Goal: Task Accomplishment & Management: Use online tool/utility

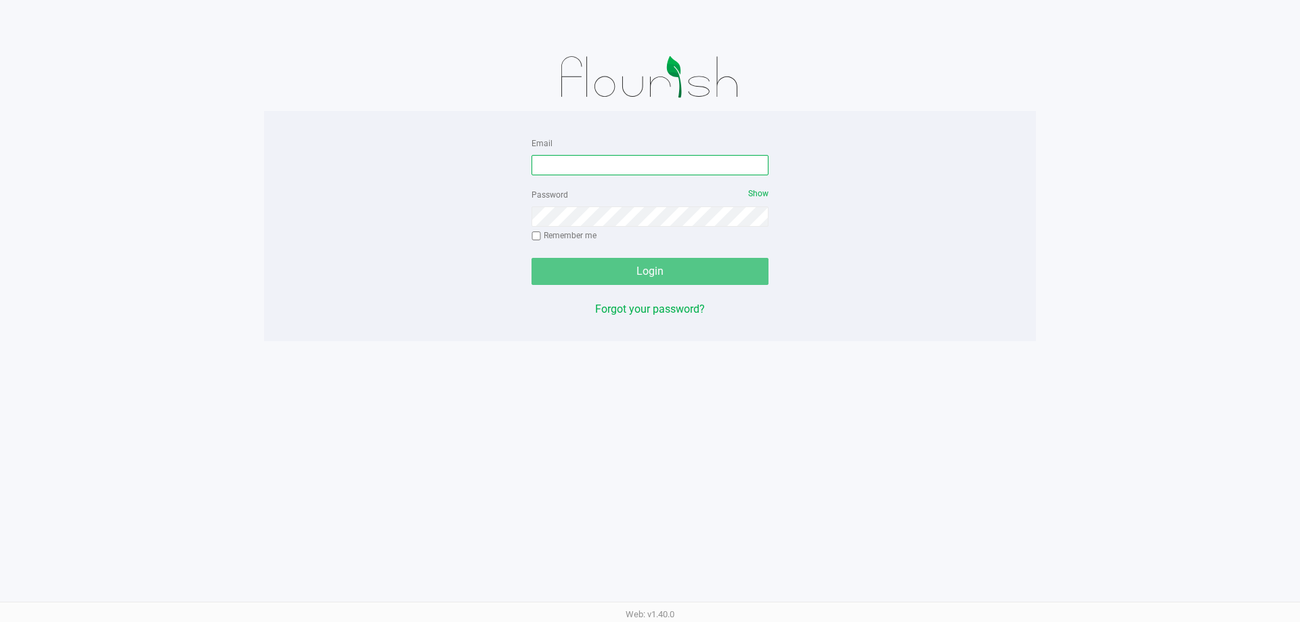
click at [562, 165] on input "Email" at bounding box center [649, 165] width 237 height 20
type input "[EMAIL_ADDRESS][DOMAIN_NAME]"
click at [531, 258] on button "Login" at bounding box center [649, 271] width 237 height 27
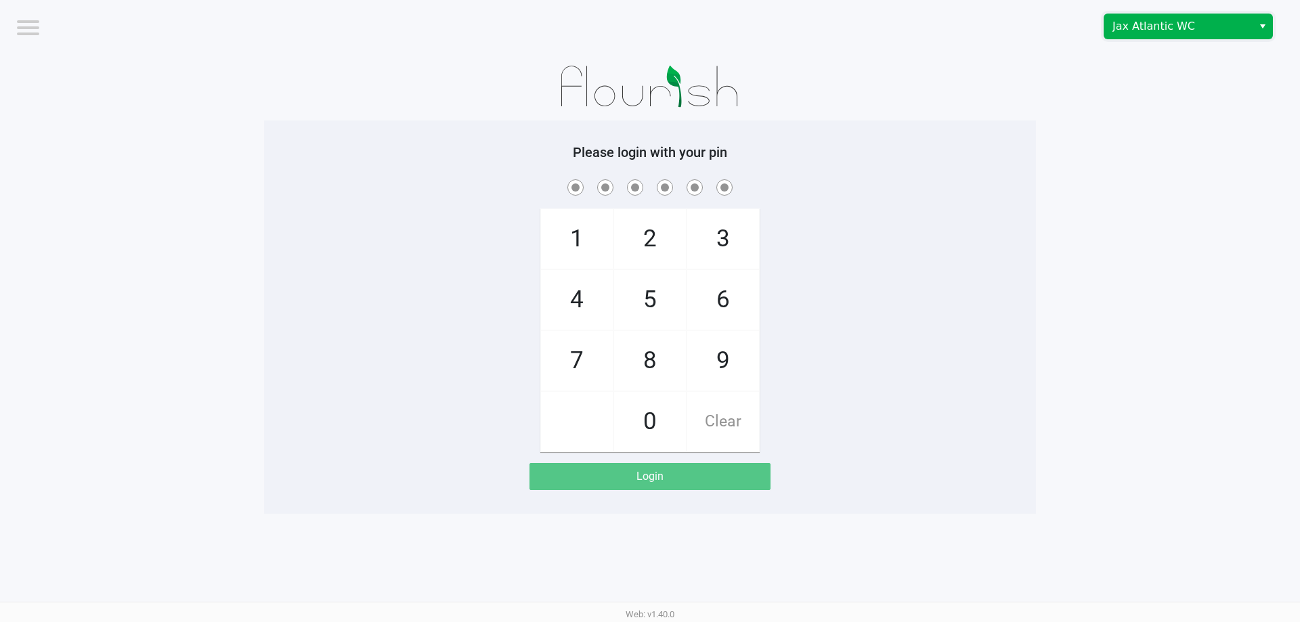
click at [1179, 24] on span "Jax Atlantic WC" at bounding box center [1178, 26] width 132 height 16
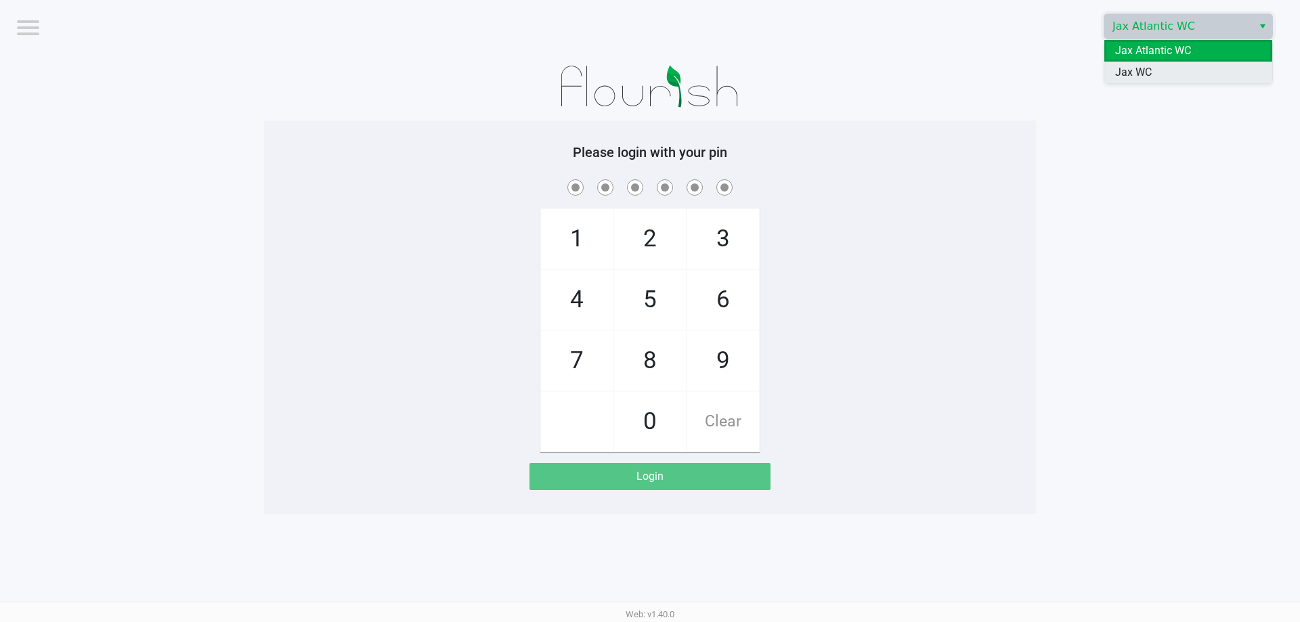
click at [1166, 71] on li "Jax WC" at bounding box center [1188, 73] width 168 height 22
checkbox input "true"
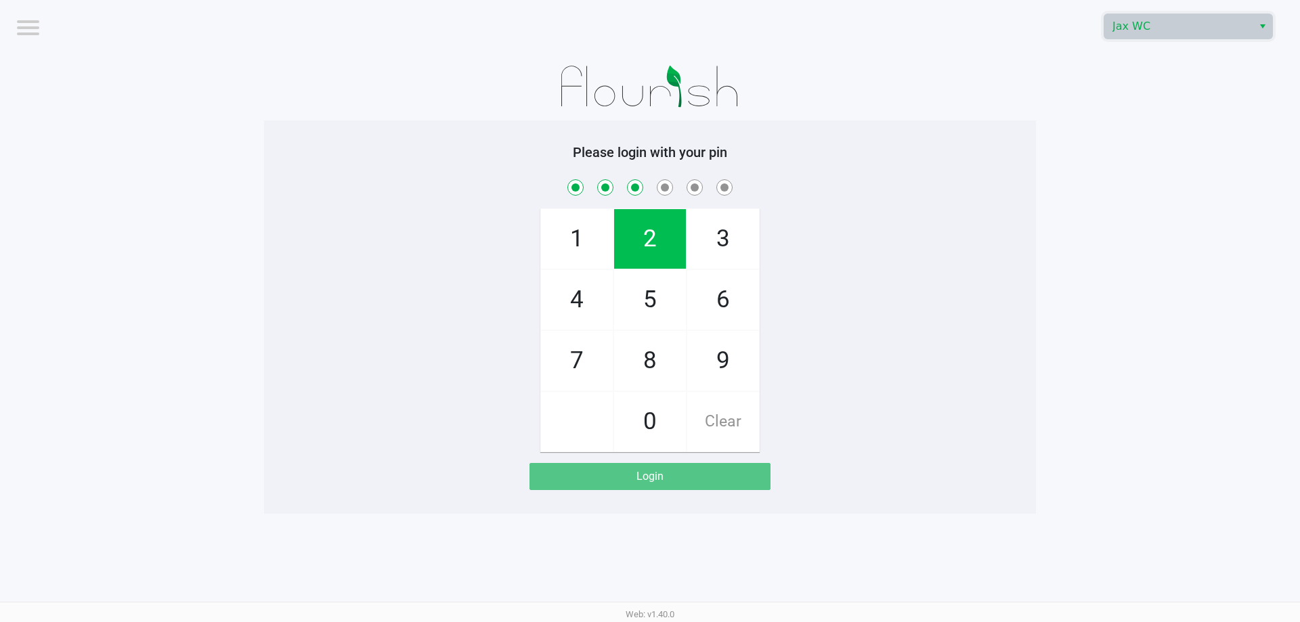
checkbox input "true"
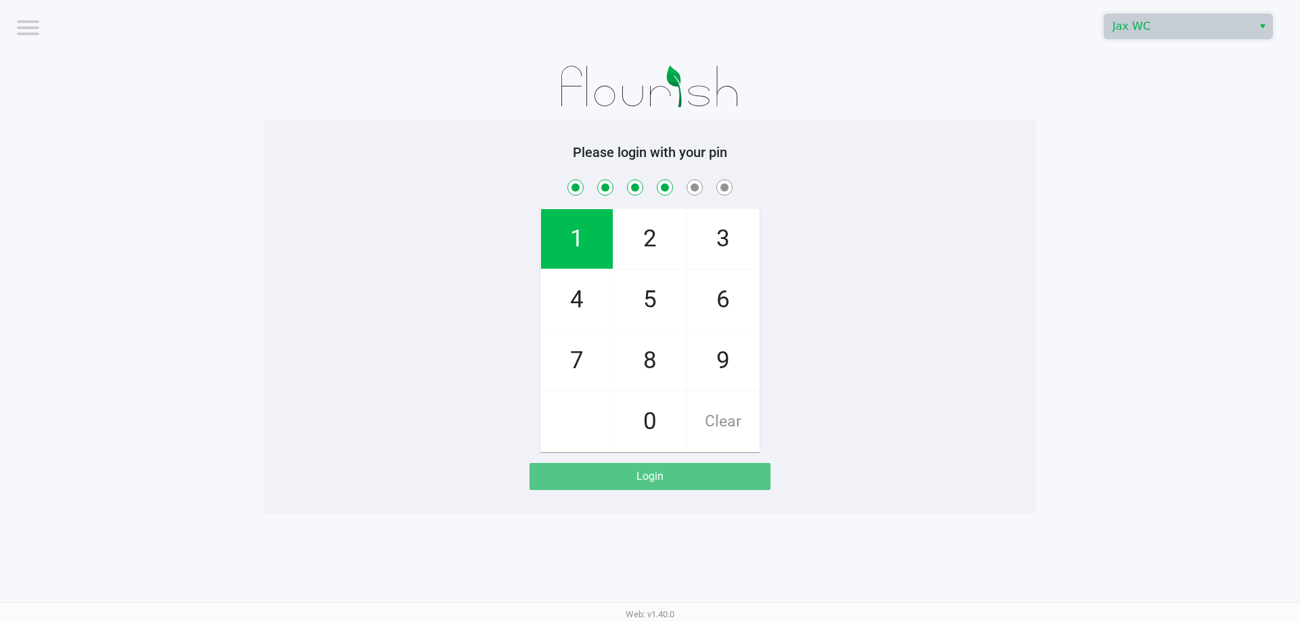
checkbox input "true"
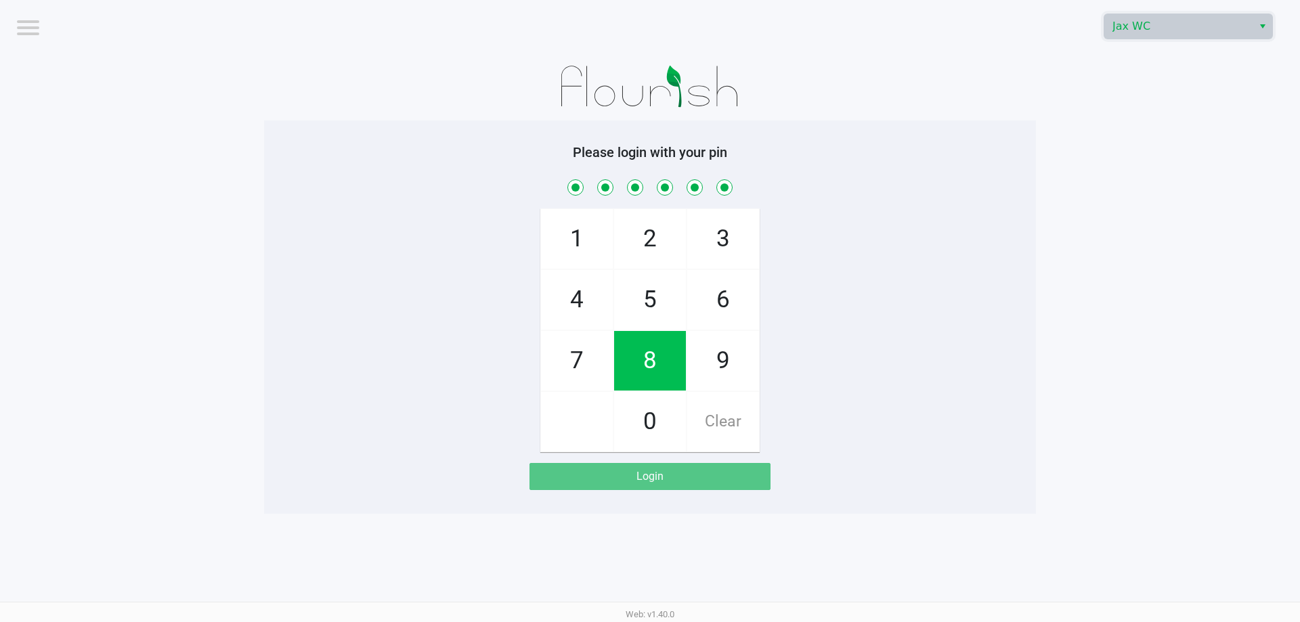
checkbox input "true"
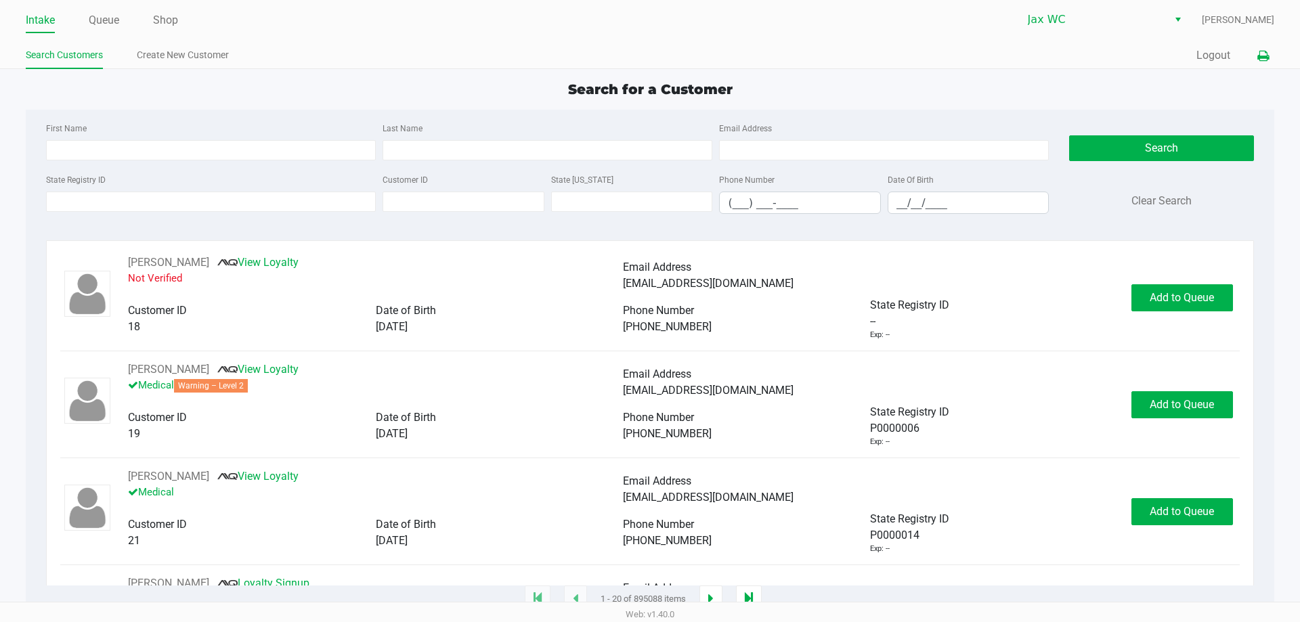
click at [1258, 55] on icon at bounding box center [1263, 55] width 12 height 9
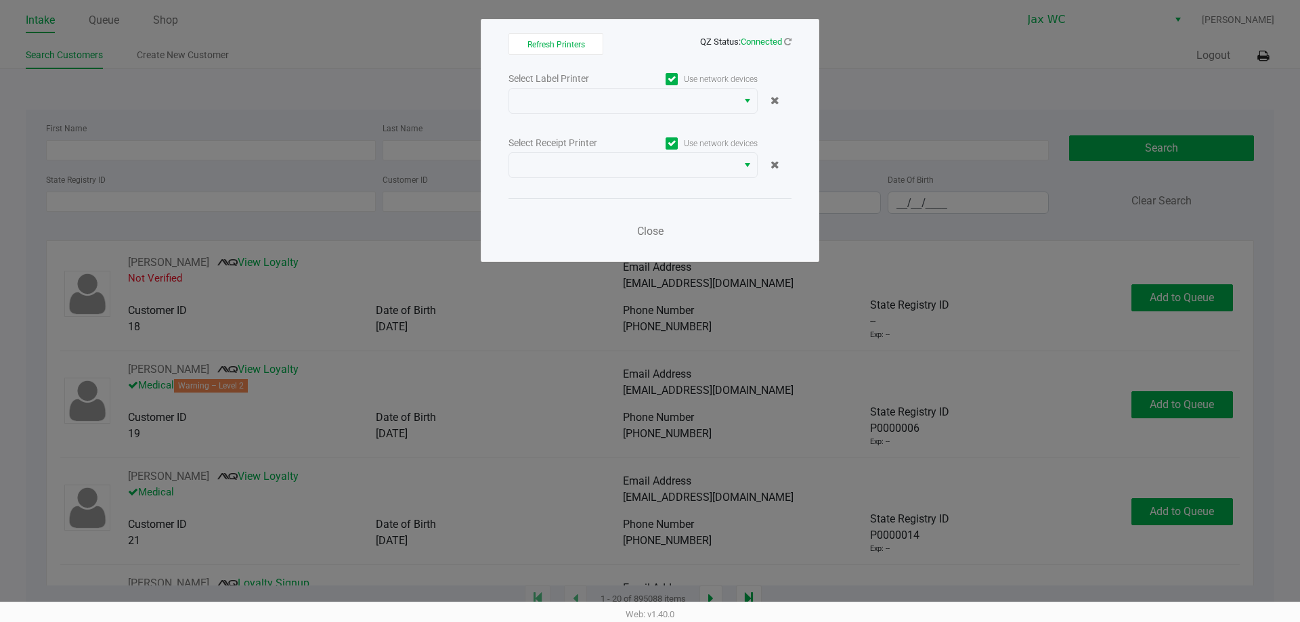
click at [638, 114] on div "Select Label Printer Use network devices Select Receipt Printer Use network dev…" at bounding box center [649, 159] width 283 height 178
click at [628, 93] on span at bounding box center [623, 101] width 212 height 16
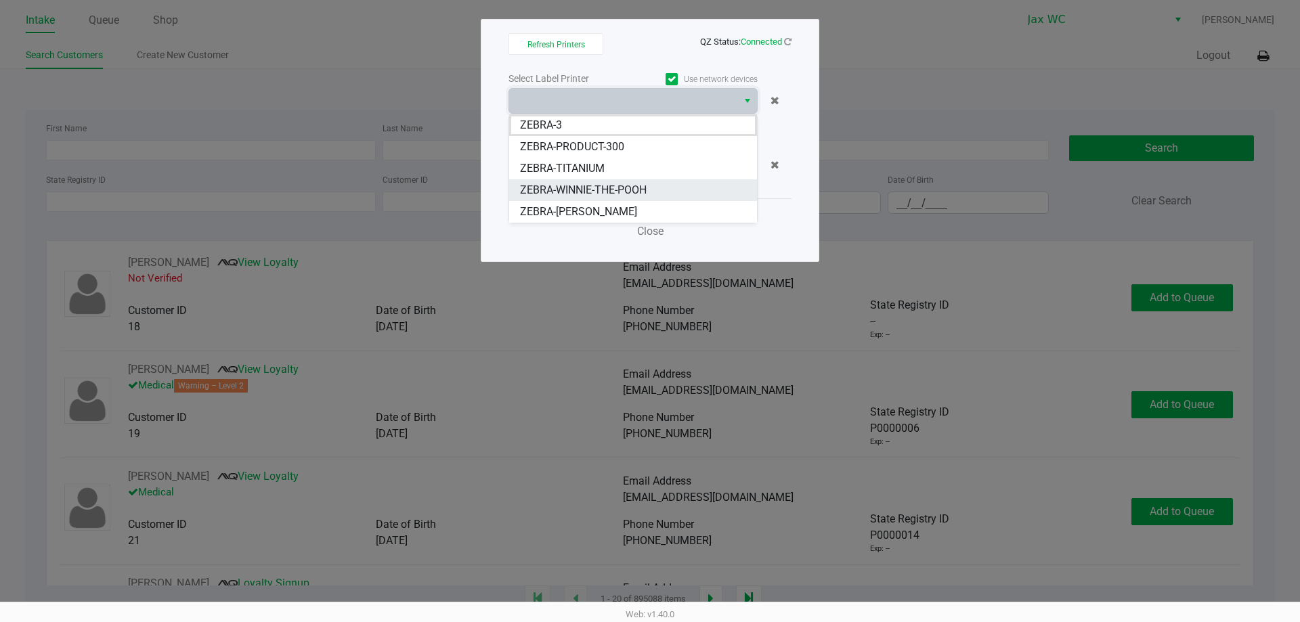
click at [579, 188] on span "ZEBRA-WINNIE-THE-POOH" at bounding box center [583, 190] width 127 height 16
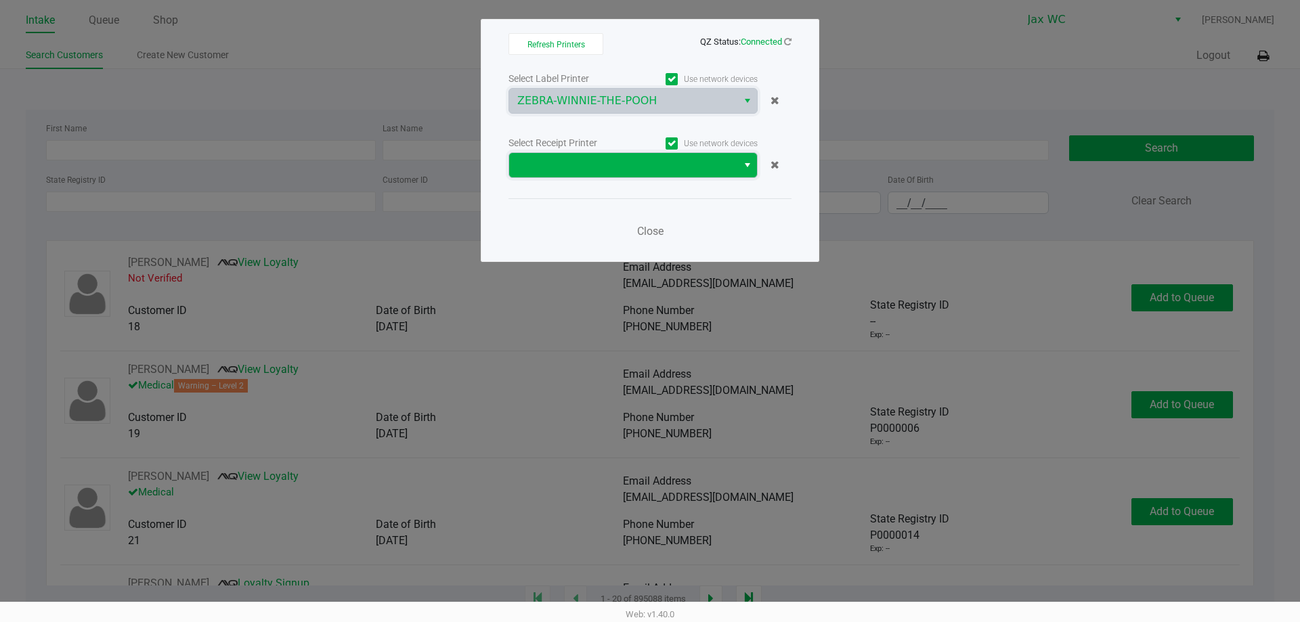
click at [579, 170] on span at bounding box center [623, 165] width 212 height 16
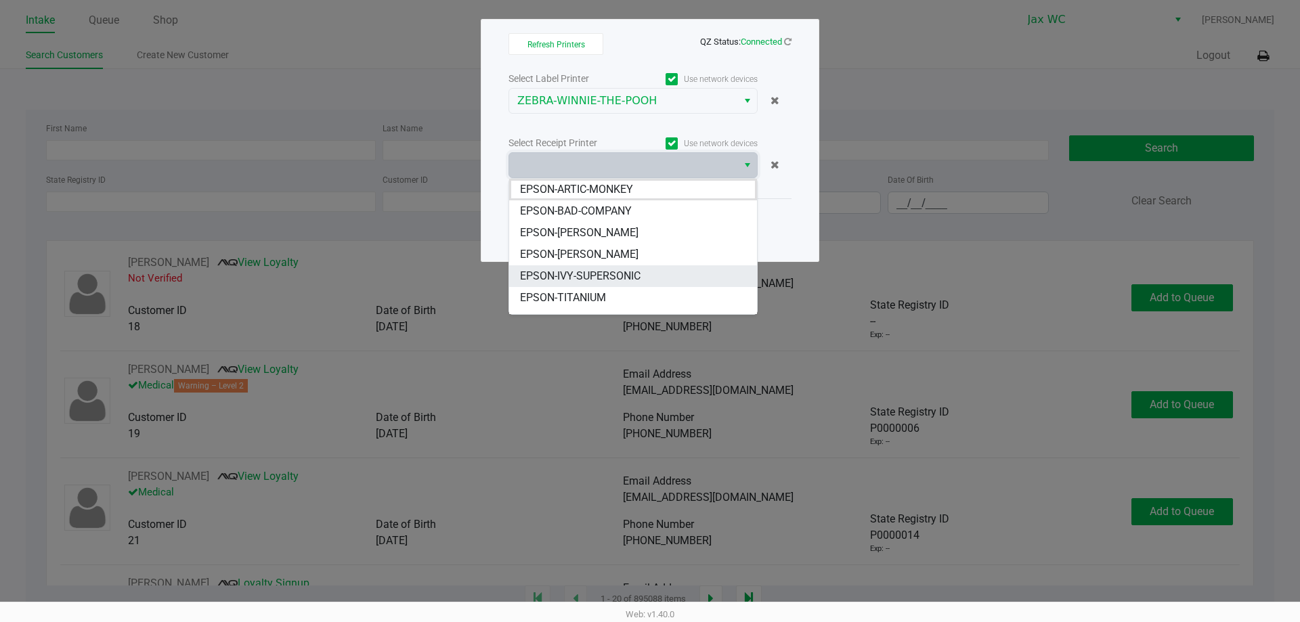
scroll to position [16, 0]
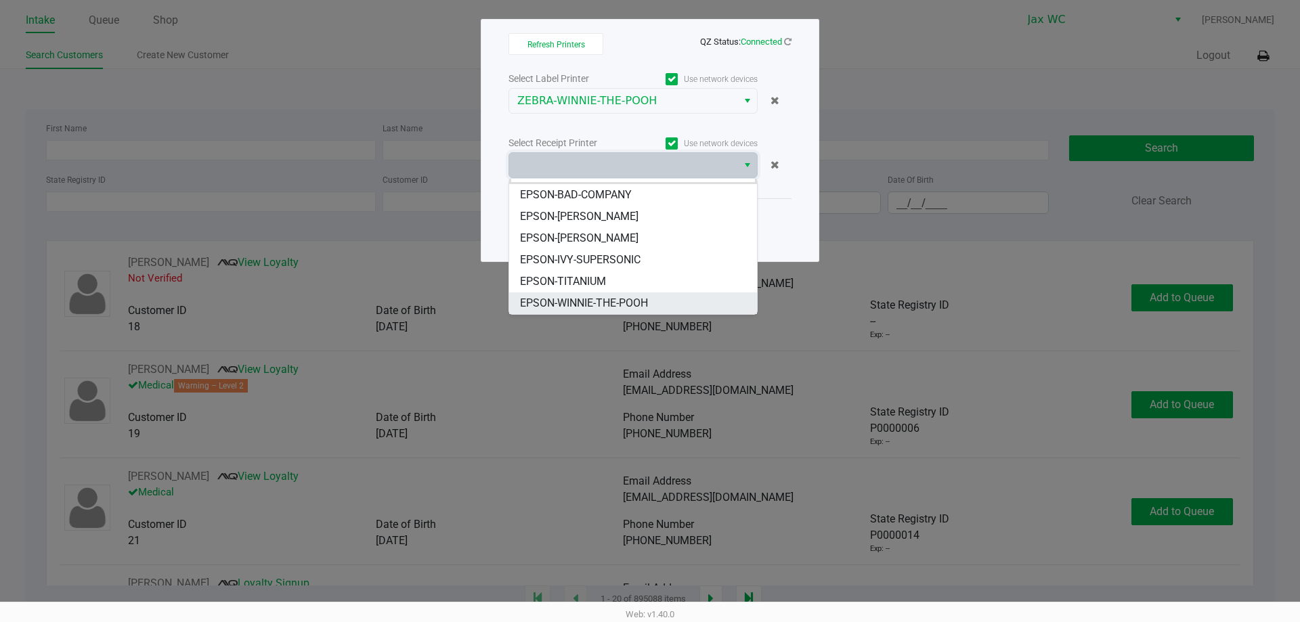
click at [563, 299] on span "EPSON-WINNIE-THE-POOH" at bounding box center [584, 303] width 128 height 16
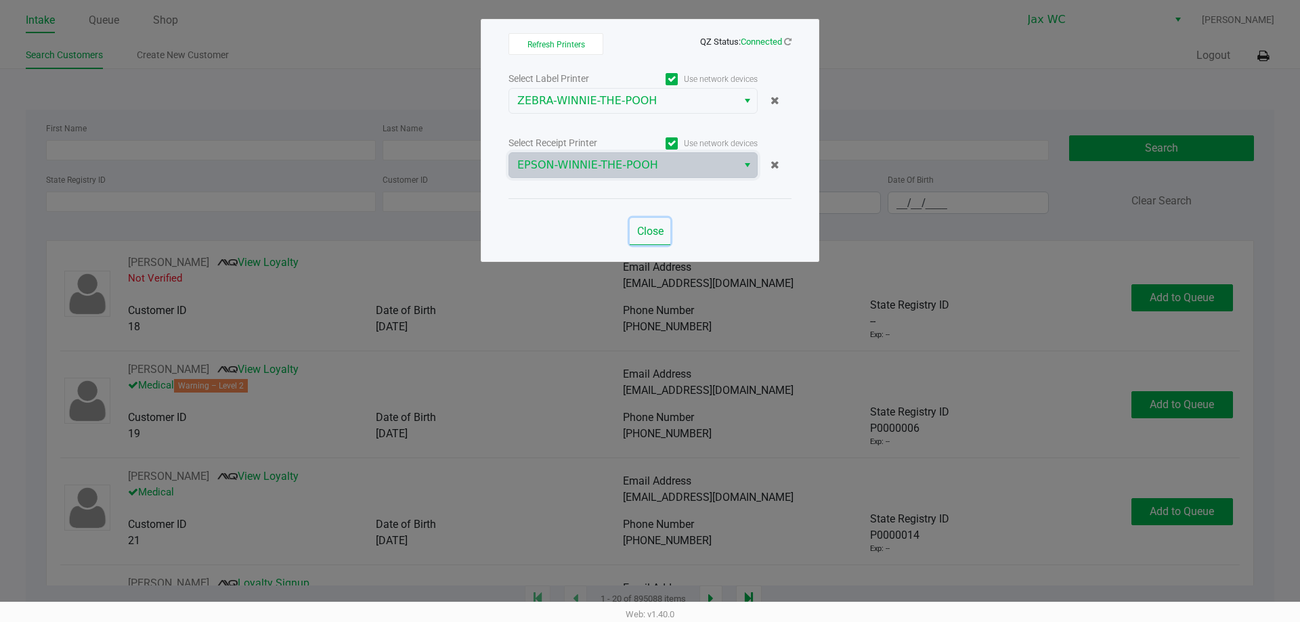
click at [648, 234] on span "Close" at bounding box center [650, 231] width 26 height 13
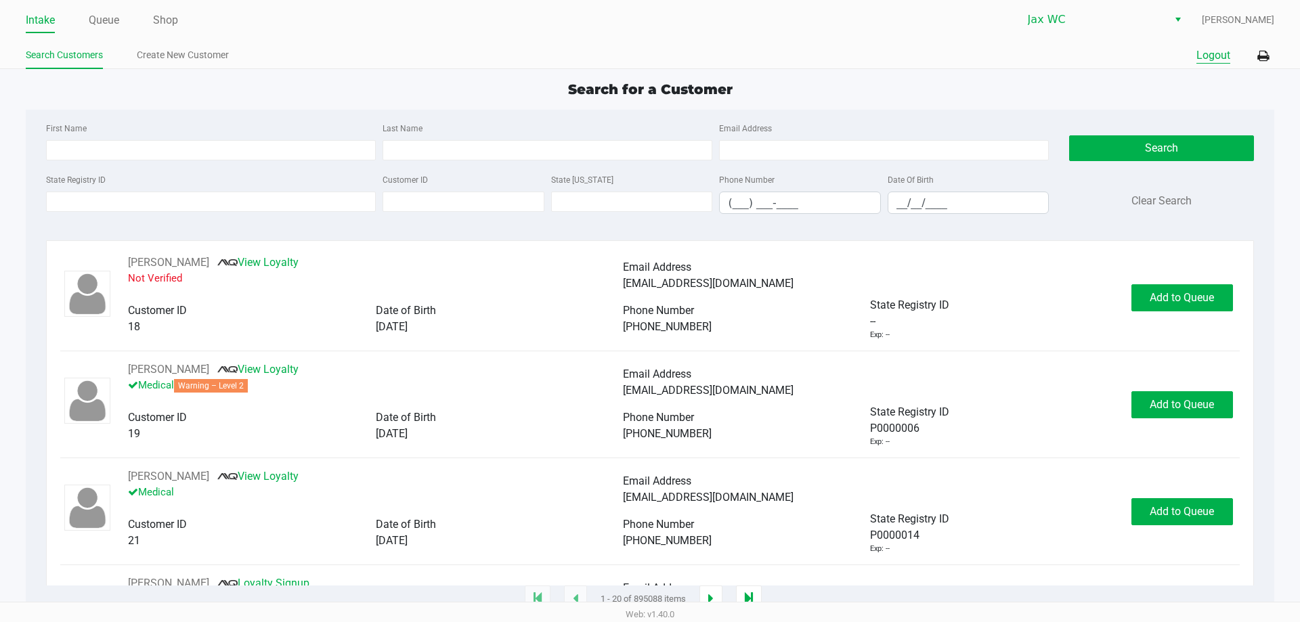
click at [1206, 56] on button "Logout" at bounding box center [1213, 55] width 34 height 16
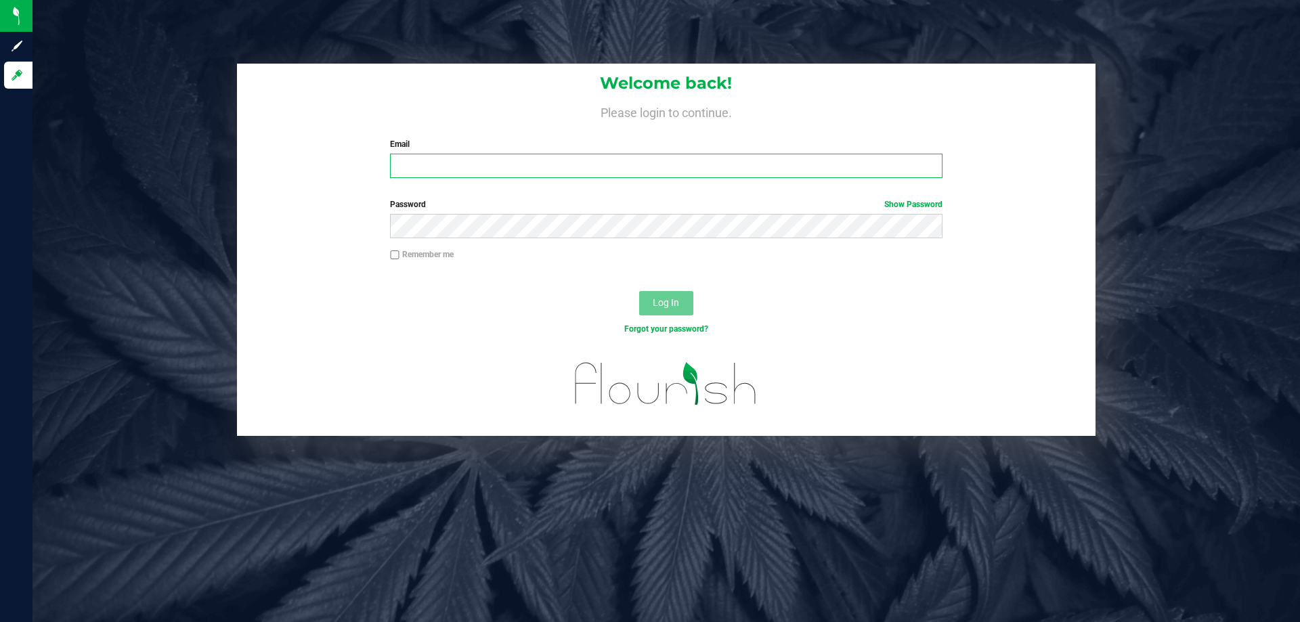
click at [516, 165] on input "Email" at bounding box center [666, 166] width 552 height 24
type input "[EMAIL_ADDRESS][DOMAIN_NAME]"
click at [639, 291] on button "Log In" at bounding box center [666, 303] width 54 height 24
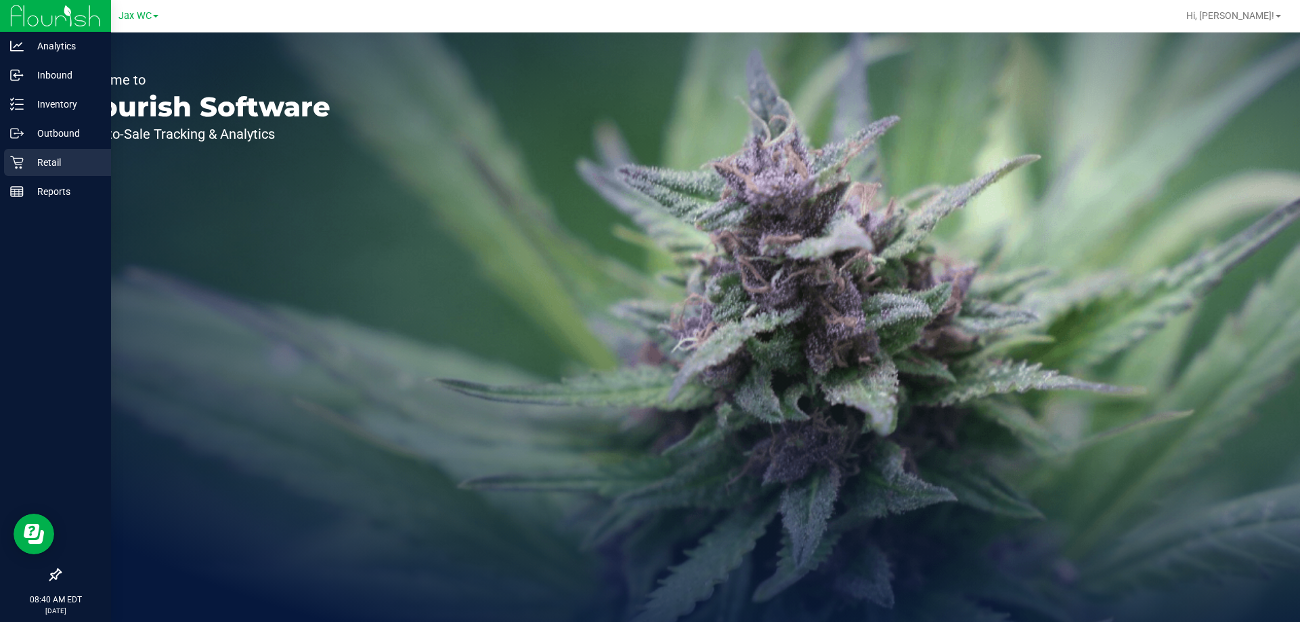
click at [58, 152] on div "Retail" at bounding box center [57, 162] width 107 height 27
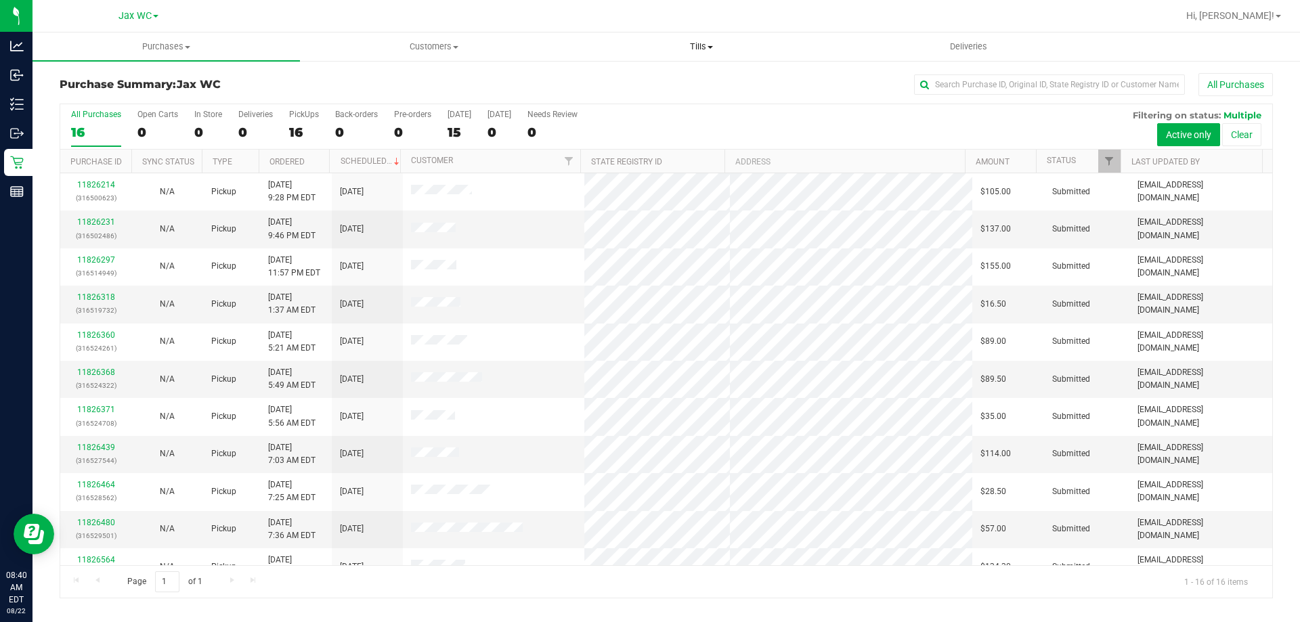
click at [693, 56] on uib-tab-heading "Tills Manage tills Reconcile e-payments" at bounding box center [701, 46] width 266 height 27
click at [697, 43] on span "Tills" at bounding box center [700, 47] width 267 height 12
click at [688, 45] on span "Tills" at bounding box center [700, 47] width 267 height 12
click at [633, 74] on li "Manage tills" at bounding box center [700, 82] width 267 height 16
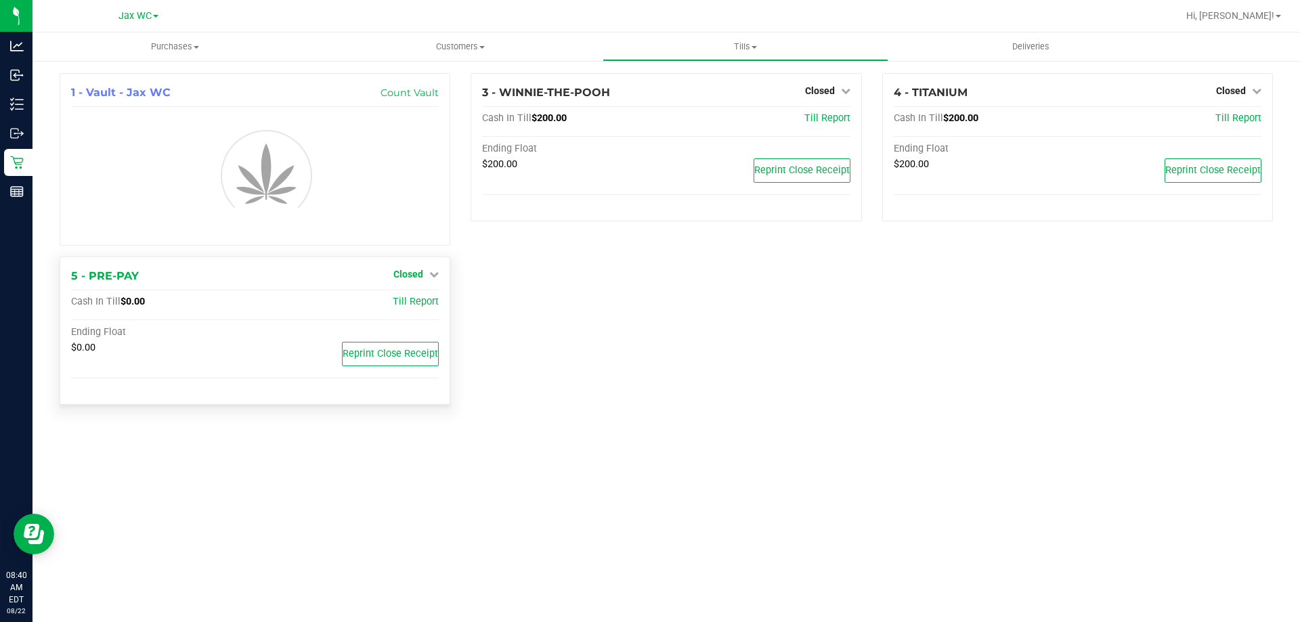
click at [431, 273] on icon at bounding box center [433, 273] width 9 height 9
click at [403, 303] on link "Open Till" at bounding box center [408, 302] width 36 height 11
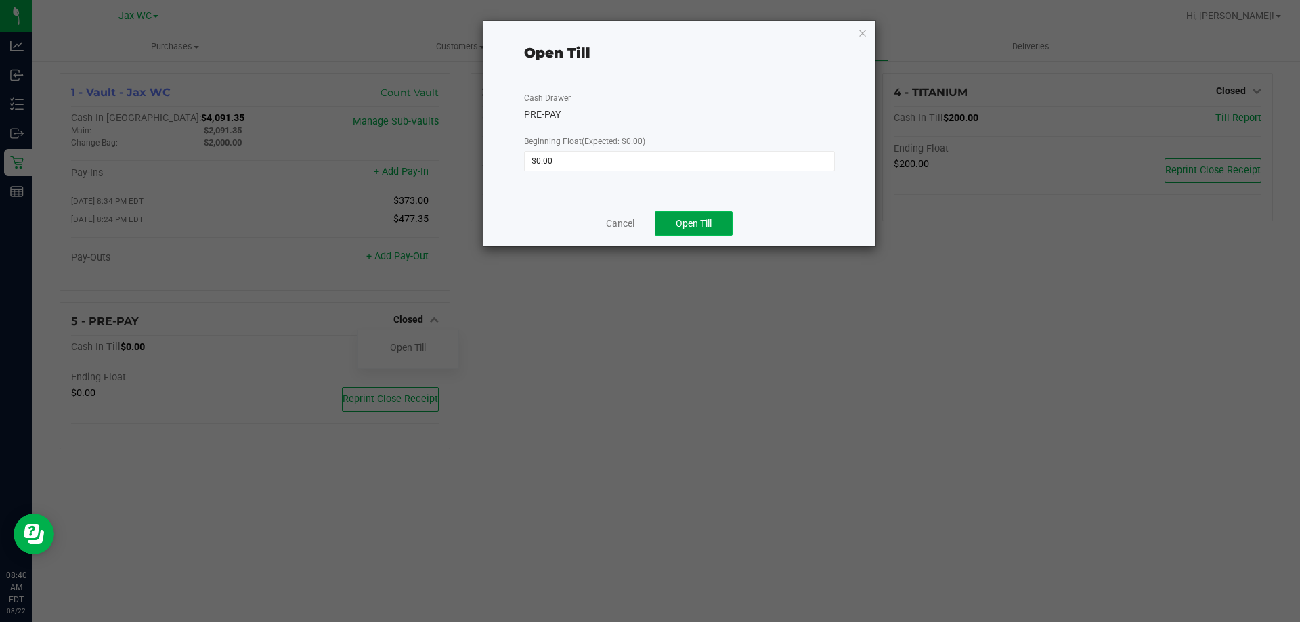
click at [701, 218] on span "Open Till" at bounding box center [694, 223] width 36 height 11
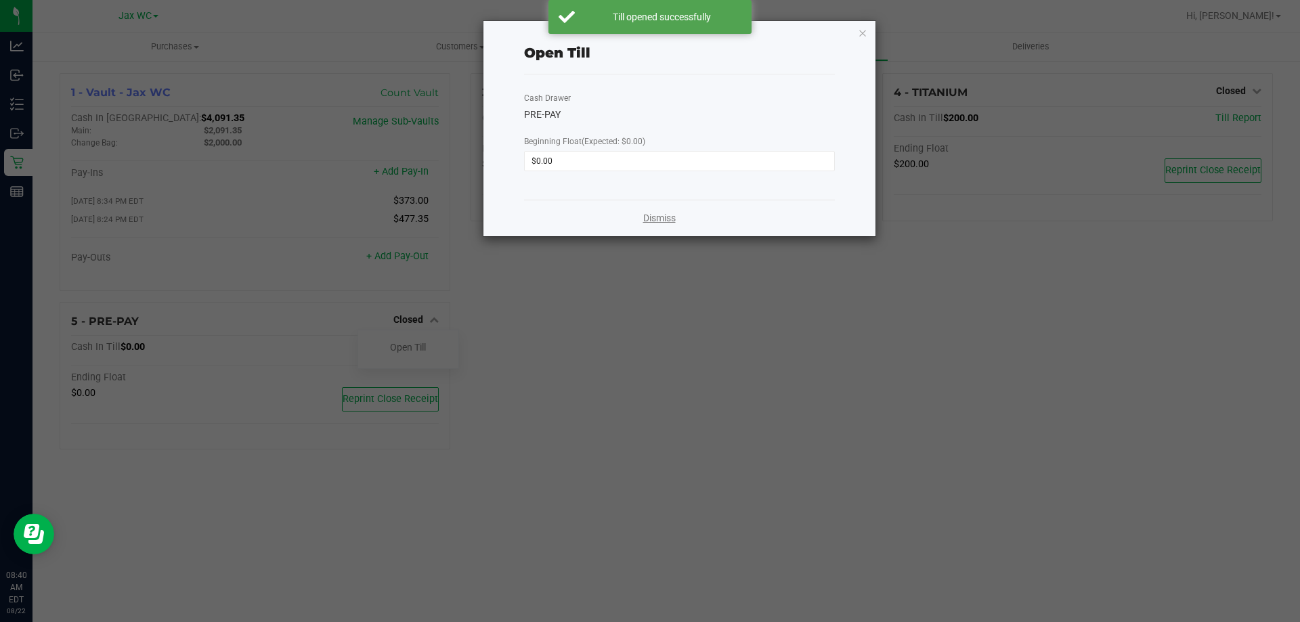
click at [644, 216] on link "Dismiss" at bounding box center [659, 218] width 32 height 14
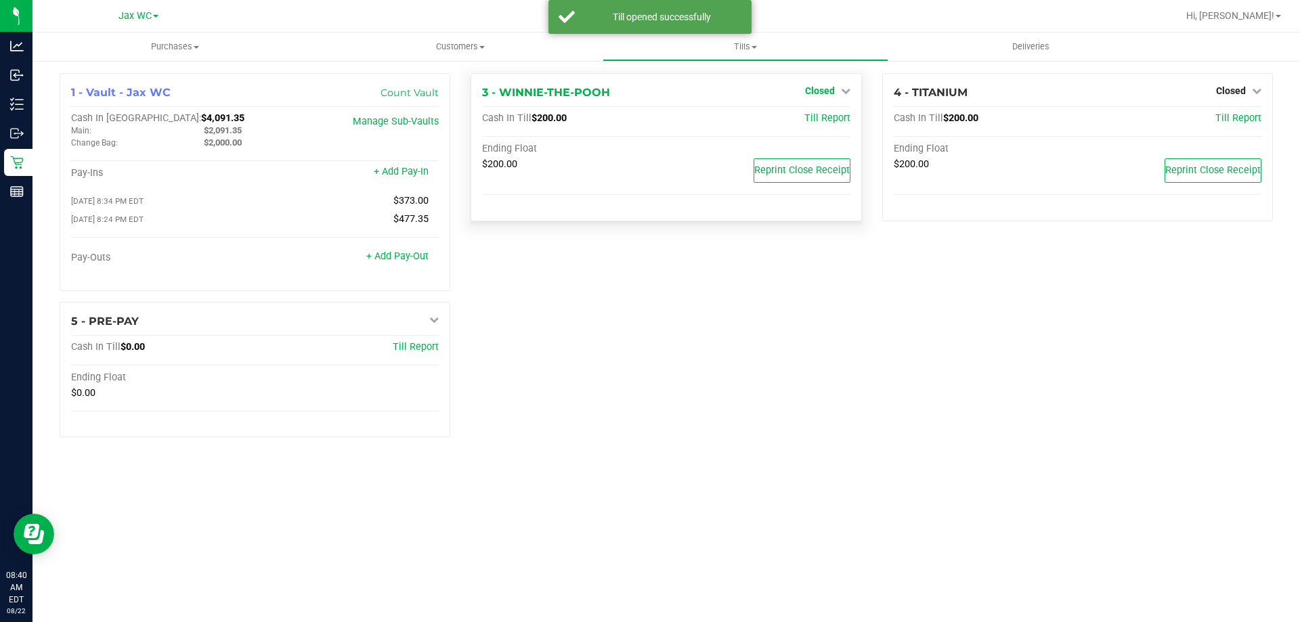
click at [841, 88] on icon at bounding box center [845, 90] width 9 height 9
click at [831, 116] on link "Open Till" at bounding box center [820, 119] width 36 height 11
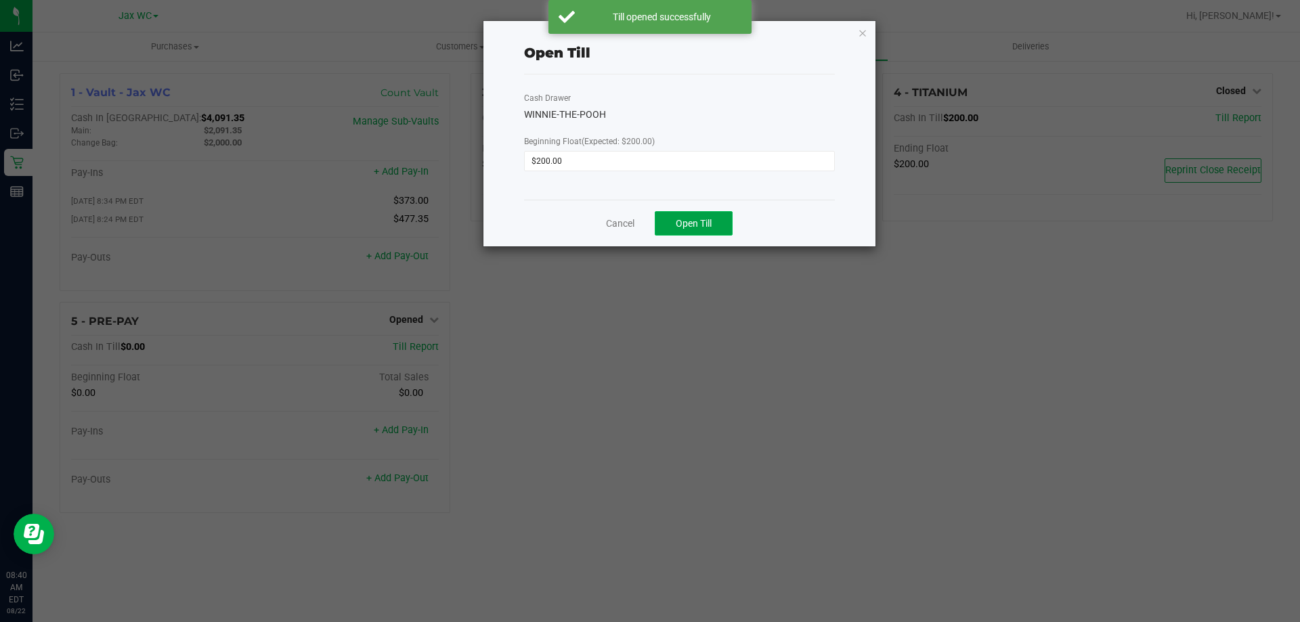
click at [684, 215] on button "Open Till" at bounding box center [694, 223] width 78 height 24
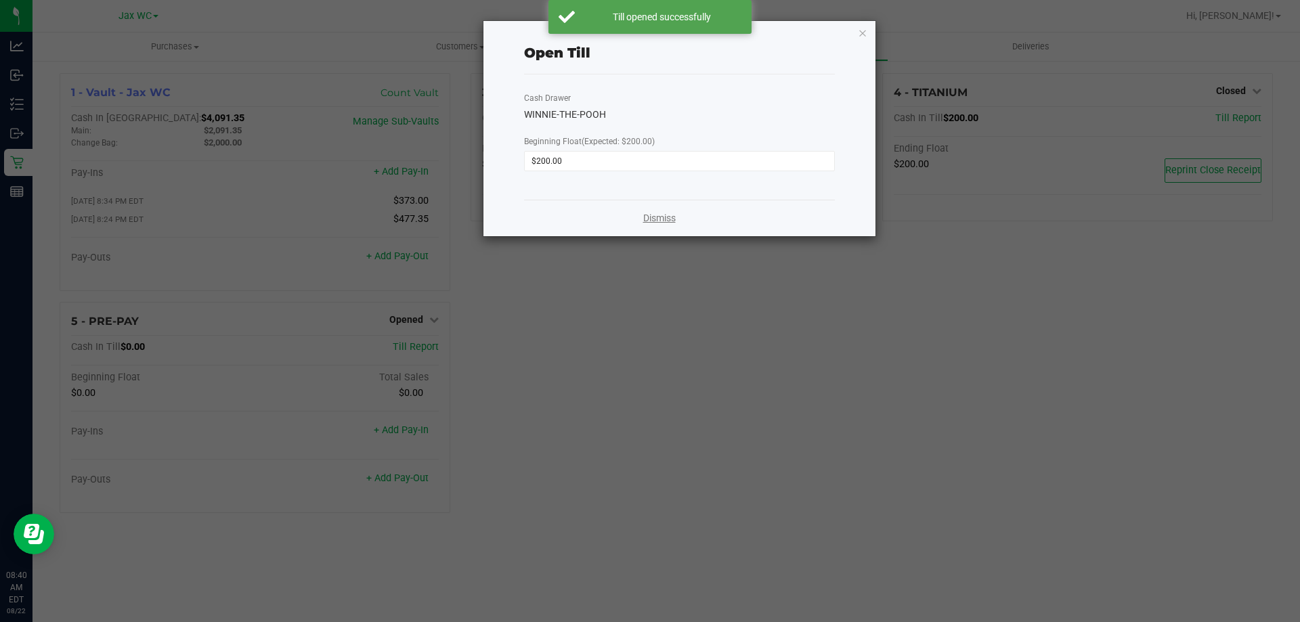
click at [644, 217] on link "Dismiss" at bounding box center [659, 218] width 32 height 14
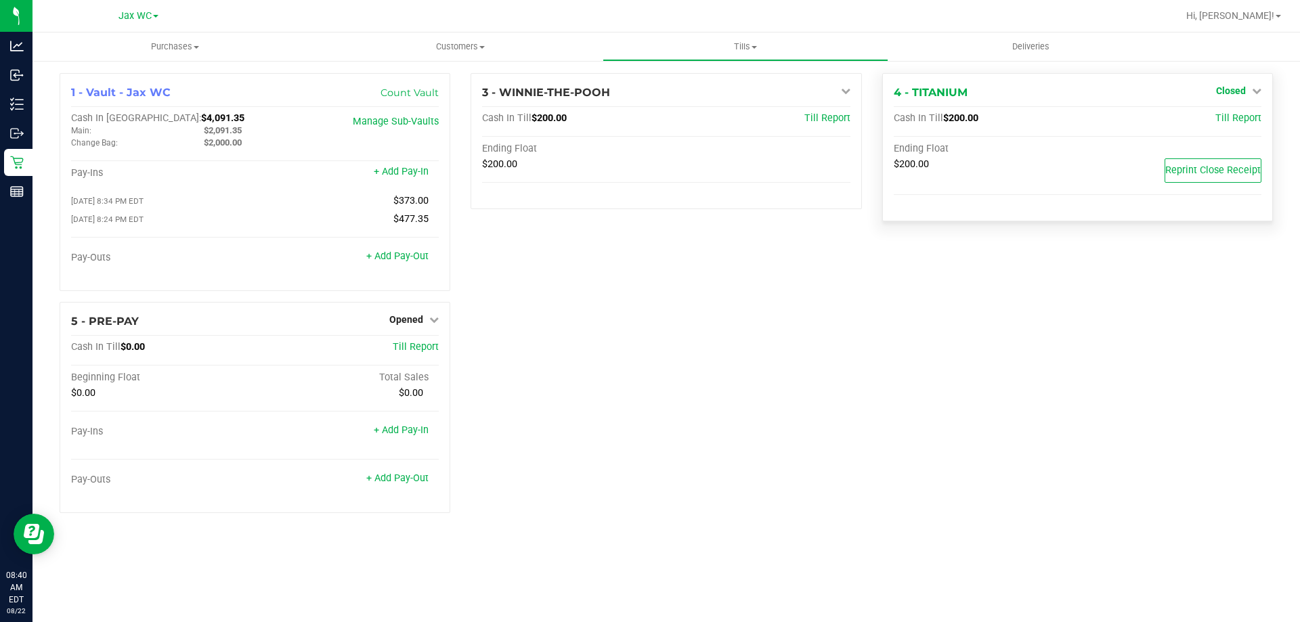
click at [1249, 94] on link "Closed" at bounding box center [1238, 90] width 45 height 11
click at [1233, 121] on link "Open Till" at bounding box center [1230, 119] width 36 height 11
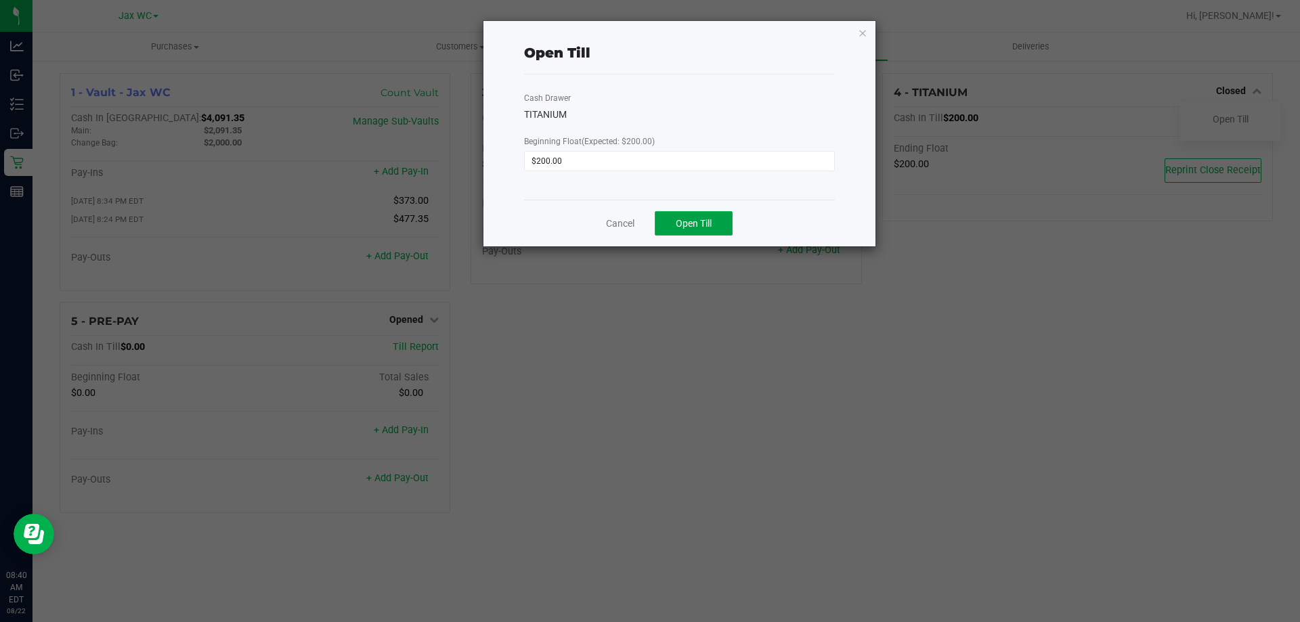
click at [722, 229] on button "Open Till" at bounding box center [694, 223] width 78 height 24
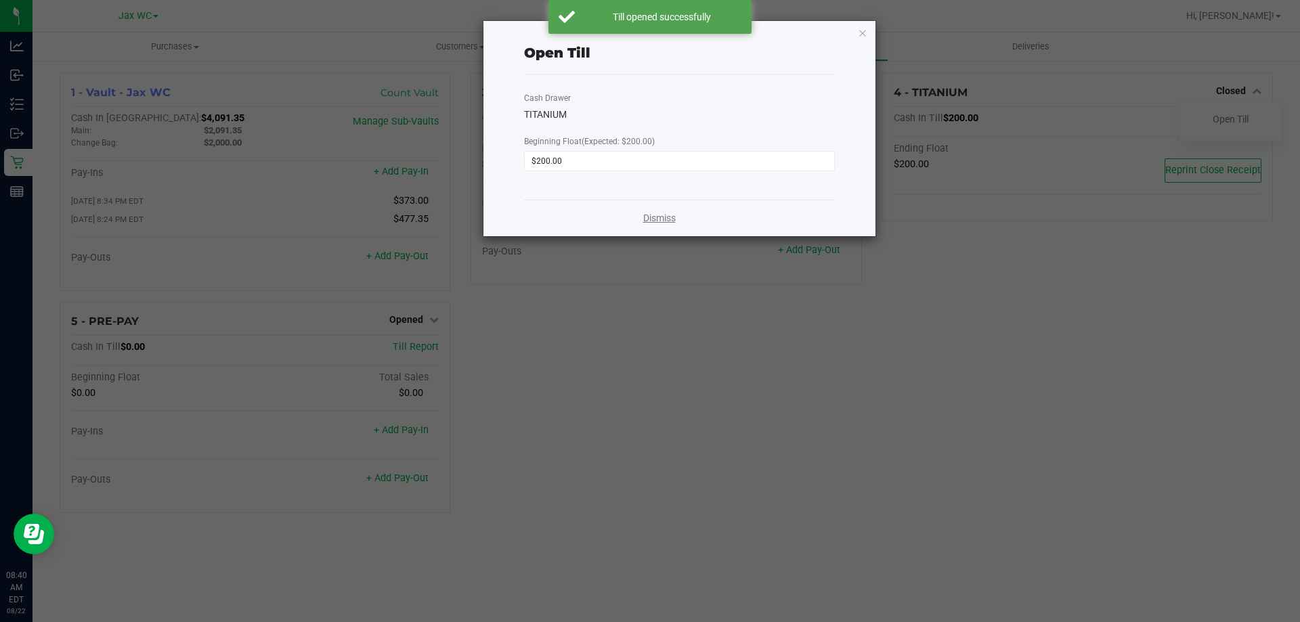
click at [668, 219] on link "Dismiss" at bounding box center [659, 218] width 32 height 14
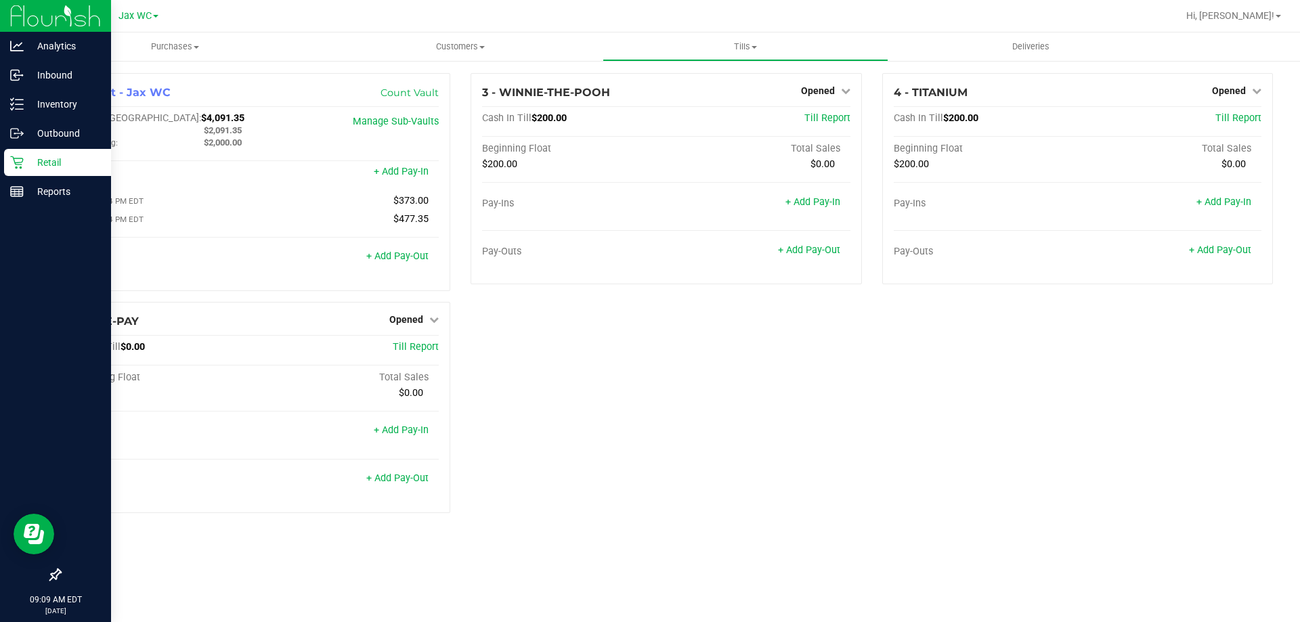
click at [36, 161] on p "Retail" at bounding box center [64, 162] width 81 height 16
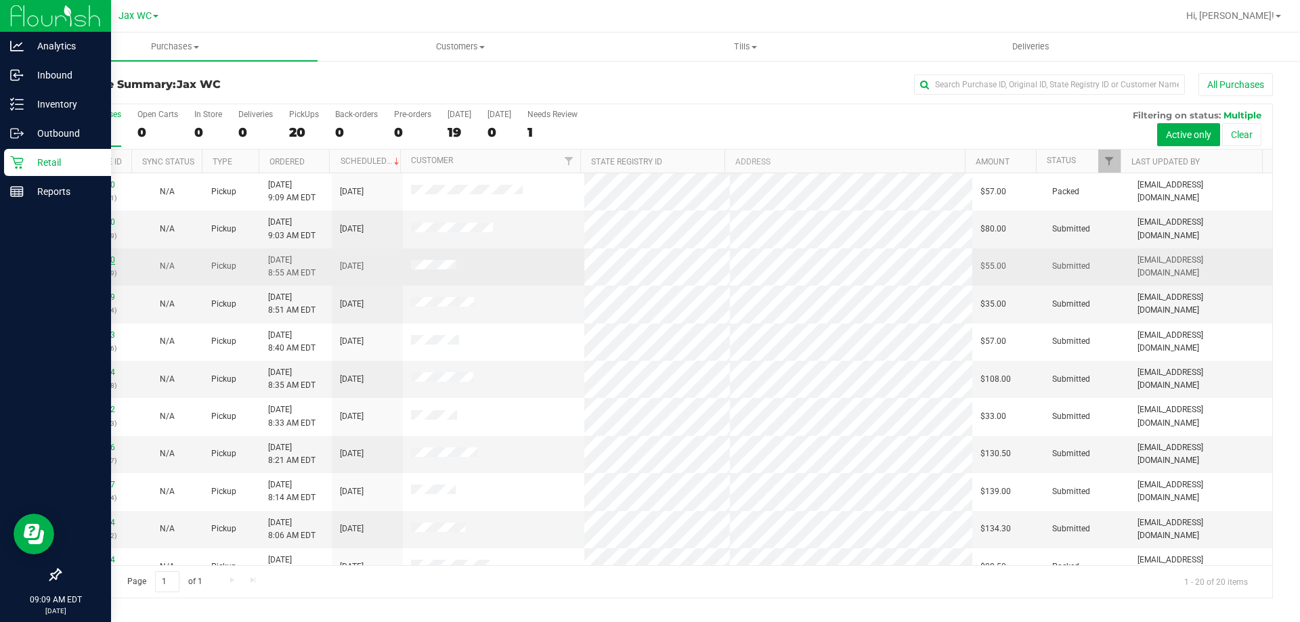
click at [85, 260] on link "11826740" at bounding box center [96, 259] width 38 height 9
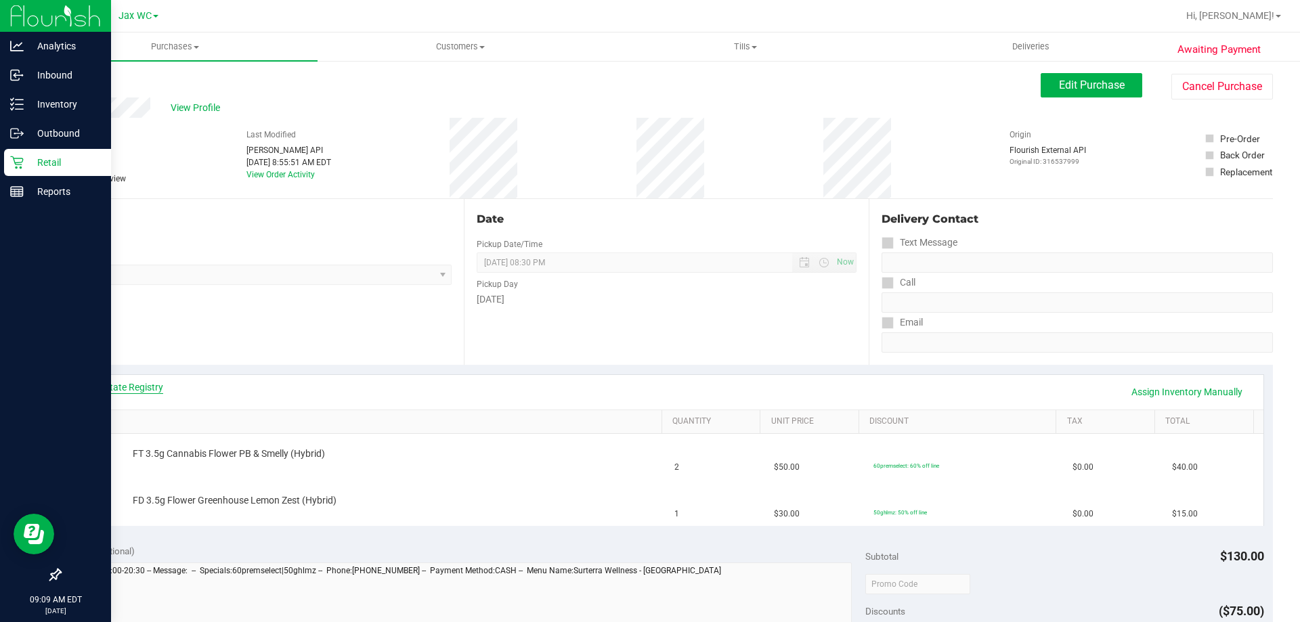
click at [117, 389] on link "View State Registry" at bounding box center [122, 387] width 81 height 14
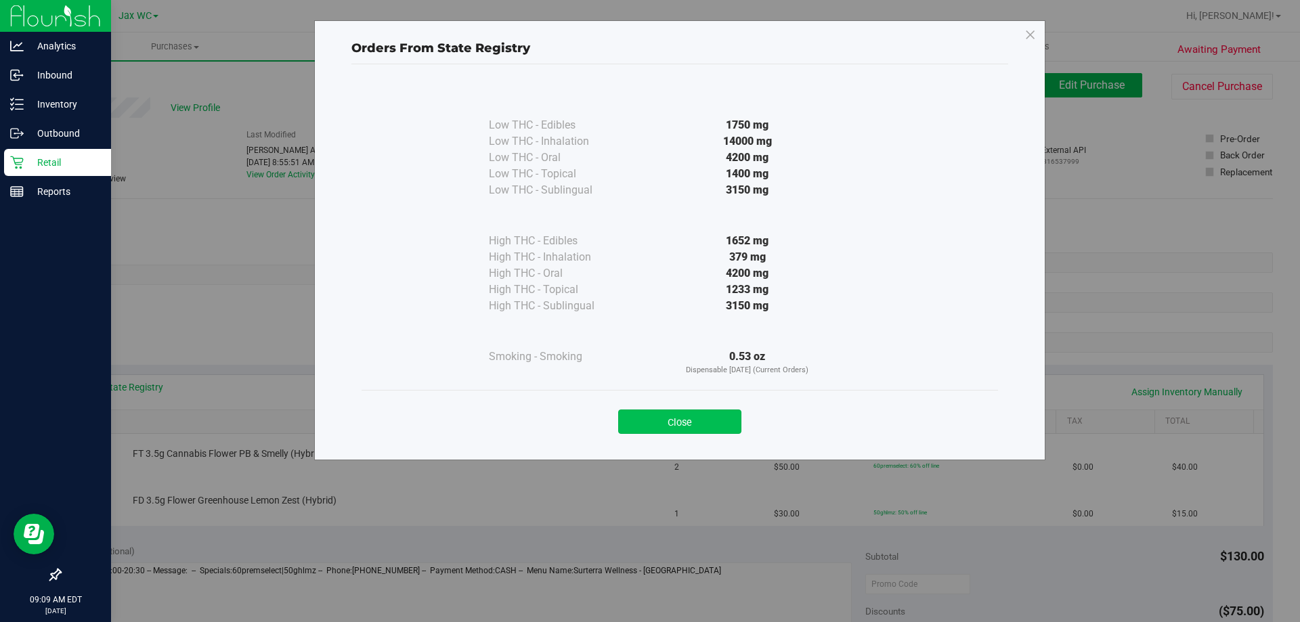
click at [707, 425] on button "Close" at bounding box center [679, 422] width 123 height 24
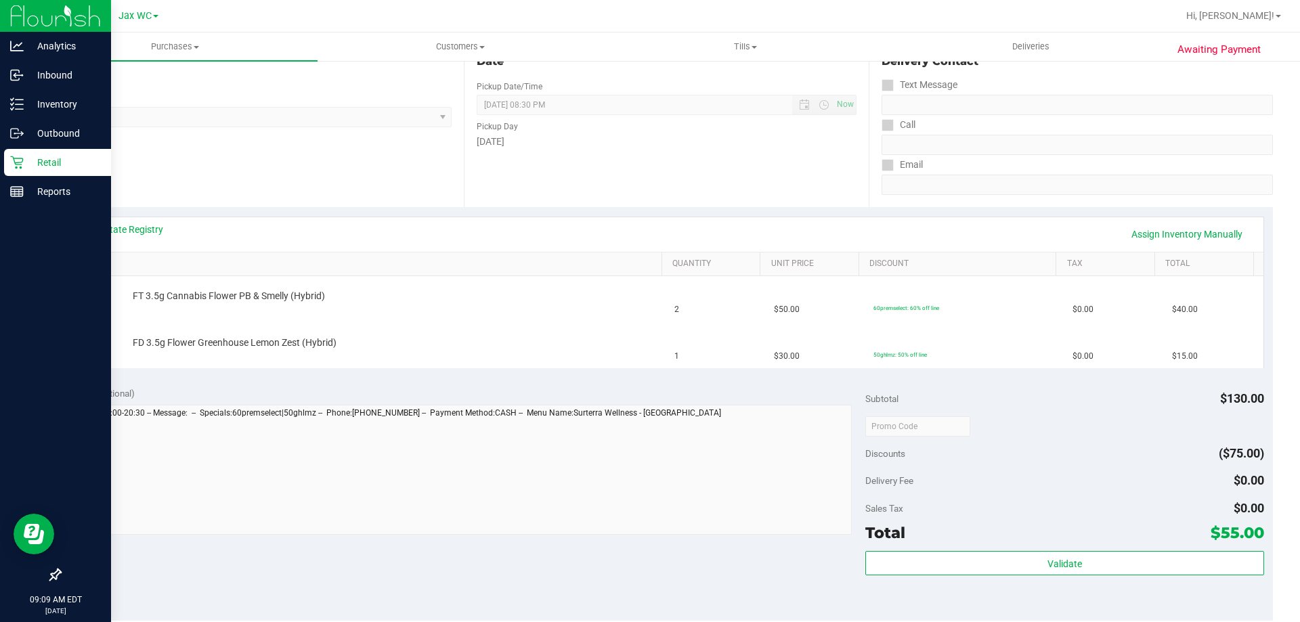
scroll to position [406, 0]
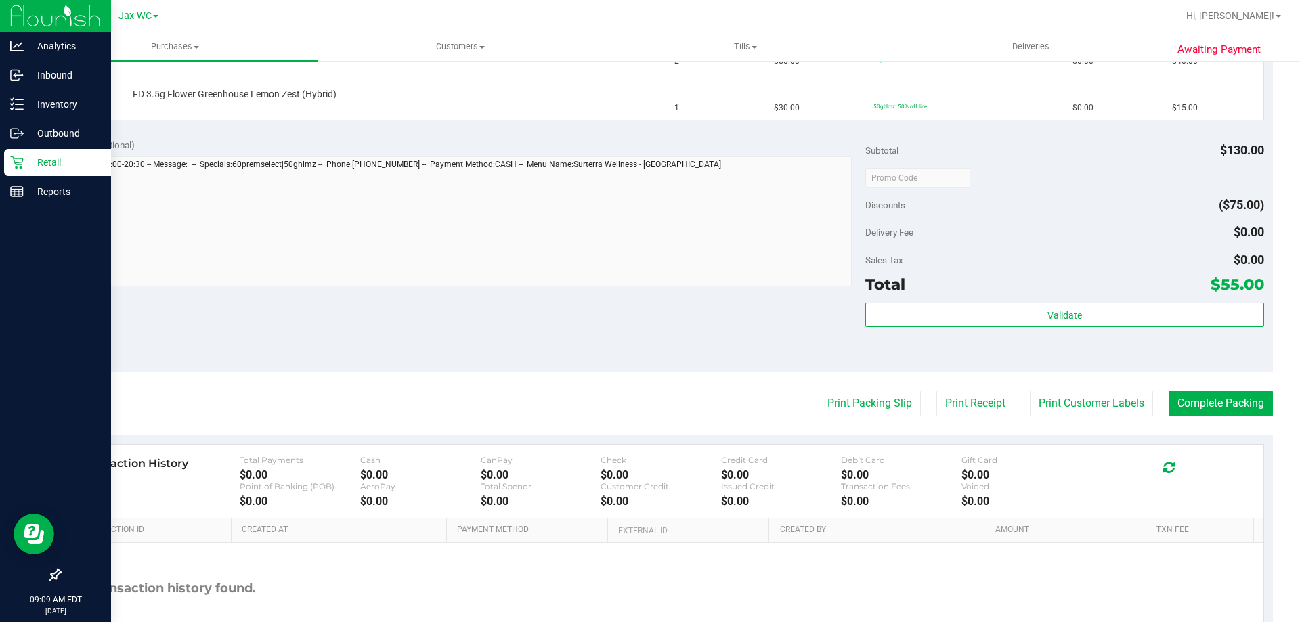
click at [862, 388] on purchase-details "Back Edit Purchase Cancel Purchase View Profile # 11826740 BioTrack ID: - Submi…" at bounding box center [666, 177] width 1213 height 1021
click at [849, 397] on button "Print Packing Slip" at bounding box center [869, 404] width 102 height 26
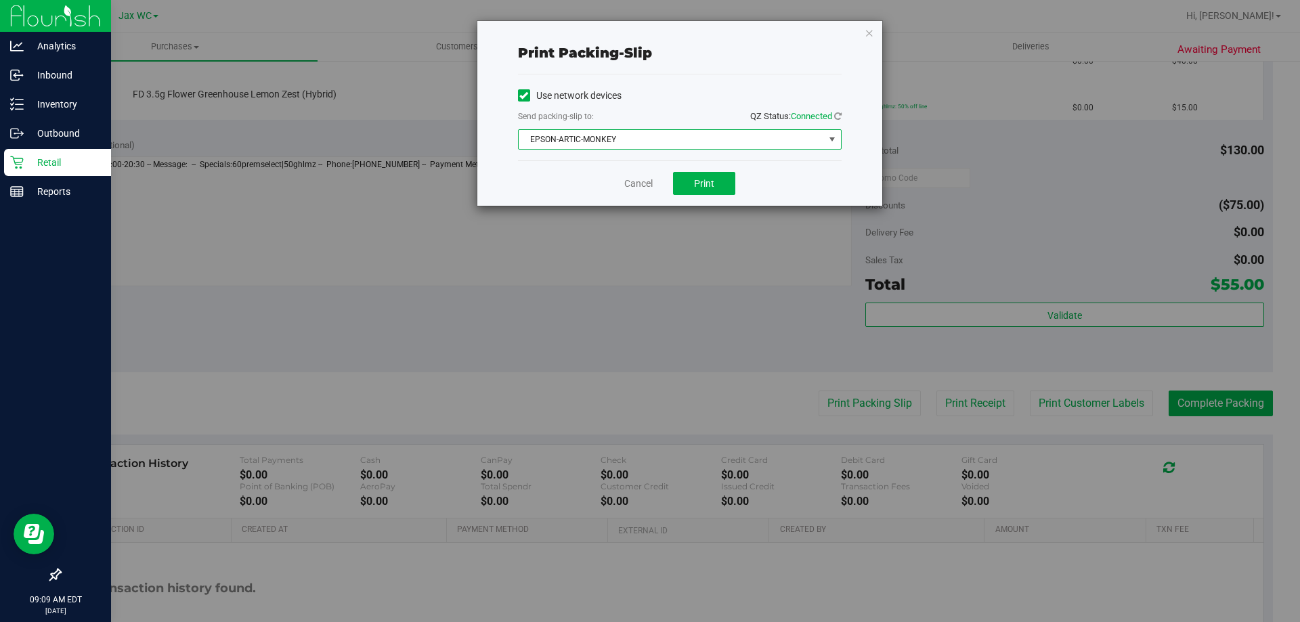
click at [687, 140] on span "EPSON-ARTIC-MONKEY" at bounding box center [671, 139] width 305 height 19
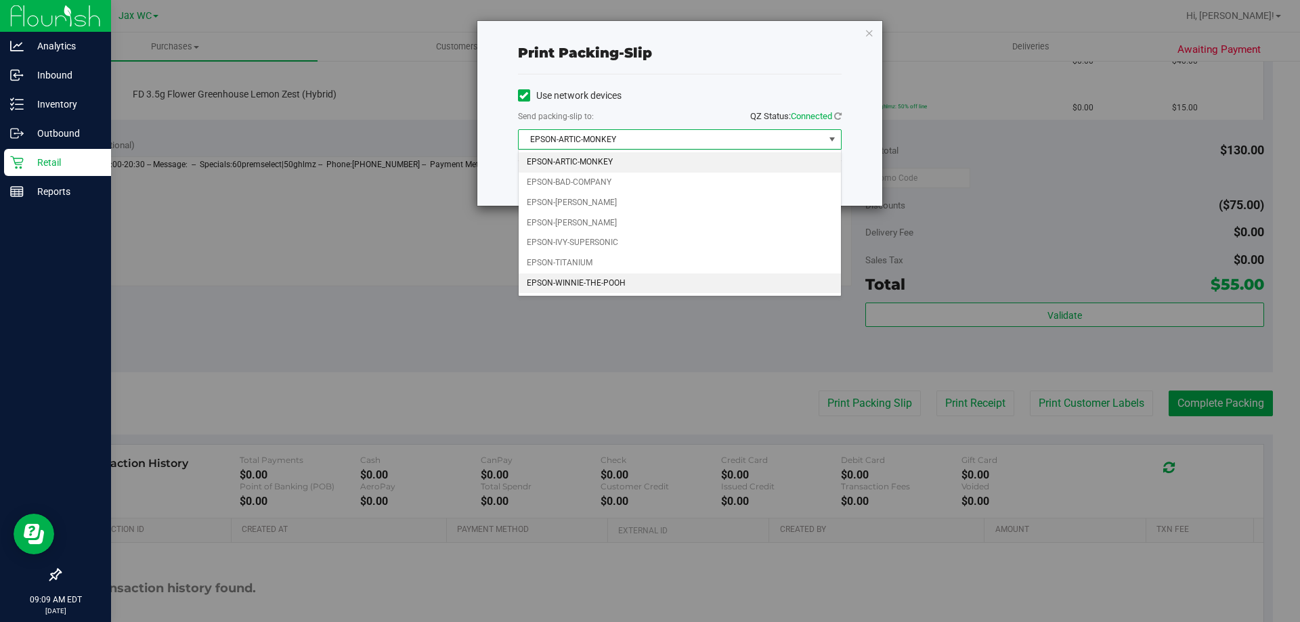
click at [569, 280] on li "EPSON-WINNIE-THE-POOH" at bounding box center [680, 284] width 322 height 20
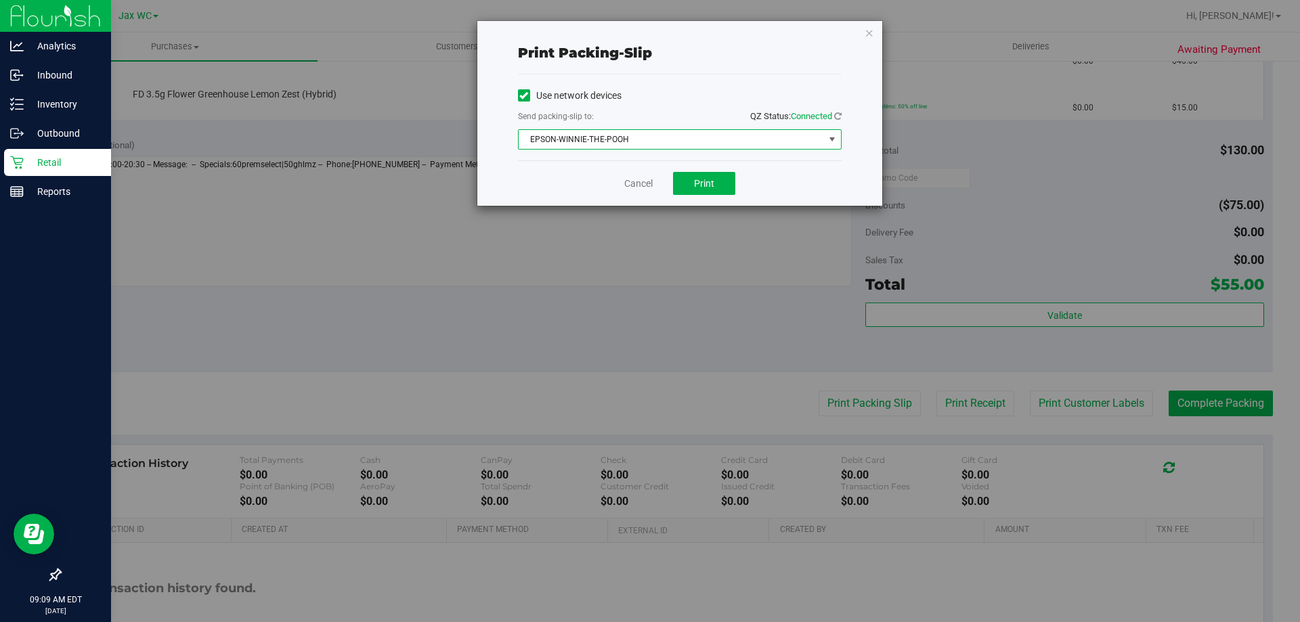
click at [718, 166] on div "Cancel Print" at bounding box center [680, 182] width 324 height 45
click at [706, 181] on span "Print" at bounding box center [704, 183] width 20 height 11
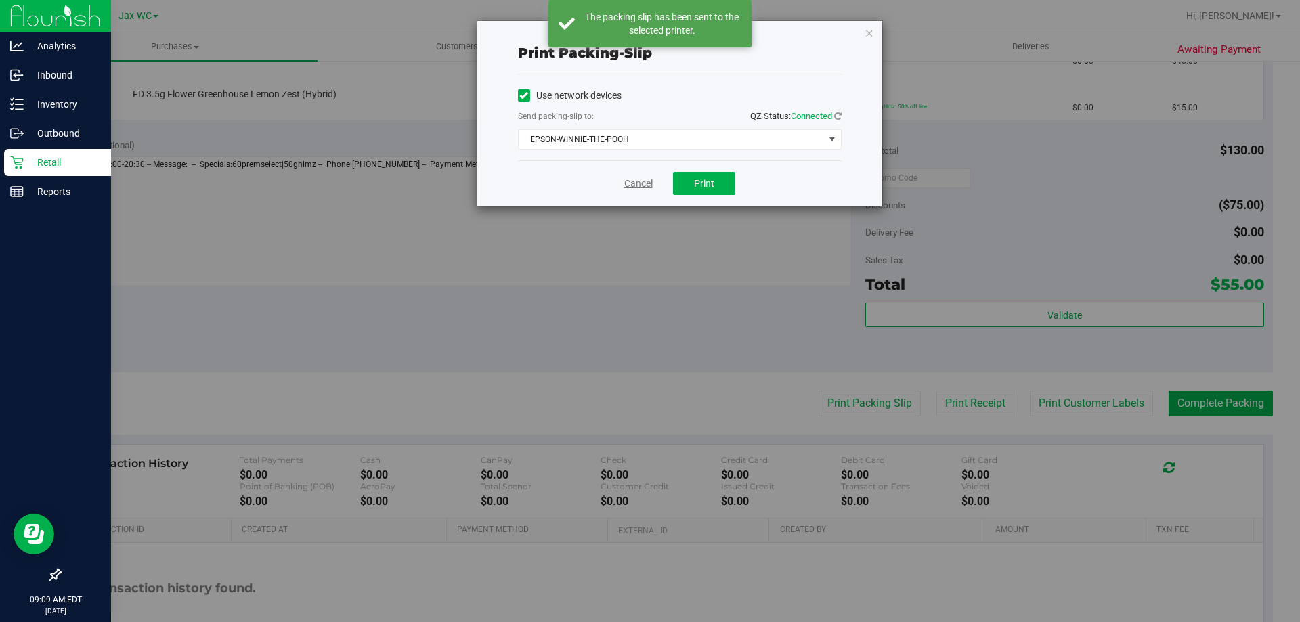
click at [636, 182] on link "Cancel" at bounding box center [638, 184] width 28 height 14
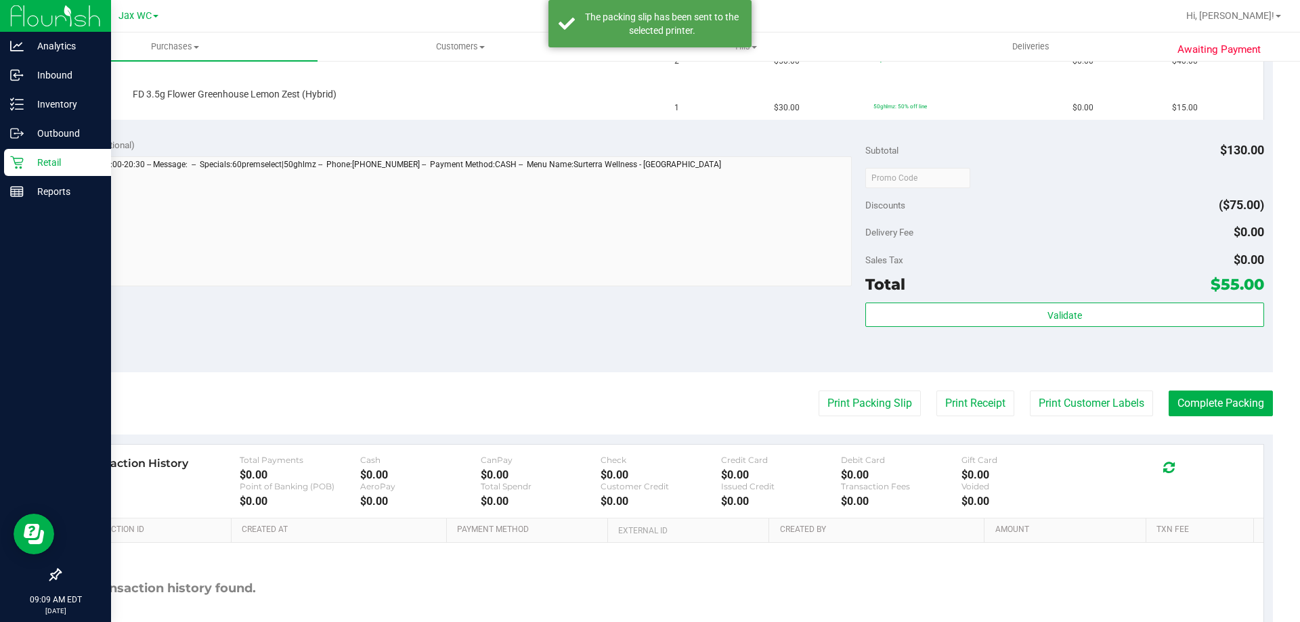
scroll to position [0, 0]
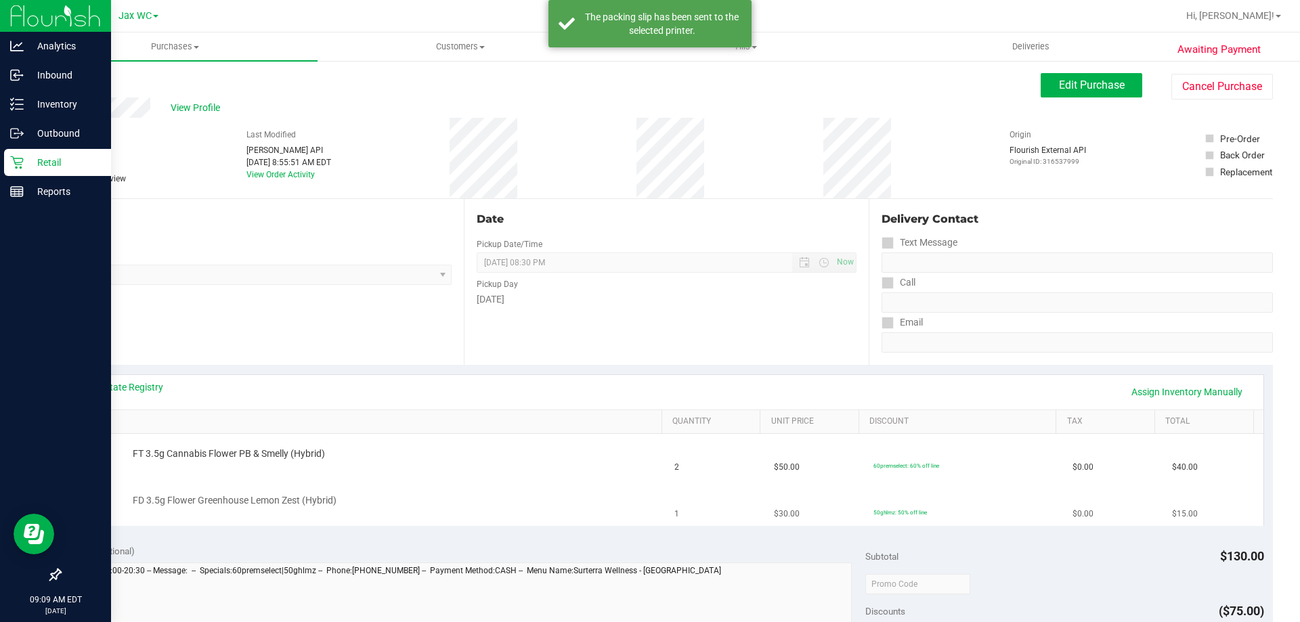
click at [505, 481] on td "FD 3.5g Flower Greenhouse Lemon Zest (Hybrid)" at bounding box center [368, 503] width 597 height 45
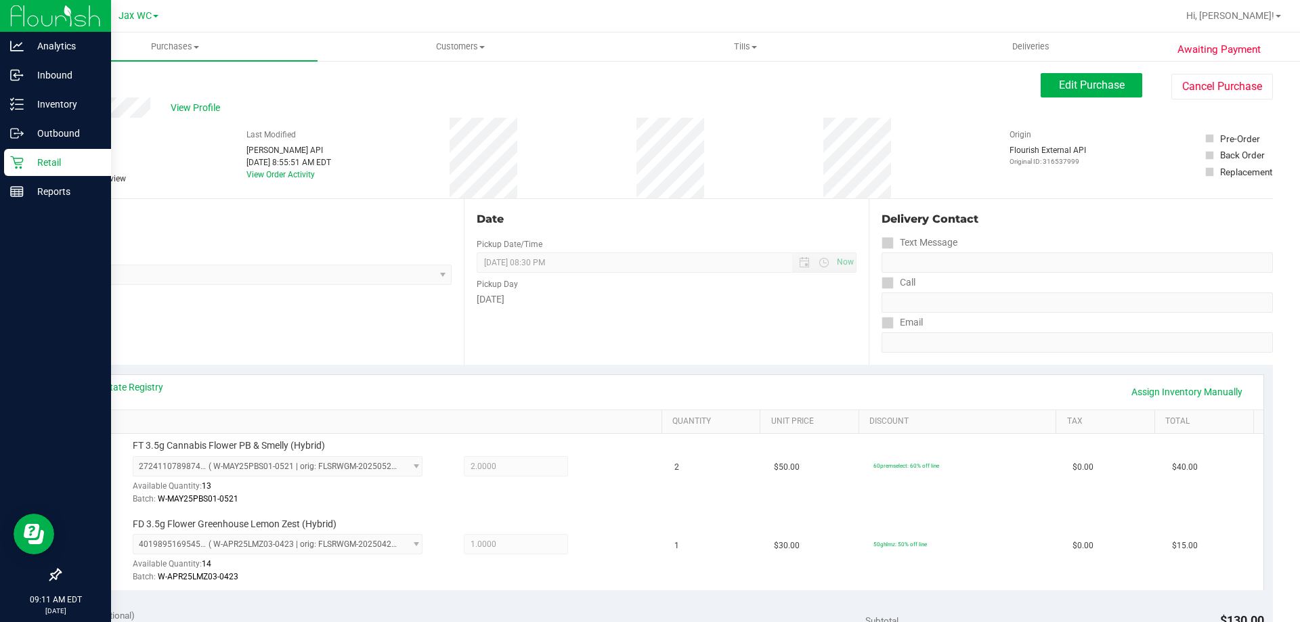
scroll to position [542, 0]
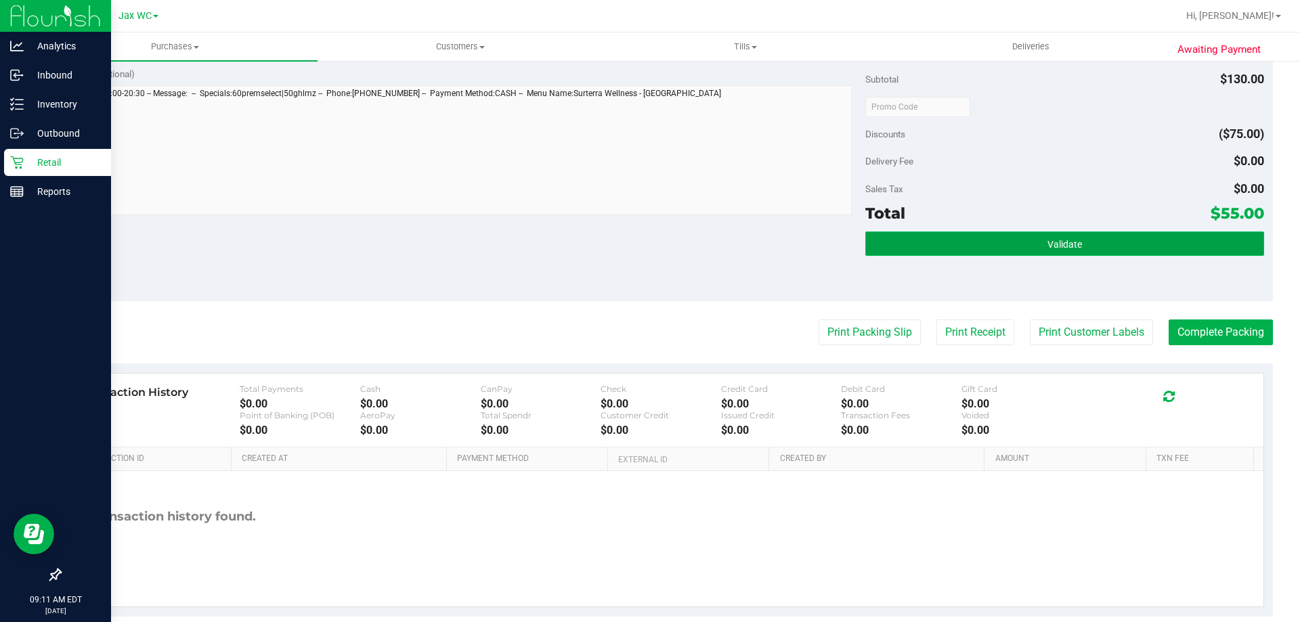
click at [1166, 238] on button "Validate" at bounding box center [1064, 244] width 398 height 24
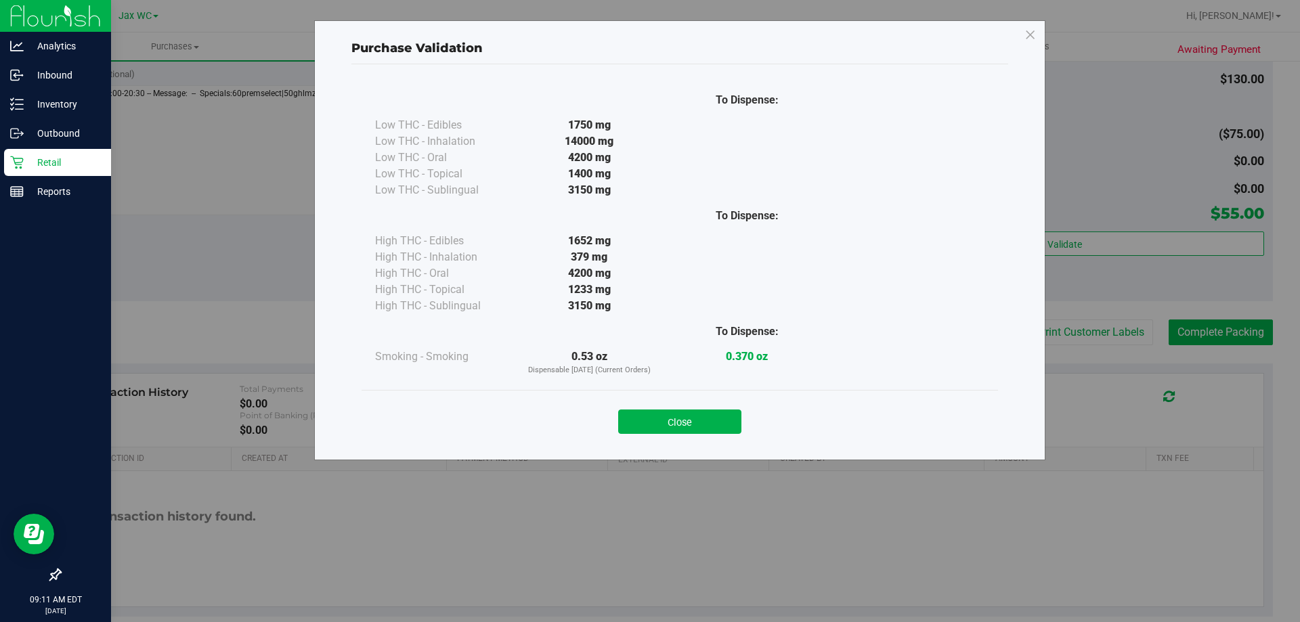
click at [1204, 340] on div "Purchase Validation To Dispense: Low THC - Edibles 1750 mg" at bounding box center [655, 311] width 1310 height 622
click at [680, 414] on button "Close" at bounding box center [679, 422] width 123 height 24
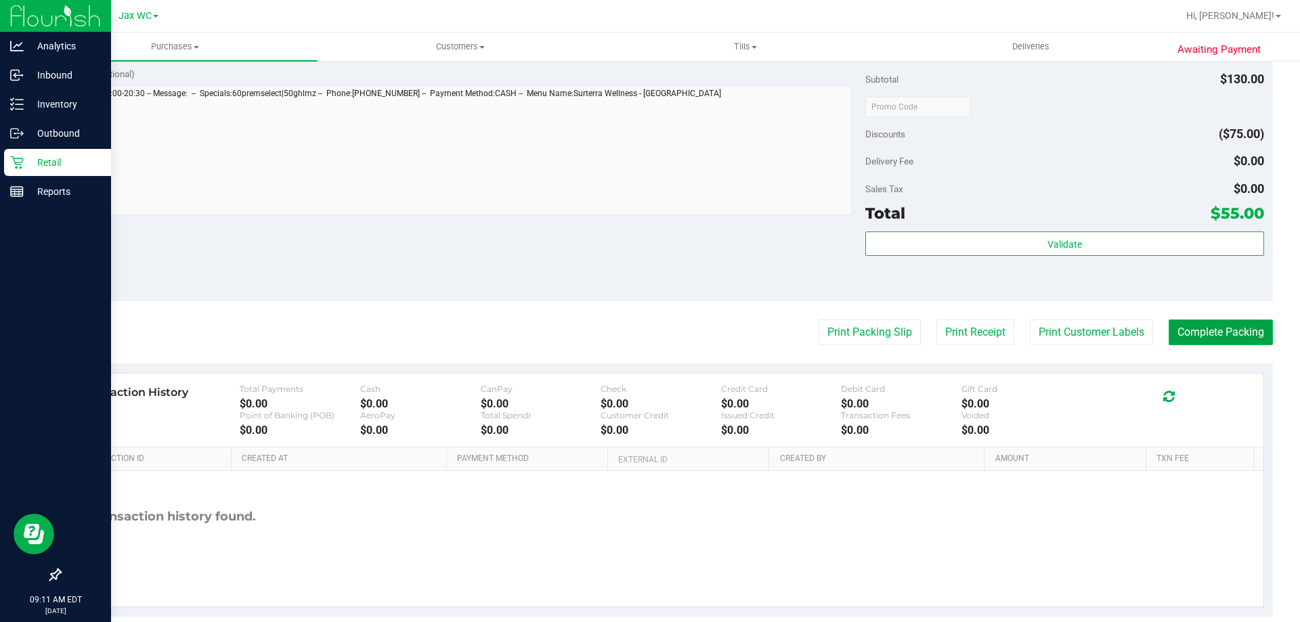
click at [1174, 320] on button "Complete Packing" at bounding box center [1220, 333] width 104 height 26
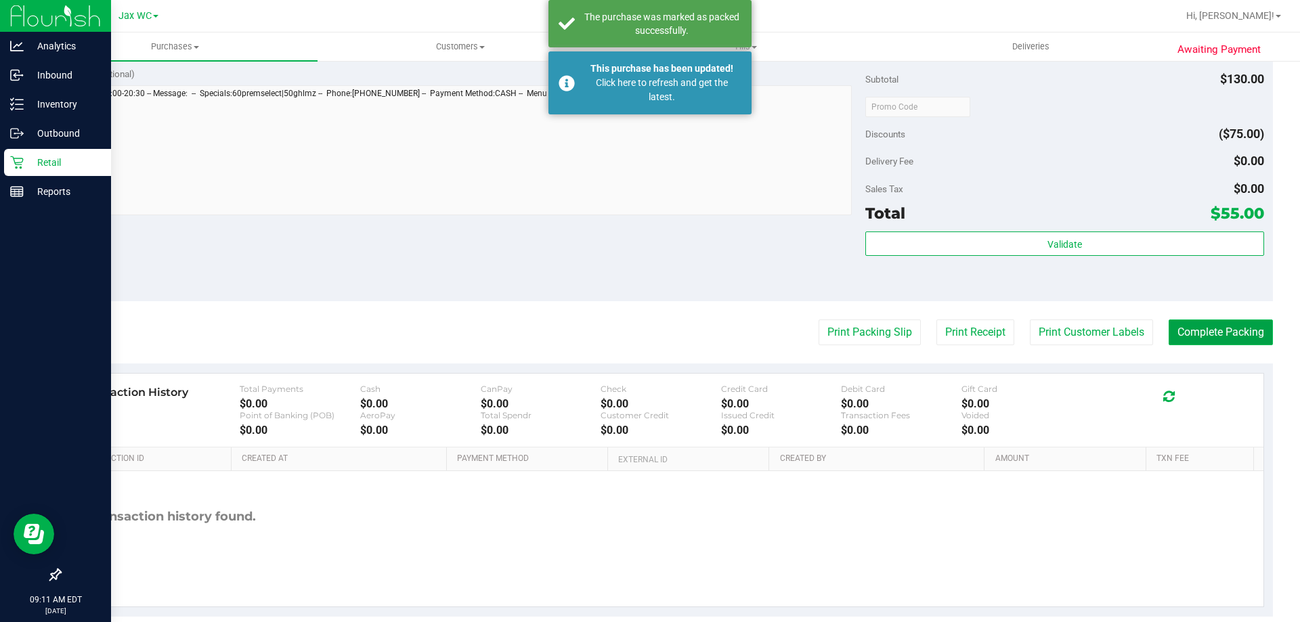
click at [1168, 320] on button "Complete Packing" at bounding box center [1220, 333] width 104 height 26
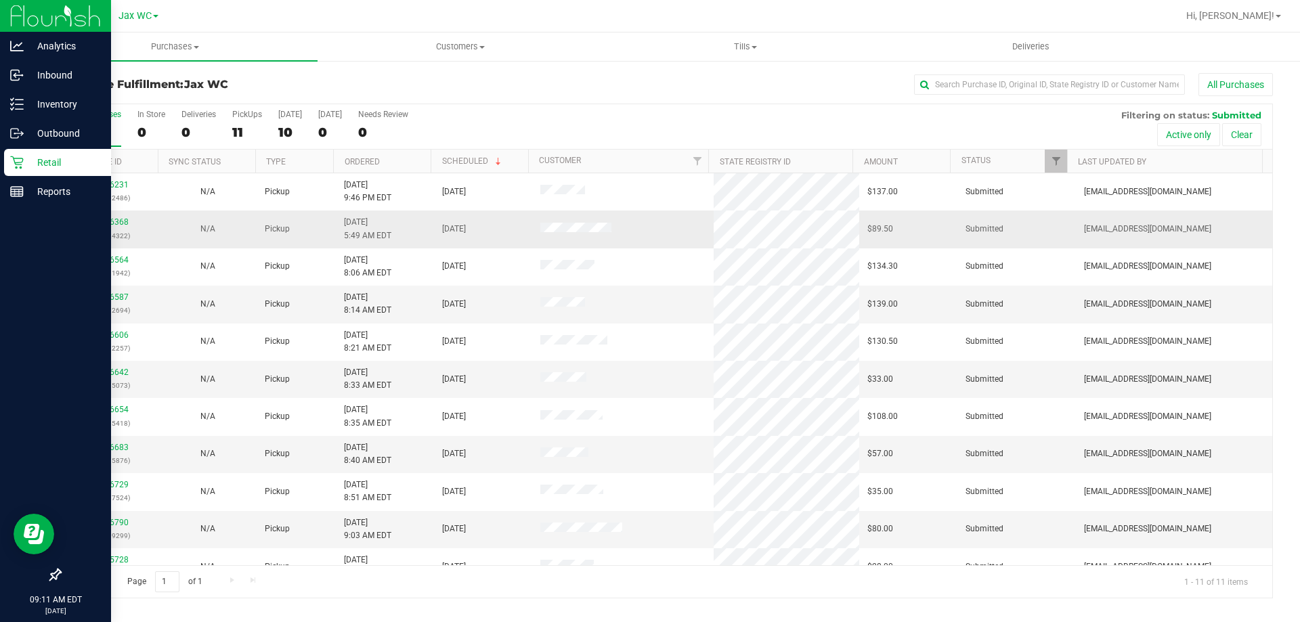
click at [107, 227] on div "11826368 (316524322)" at bounding box center [109, 229] width 82 height 26
click at [113, 217] on div "11826368 (316524322)" at bounding box center [109, 229] width 82 height 26
click at [111, 227] on link "11826368" at bounding box center [110, 221] width 38 height 9
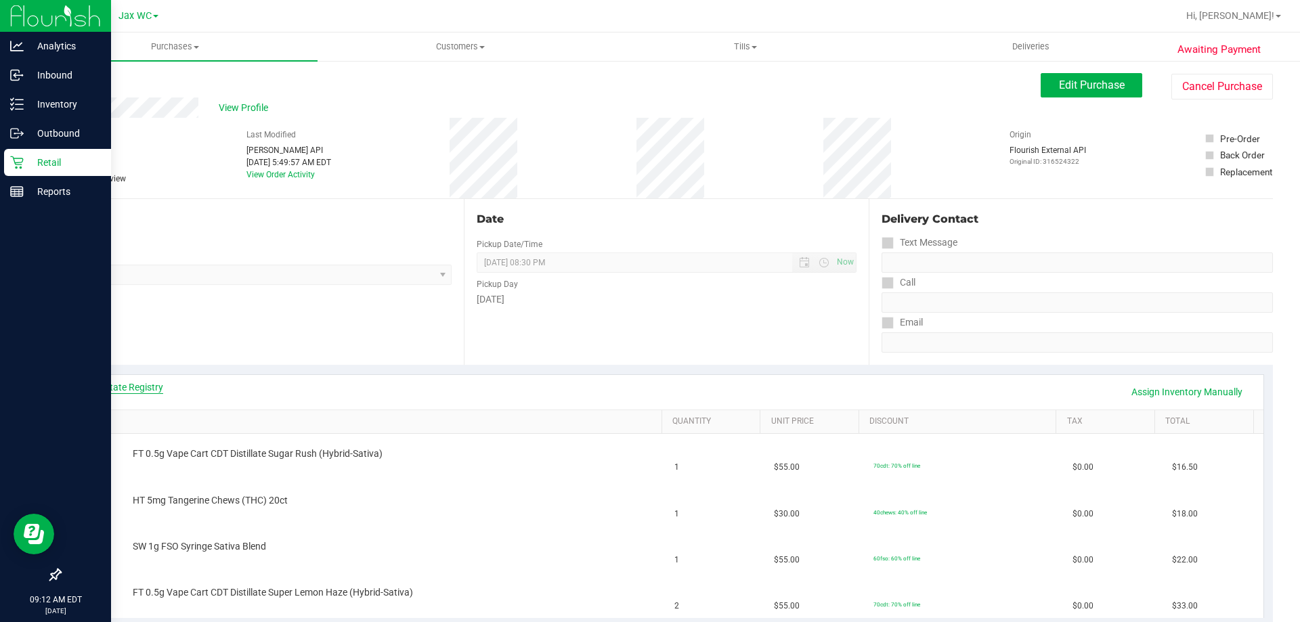
click at [139, 382] on link "View State Registry" at bounding box center [122, 387] width 81 height 14
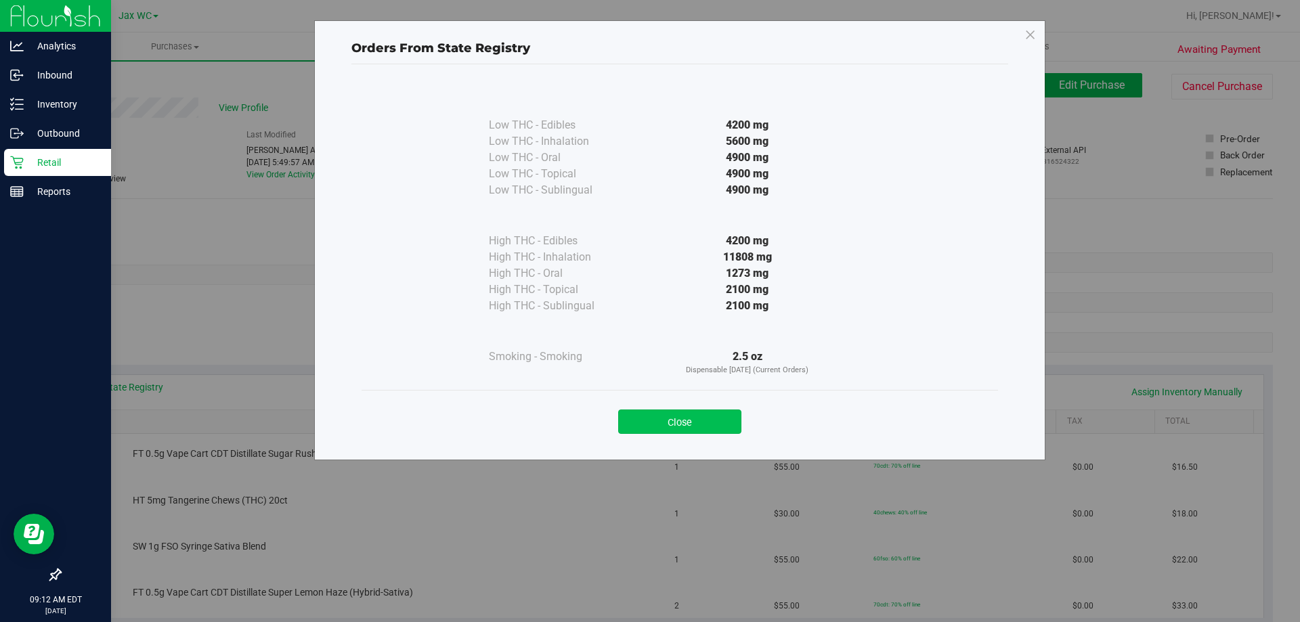
click at [661, 427] on button "Close" at bounding box center [679, 422] width 123 height 24
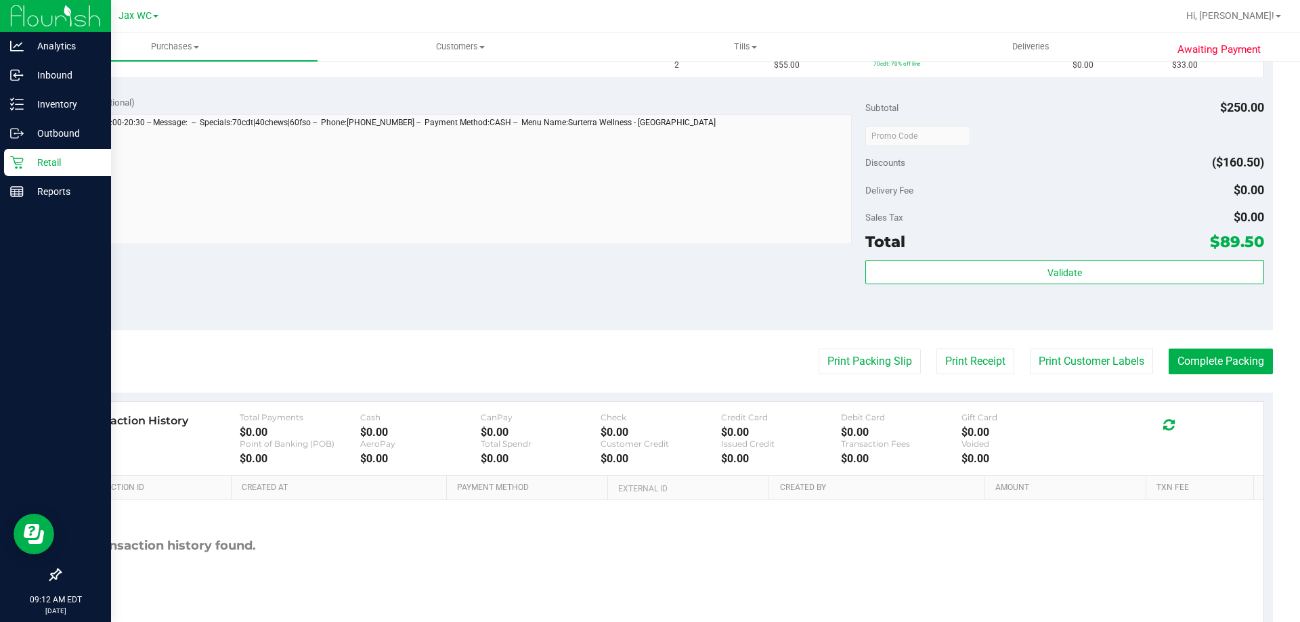
scroll to position [542, 0]
click at [888, 350] on button "Print Packing Slip" at bounding box center [869, 361] width 102 height 26
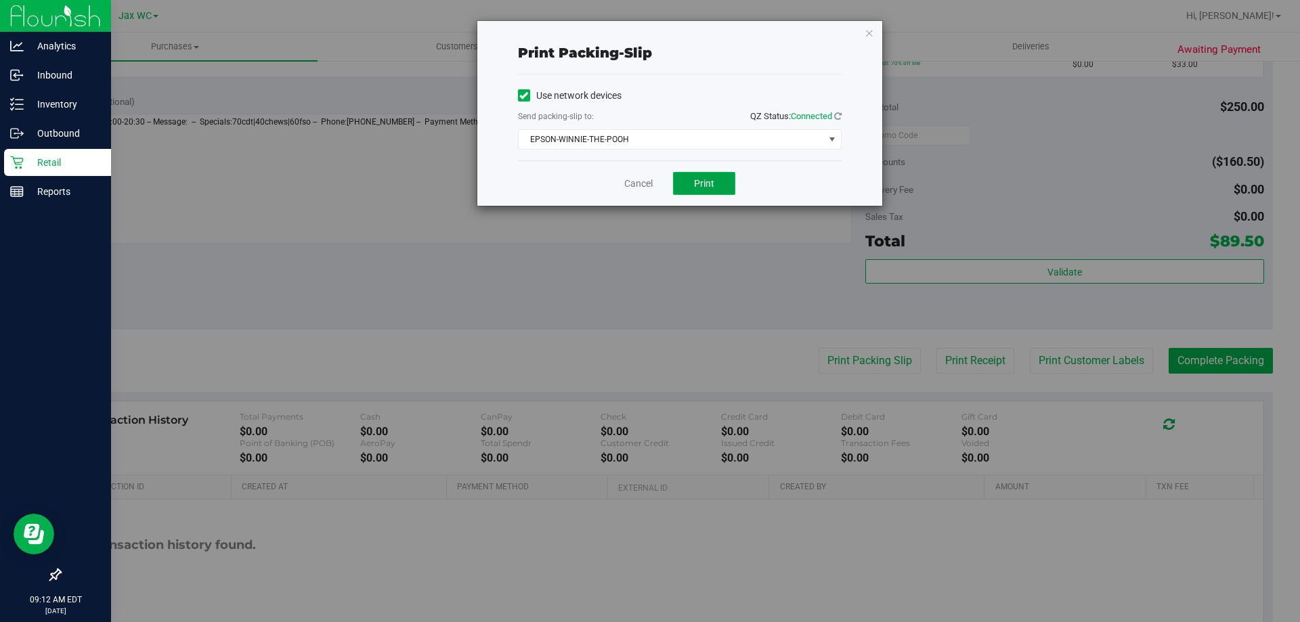
click at [719, 188] on button "Print" at bounding box center [704, 183] width 62 height 23
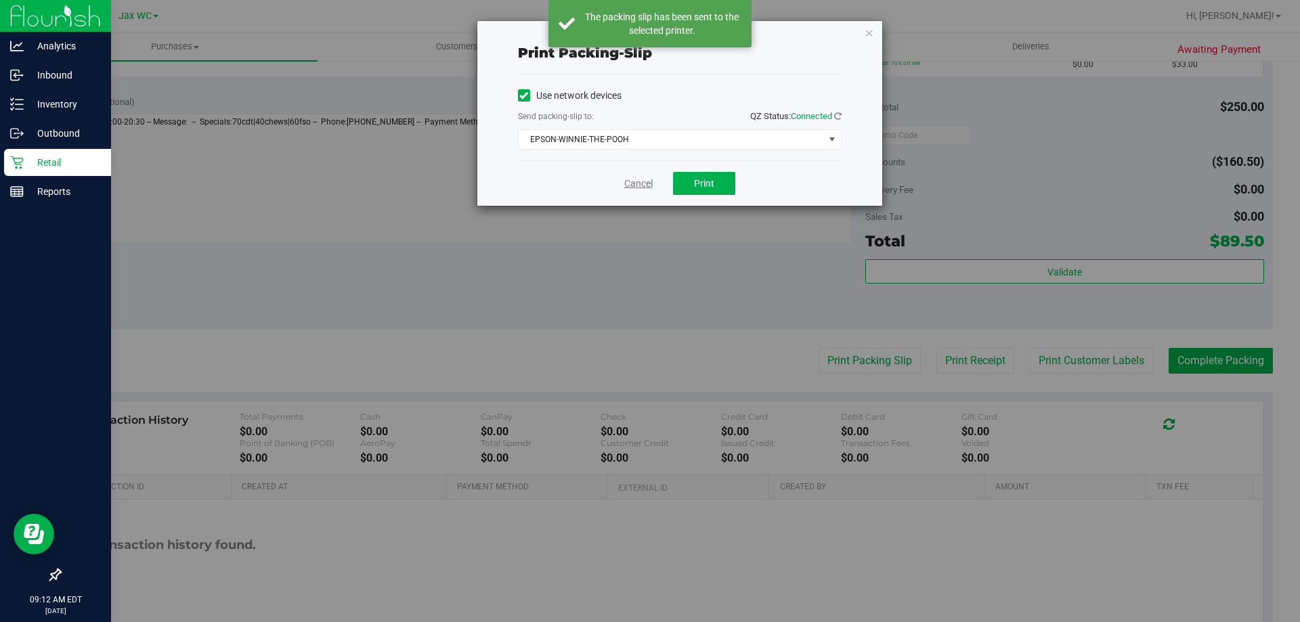
click at [633, 183] on link "Cancel" at bounding box center [638, 184] width 28 height 14
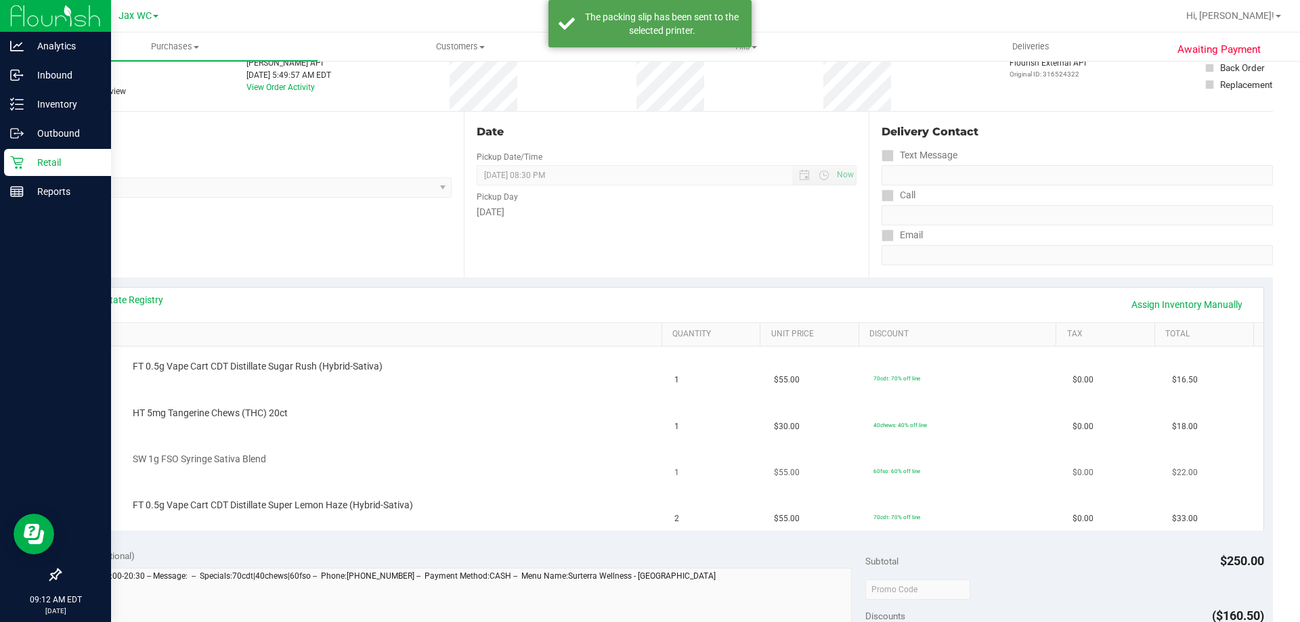
scroll to position [135, 0]
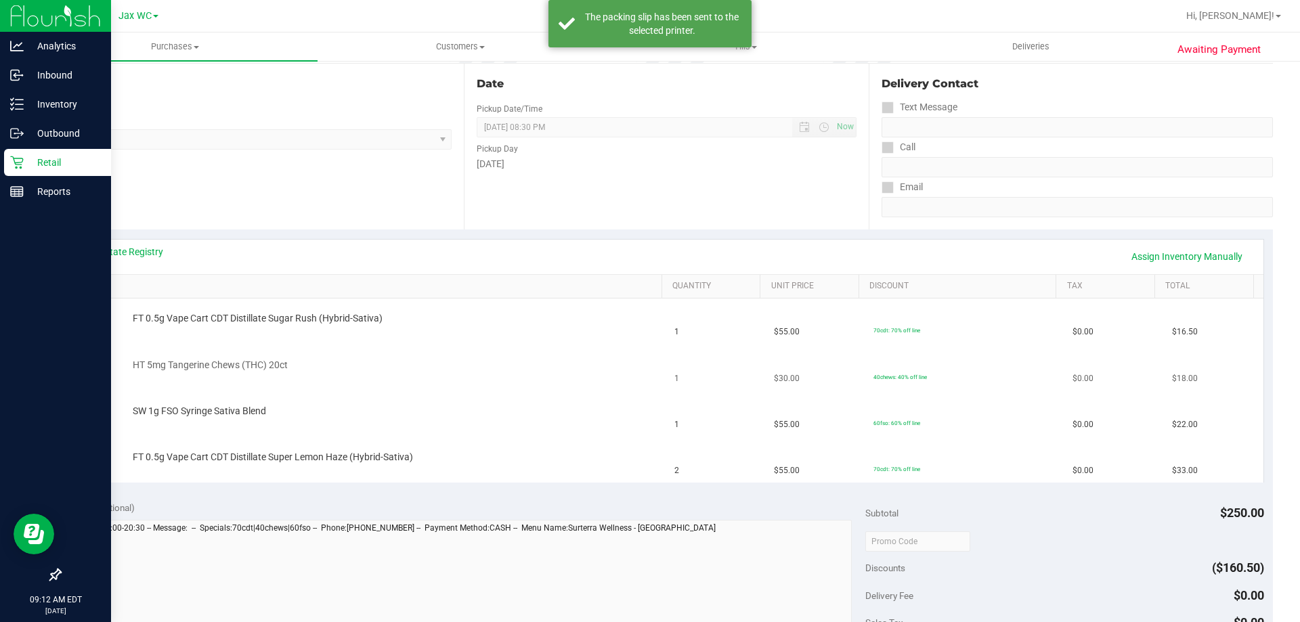
click at [532, 369] on div "HT 5mg Tangerine Chews (THC) 20ct" at bounding box center [390, 366] width 529 height 14
click at [123, 253] on link "View State Registry" at bounding box center [122, 252] width 81 height 14
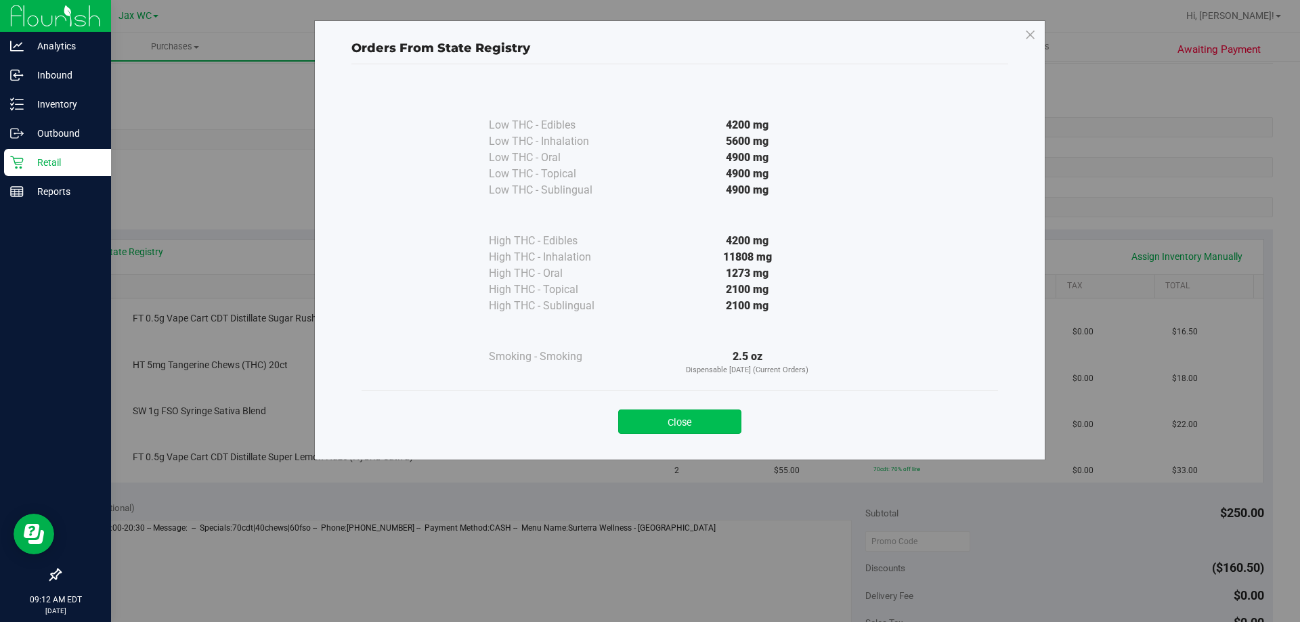
click at [704, 422] on button "Close" at bounding box center [679, 422] width 123 height 24
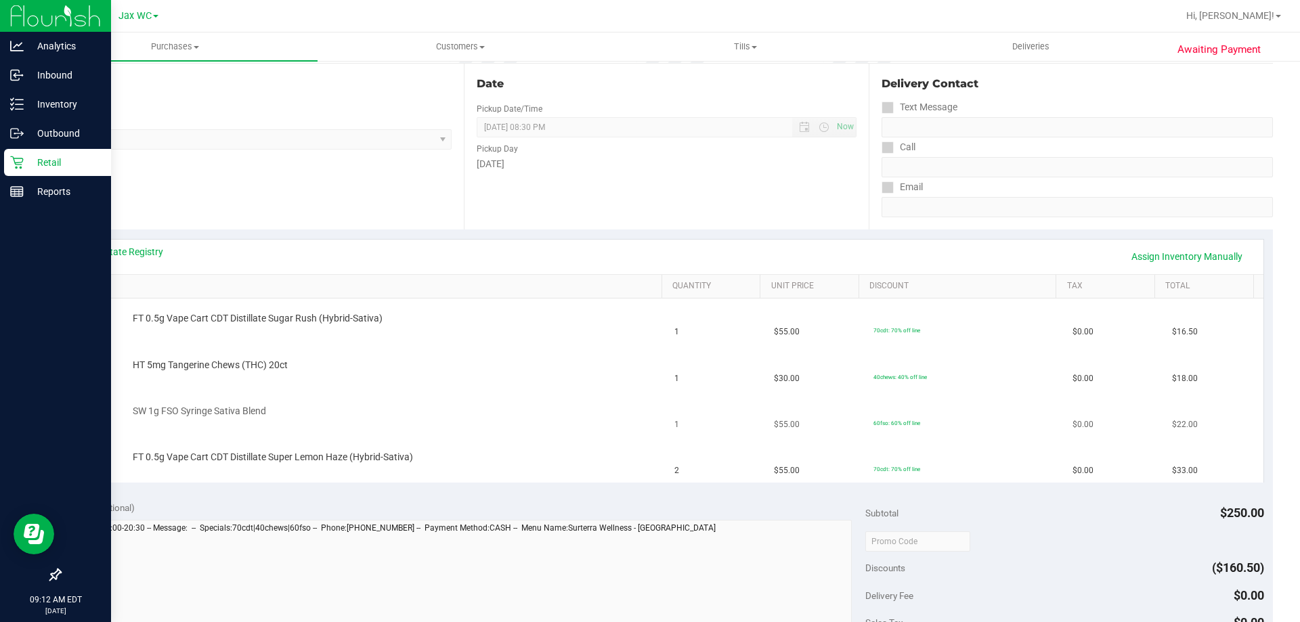
click at [565, 420] on div "SW 1g FSO Syringe Sativa Blend" at bounding box center [368, 414] width 581 height 18
click at [31, 177] on link "Retail" at bounding box center [55, 163] width 111 height 29
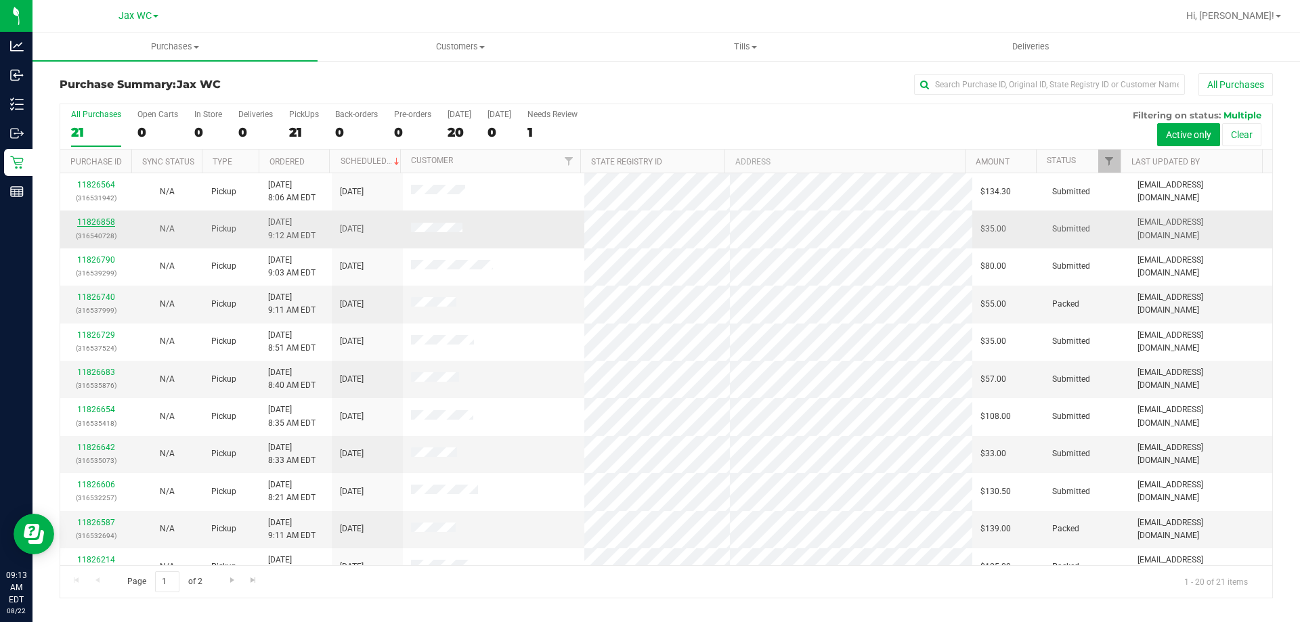
click at [89, 221] on link "11826858" at bounding box center [96, 221] width 38 height 9
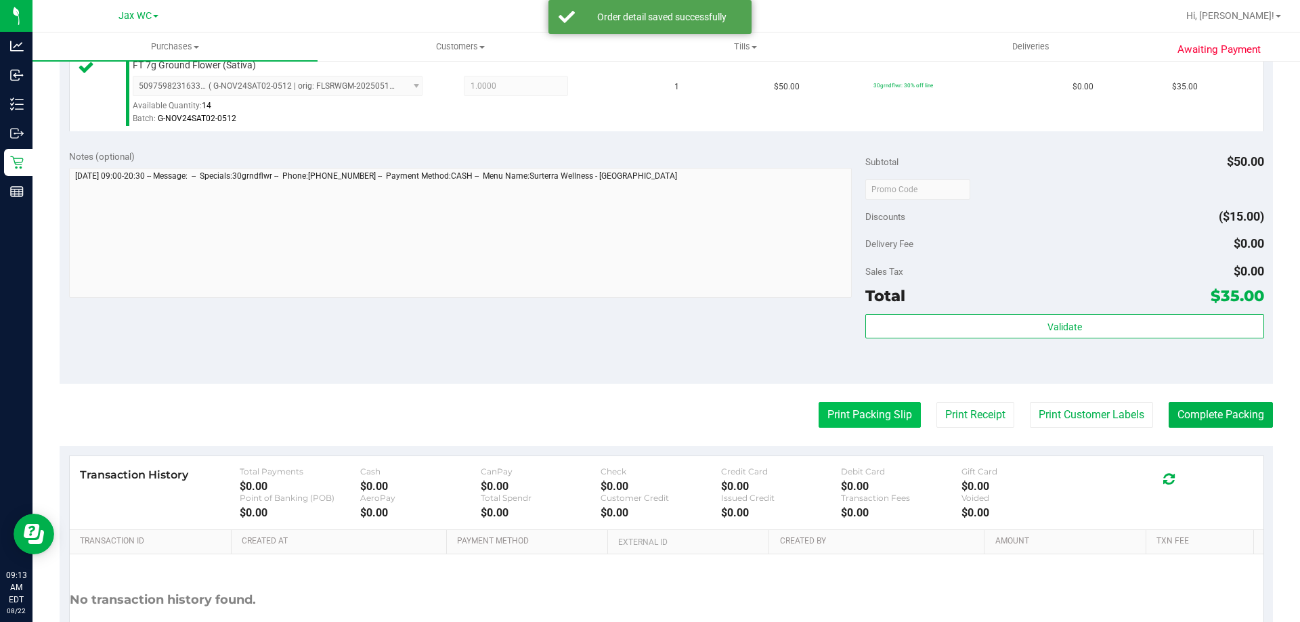
scroll to position [406, 0]
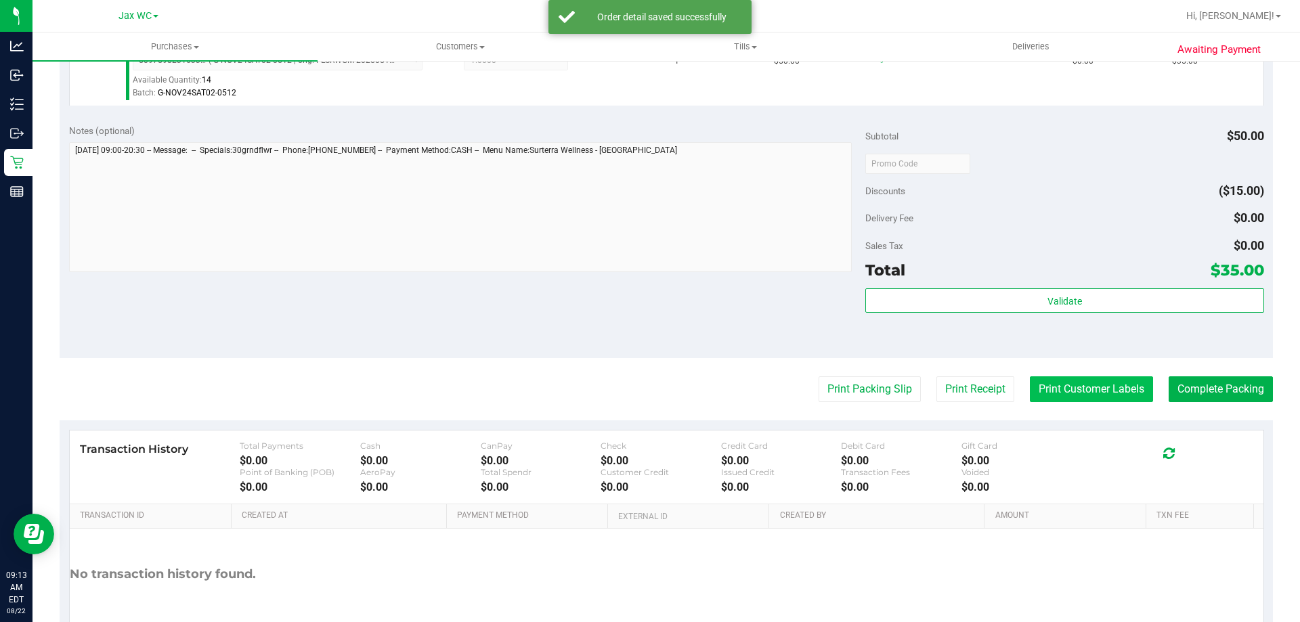
click at [1068, 380] on button "Print Customer Labels" at bounding box center [1091, 389] width 123 height 26
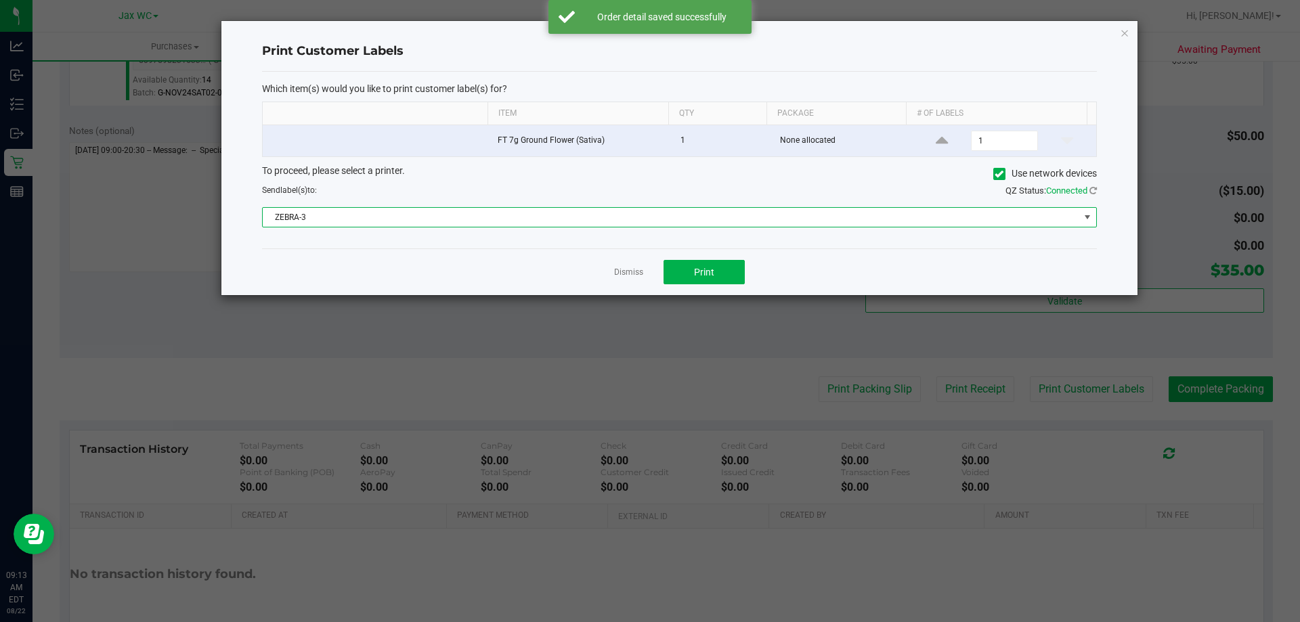
click at [565, 221] on span "ZEBRA-3" at bounding box center [671, 217] width 816 height 19
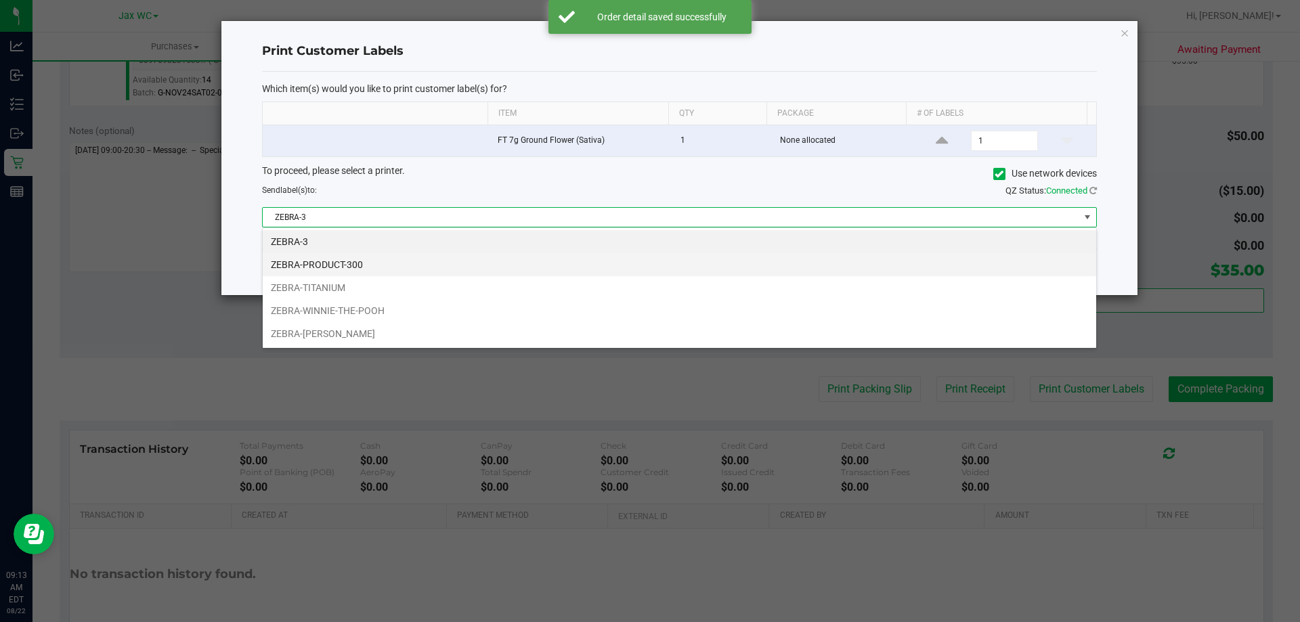
scroll to position [20, 834]
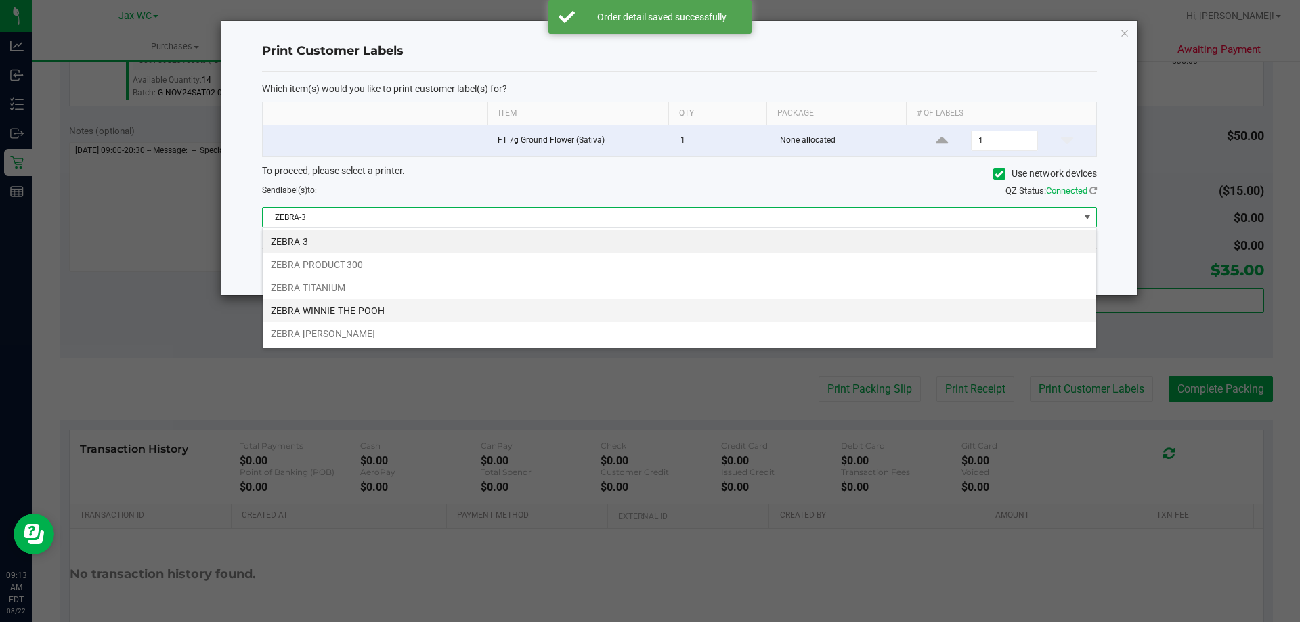
click at [371, 303] on li "ZEBRA-WINNIE-THE-POOH" at bounding box center [679, 310] width 833 height 23
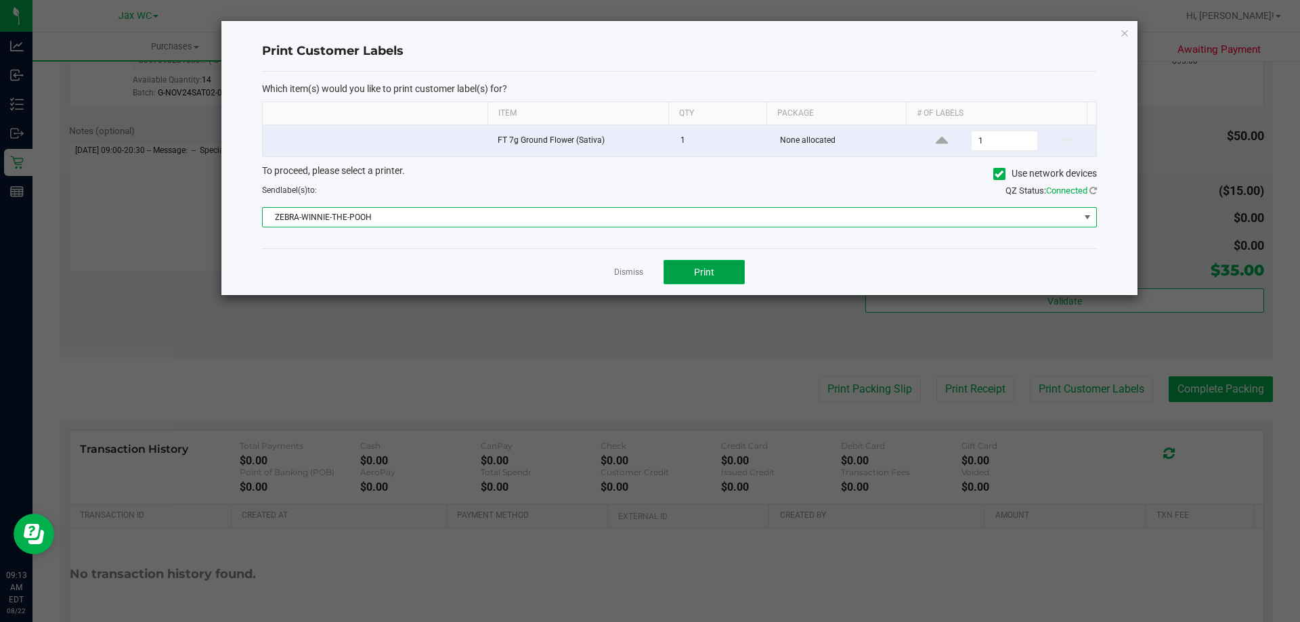
click at [715, 276] on button "Print" at bounding box center [703, 272] width 81 height 24
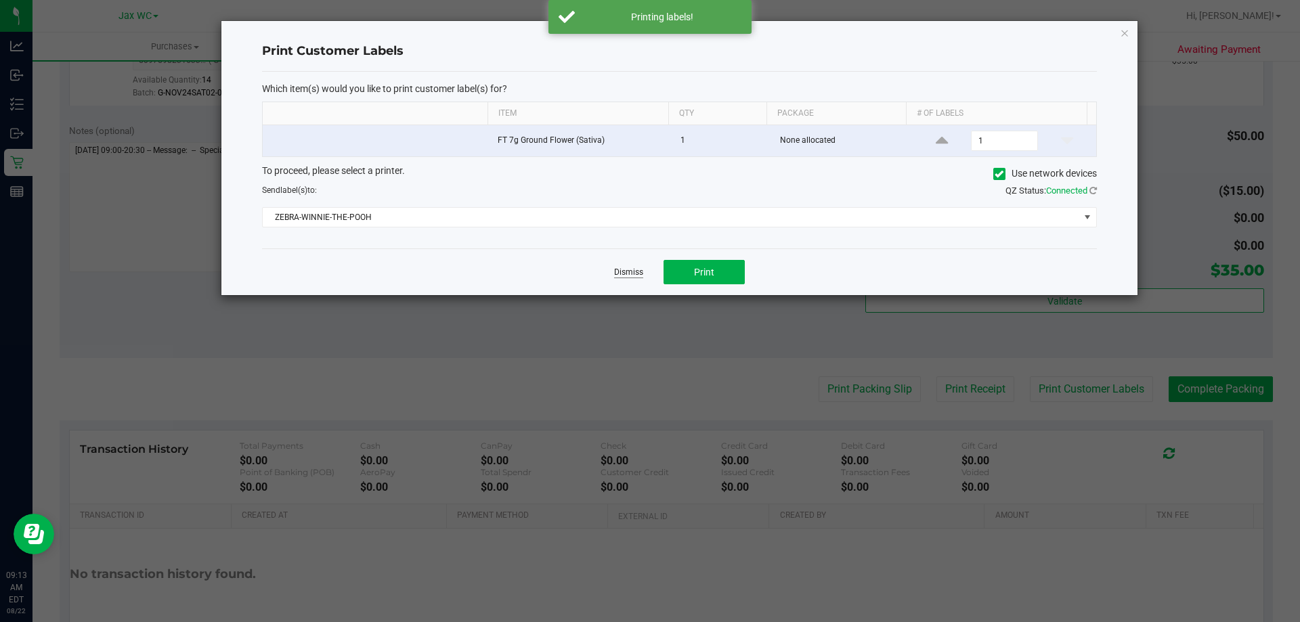
click at [621, 271] on link "Dismiss" at bounding box center [628, 273] width 29 height 12
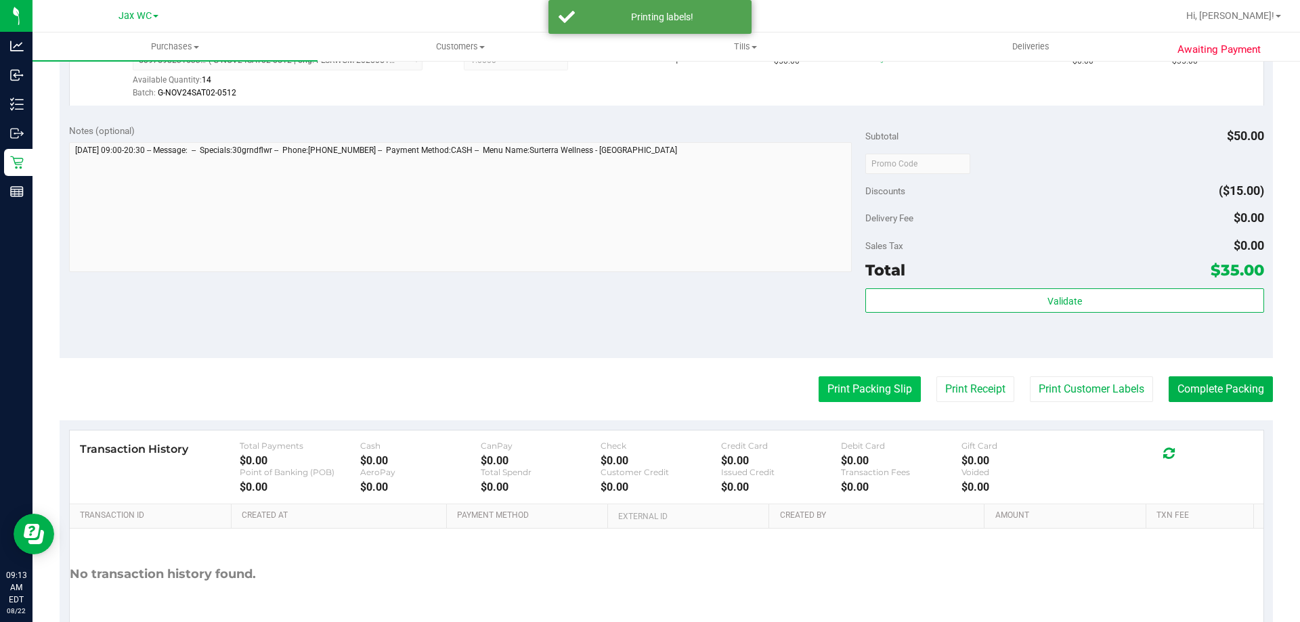
click at [836, 391] on button "Print Packing Slip" at bounding box center [869, 389] width 102 height 26
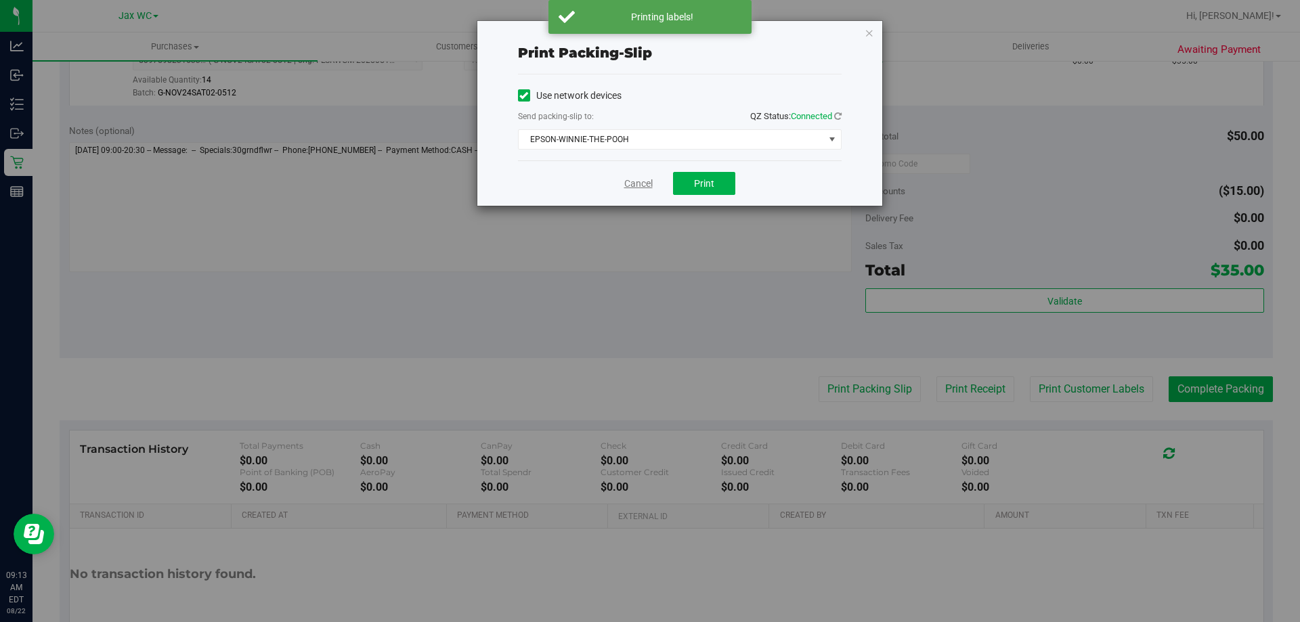
click at [624, 185] on link "Cancel" at bounding box center [638, 184] width 28 height 14
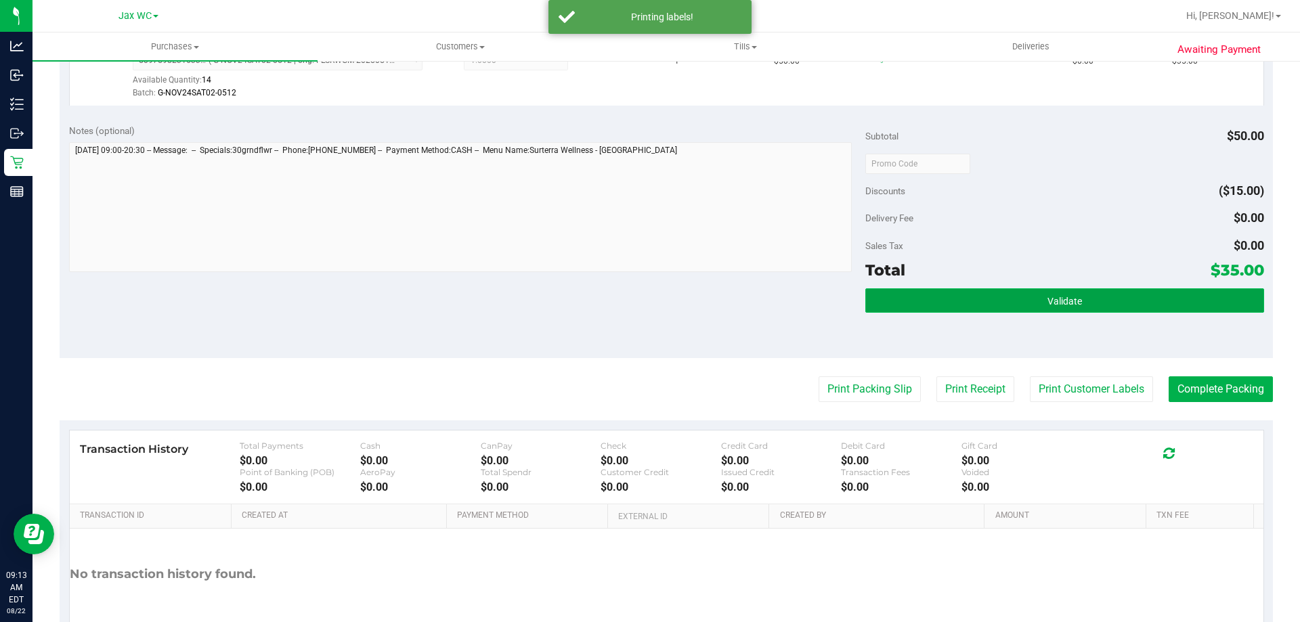
click at [1160, 311] on button "Validate" at bounding box center [1064, 300] width 398 height 24
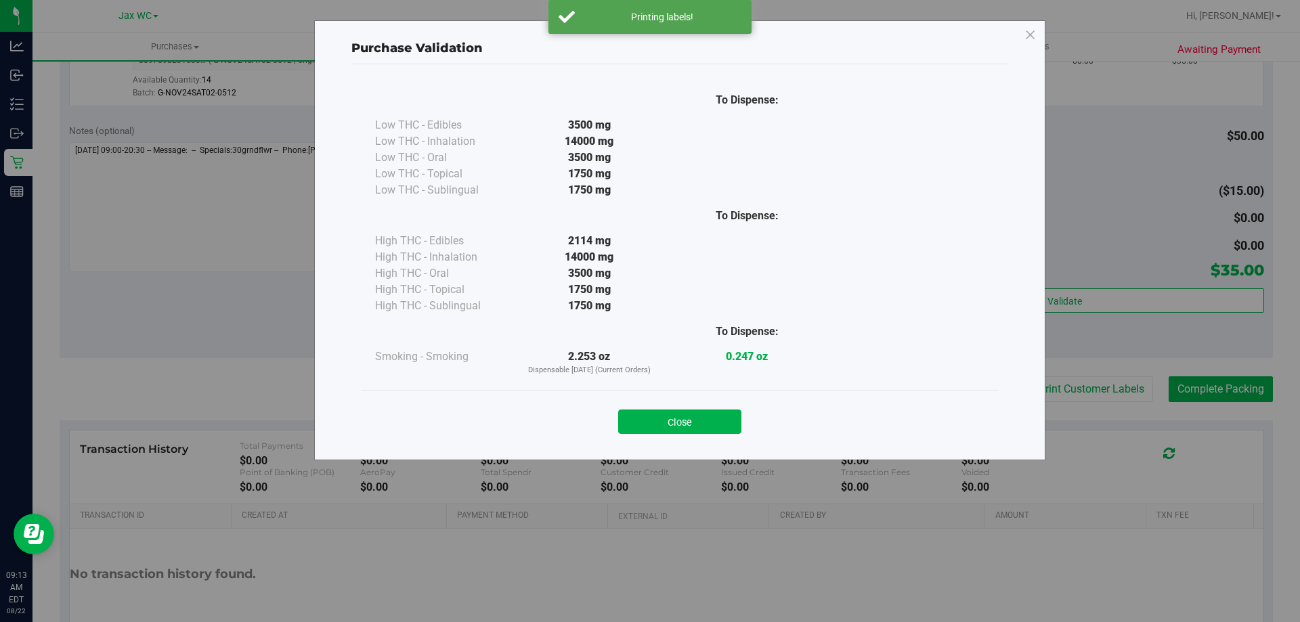
click at [1210, 368] on div "Purchase Validation To Dispense: Low THC - Edibles 3500 mg" at bounding box center [655, 311] width 1310 height 622
click at [695, 419] on button "Close" at bounding box center [679, 422] width 123 height 24
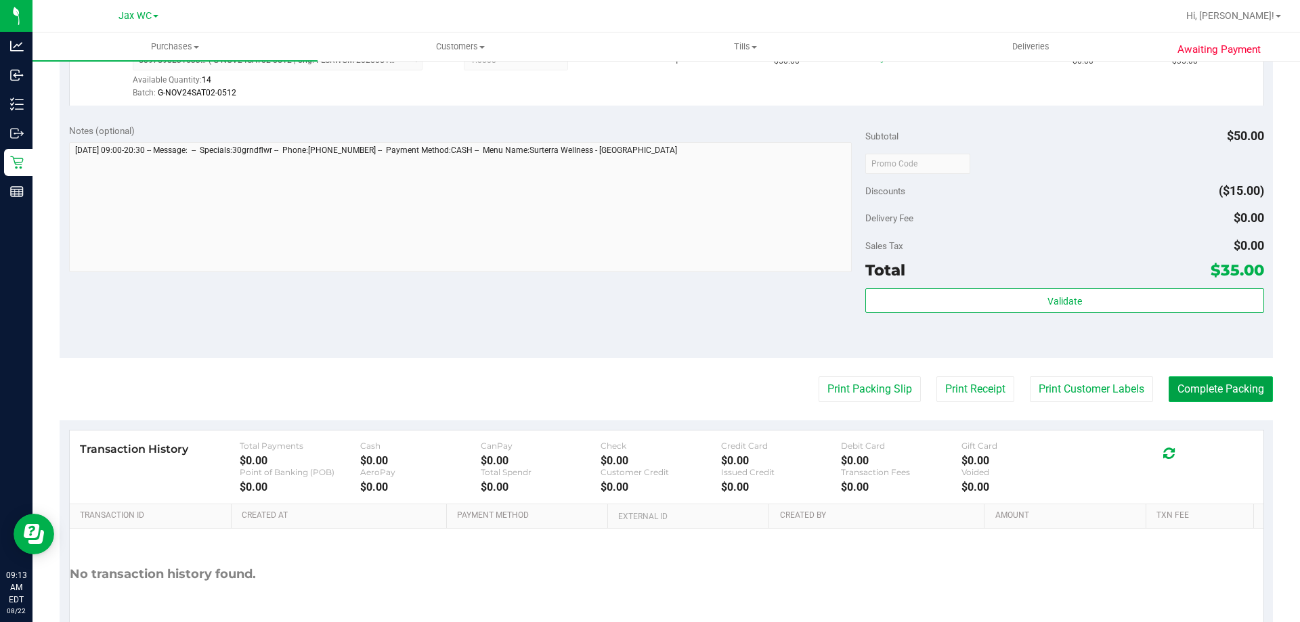
click at [1189, 390] on button "Complete Packing" at bounding box center [1220, 389] width 104 height 26
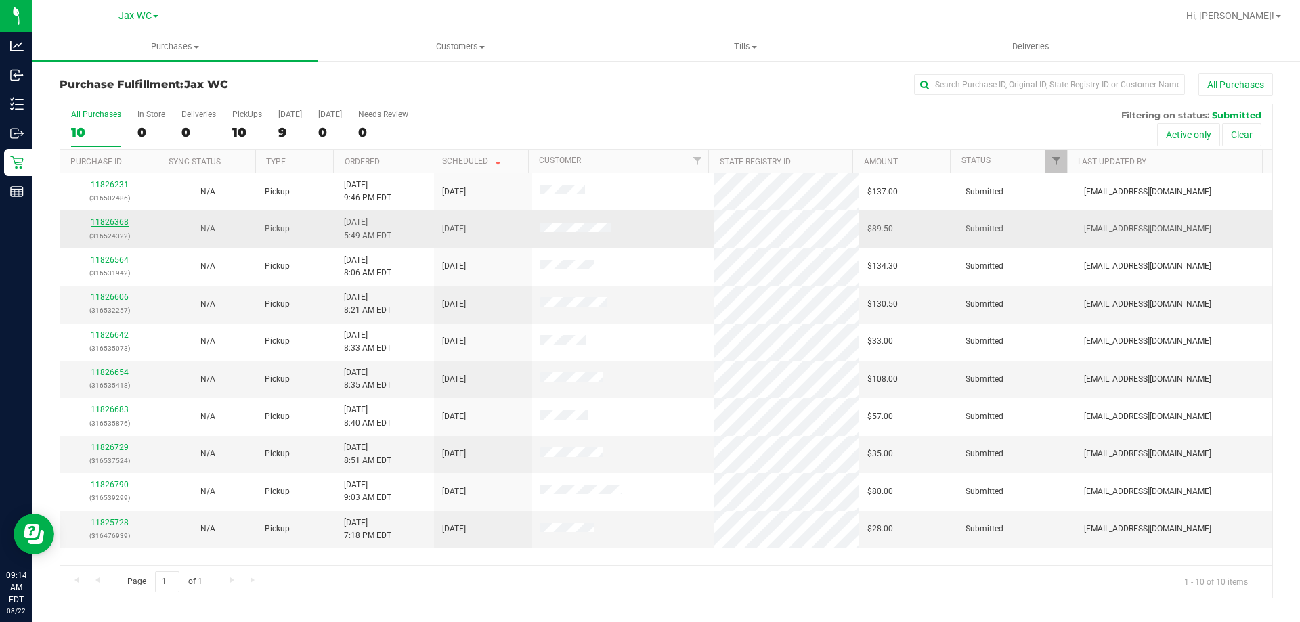
click at [108, 217] on link "11826368" at bounding box center [110, 221] width 38 height 9
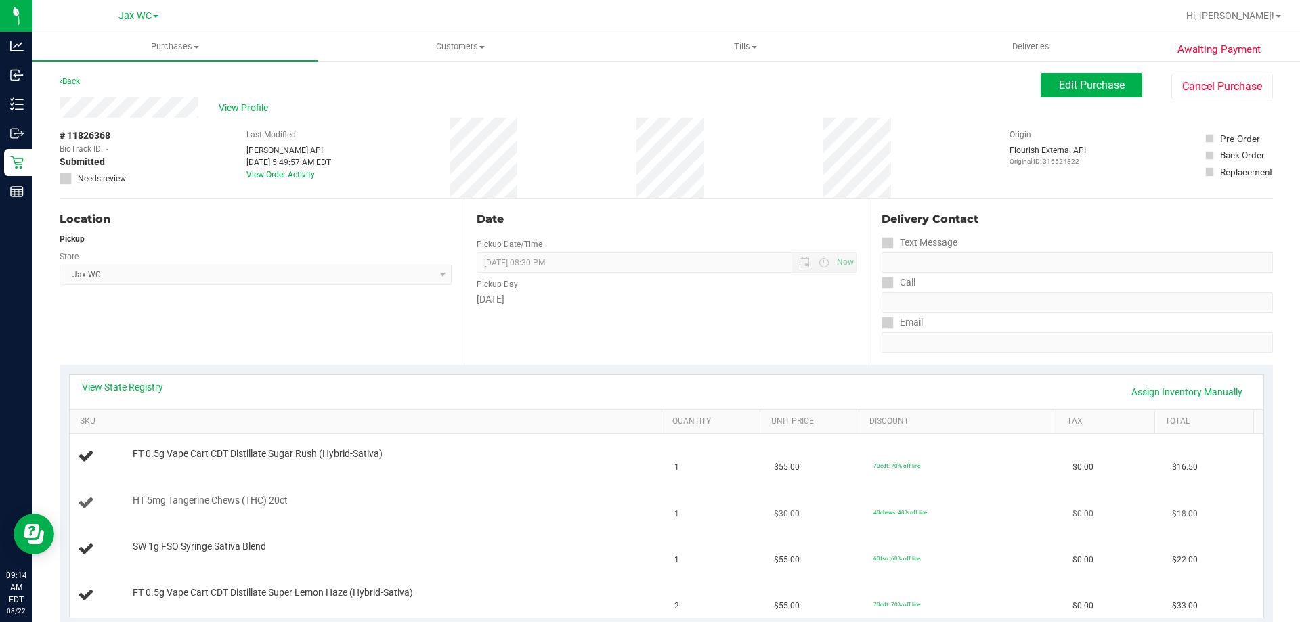
click at [479, 517] on td "HT 5mg Tangerine Chews (THC) 20ct" at bounding box center [368, 504] width 597 height 46
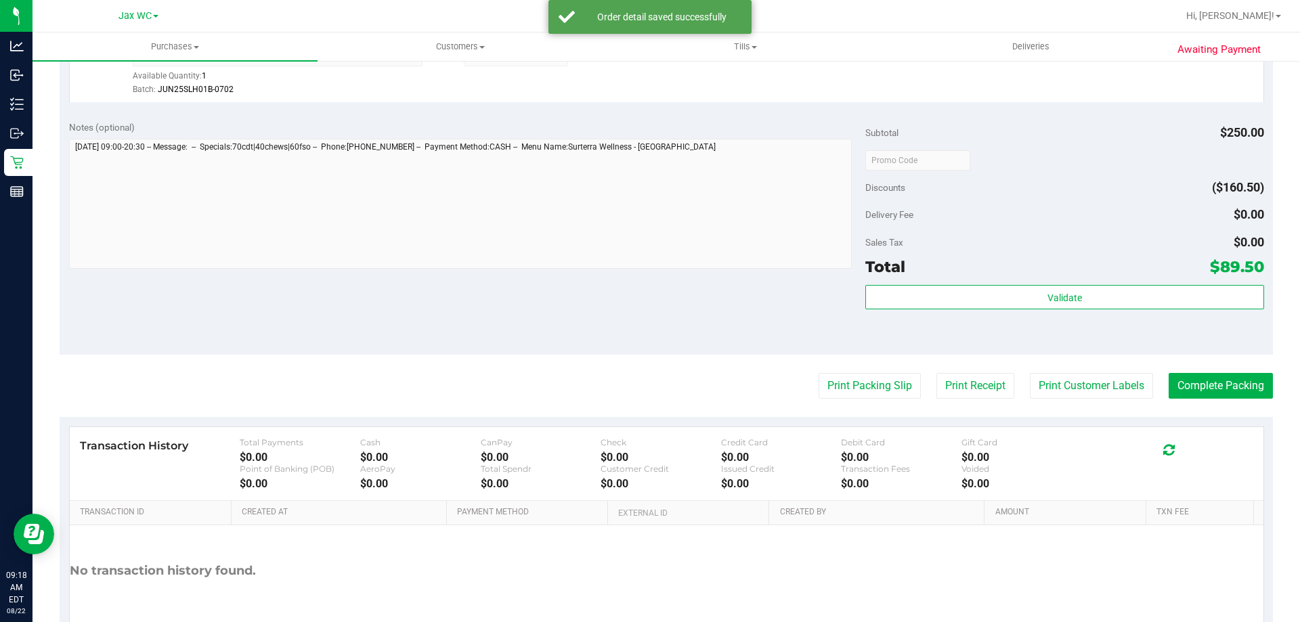
scroll to position [677, 0]
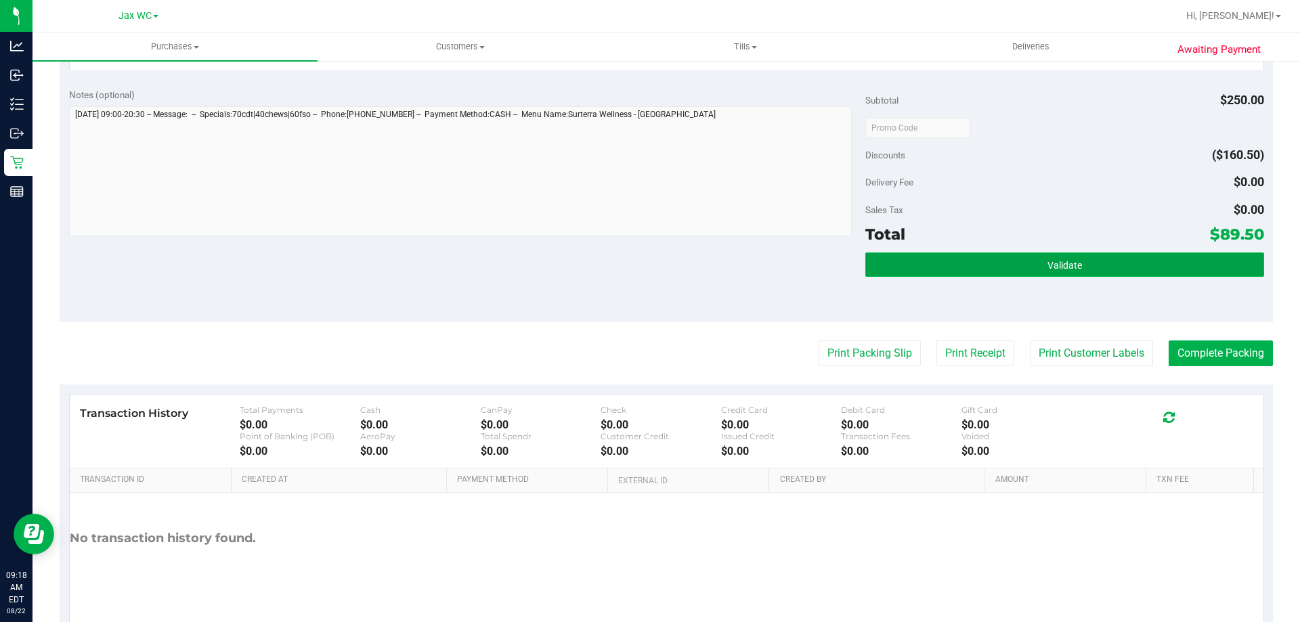
click at [1032, 261] on button "Validate" at bounding box center [1064, 265] width 398 height 24
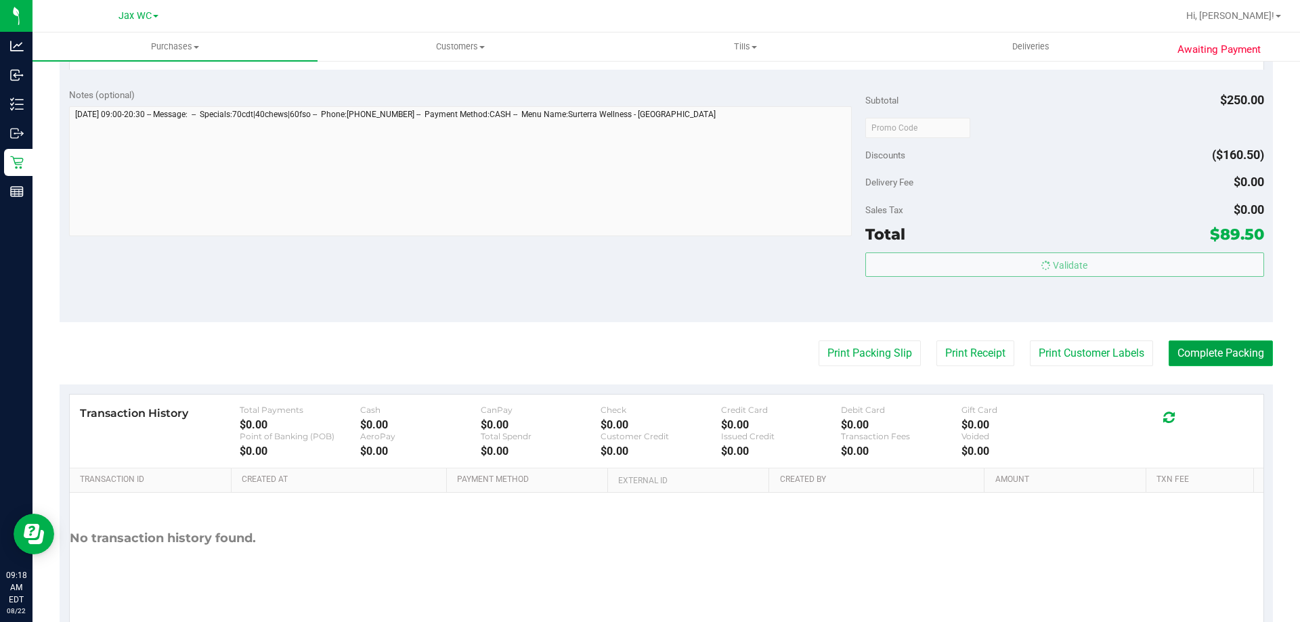
click at [1176, 341] on button "Complete Packing" at bounding box center [1220, 354] width 104 height 26
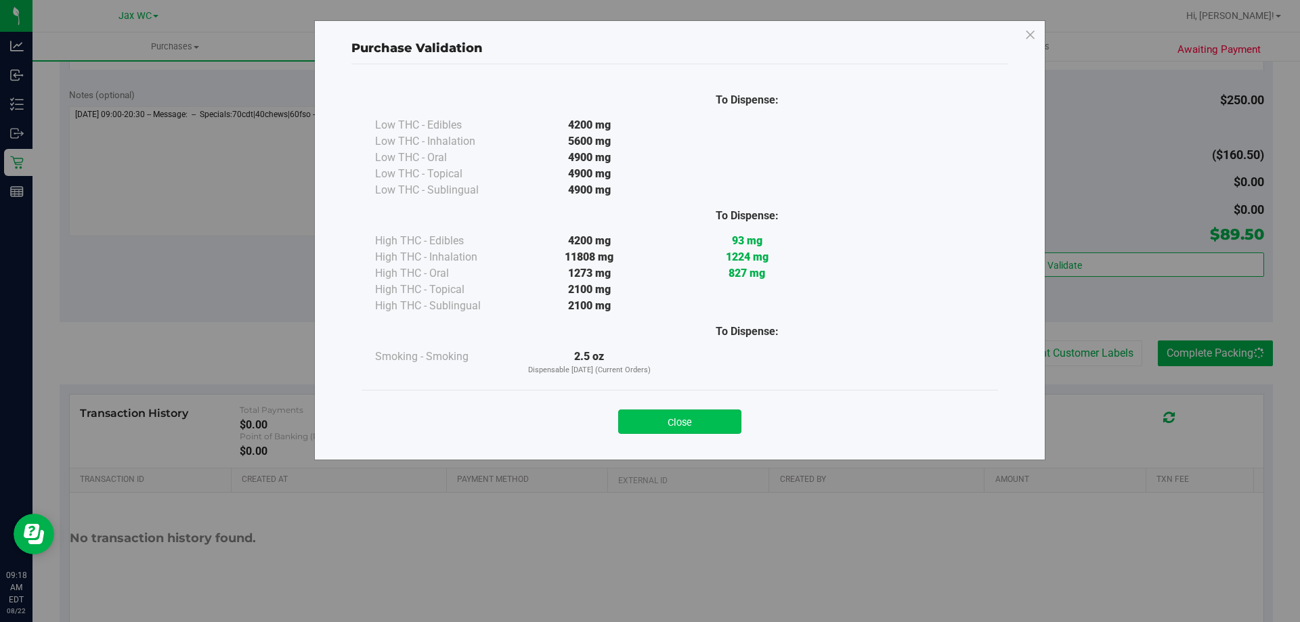
click at [728, 410] on button "Close" at bounding box center [679, 422] width 123 height 24
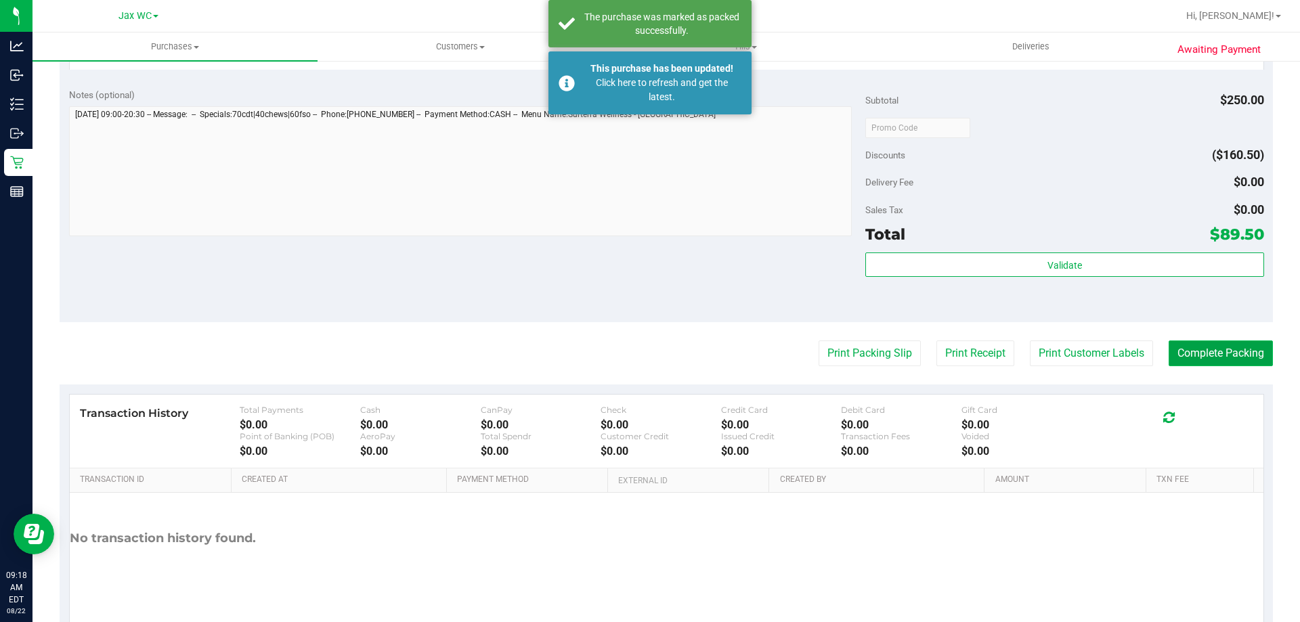
click at [1189, 366] on button "Complete Packing" at bounding box center [1220, 354] width 104 height 26
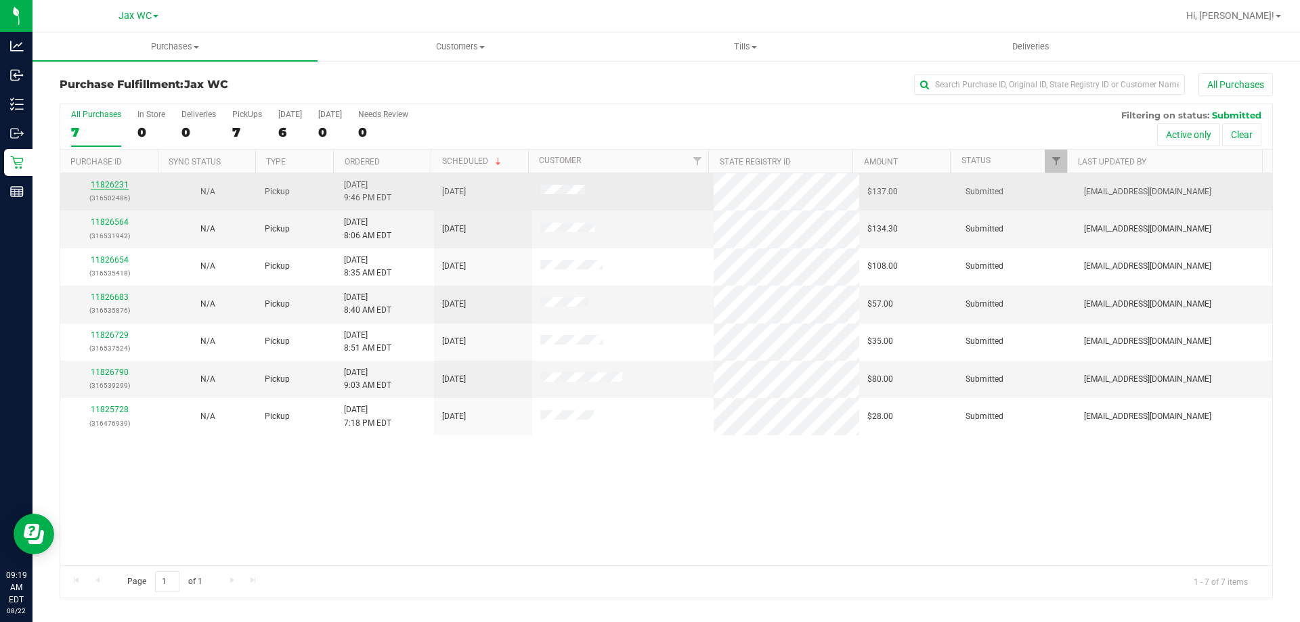
click at [95, 185] on link "11826231" at bounding box center [110, 184] width 38 height 9
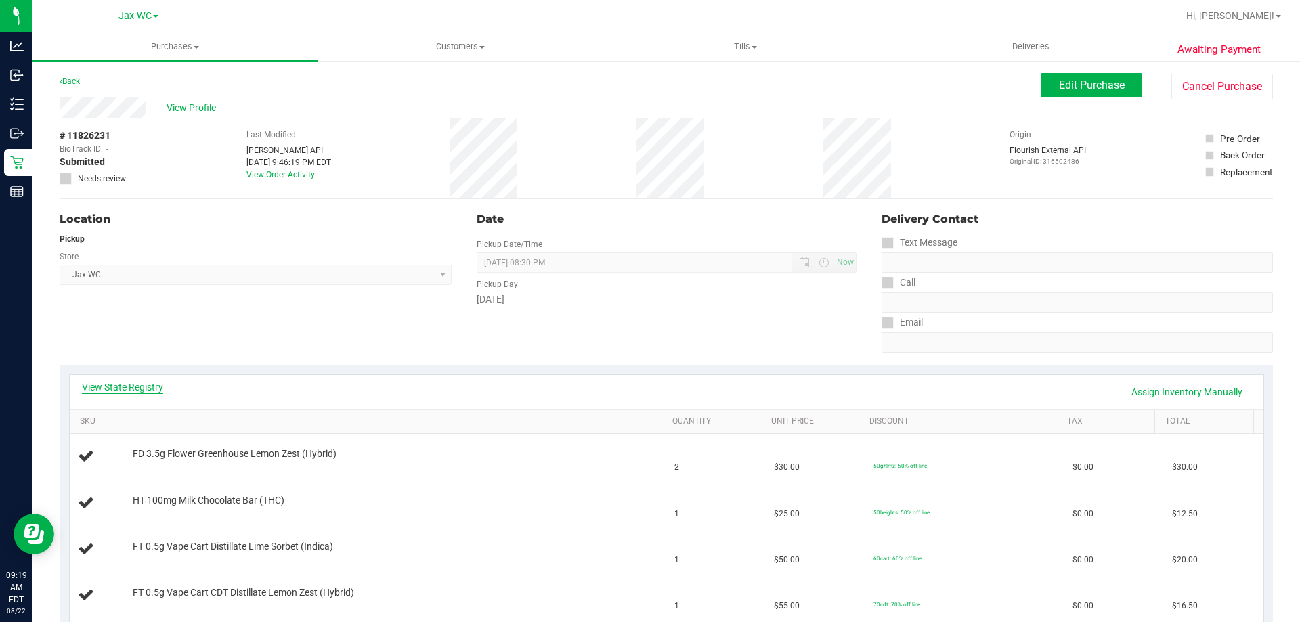
click at [158, 388] on link "View State Registry" at bounding box center [122, 387] width 81 height 14
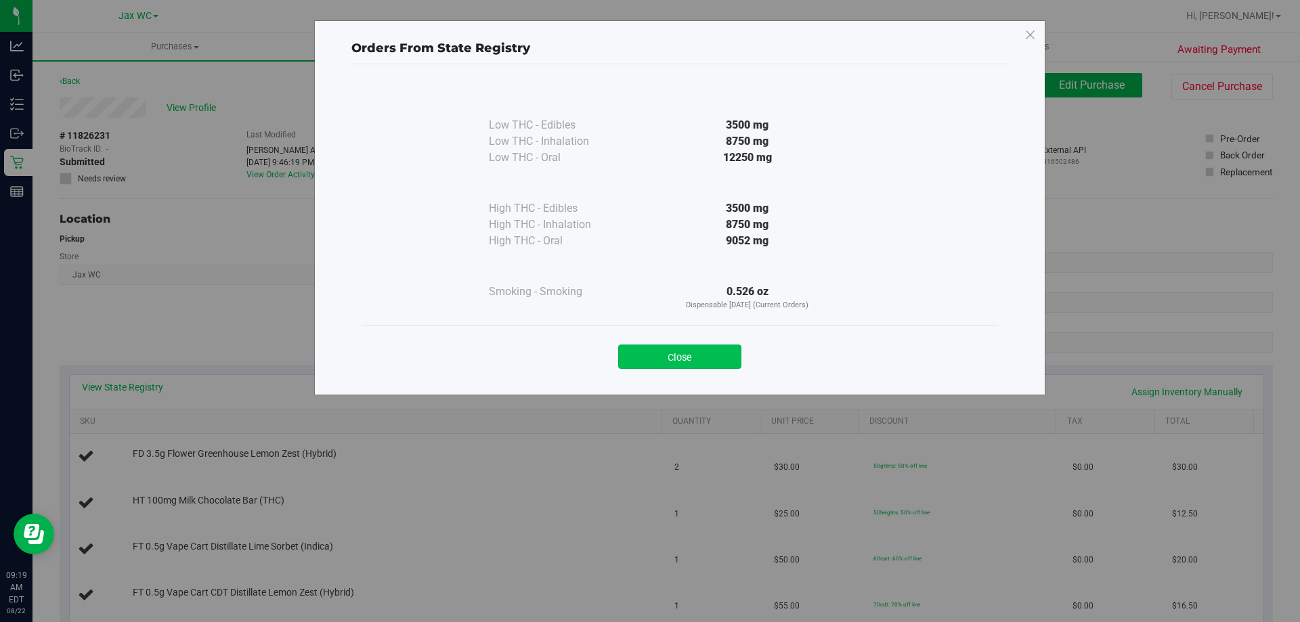
click at [705, 362] on button "Close" at bounding box center [679, 357] width 123 height 24
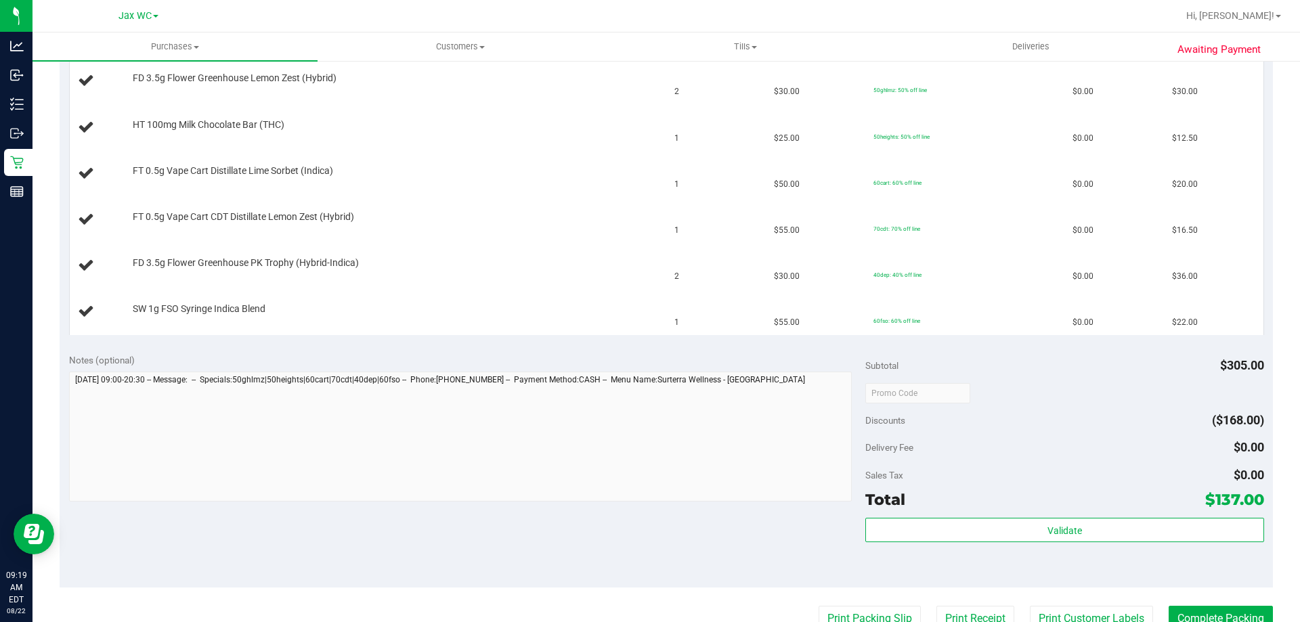
scroll to position [406, 0]
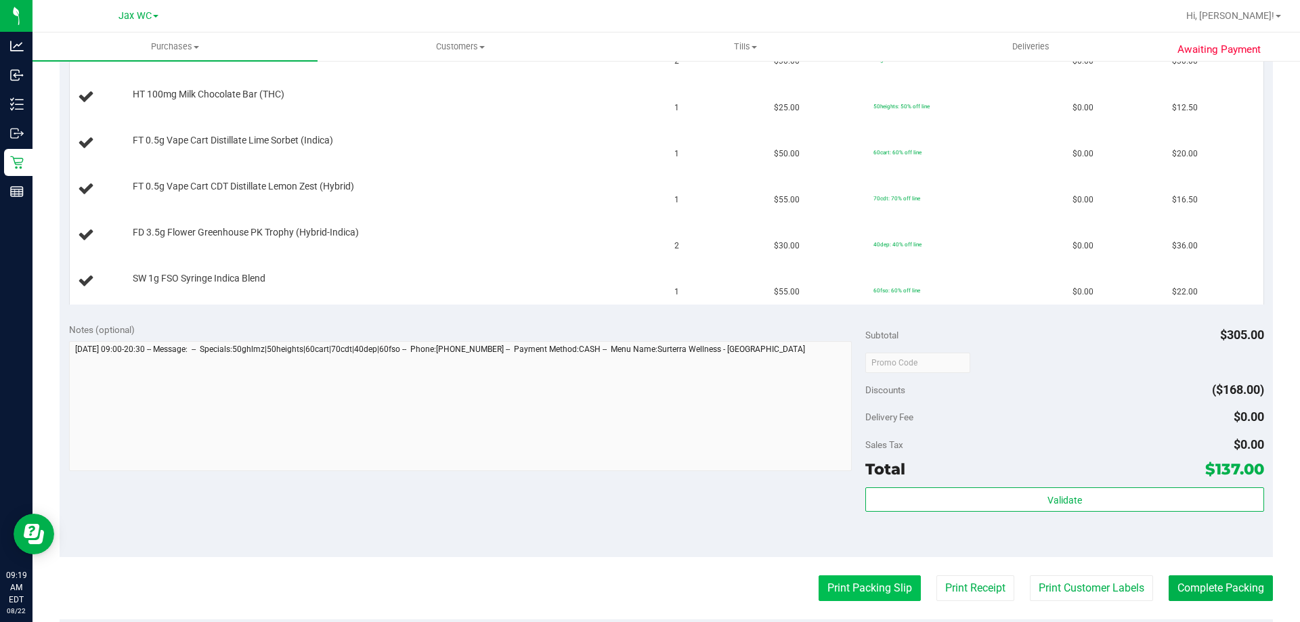
click at [890, 584] on button "Print Packing Slip" at bounding box center [869, 588] width 102 height 26
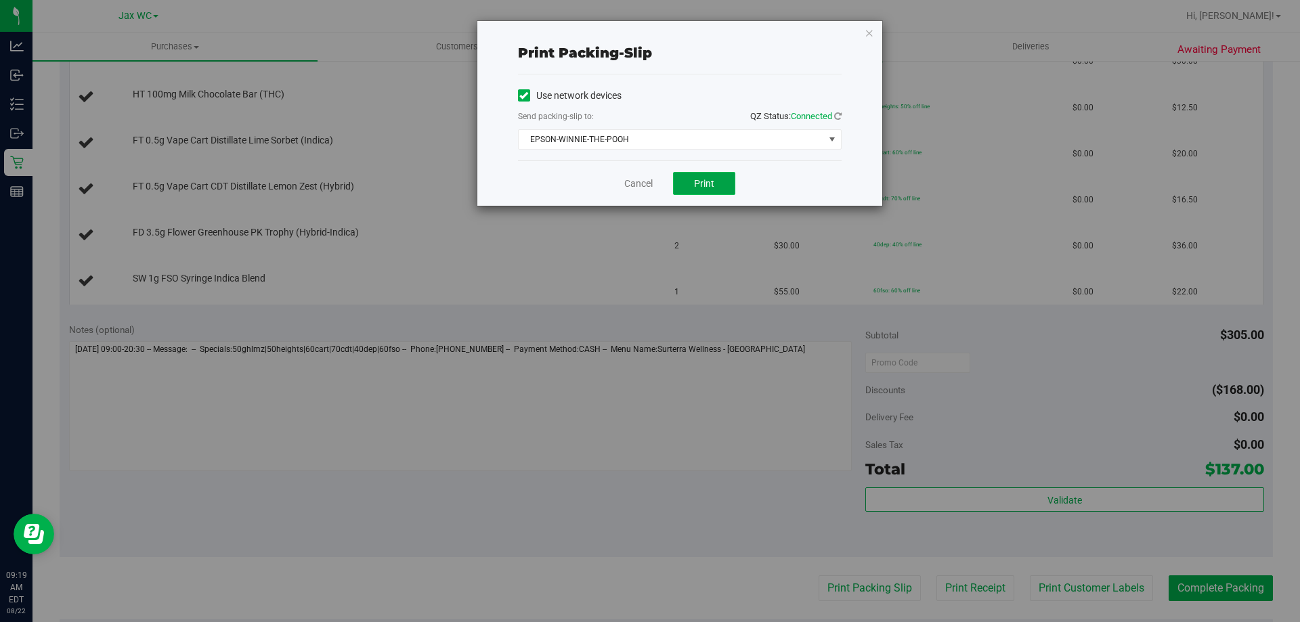
click at [722, 188] on button "Print" at bounding box center [704, 183] width 62 height 23
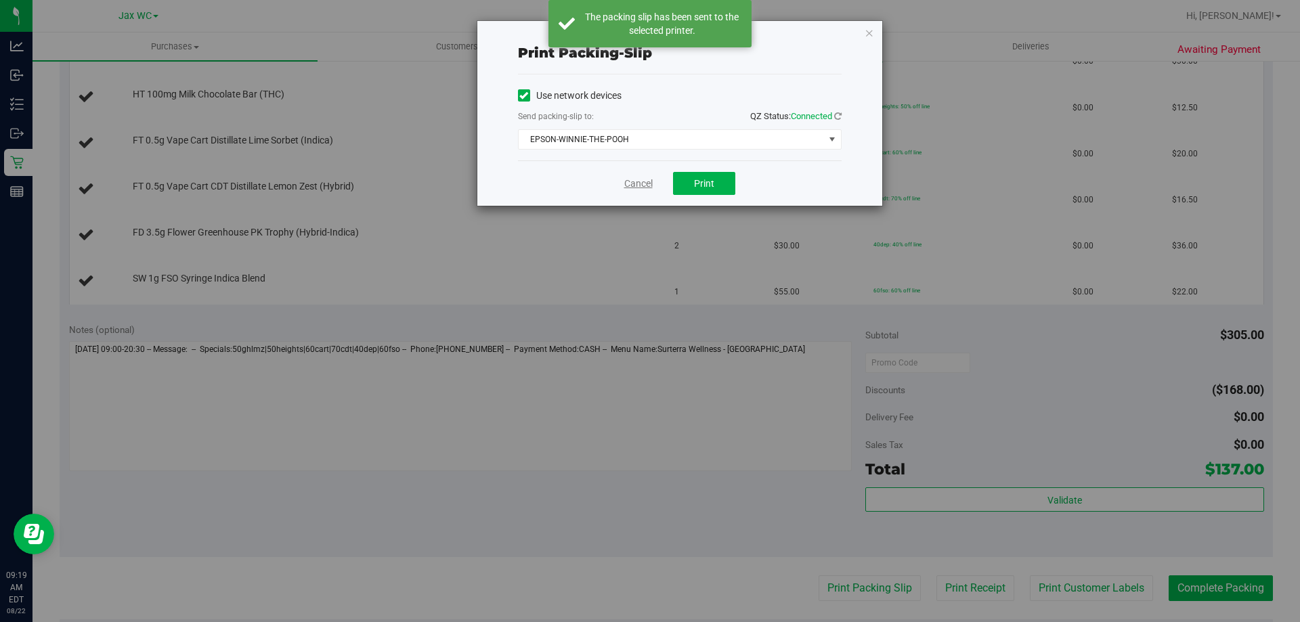
click at [636, 185] on link "Cancel" at bounding box center [638, 184] width 28 height 14
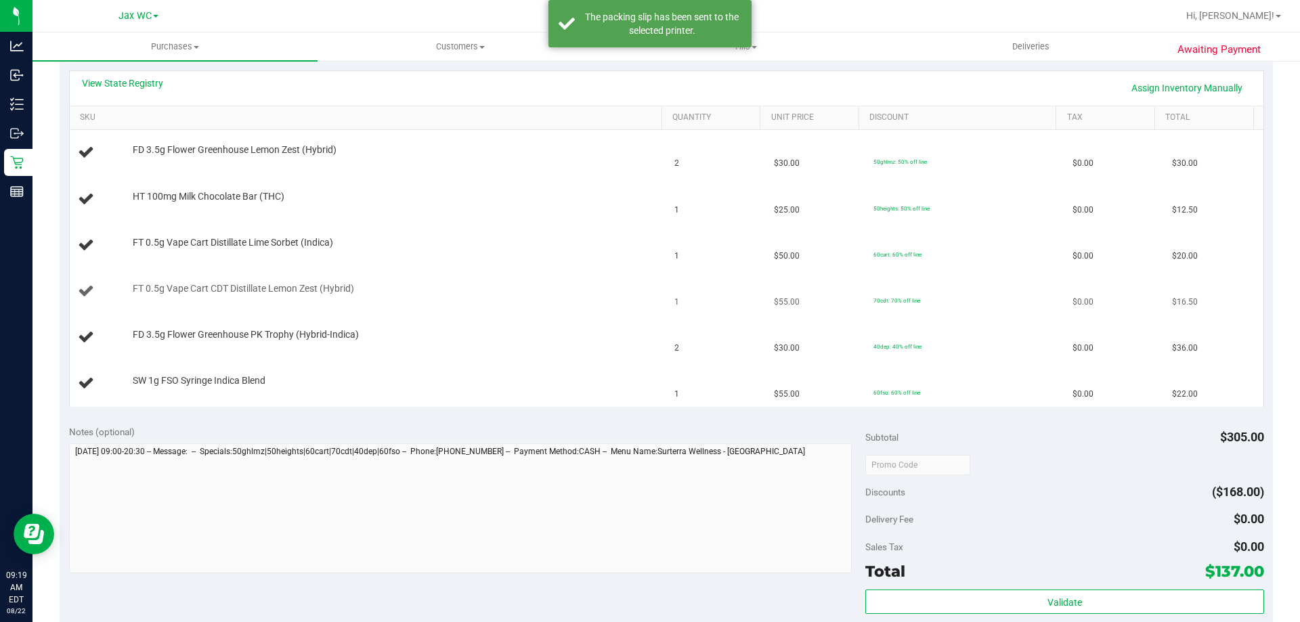
scroll to position [271, 0]
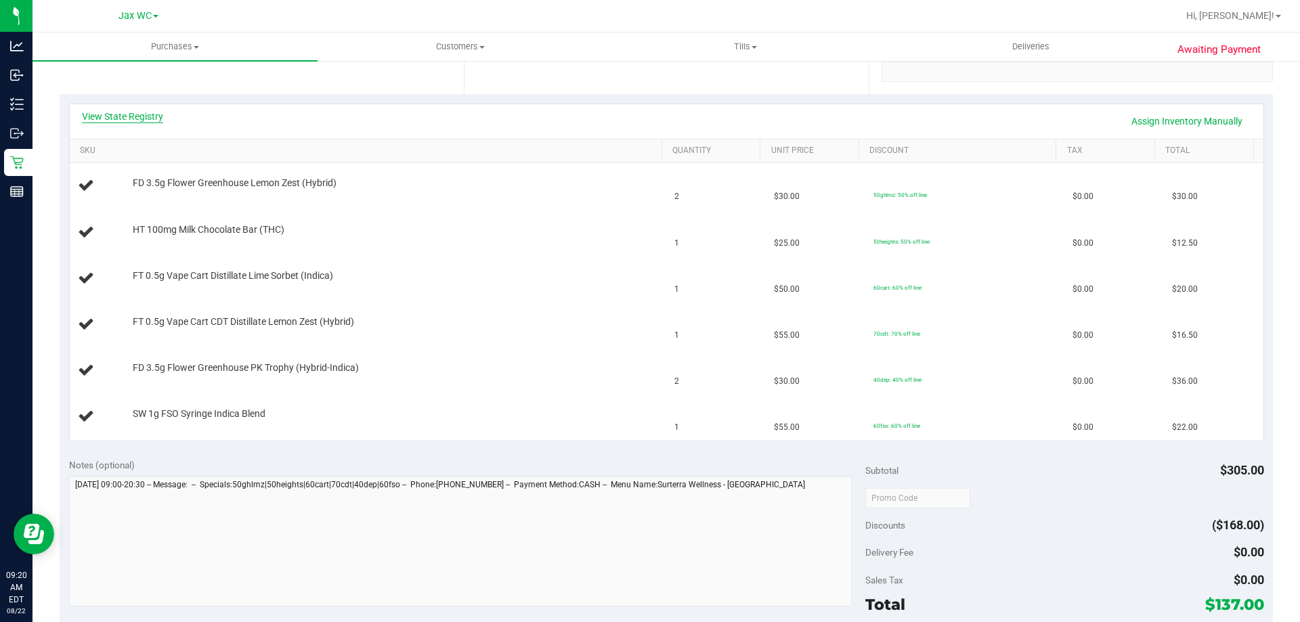
click at [125, 116] on link "View State Registry" at bounding box center [122, 117] width 81 height 14
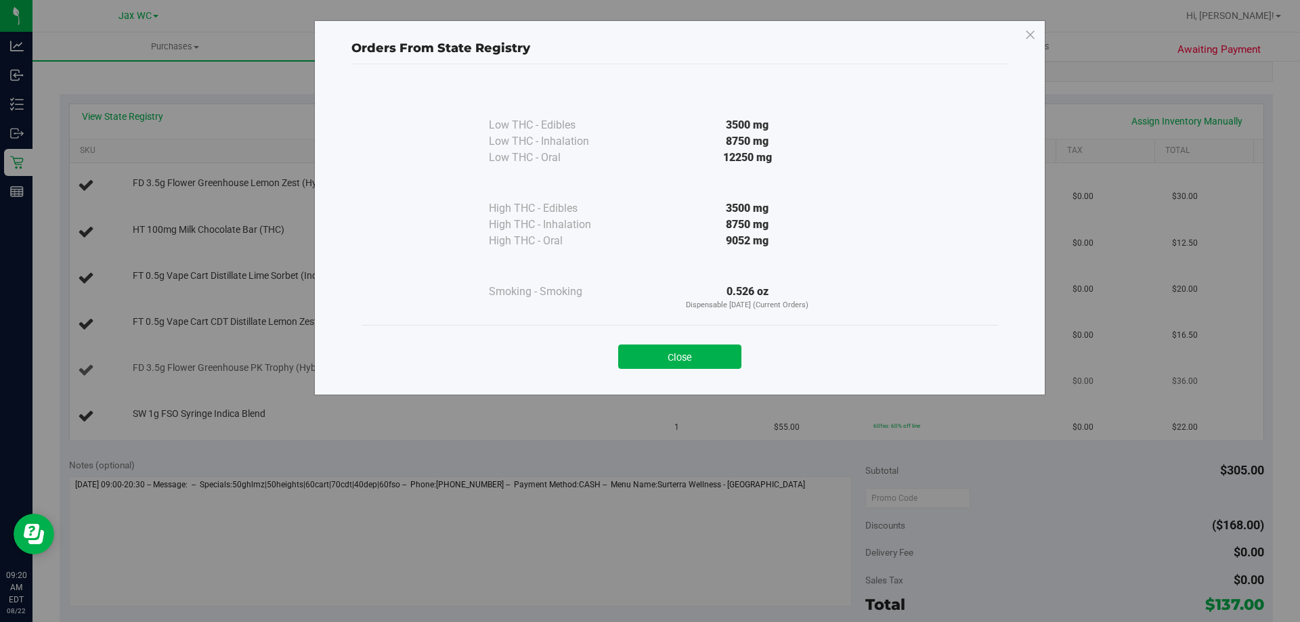
click at [664, 365] on button "Close" at bounding box center [679, 357] width 123 height 24
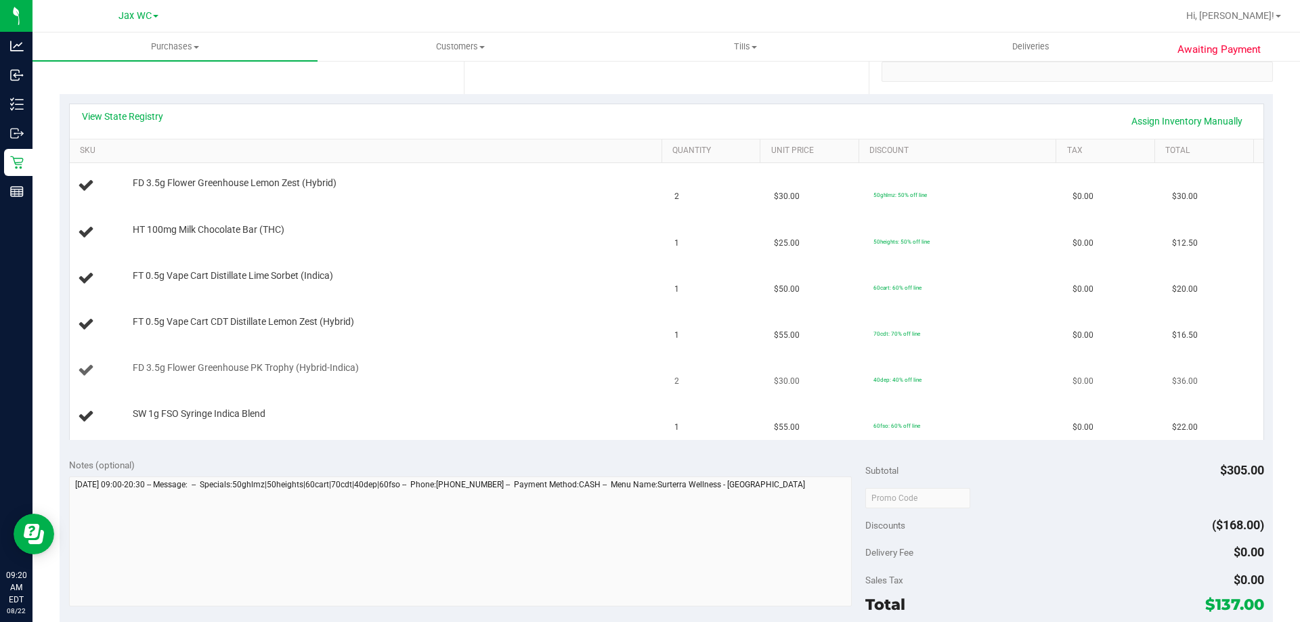
click at [523, 391] on td "FD 3.5g Flower Greenhouse PK Trophy (Hybrid-Indica)" at bounding box center [368, 371] width 597 height 46
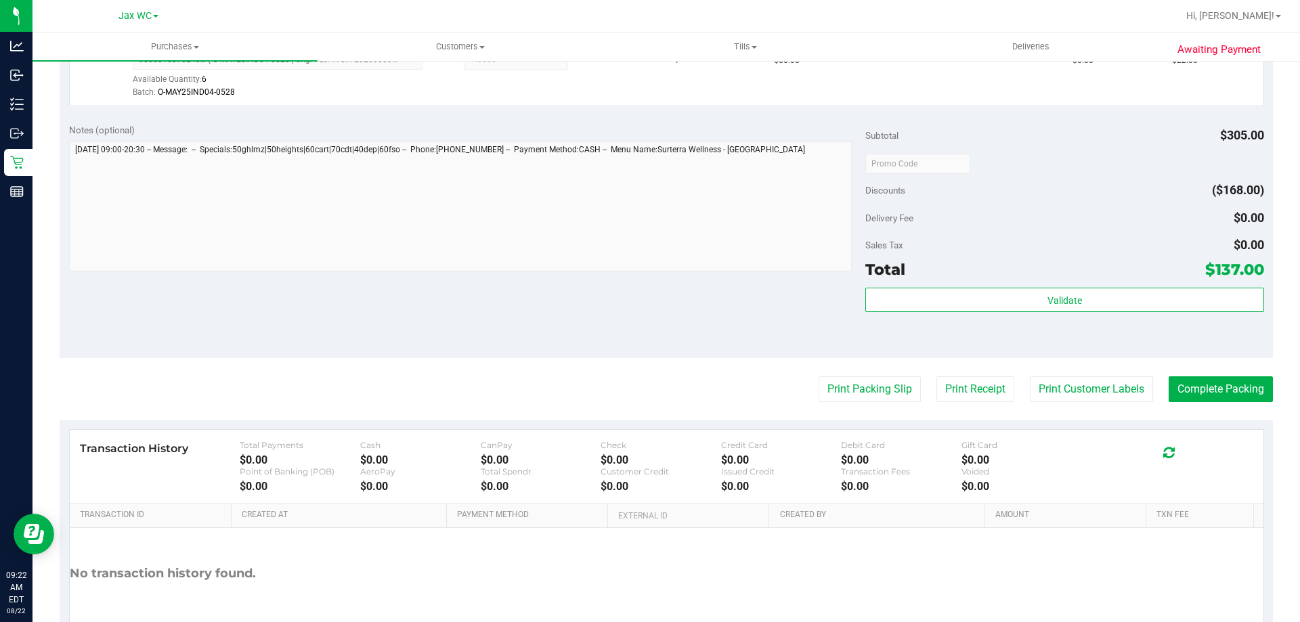
scroll to position [876, 0]
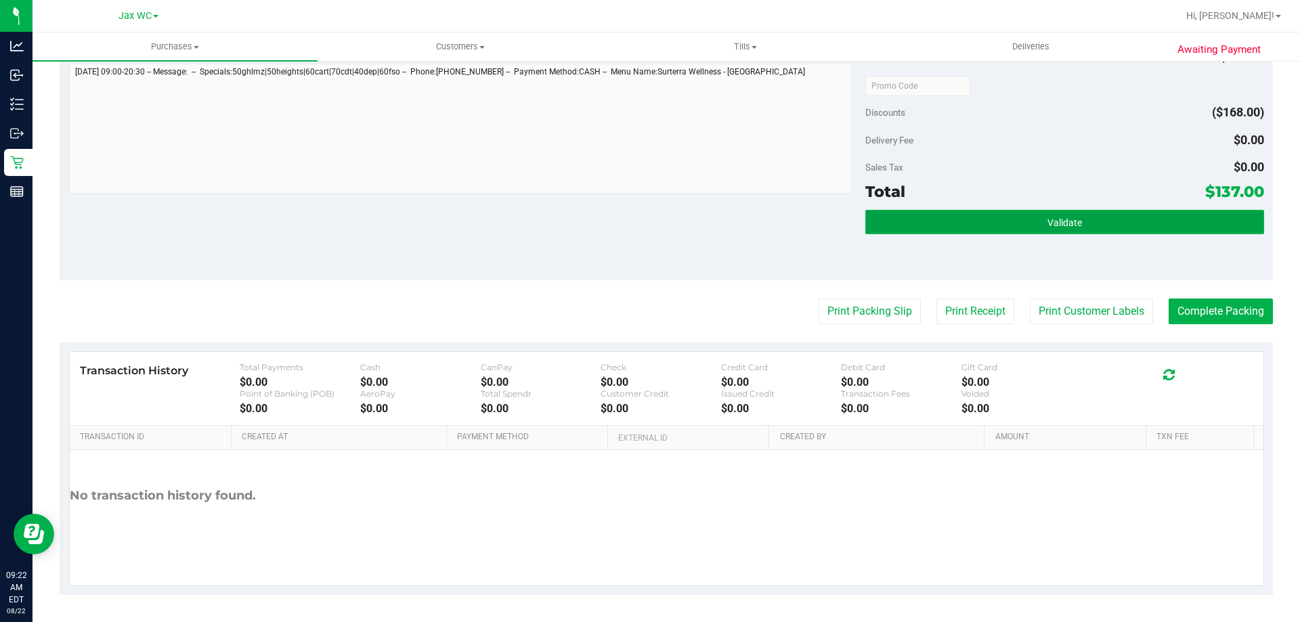
click at [1097, 212] on button "Validate" at bounding box center [1064, 222] width 398 height 24
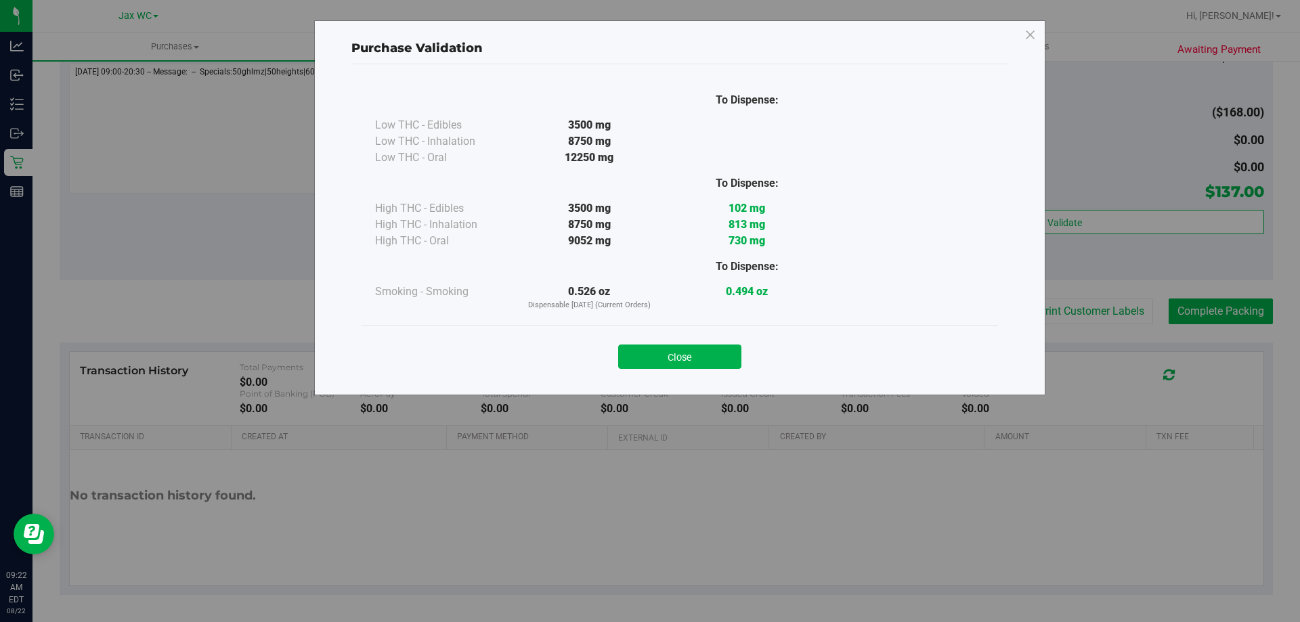
click at [1204, 309] on div "Purchase Validation To Dispense: Low THC - Edibles 3500 mg" at bounding box center [655, 311] width 1310 height 622
click at [665, 341] on div "Close" at bounding box center [680, 353] width 616 height 34
click at [688, 360] on button "Close" at bounding box center [679, 357] width 123 height 24
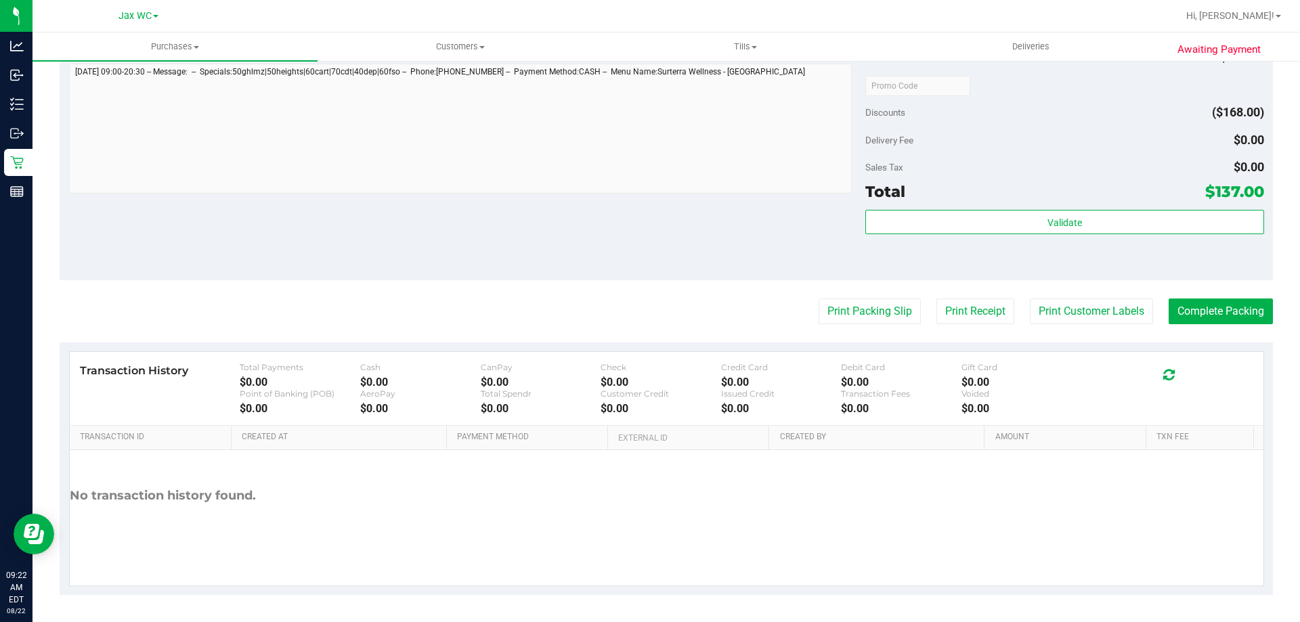
click at [1181, 305] on button "Complete Packing" at bounding box center [1220, 312] width 104 height 26
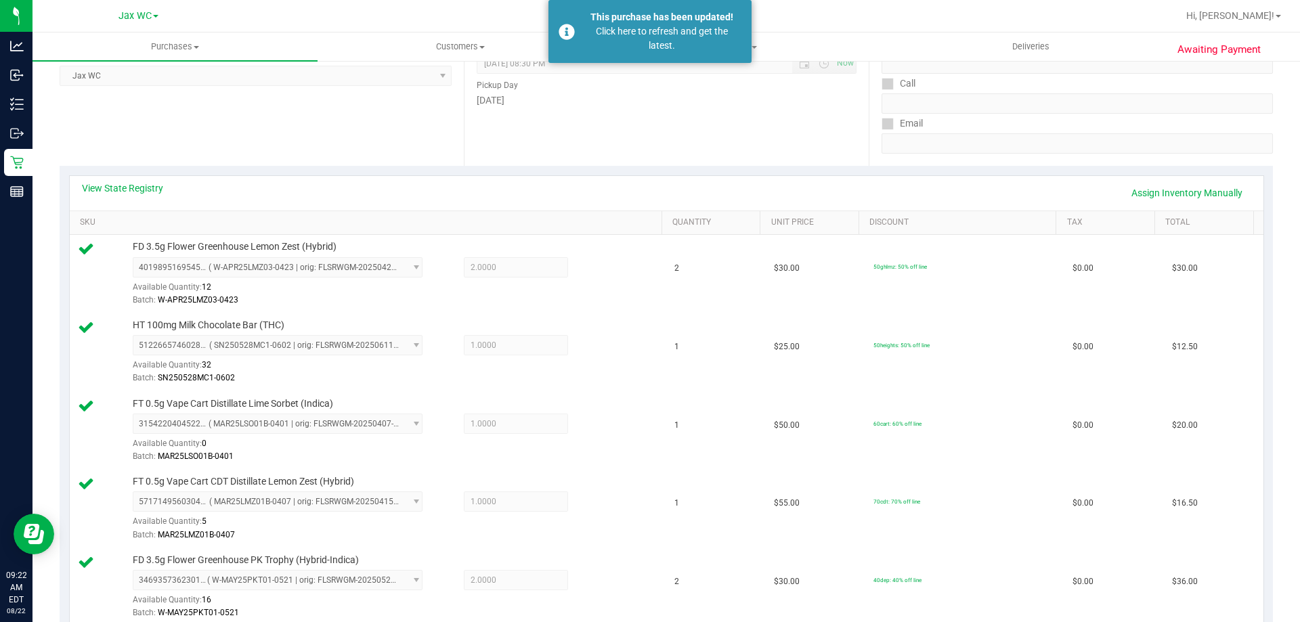
scroll to position [0, 0]
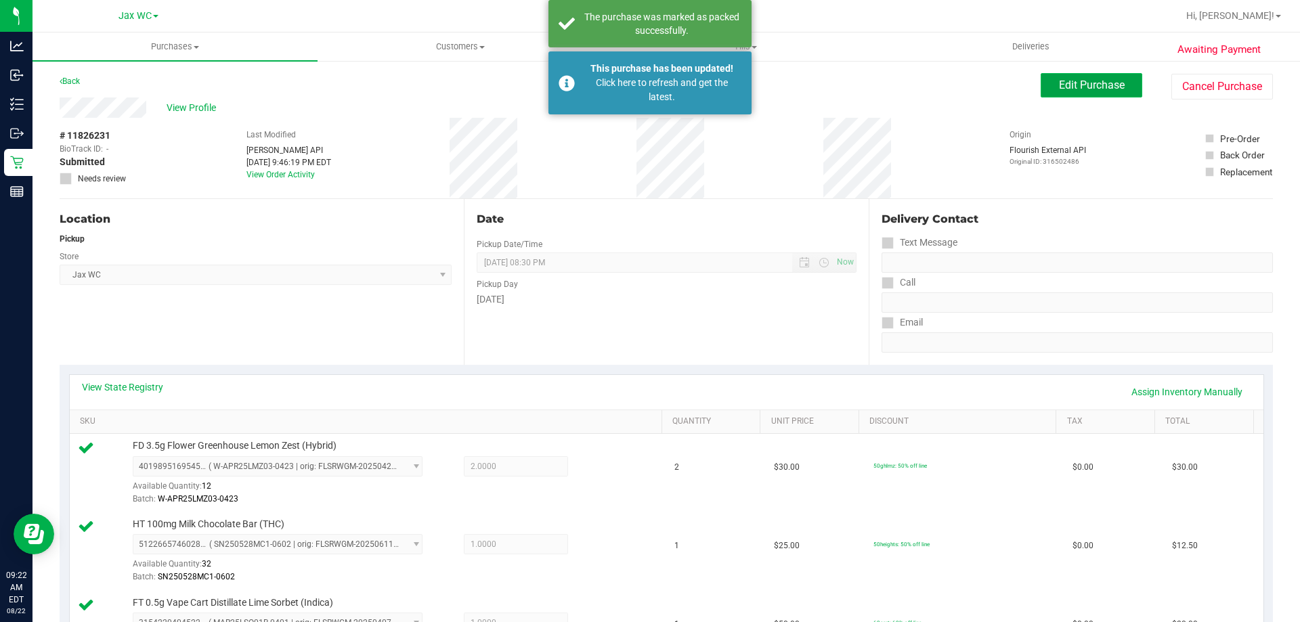
click at [1083, 91] on button "Edit Purchase" at bounding box center [1092, 85] width 102 height 24
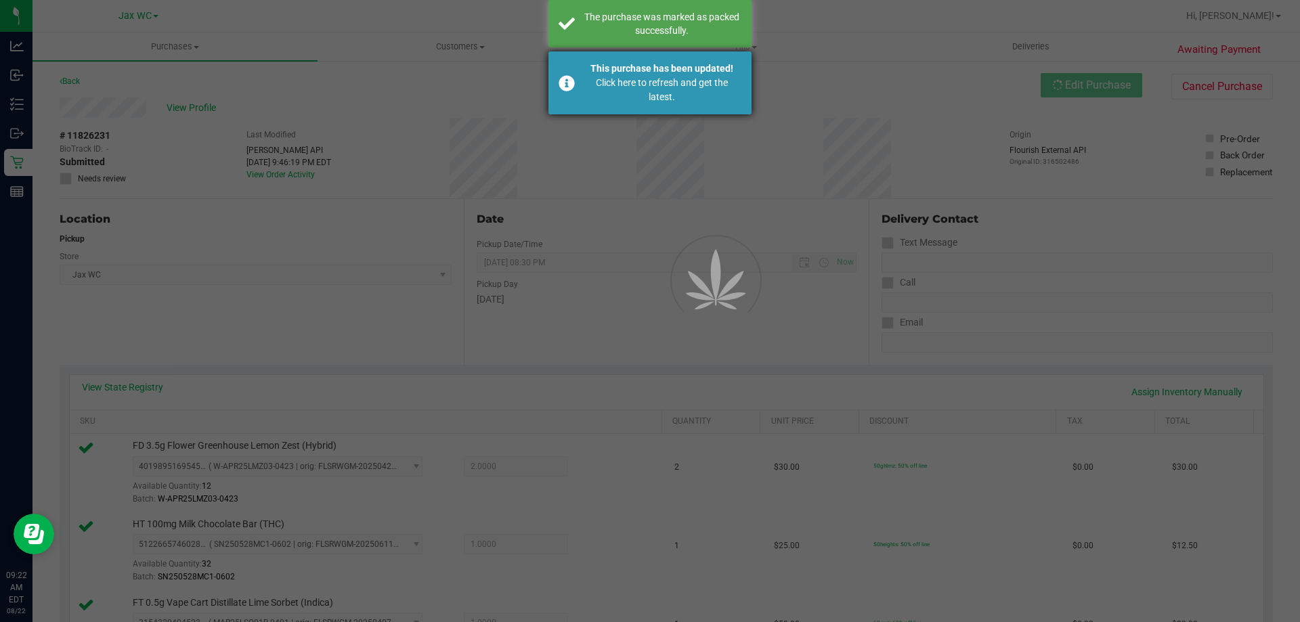
click at [611, 76] on div "Click here to refresh and get the latest." at bounding box center [661, 90] width 159 height 28
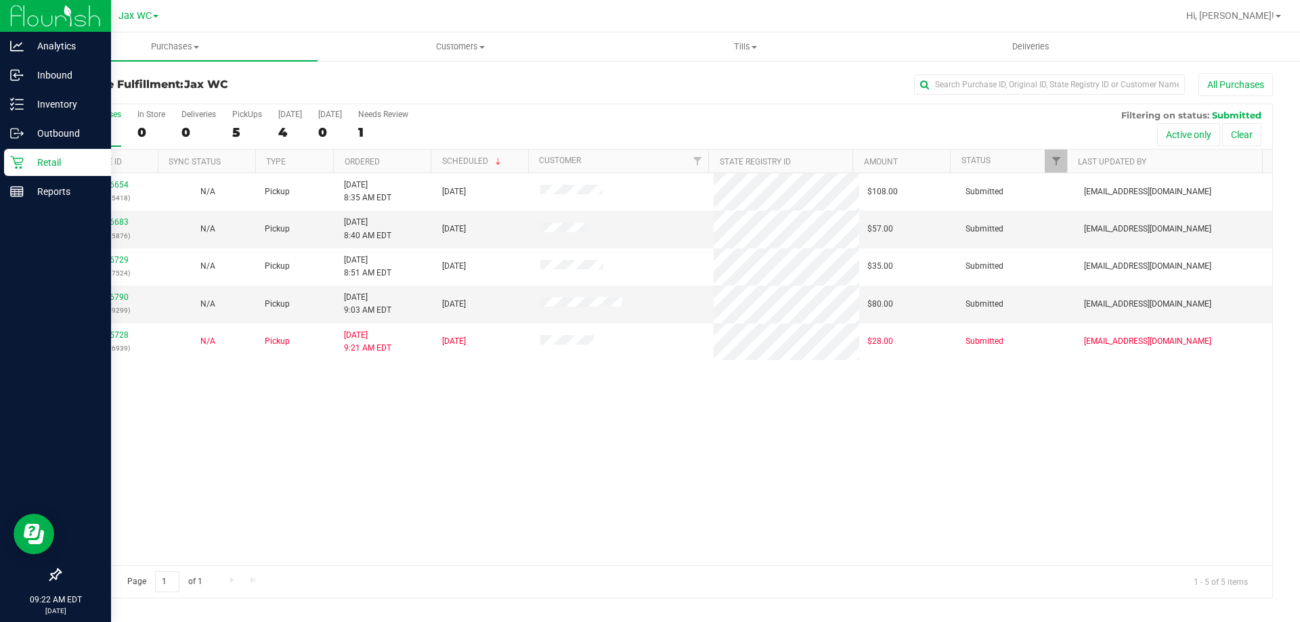
click at [60, 162] on p "Retail" at bounding box center [64, 162] width 81 height 16
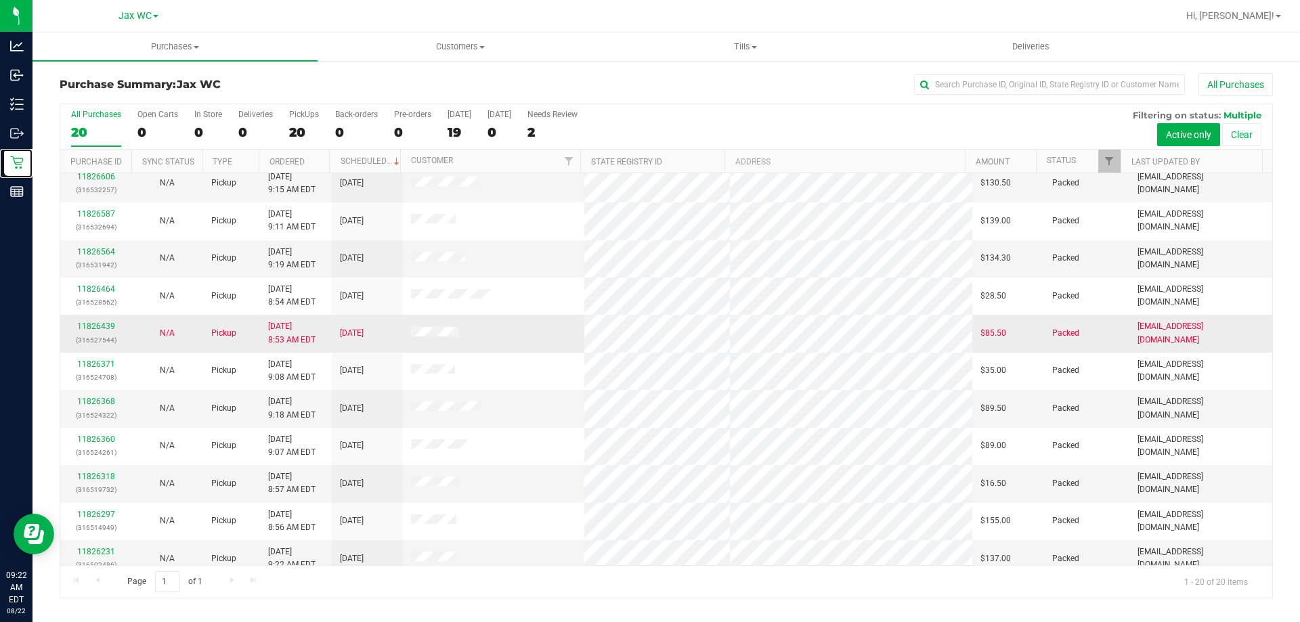
scroll to position [357, 0]
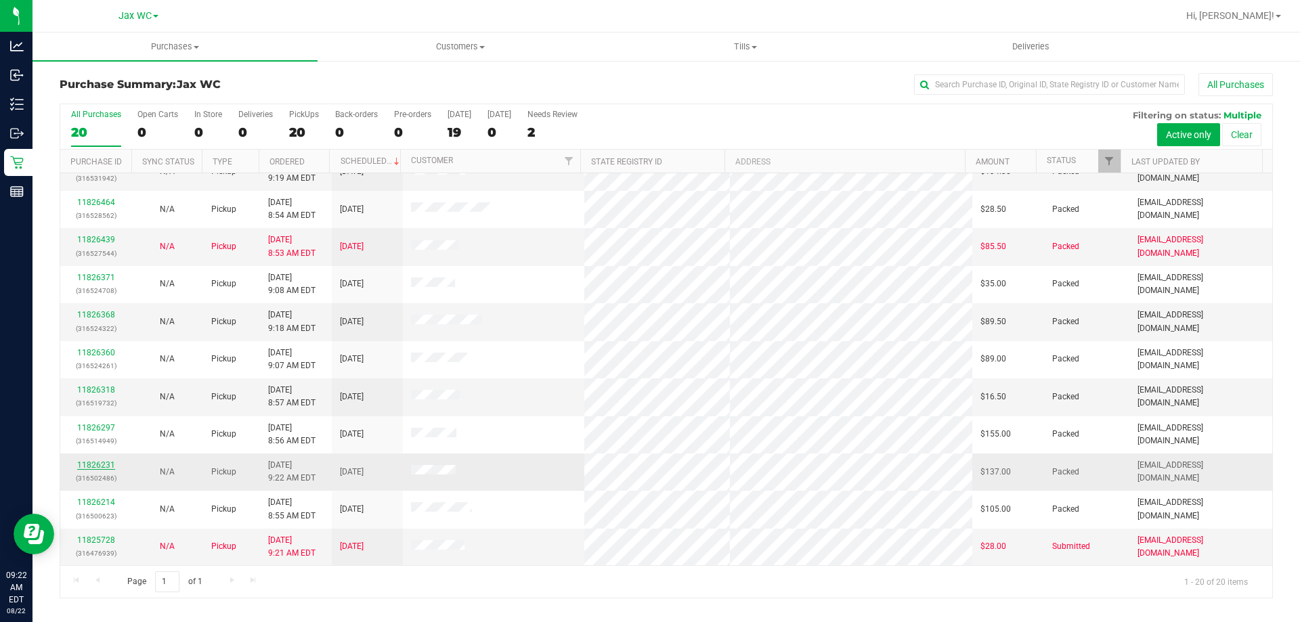
click at [106, 464] on link "11826231" at bounding box center [96, 464] width 38 height 9
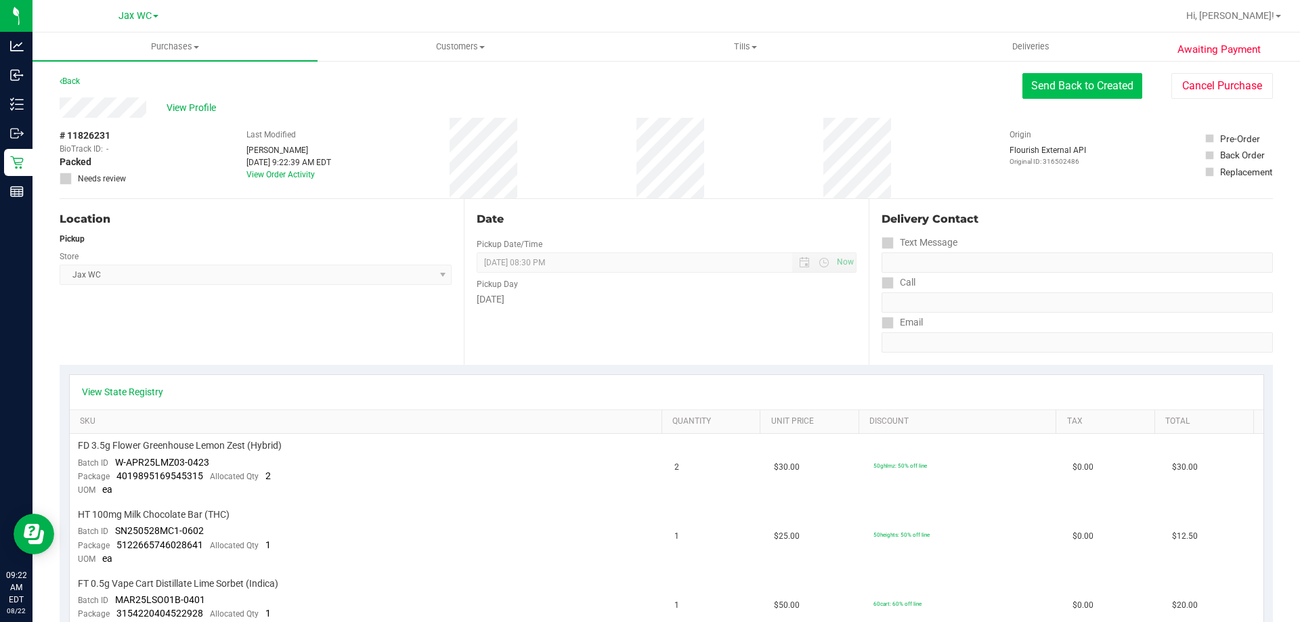
click at [1108, 89] on button "Send Back to Created" at bounding box center [1082, 86] width 120 height 26
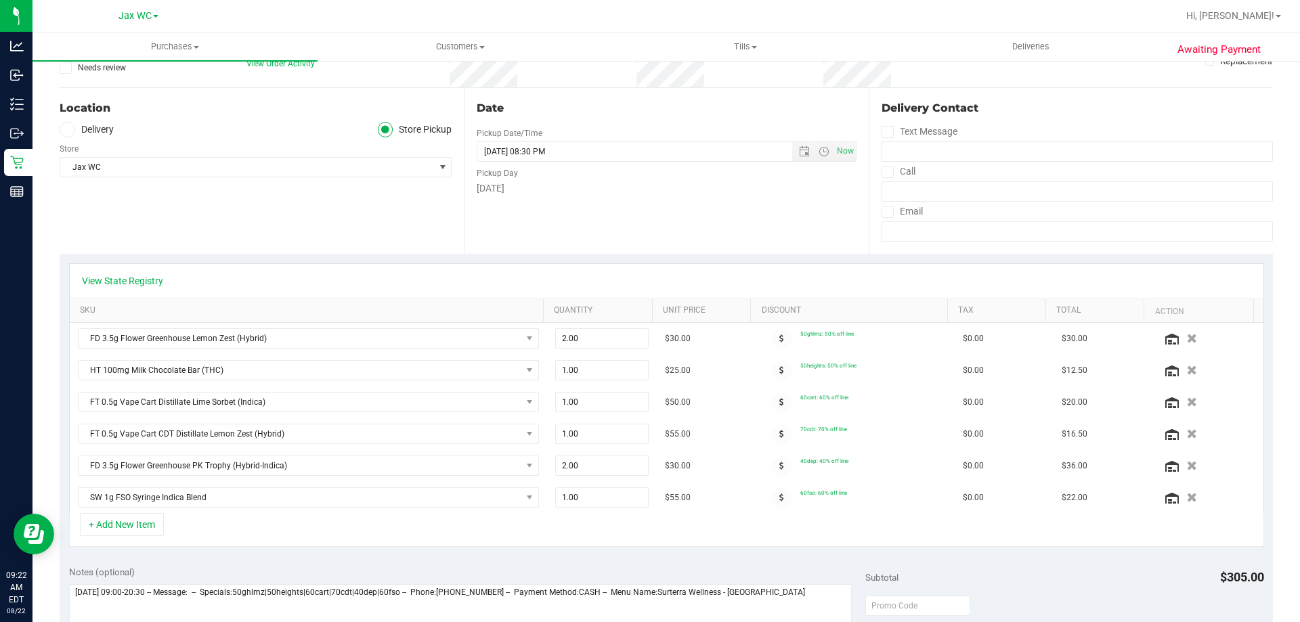
scroll to position [135, 0]
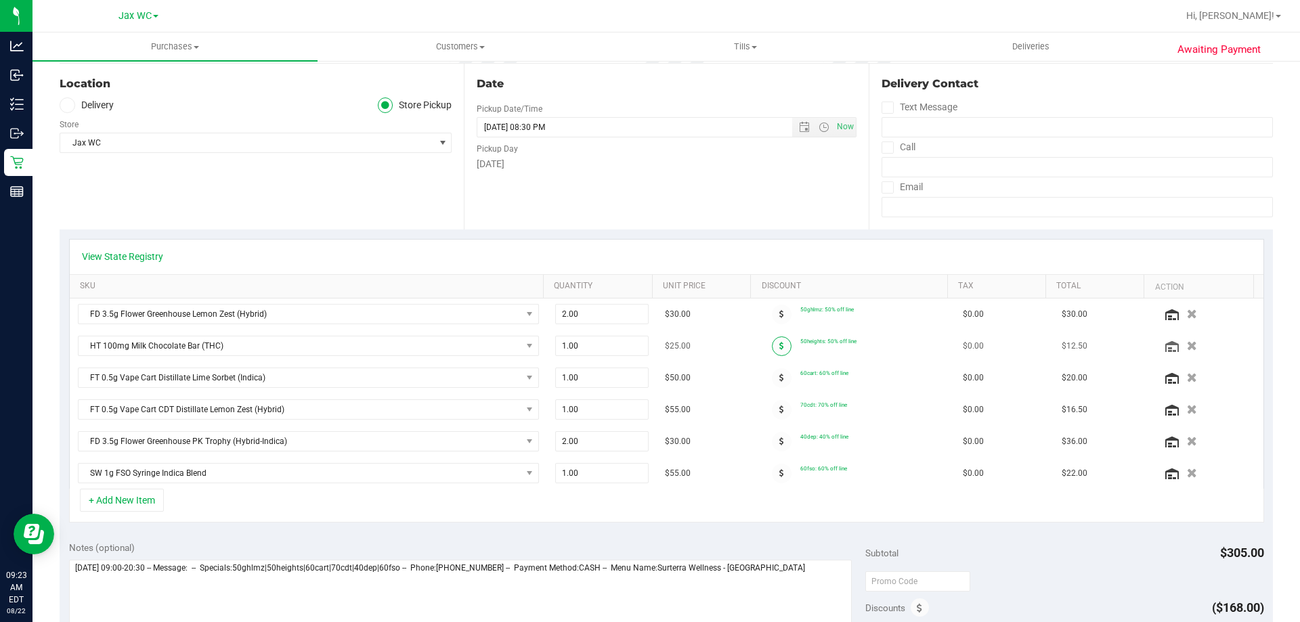
click at [772, 352] on span at bounding box center [782, 346] width 20 height 20
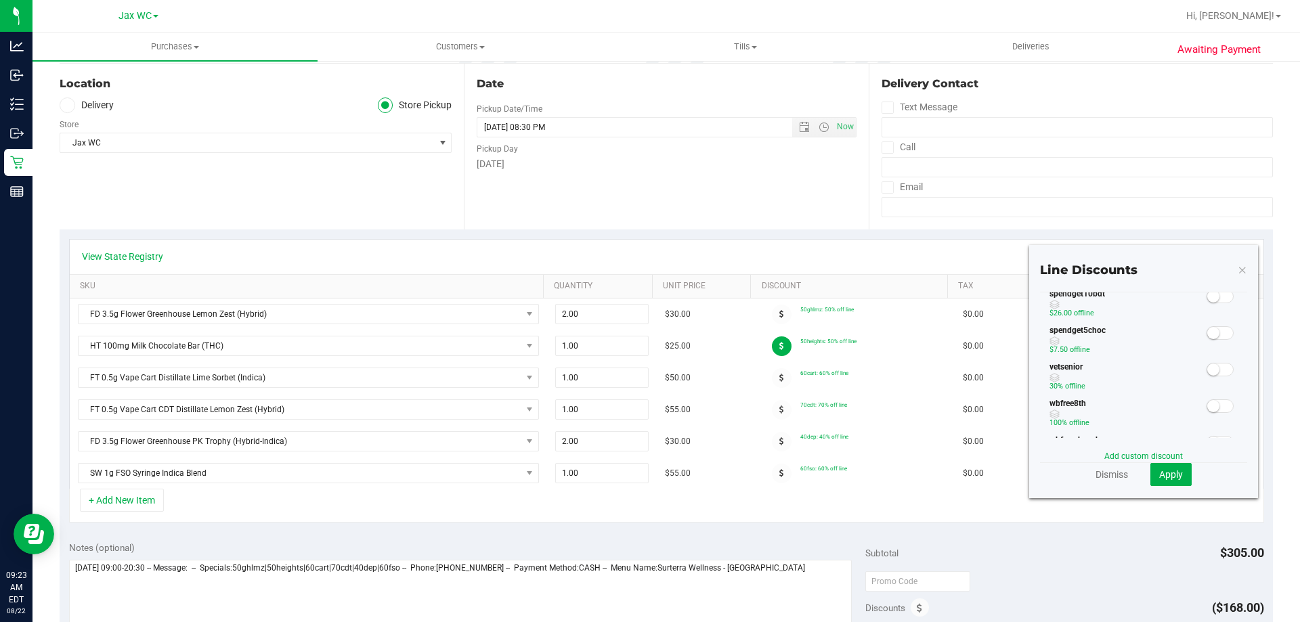
scroll to position [271, 0]
click at [1219, 422] on span at bounding box center [1219, 425] width 27 height 14
click at [1179, 471] on button "Apply" at bounding box center [1170, 474] width 41 height 23
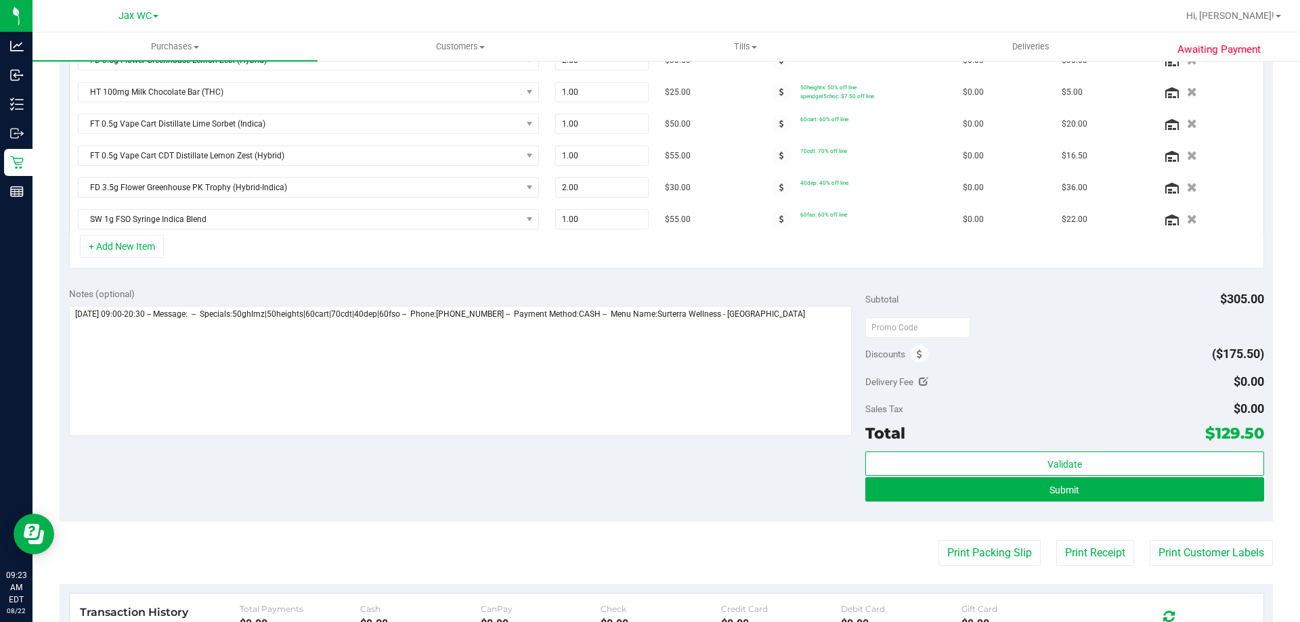
scroll to position [406, 0]
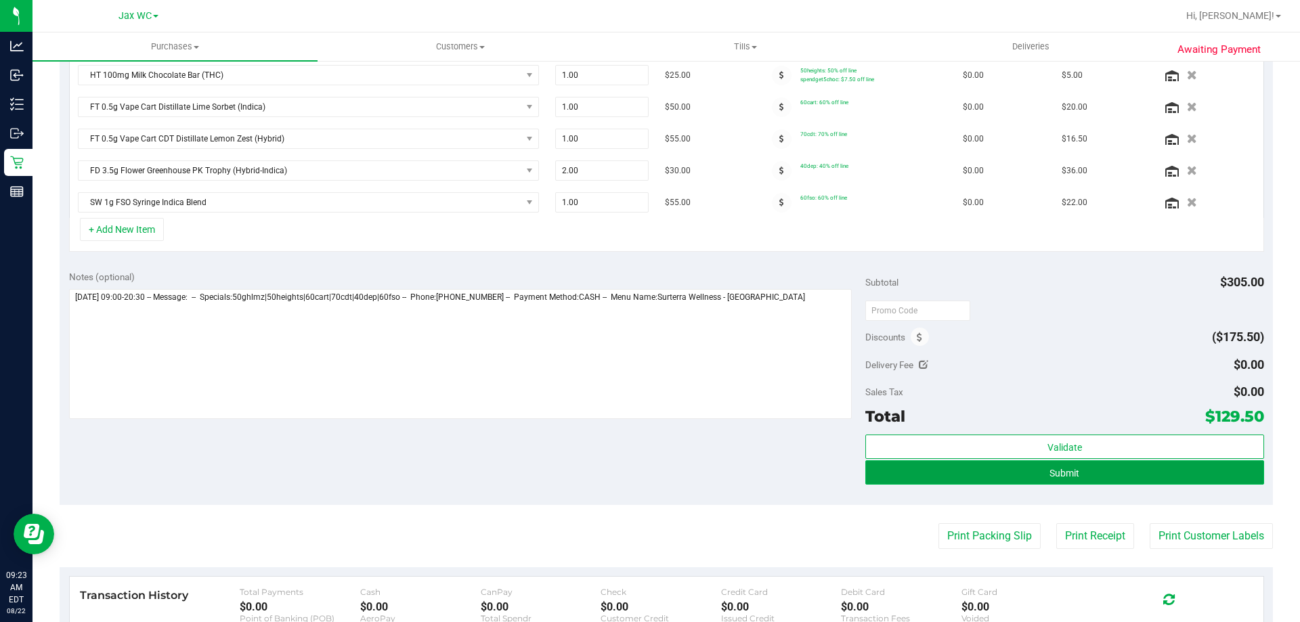
click at [1096, 475] on button "Submit" at bounding box center [1064, 472] width 398 height 24
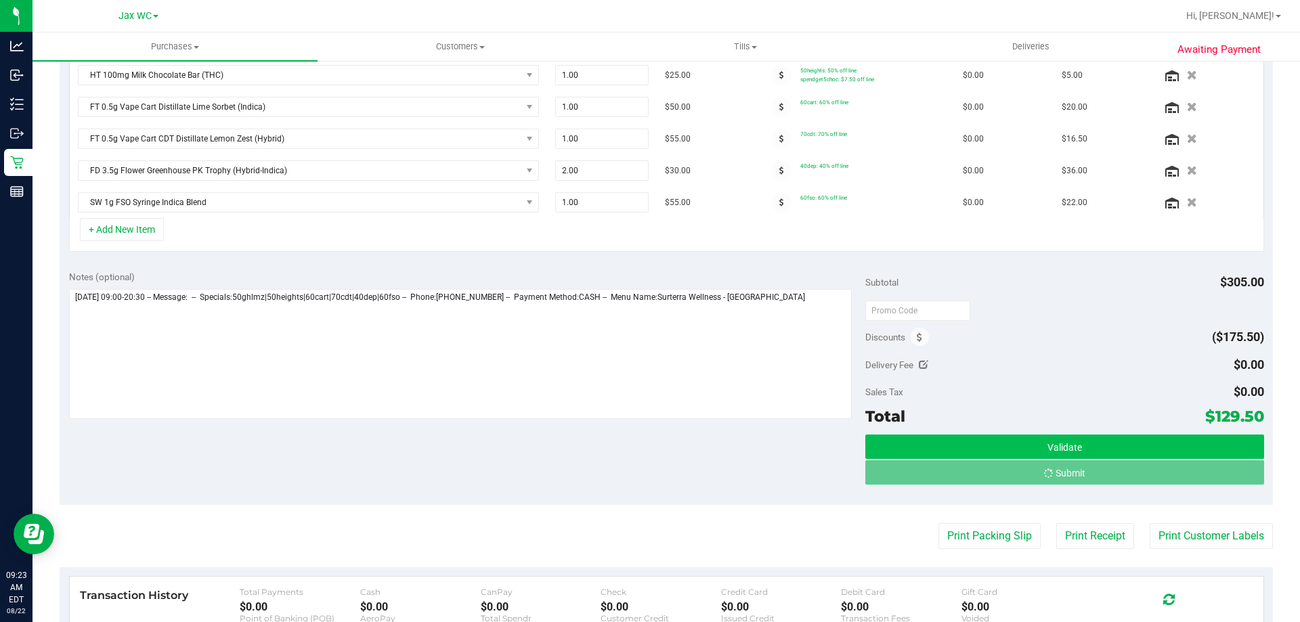
scroll to position [385, 0]
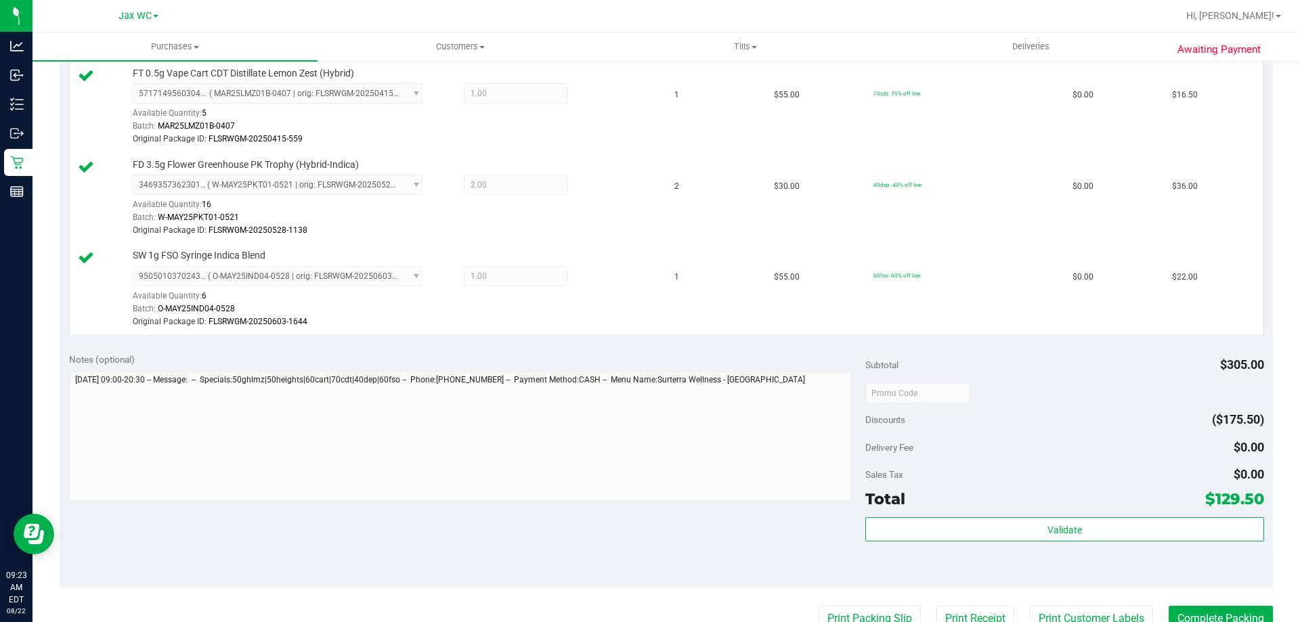
scroll to position [791, 0]
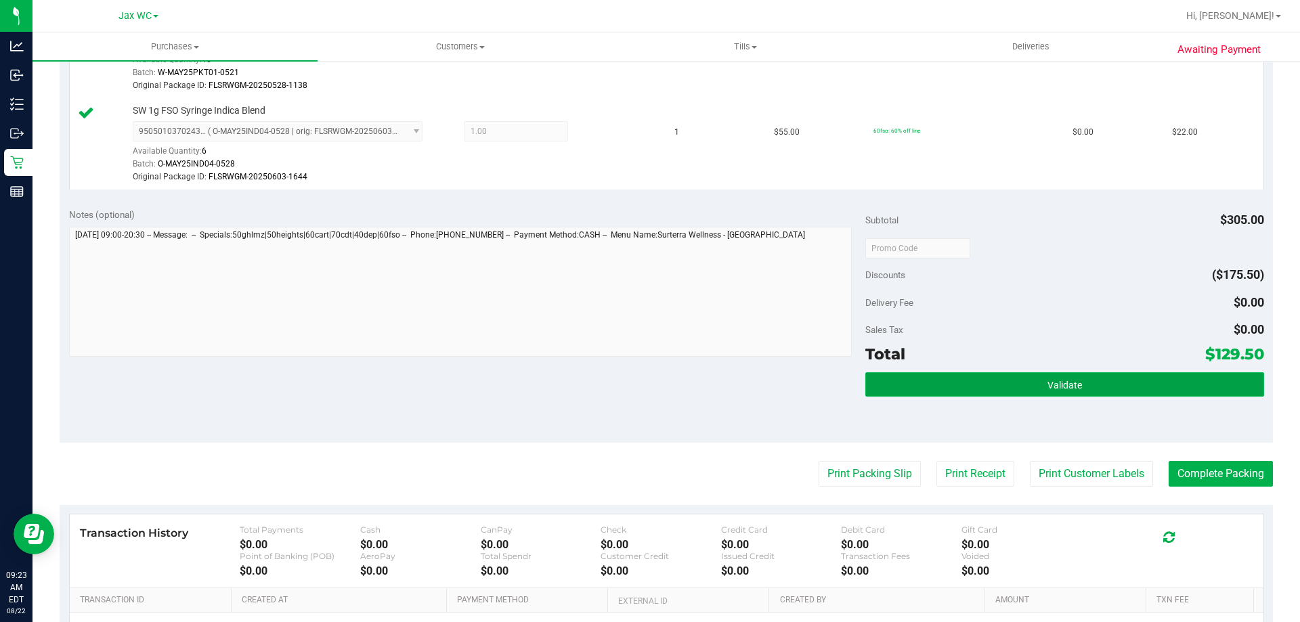
click at [1146, 385] on button "Validate" at bounding box center [1064, 384] width 398 height 24
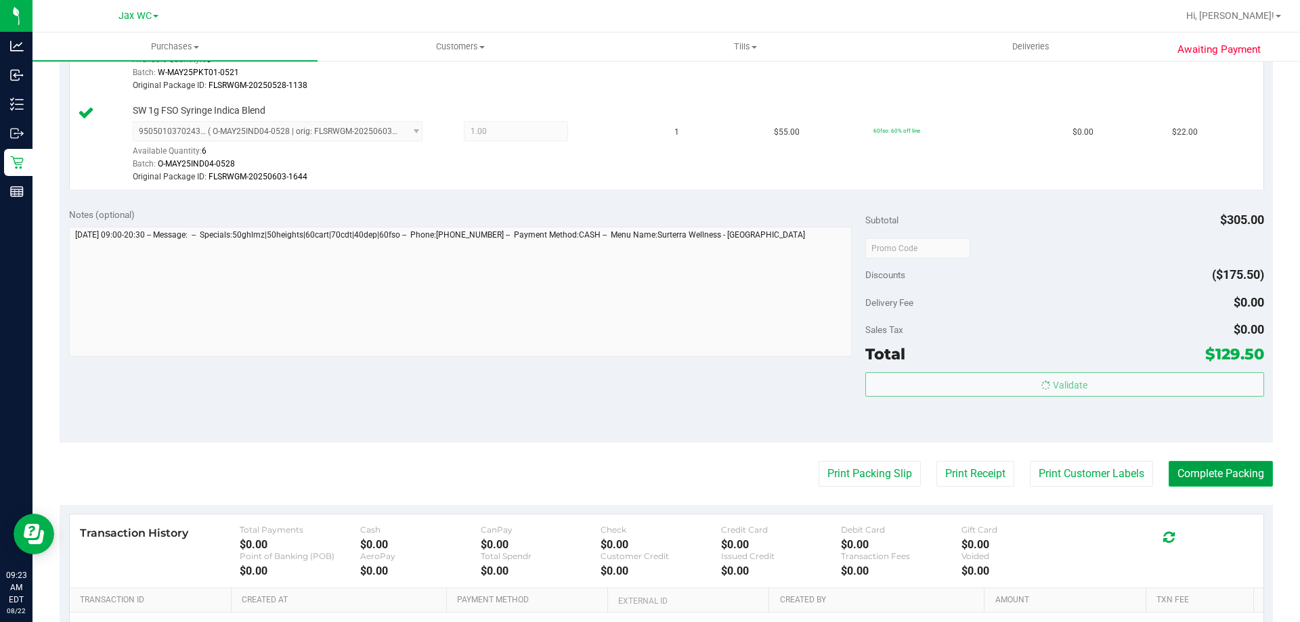
click at [1189, 473] on body "Analytics Inbound Inventory Outbound Retail Reports 09:23 AM EDT [DATE] 08/22 J…" at bounding box center [650, 311] width 1300 height 622
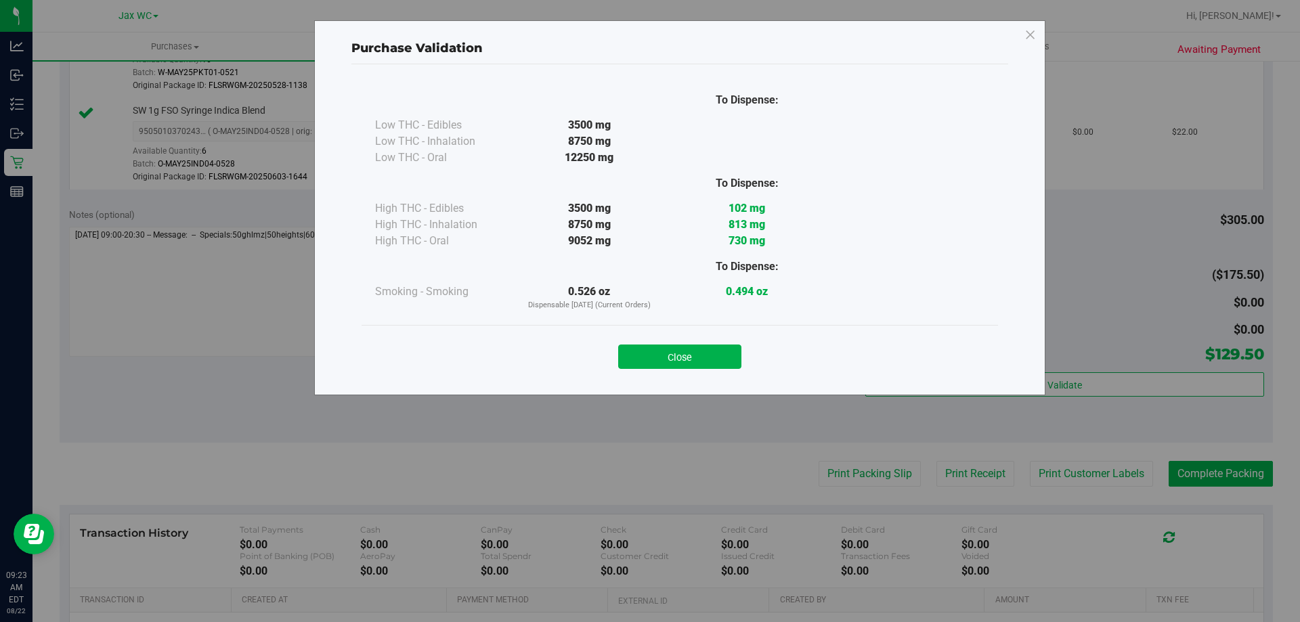
click at [684, 336] on div "Close" at bounding box center [680, 353] width 616 height 34
click at [731, 372] on div "Close" at bounding box center [680, 352] width 636 height 55
click at [700, 350] on button "Close" at bounding box center [679, 357] width 123 height 24
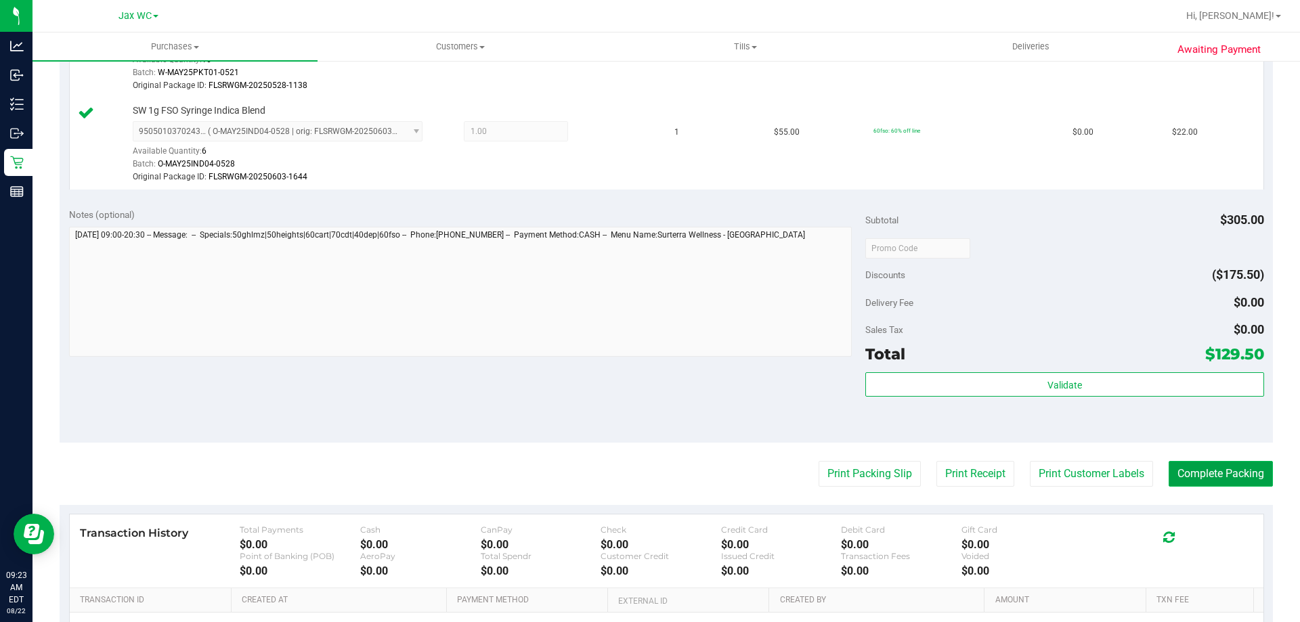
click at [1204, 476] on button "Complete Packing" at bounding box center [1220, 474] width 104 height 26
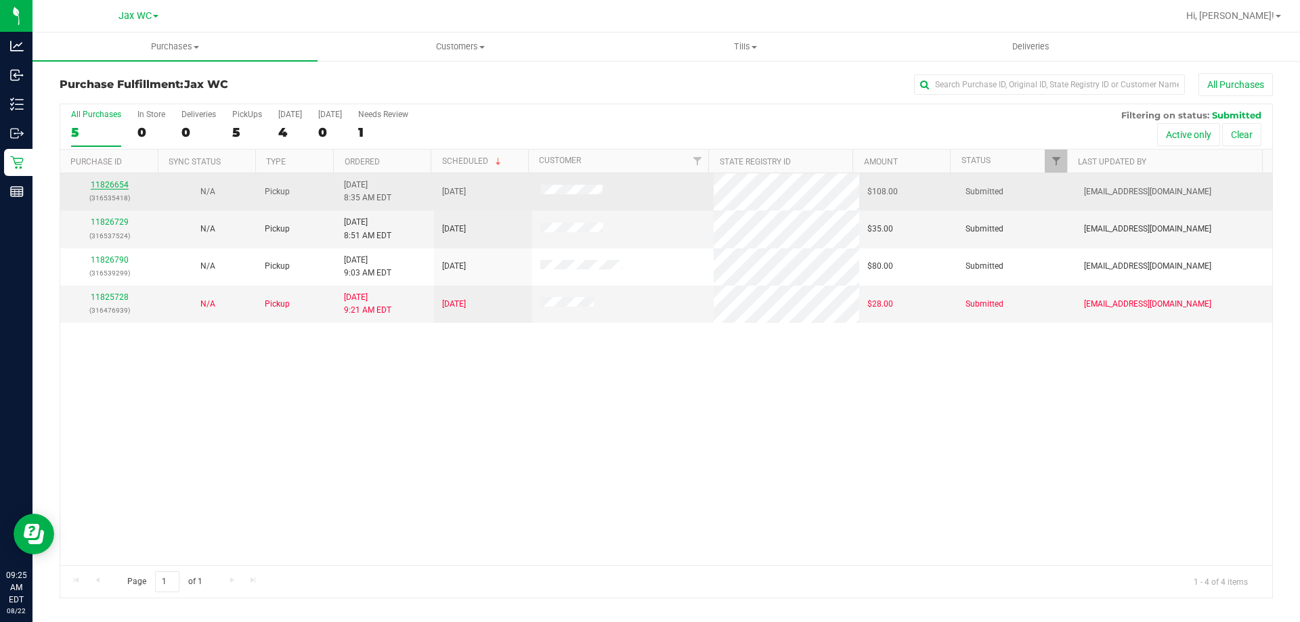
click at [100, 183] on link "11826654" at bounding box center [110, 184] width 38 height 9
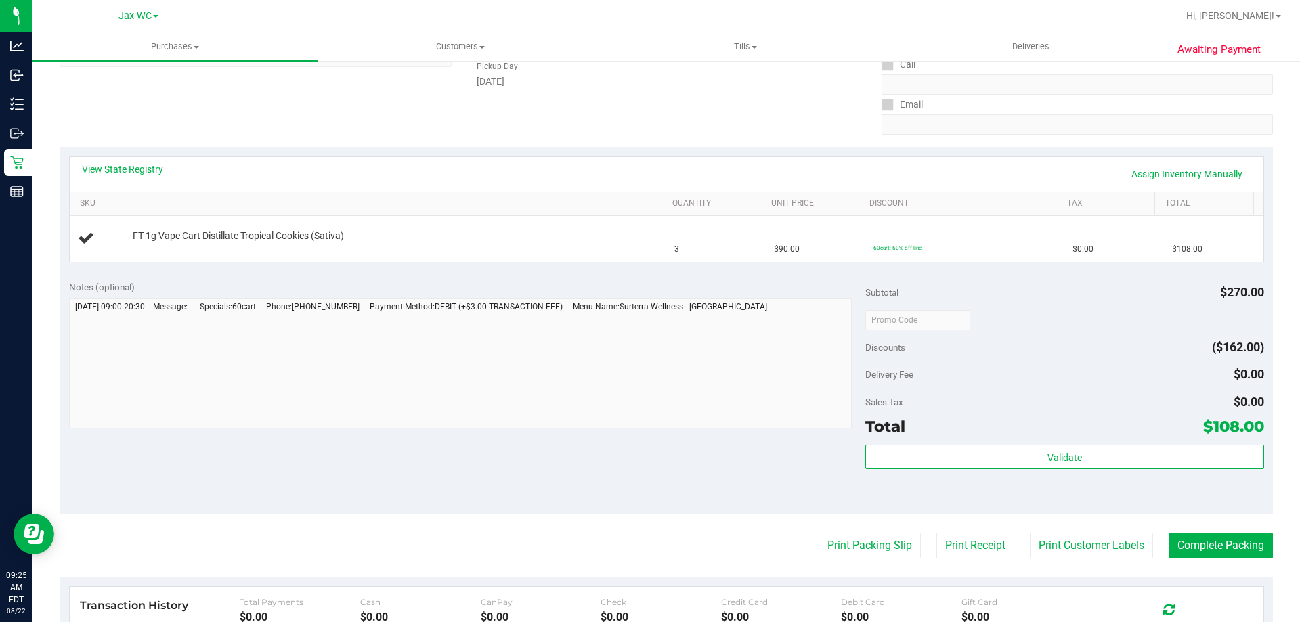
scroll to position [271, 0]
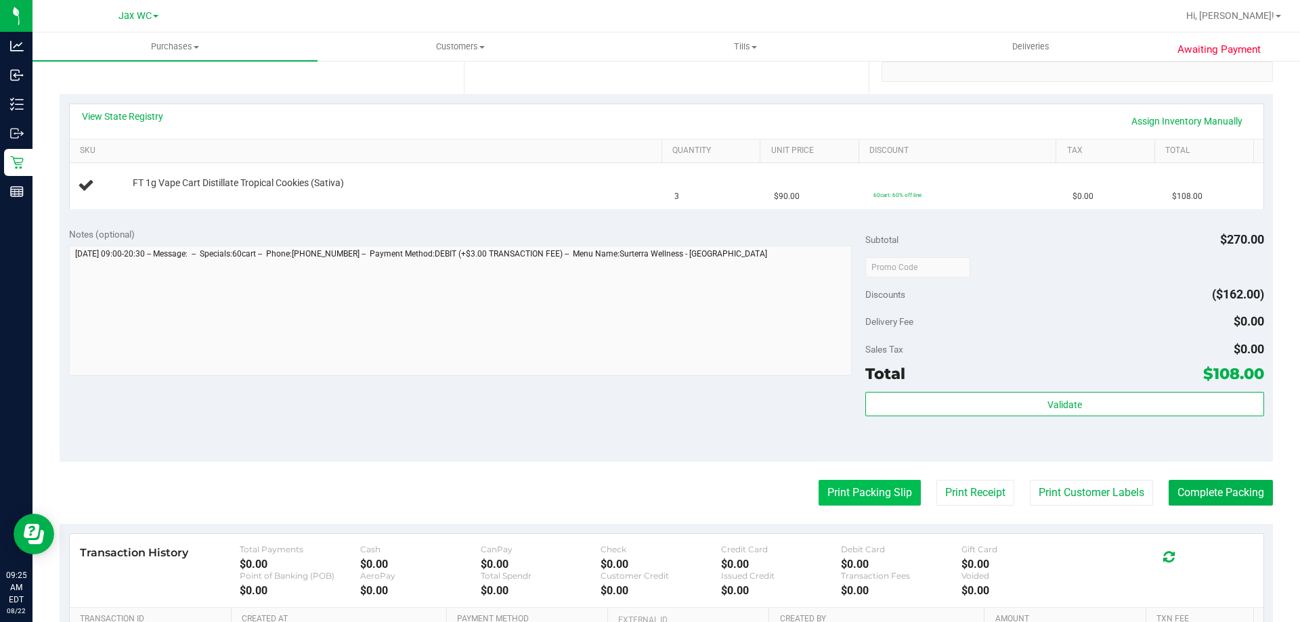
click at [856, 491] on button "Print Packing Slip" at bounding box center [869, 493] width 102 height 26
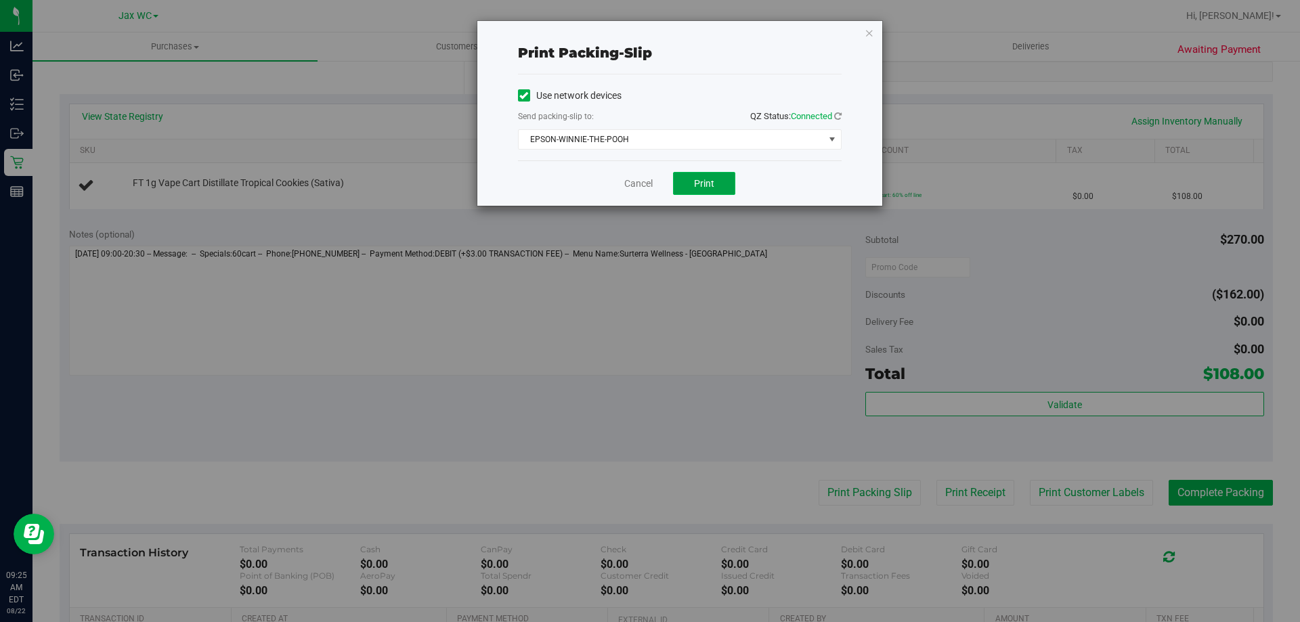
click at [695, 185] on span "Print" at bounding box center [704, 183] width 20 height 11
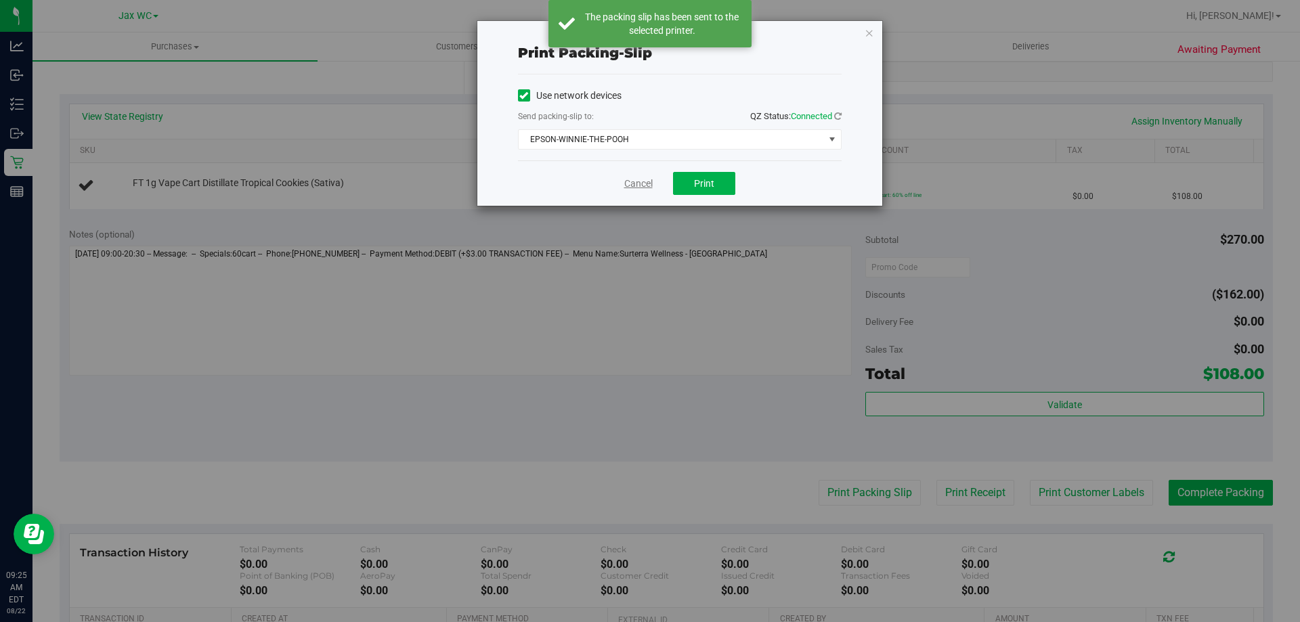
click at [643, 178] on link "Cancel" at bounding box center [638, 184] width 28 height 14
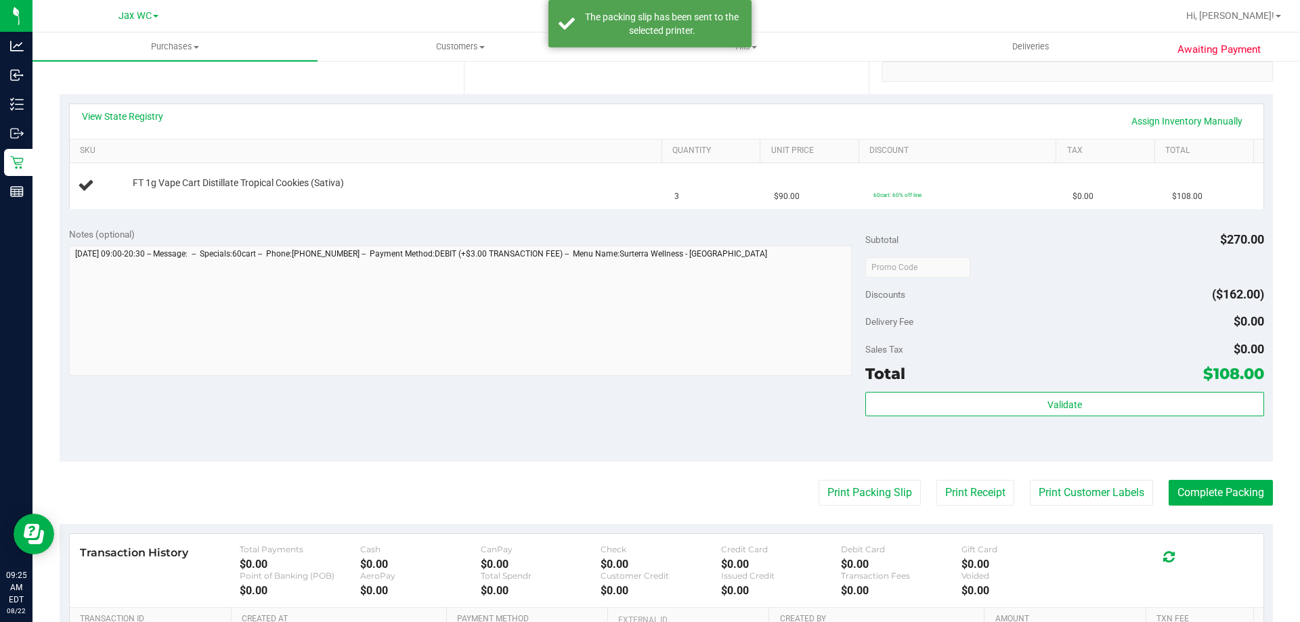
click at [458, 210] on div "View State Registry Assign Inventory Manually SKU Quantity Unit Price Discount …" at bounding box center [666, 156] width 1213 height 124
click at [562, 218] on div "View State Registry Assign Inventory Manually SKU Quantity Unit Price Discount …" at bounding box center [666, 156] width 1213 height 124
click at [537, 190] on div at bounding box center [394, 190] width 523 height 1
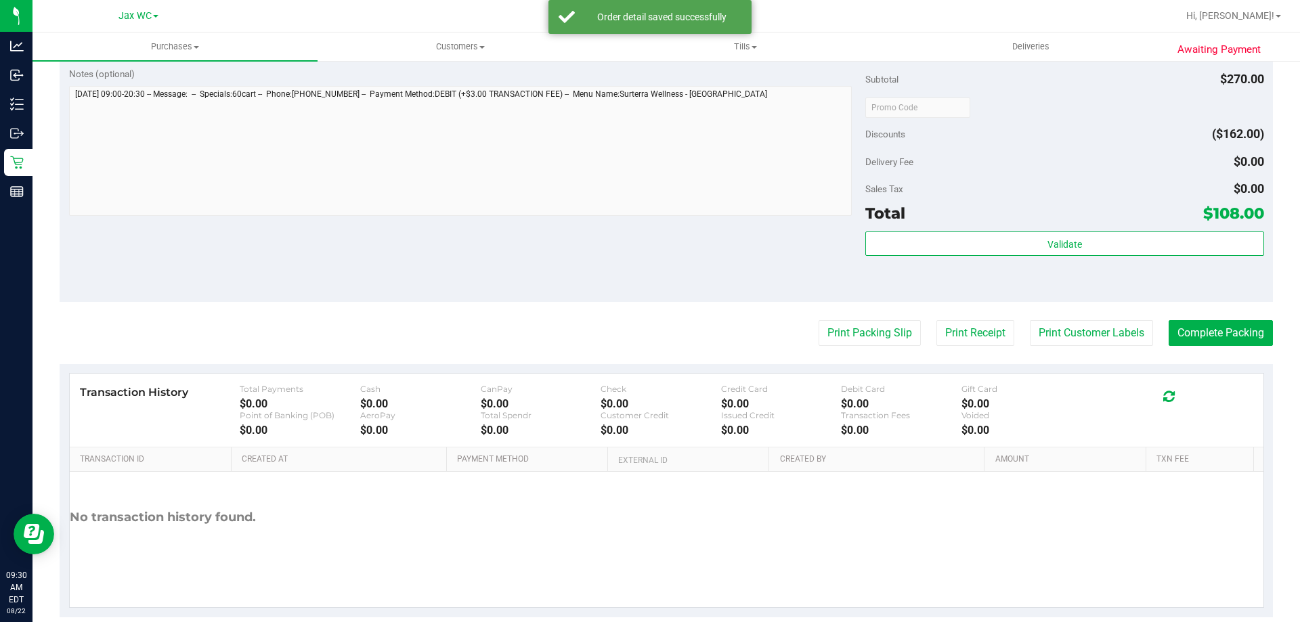
scroll to position [498, 0]
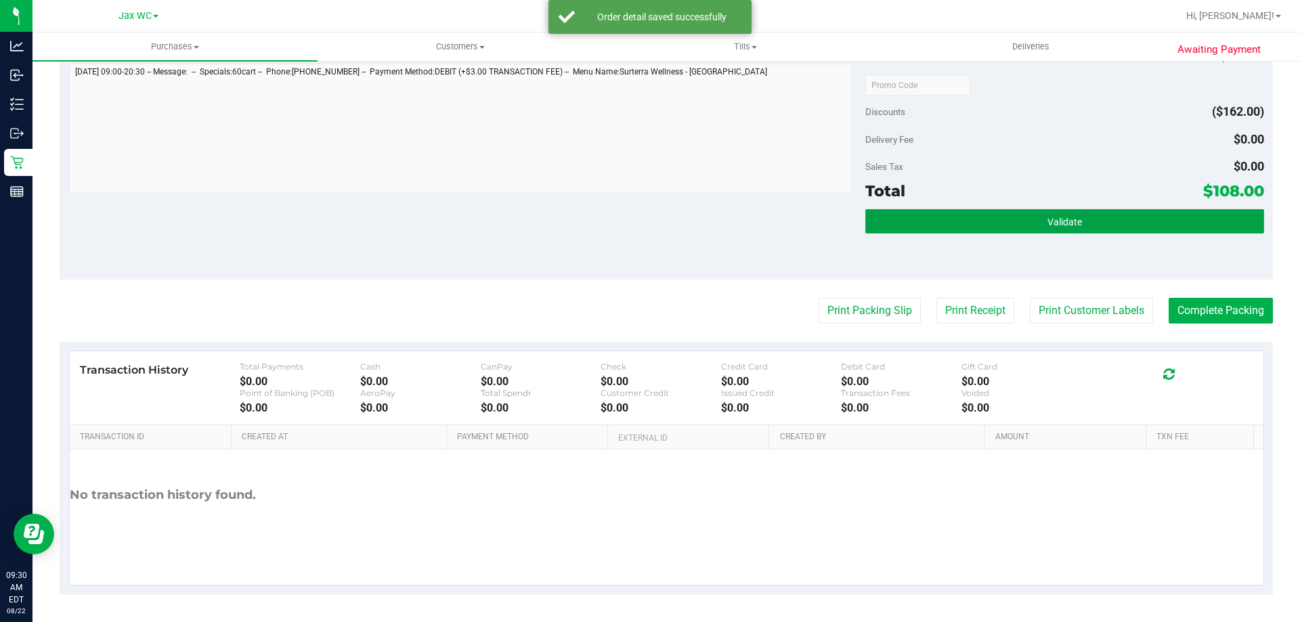
click at [1099, 222] on button "Validate" at bounding box center [1064, 221] width 398 height 24
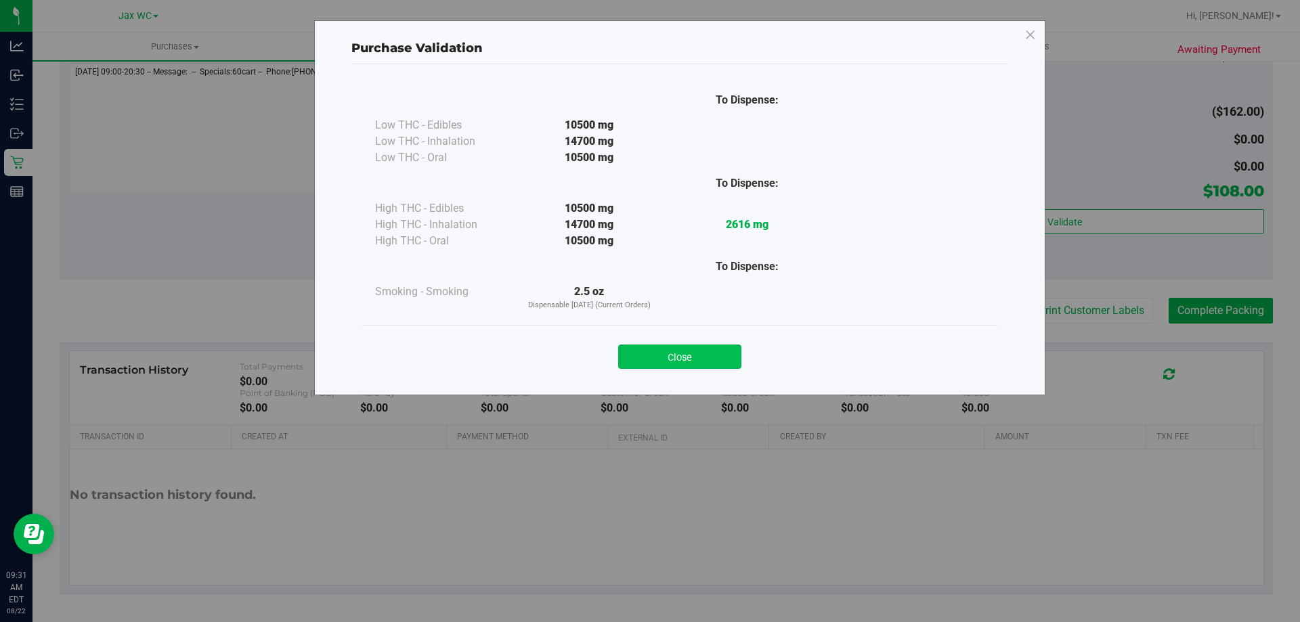
click at [705, 359] on button "Close" at bounding box center [679, 357] width 123 height 24
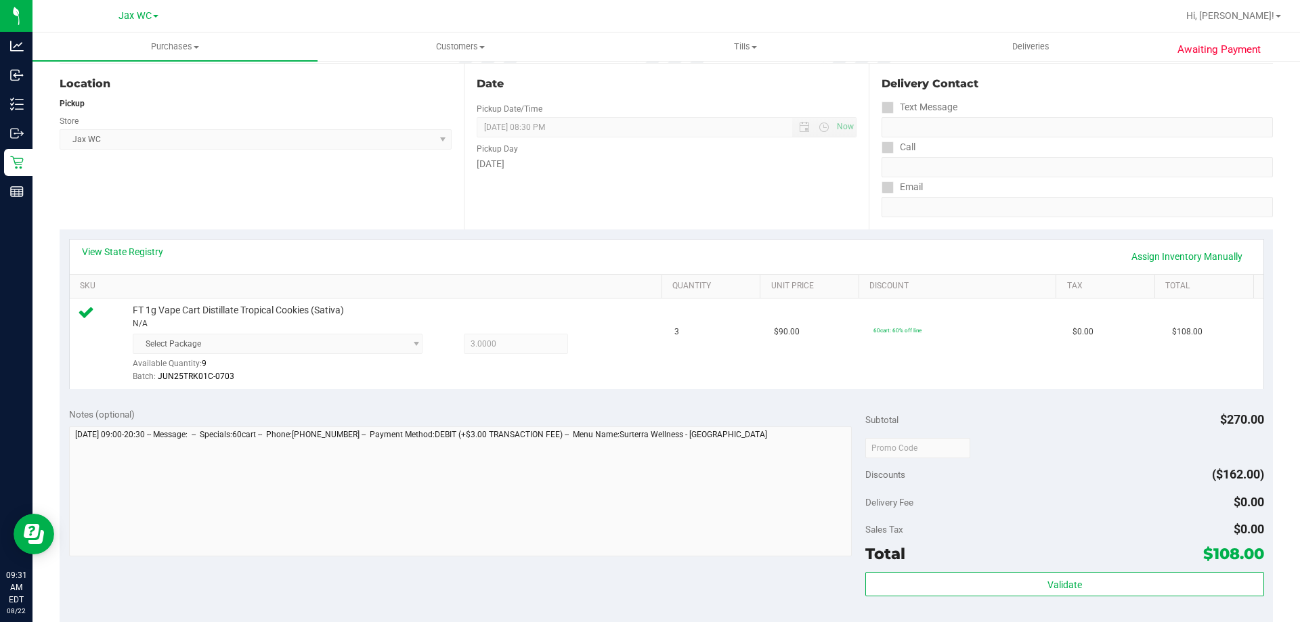
scroll to position [271, 0]
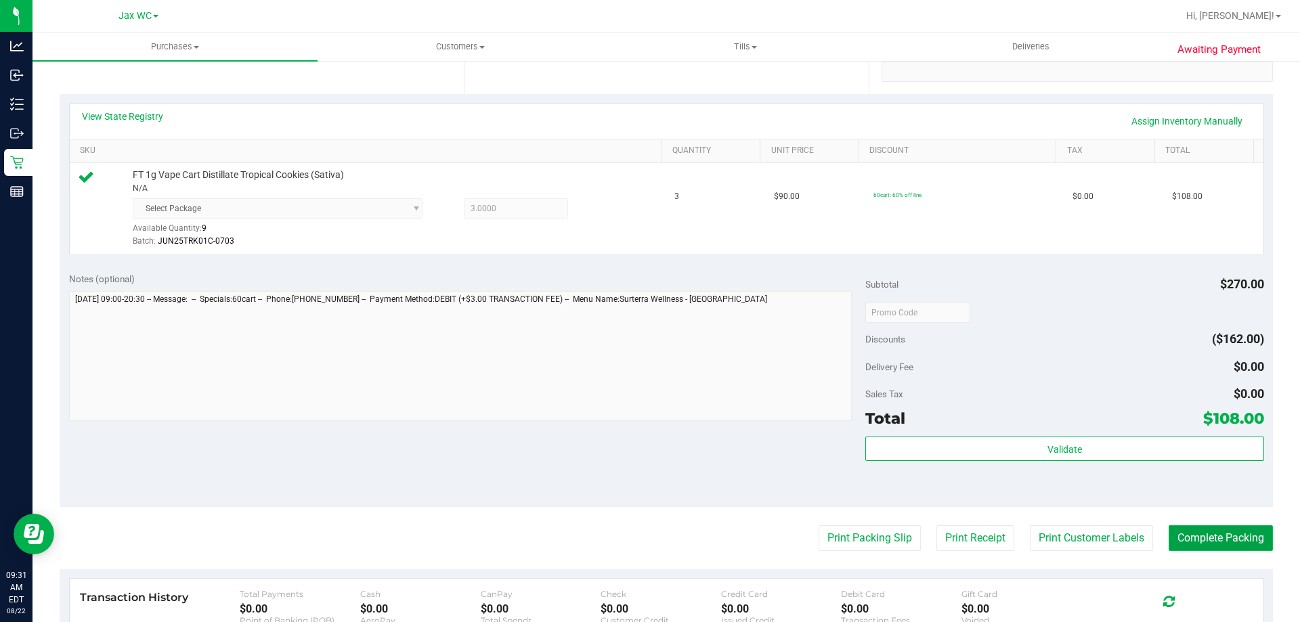
click at [1221, 539] on button "Complete Packing" at bounding box center [1220, 538] width 104 height 26
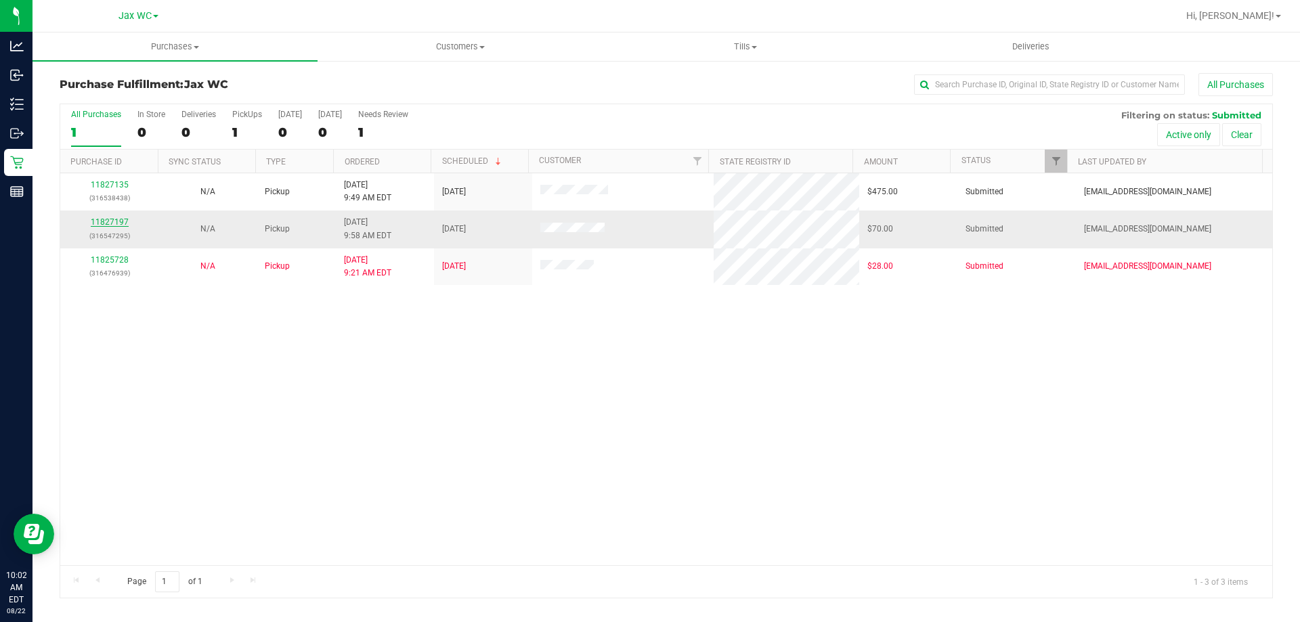
click at [107, 219] on link "11827197" at bounding box center [110, 221] width 38 height 9
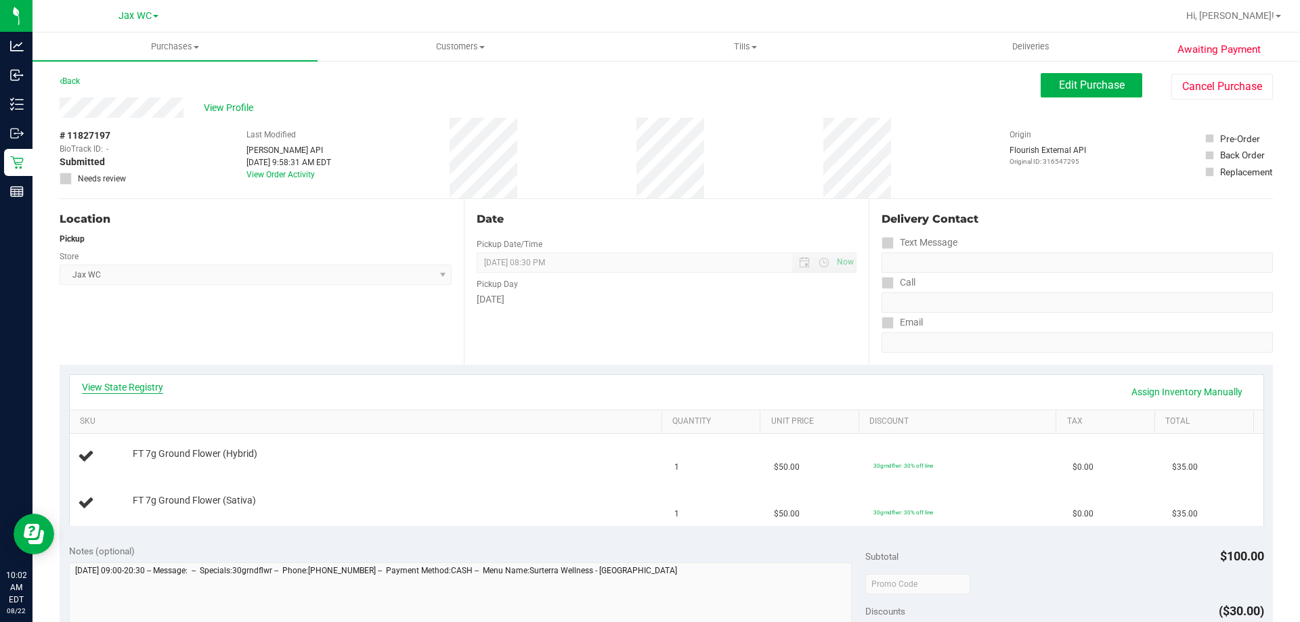
click at [159, 380] on link "View State Registry" at bounding box center [122, 387] width 81 height 14
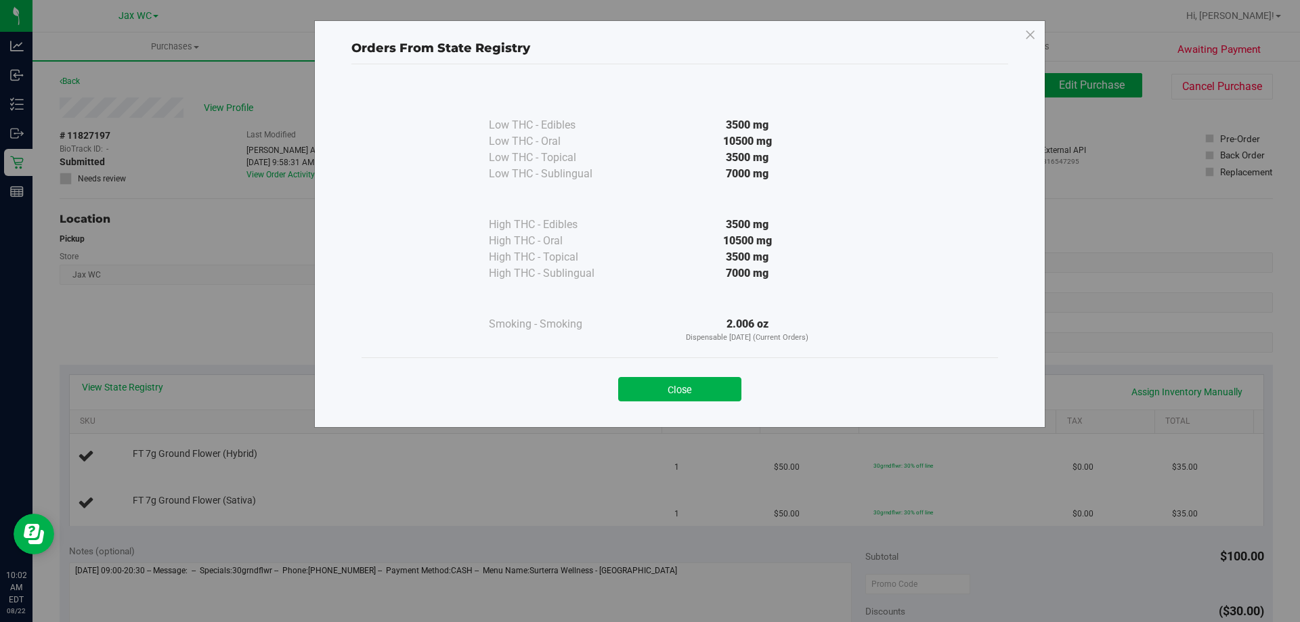
click at [686, 376] on div "Close" at bounding box center [680, 385] width 616 height 34
click at [673, 396] on button "Close" at bounding box center [679, 389] width 123 height 24
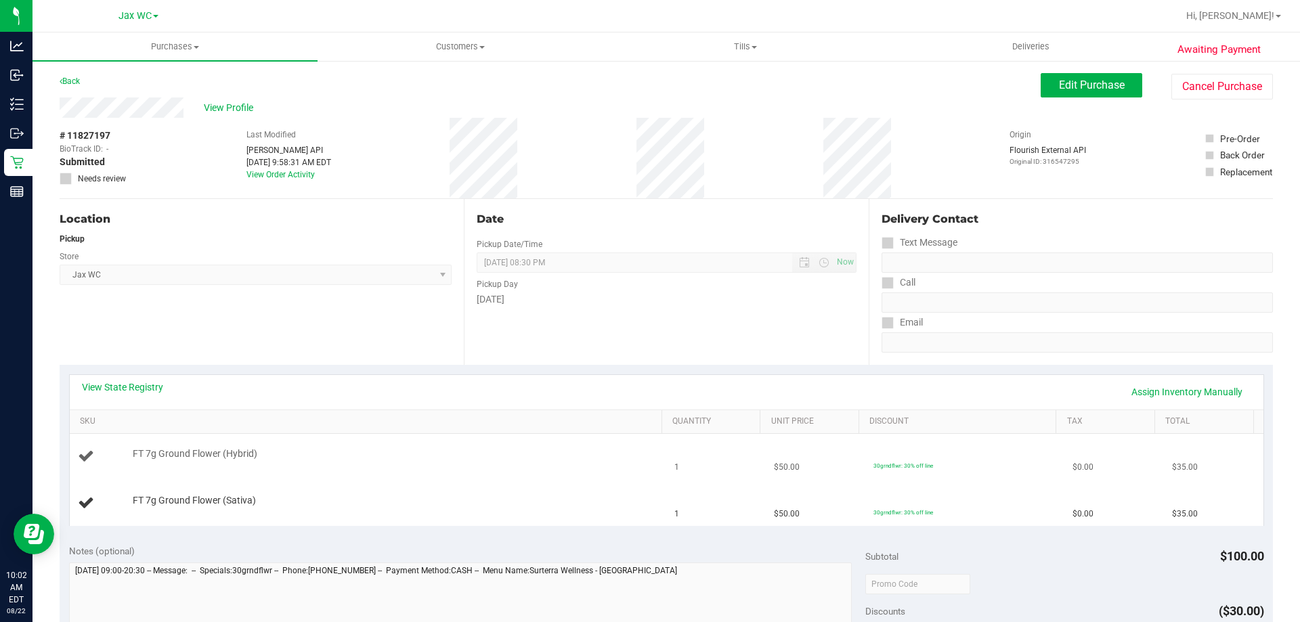
click at [537, 449] on div "FT 7g Ground Flower (Hybrid)" at bounding box center [390, 454] width 529 height 14
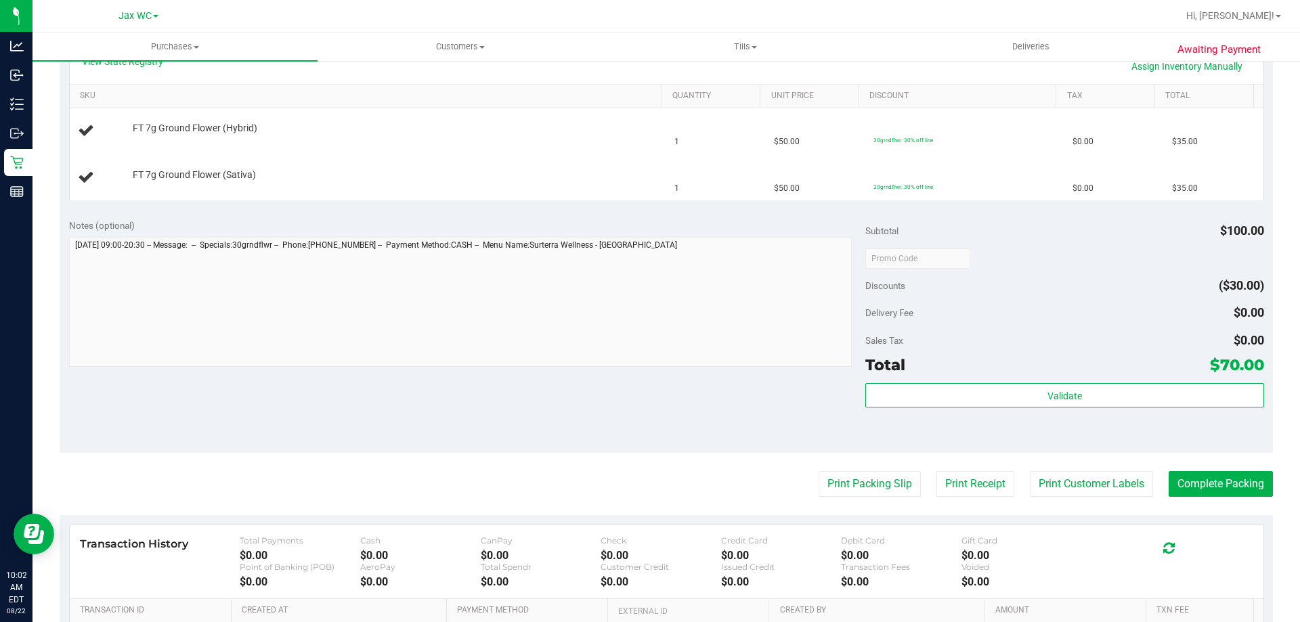
scroll to position [499, 0]
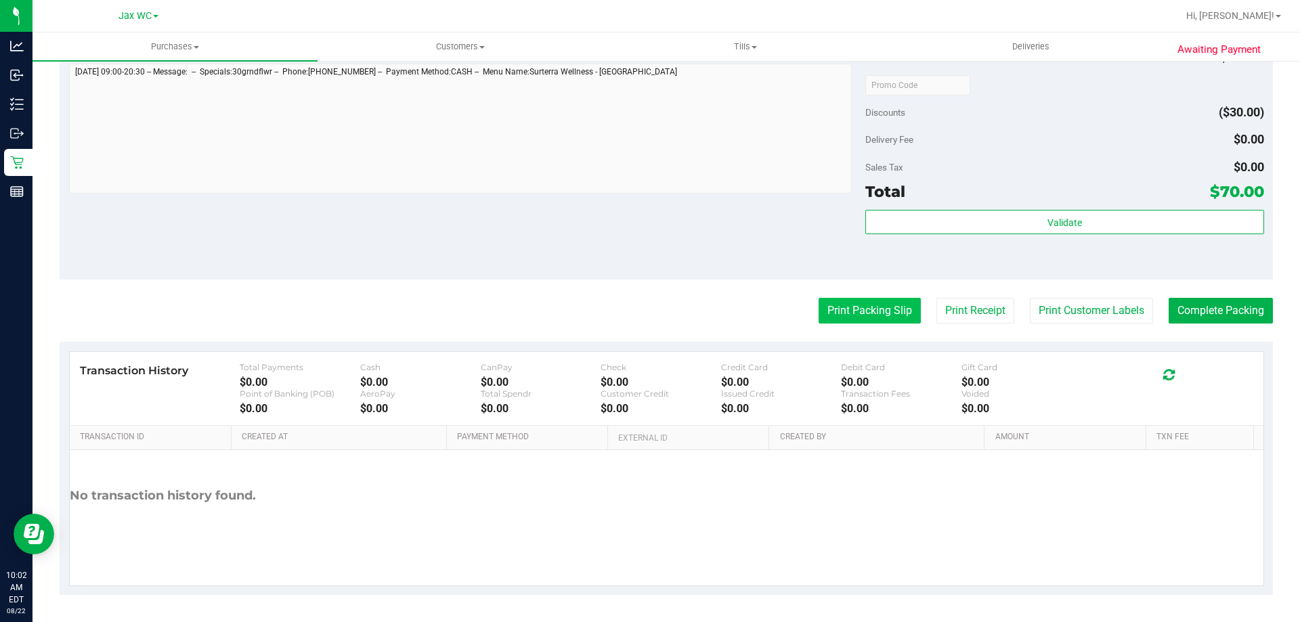
click at [862, 316] on button "Print Packing Slip" at bounding box center [869, 311] width 102 height 26
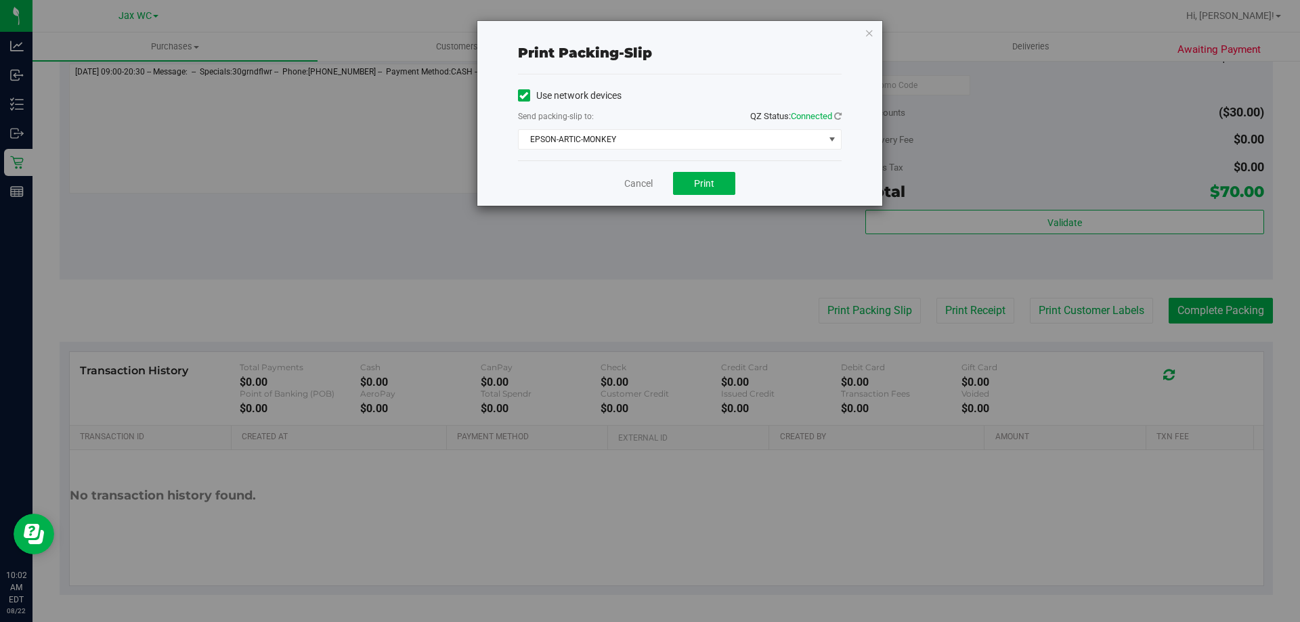
click at [718, 161] on div "Cancel Print" at bounding box center [680, 182] width 324 height 45
click at [677, 150] on div "Use network devices Send packing-slip to: QZ Status: Connected EPSON-ARTIC-MONK…" at bounding box center [680, 117] width 324 height 86
click at [676, 147] on span "EPSON-ARTIC-MONKEY" at bounding box center [671, 139] width 305 height 19
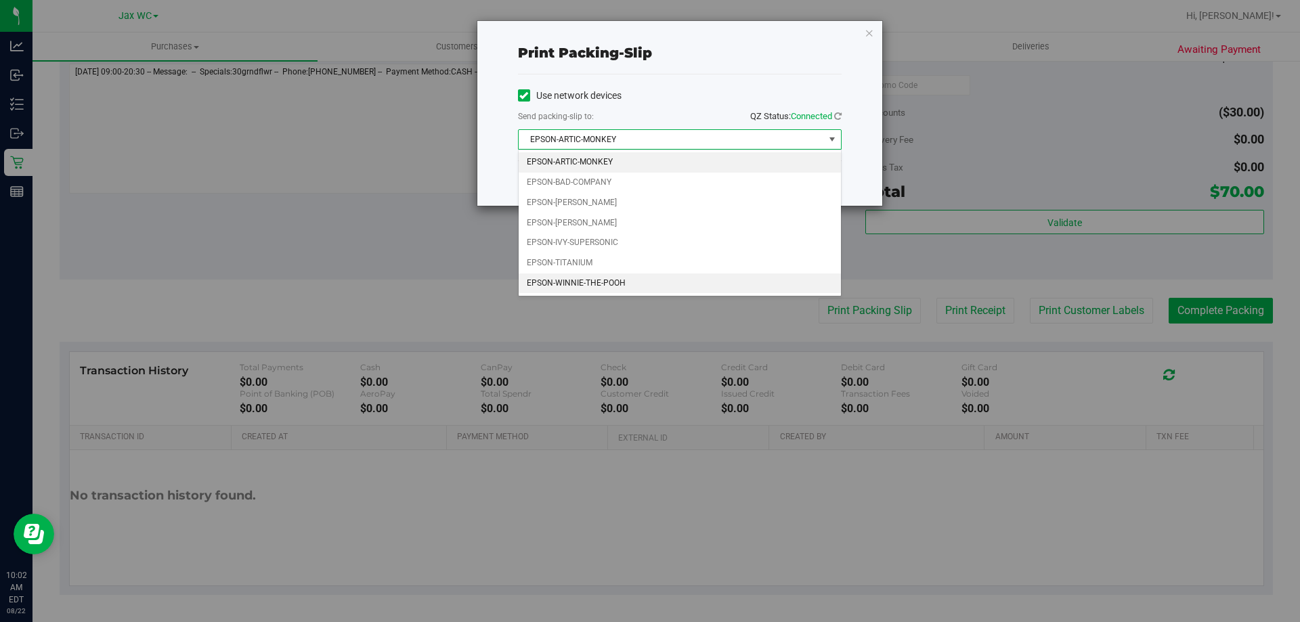
drag, startPoint x: 609, startPoint y: 281, endPoint x: 621, endPoint y: 268, distance: 17.3
click at [609, 280] on li "EPSON-WINNIE-THE-POOH" at bounding box center [680, 284] width 322 height 20
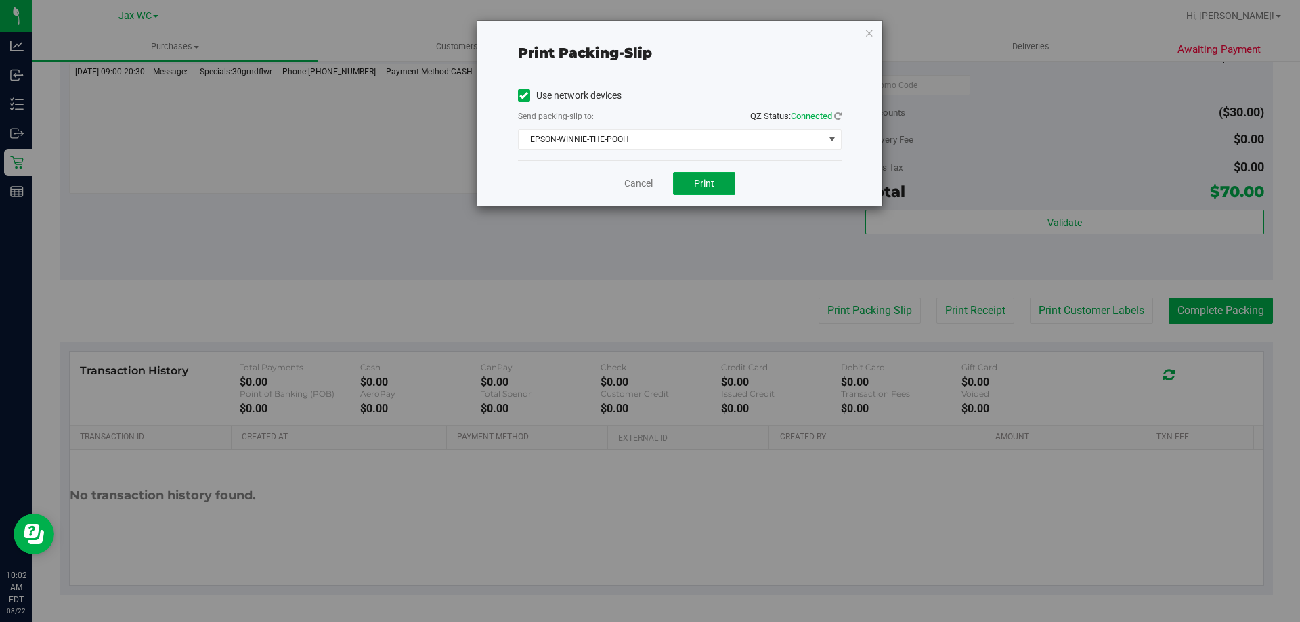
drag, startPoint x: 699, startPoint y: 184, endPoint x: 709, endPoint y: 196, distance: 14.9
click at [700, 185] on span "Print" at bounding box center [704, 183] width 20 height 11
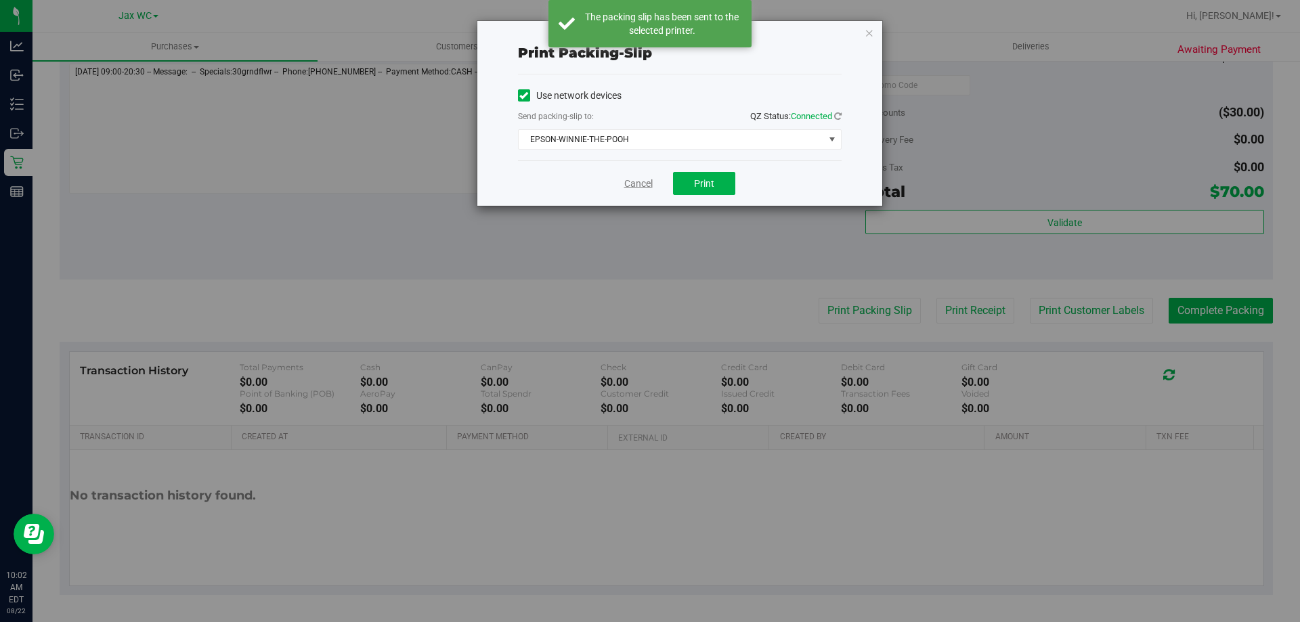
click at [634, 182] on link "Cancel" at bounding box center [638, 184] width 28 height 14
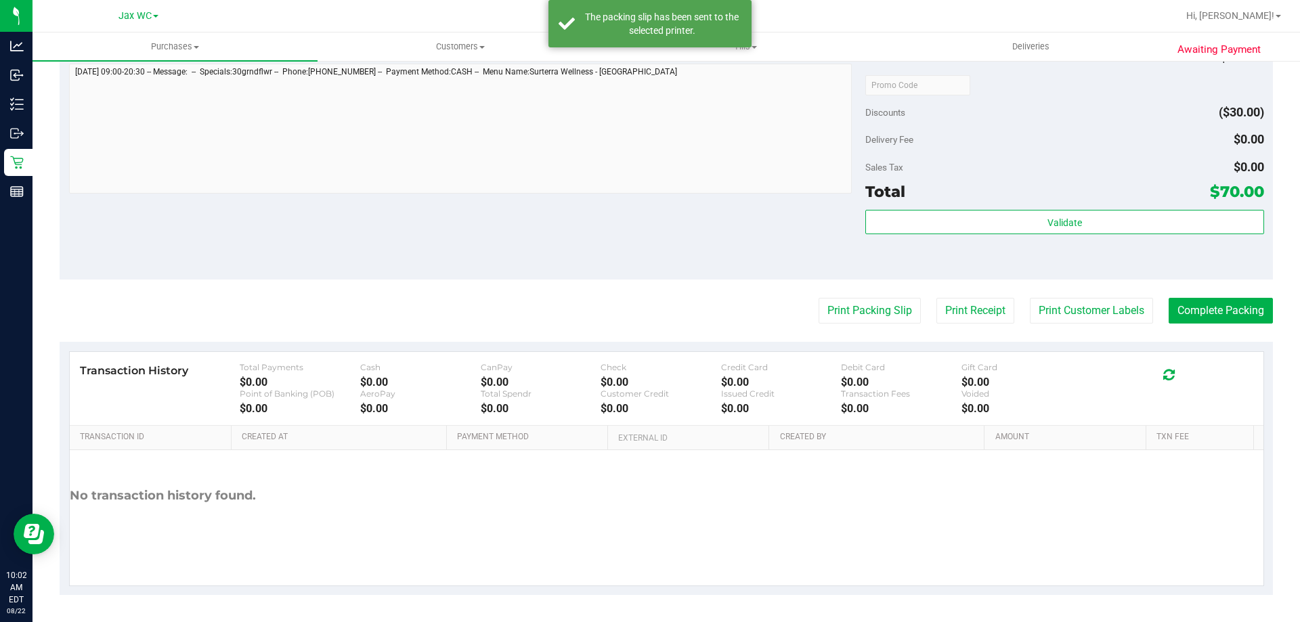
scroll to position [93, 0]
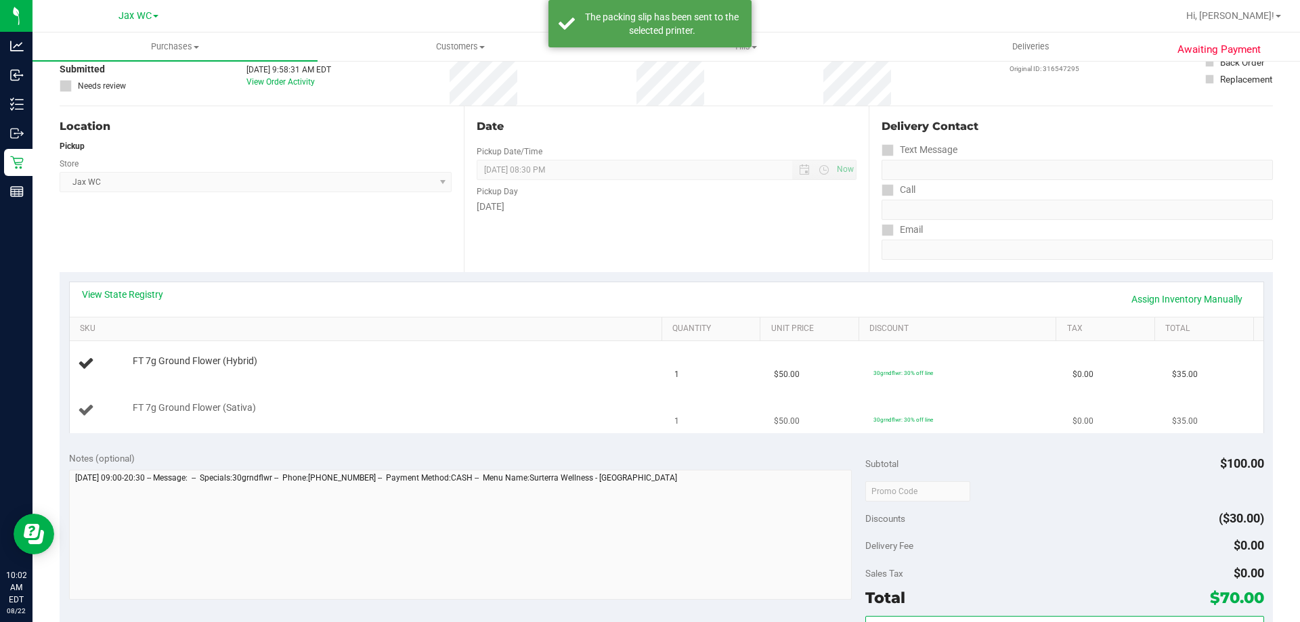
click at [467, 397] on td "FT 7g Ground Flower (Sativa)" at bounding box center [368, 410] width 597 height 45
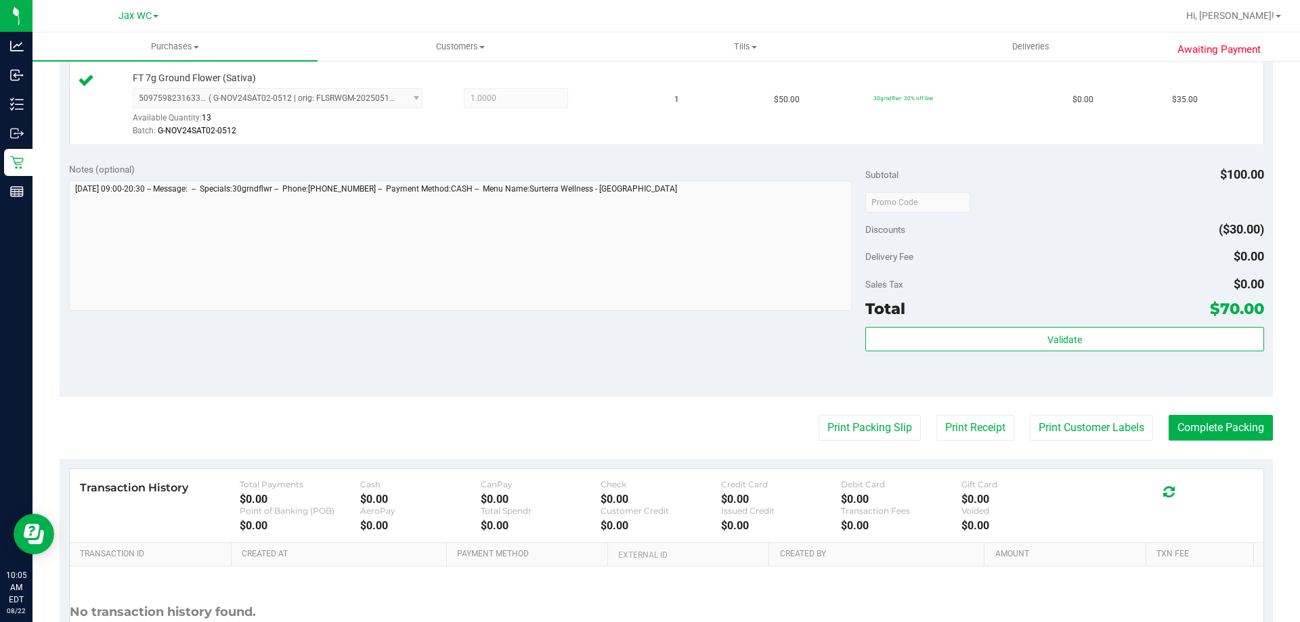
scroll to position [563, 0]
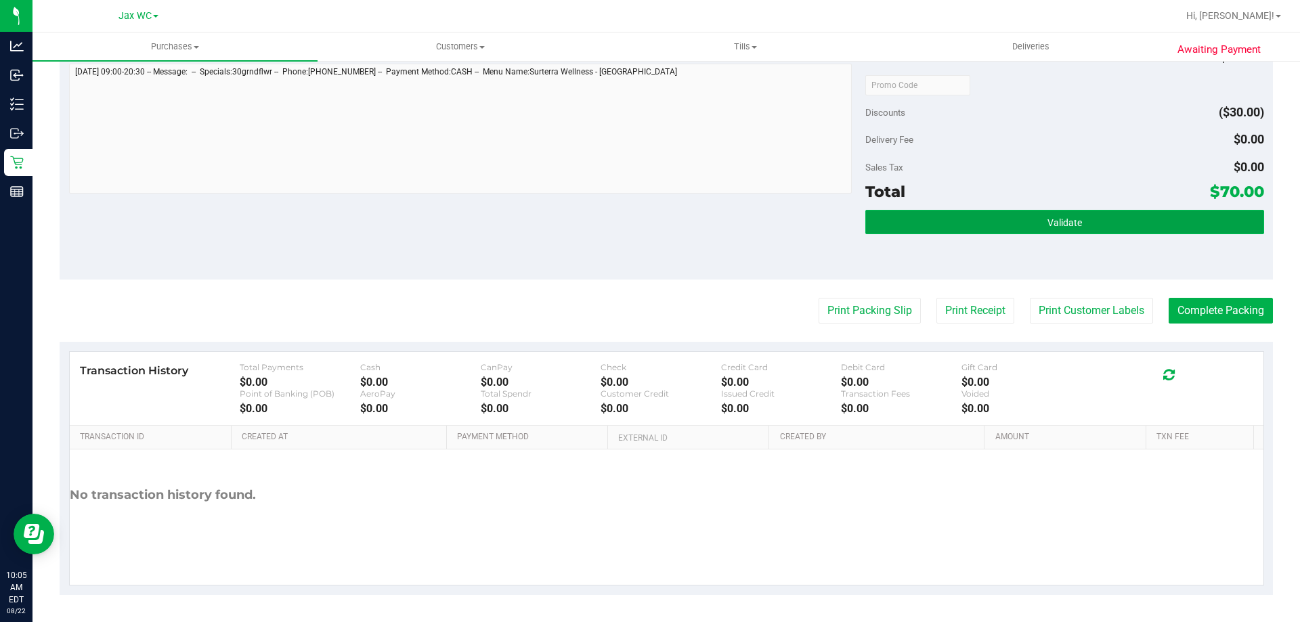
click at [1070, 221] on span "Validate" at bounding box center [1064, 222] width 35 height 11
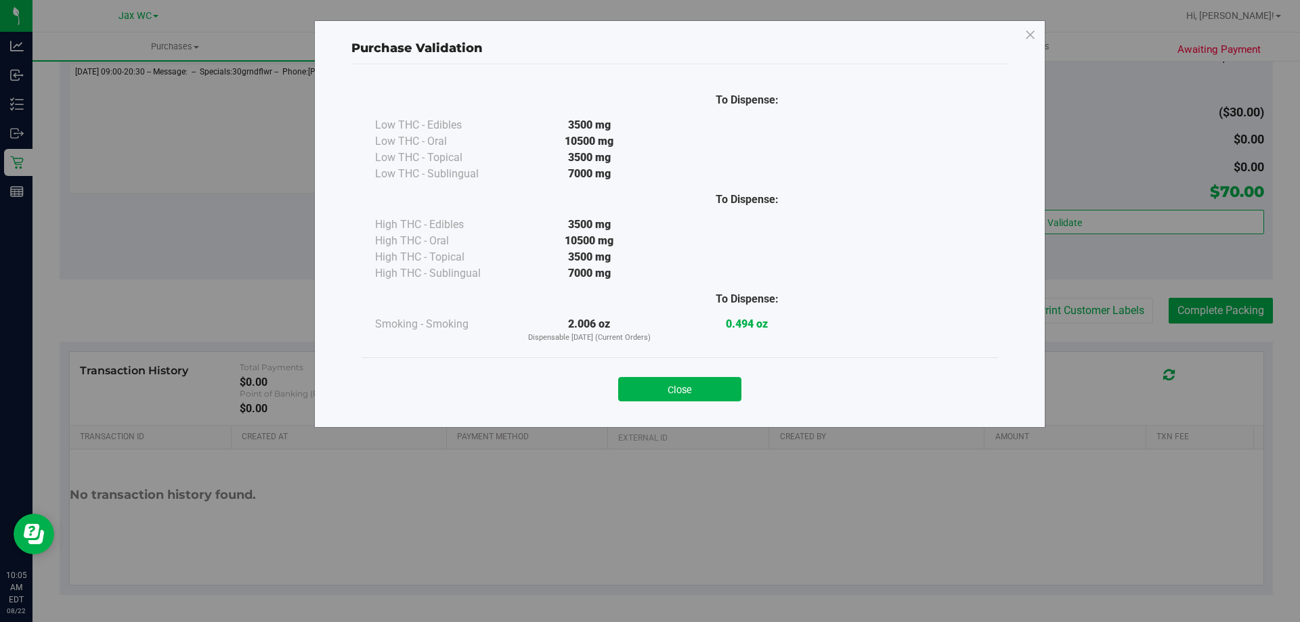
click at [1214, 318] on div "Purchase Validation To Dispense: Low THC - Edibles 3500 mg" at bounding box center [655, 311] width 1310 height 622
drag, startPoint x: 689, startPoint y: 391, endPoint x: 715, endPoint y: 391, distance: 25.7
click at [691, 391] on button "Close" at bounding box center [679, 389] width 123 height 24
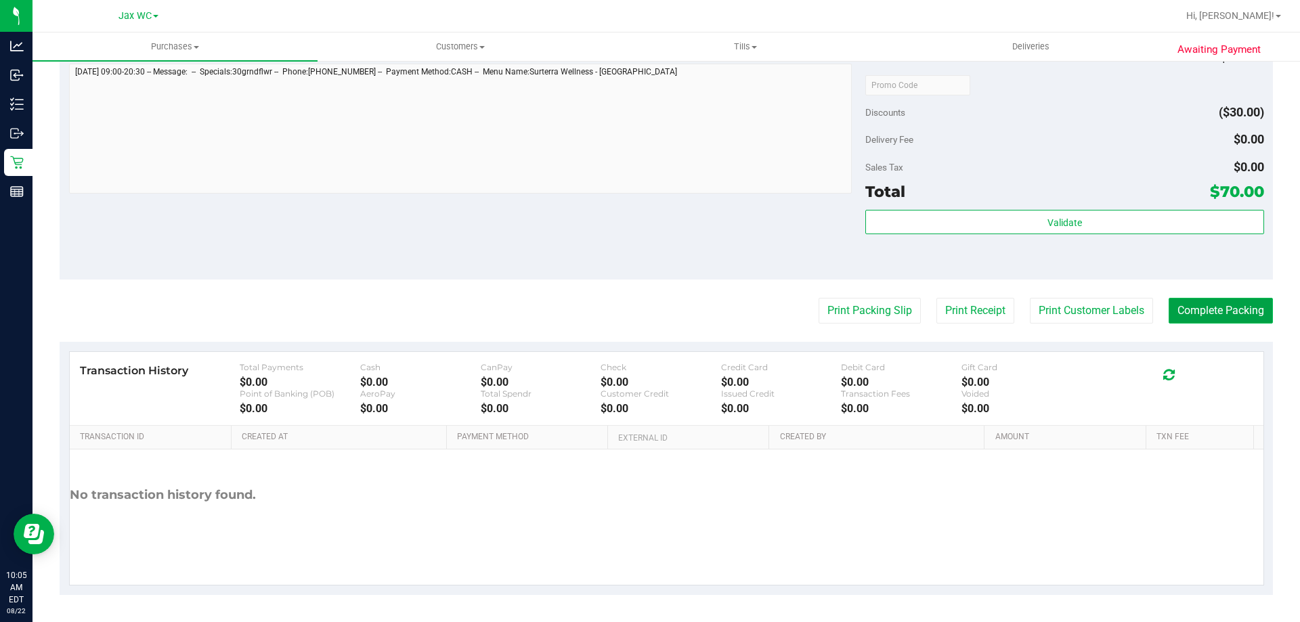
click at [1229, 308] on button "Complete Packing" at bounding box center [1220, 311] width 104 height 26
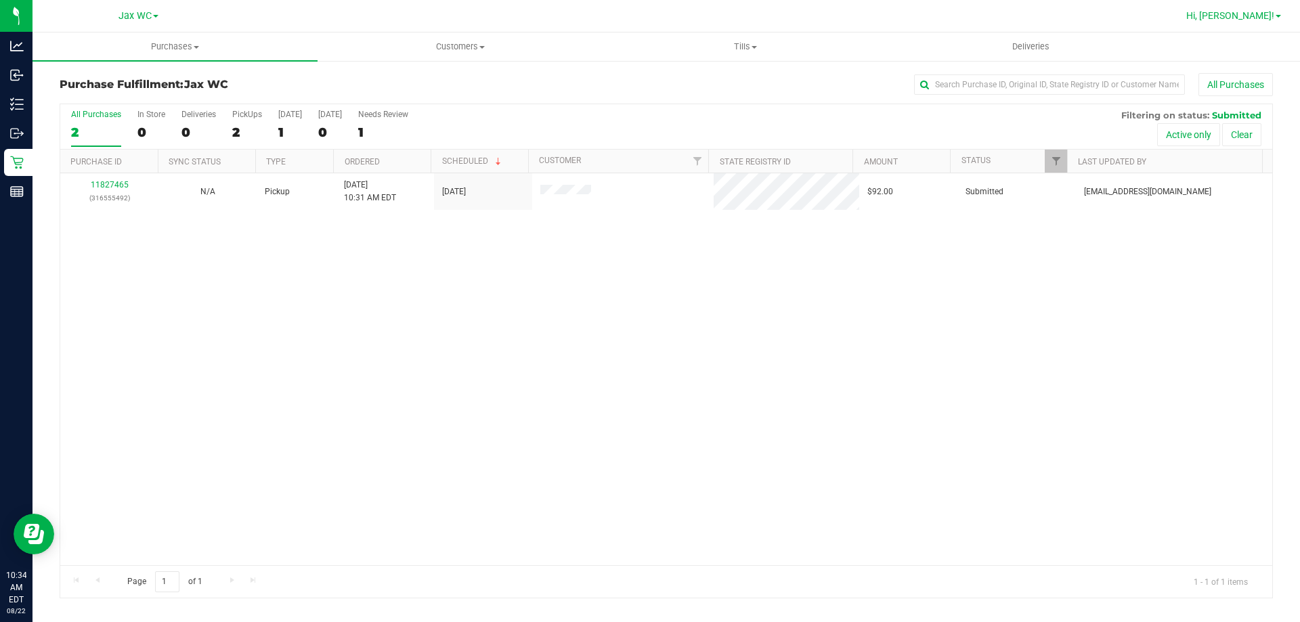
click at [1284, 13] on link "Hi, [PERSON_NAME]!" at bounding box center [1234, 16] width 106 height 14
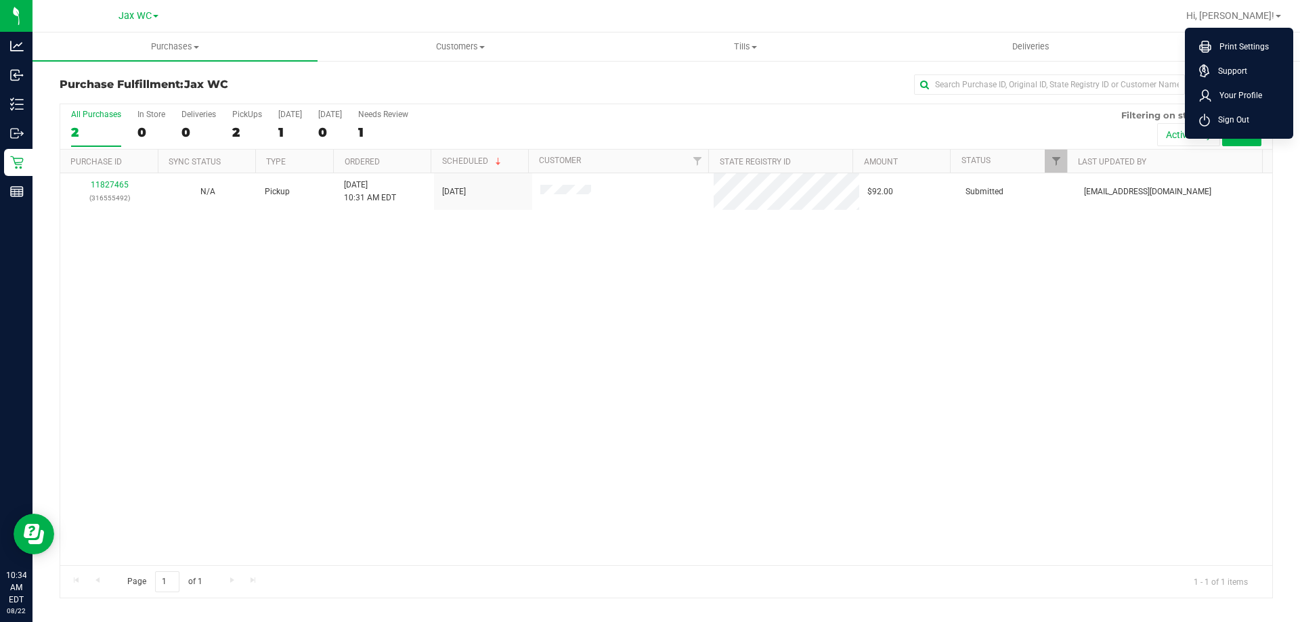
click at [1257, 128] on li "Sign Out" at bounding box center [1239, 120] width 102 height 24
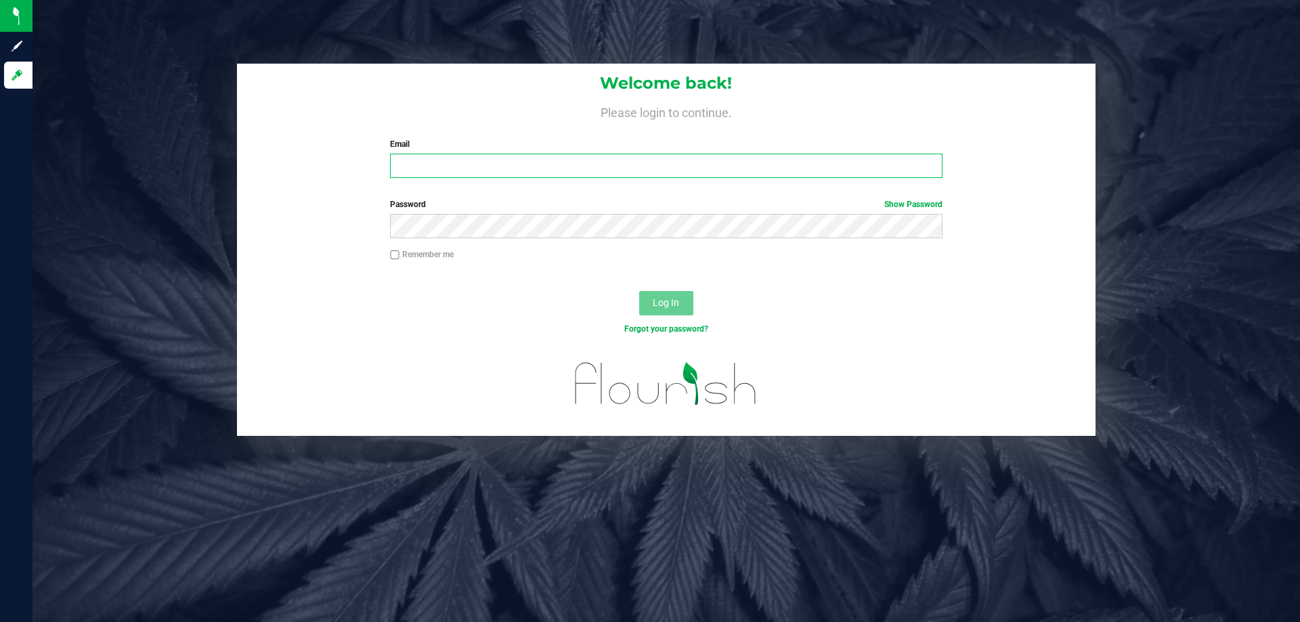
click at [532, 174] on input "Email" at bounding box center [666, 166] width 552 height 24
type input "[EMAIL_ADDRESS][DOMAIN_NAME]"
click at [662, 203] on label "Password Show Password" at bounding box center [666, 204] width 552 height 12
click at [676, 240] on div "Password Show Password" at bounding box center [666, 223] width 858 height 50
click at [639, 291] on button "Log In" at bounding box center [666, 303] width 54 height 24
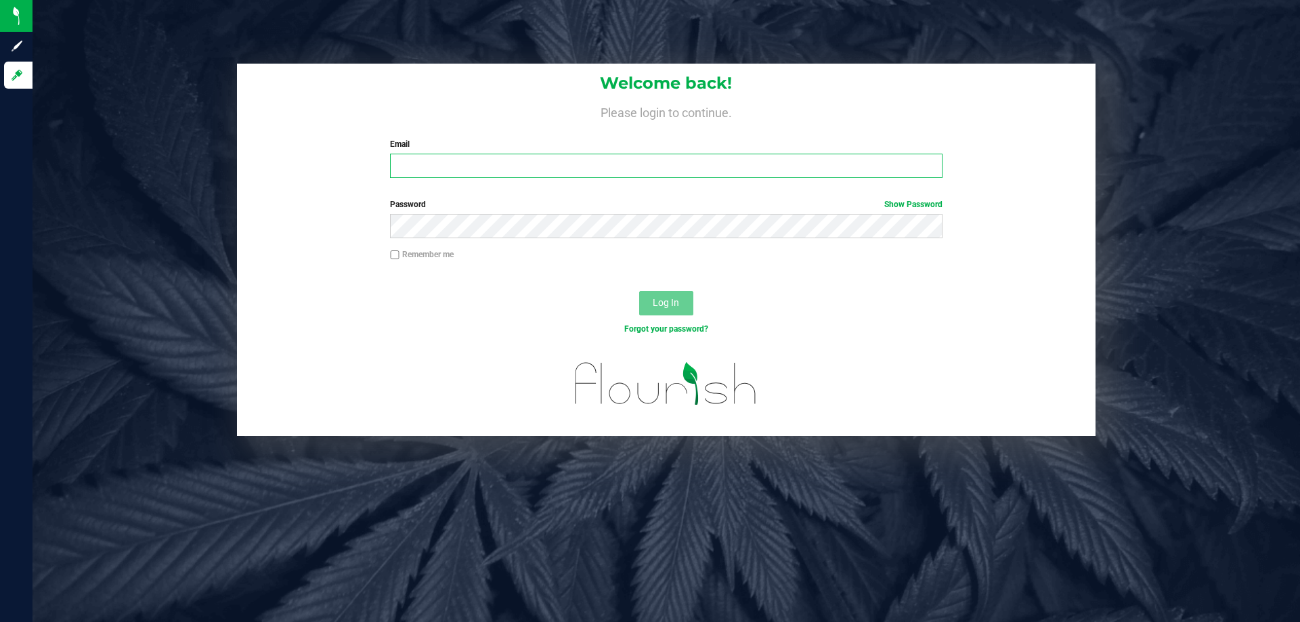
click at [454, 163] on input "Email" at bounding box center [666, 166] width 552 height 24
type input "[EMAIL_ADDRESS][DOMAIN_NAME]"
click at [639, 291] on button "Log In" at bounding box center [666, 303] width 54 height 24
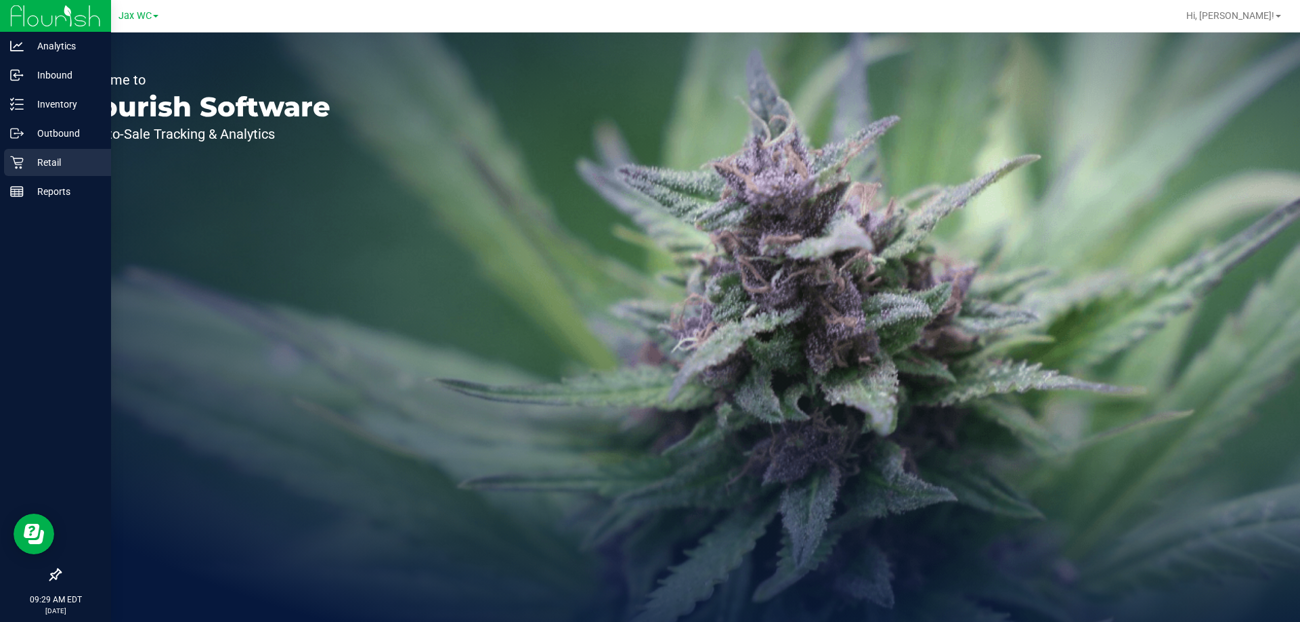
click at [20, 156] on icon at bounding box center [17, 163] width 14 height 14
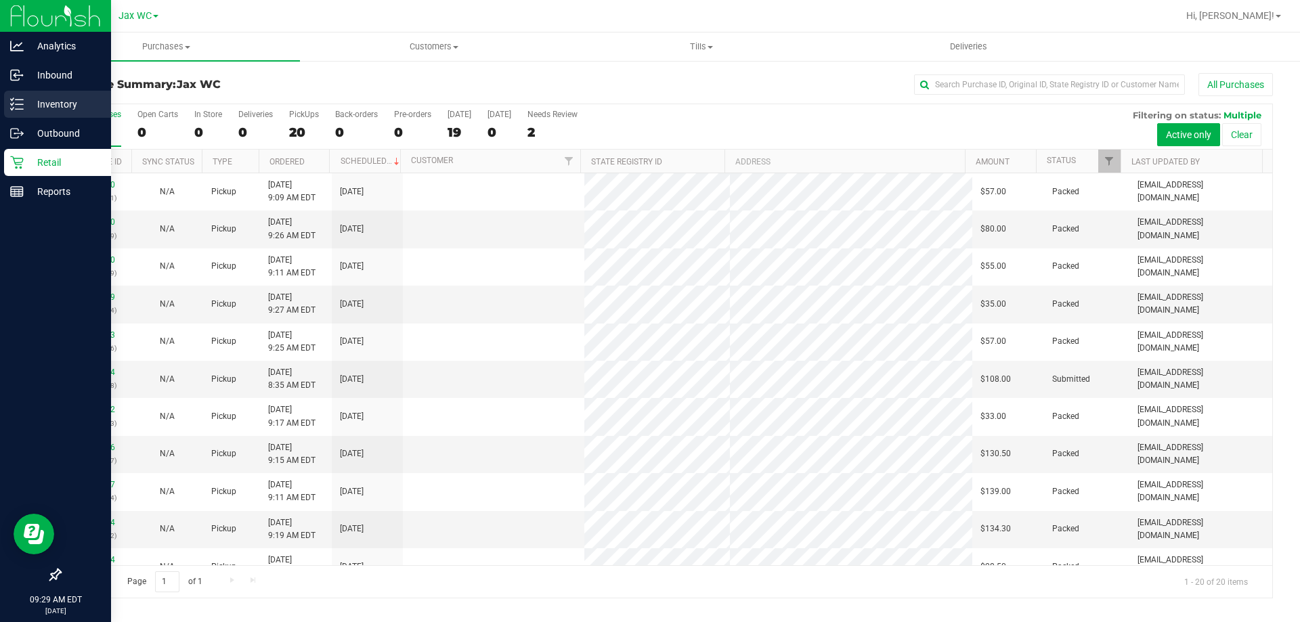
click at [71, 105] on p "Inventory" at bounding box center [64, 104] width 81 height 16
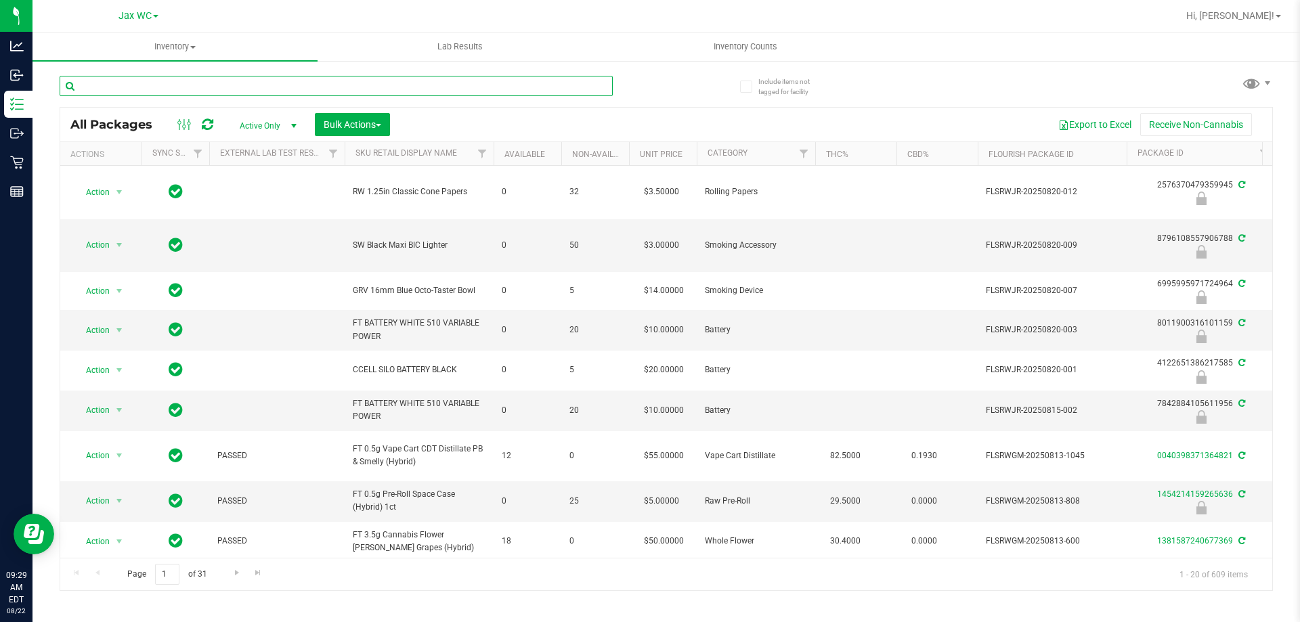
click at [314, 87] on input "text" at bounding box center [336, 86] width 553 height 20
type input "1752726790498175"
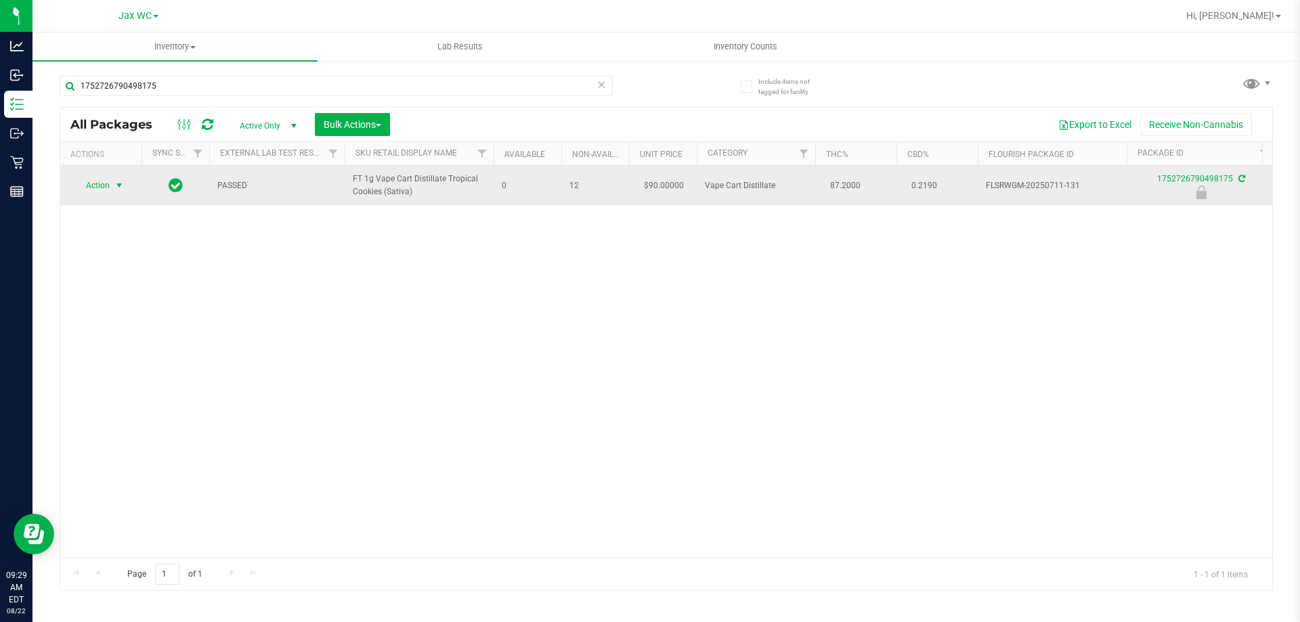
click at [105, 183] on span "Action" at bounding box center [92, 185] width 37 height 19
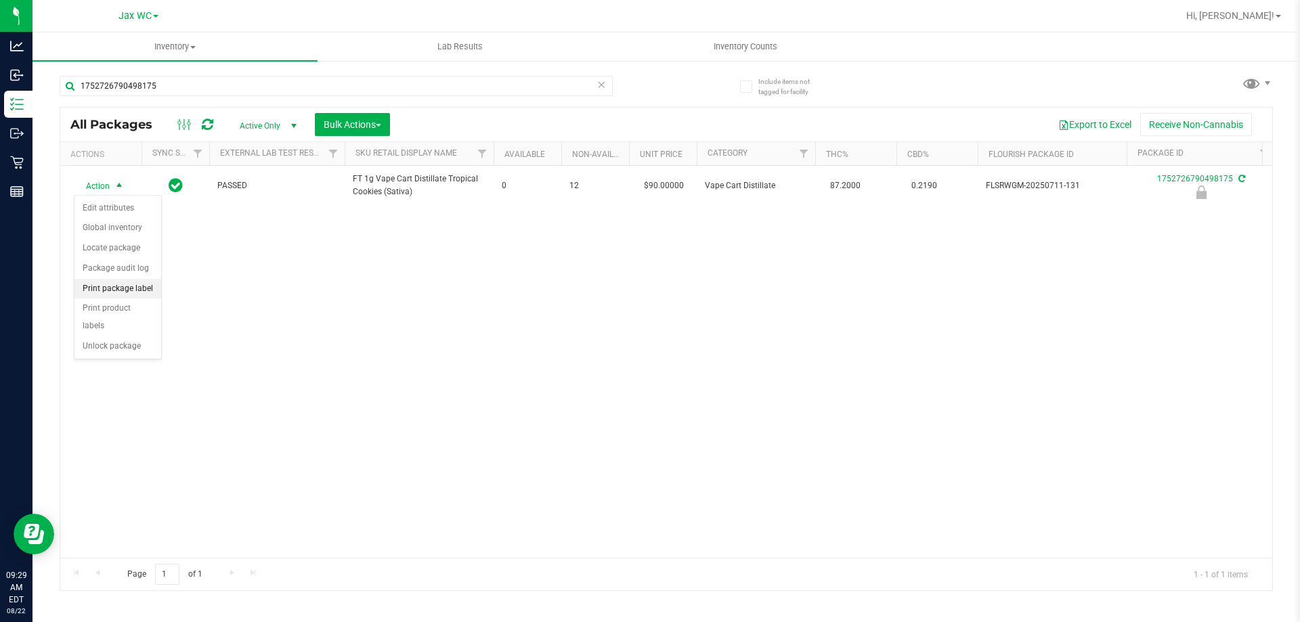
click at [114, 291] on li "Print package label" at bounding box center [117, 289] width 87 height 20
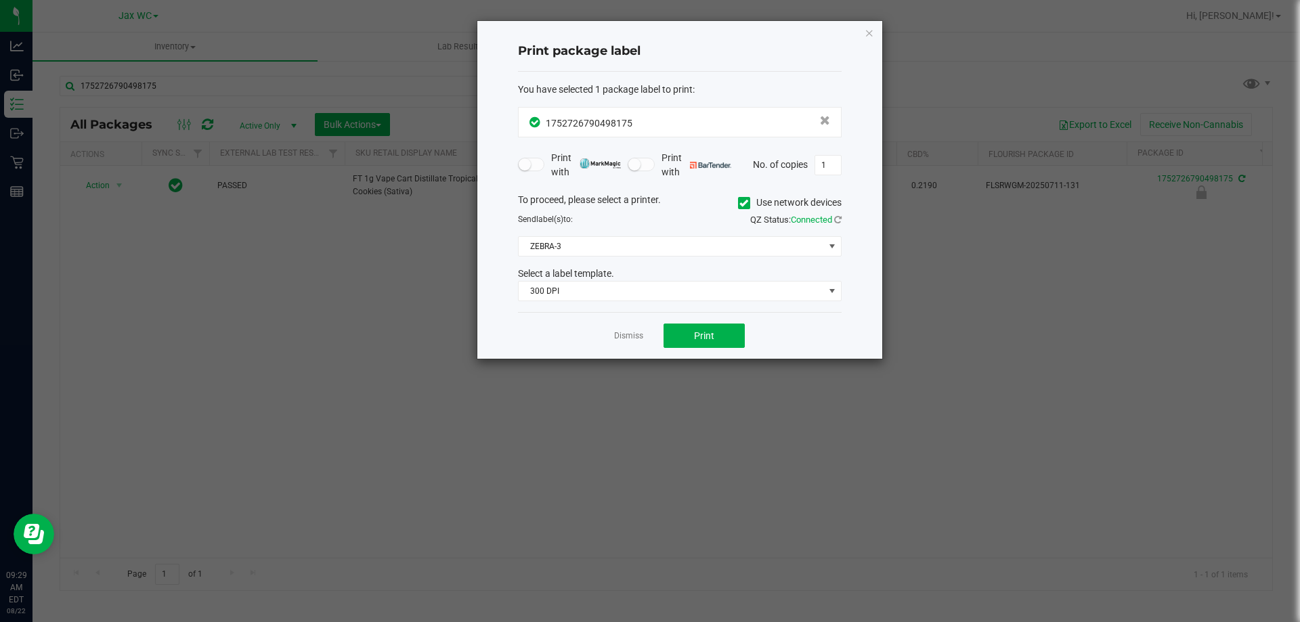
click at [658, 232] on div "To proceed, please select a printer. Use network devices Send label(s) to: QZ S…" at bounding box center [680, 247] width 324 height 109
click at [649, 243] on span "ZEBRA-3" at bounding box center [671, 246] width 305 height 19
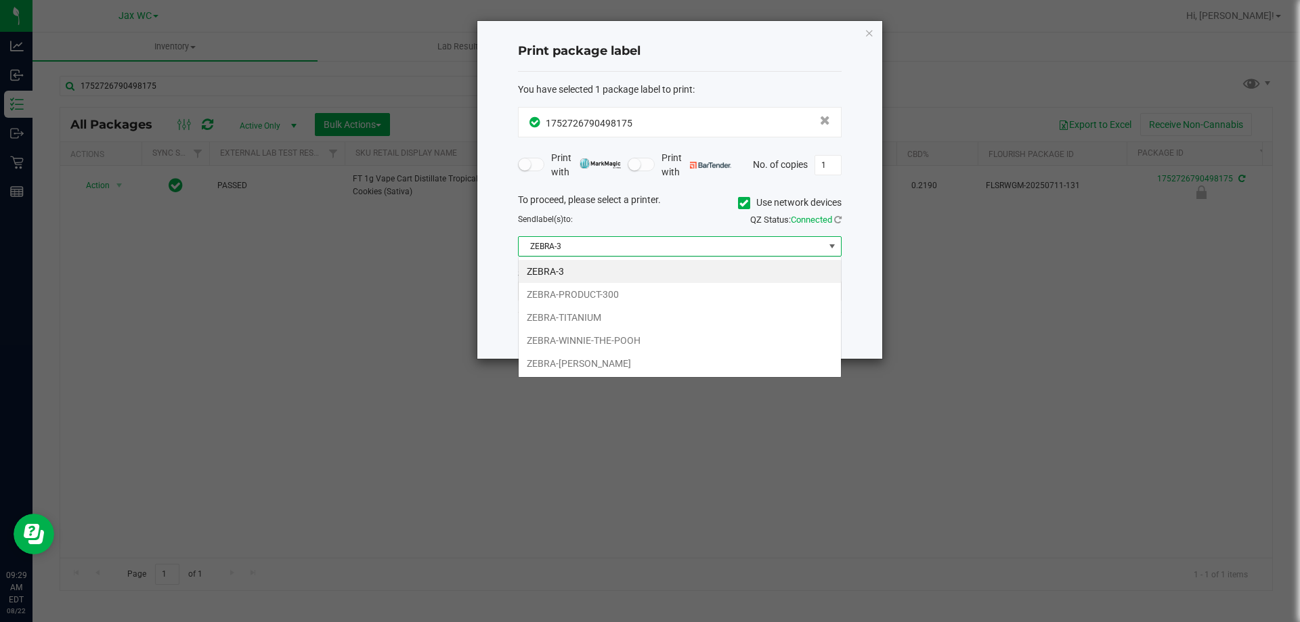
scroll to position [20, 324]
click at [567, 337] on li "ZEBRA-WINNIE-THE-POOH" at bounding box center [680, 340] width 322 height 23
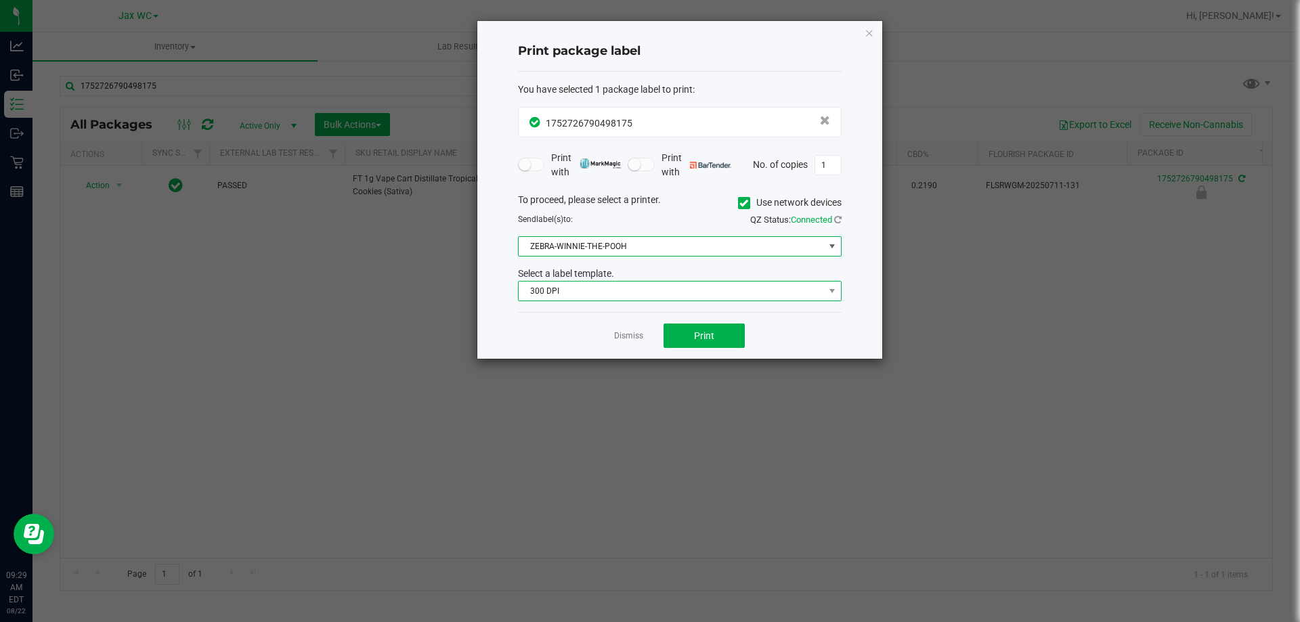
click at [661, 297] on span "300 DPI" at bounding box center [671, 291] width 305 height 19
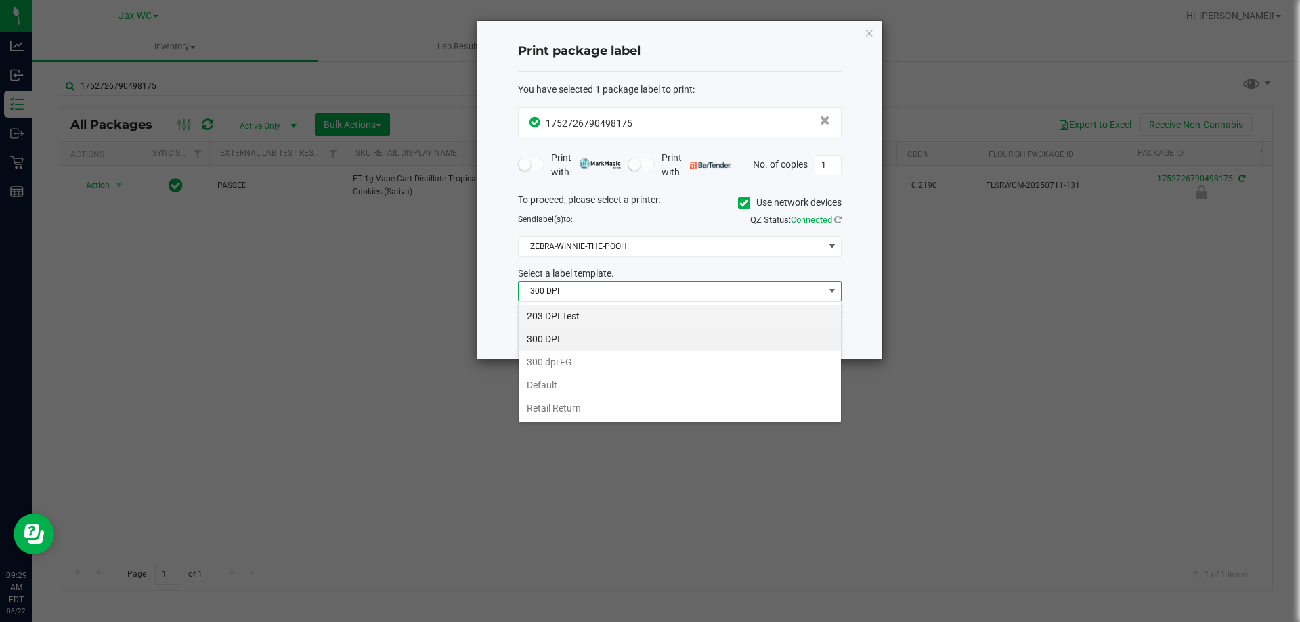
click at [626, 323] on li "203 DPI Test" at bounding box center [680, 316] width 322 height 23
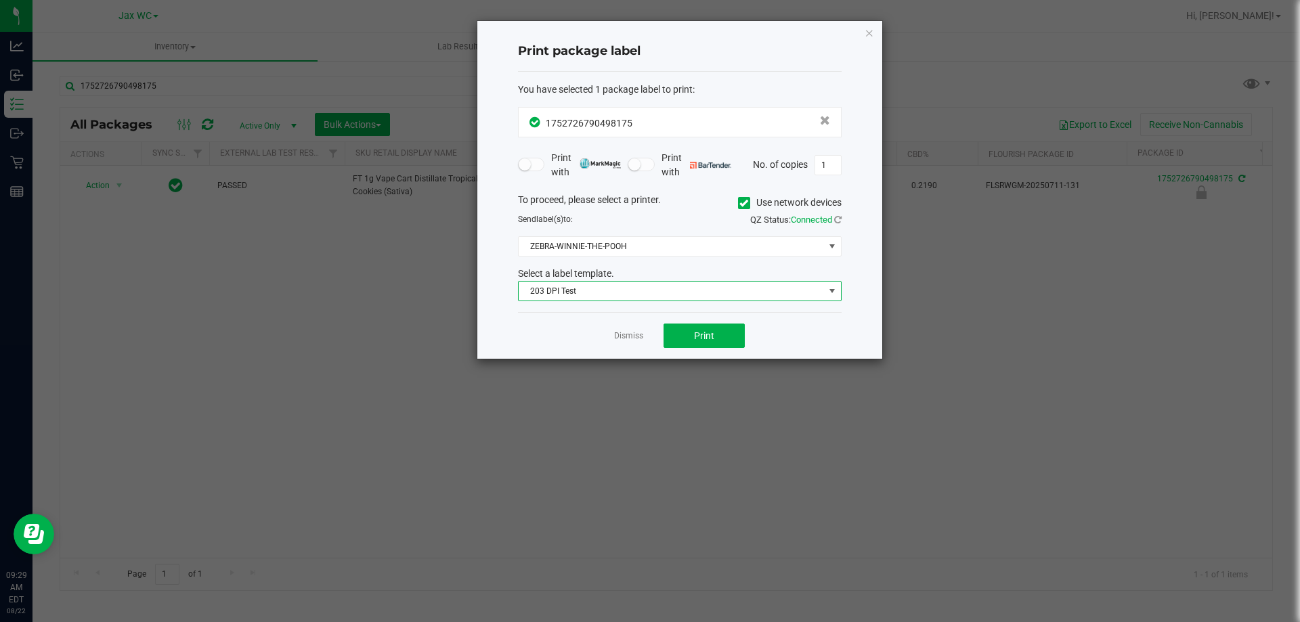
click at [724, 358] on div "Dismiss Print" at bounding box center [680, 335] width 324 height 47
click at [726, 343] on button "Print" at bounding box center [703, 336] width 81 height 24
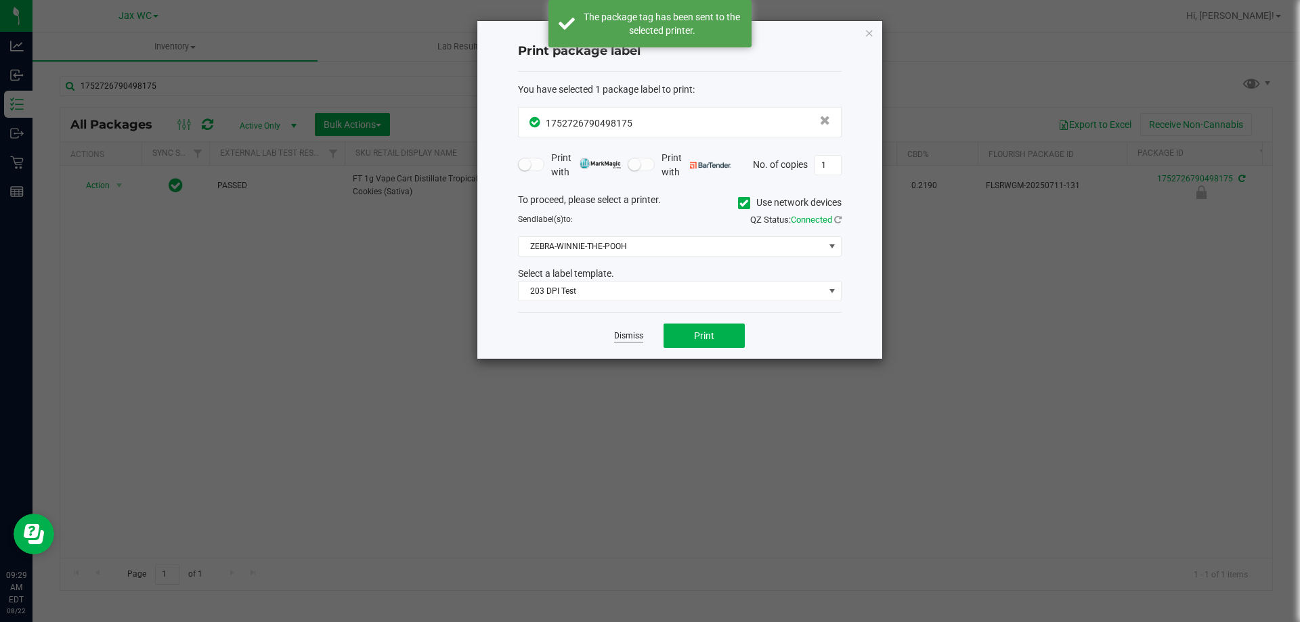
click at [621, 330] on link "Dismiss" at bounding box center [628, 336] width 29 height 12
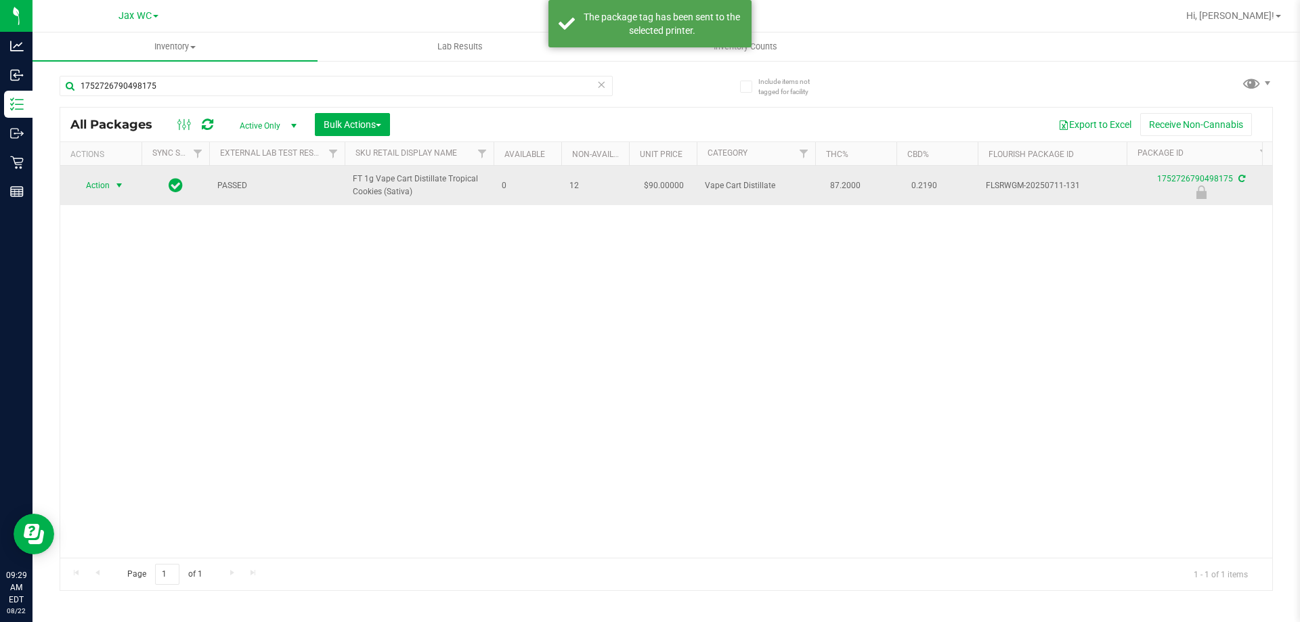
click at [97, 186] on span "Action" at bounding box center [92, 185] width 37 height 19
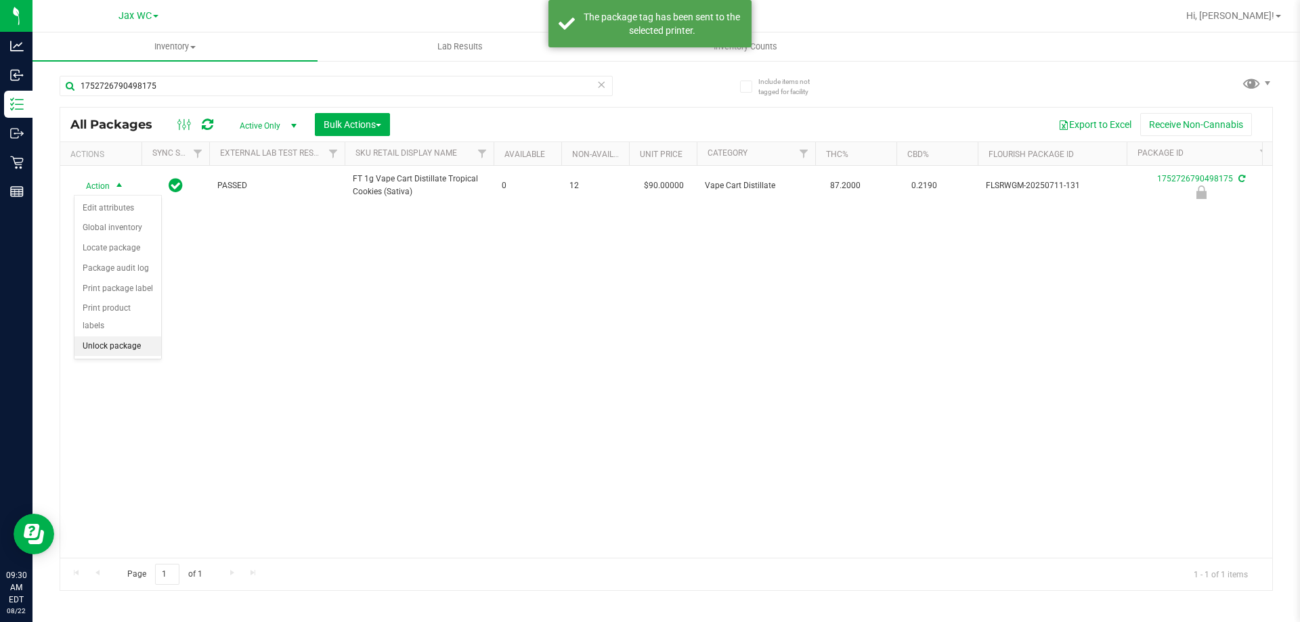
click at [123, 336] on li "Unlock package" at bounding box center [117, 346] width 87 height 20
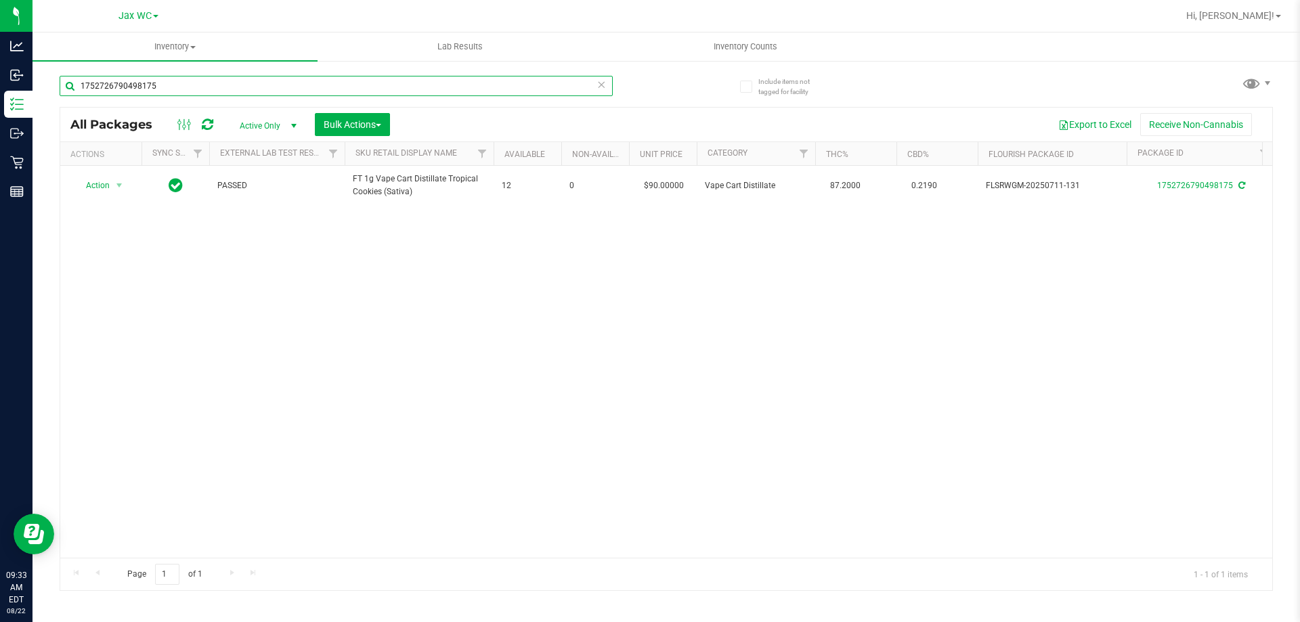
drag, startPoint x: 176, startPoint y: 84, endPoint x: 39, endPoint y: 86, distance: 136.8
click at [39, 86] on div "Include items not tagged for facility 1752726790498175 All Packages Active Only…" at bounding box center [665, 266] width 1267 height 413
type input "6749814140221319"
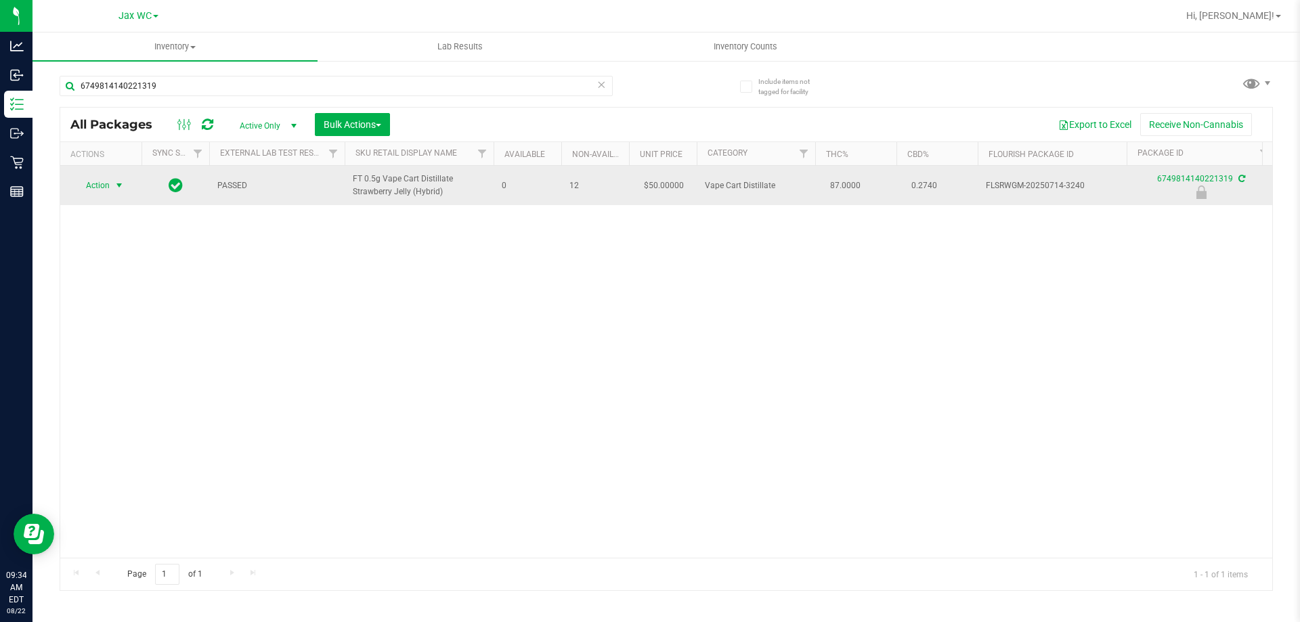
click at [118, 191] on span "select" at bounding box center [119, 185] width 11 height 11
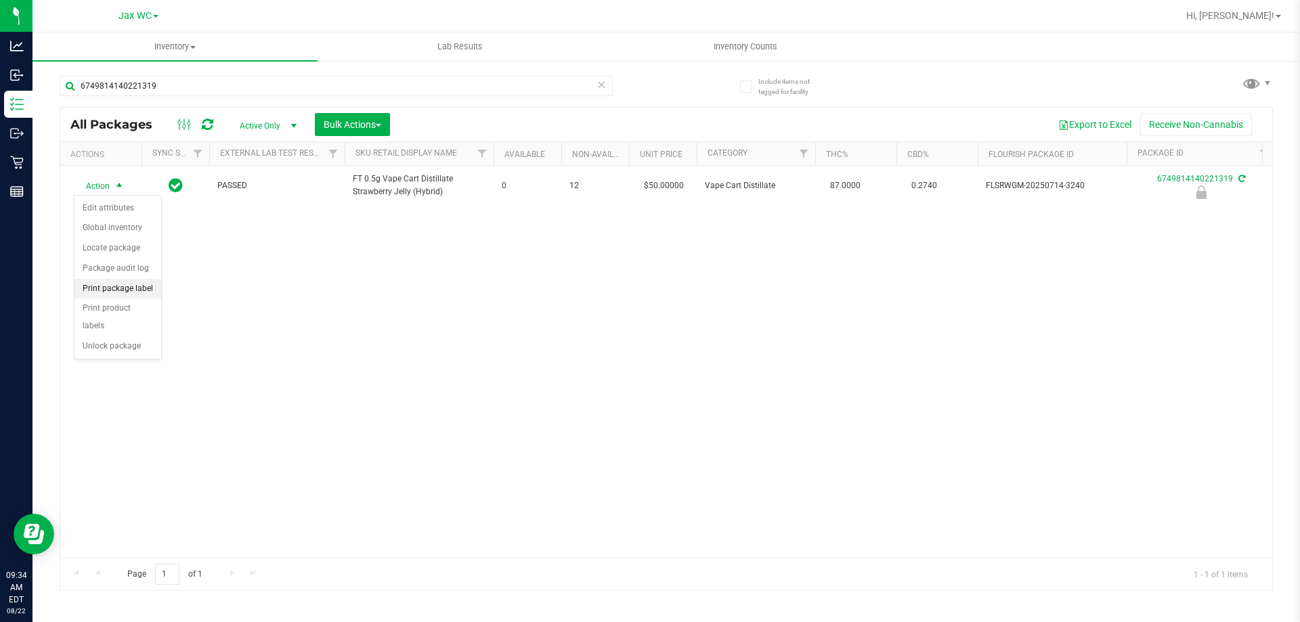
click at [120, 293] on li "Print package label" at bounding box center [117, 289] width 87 height 20
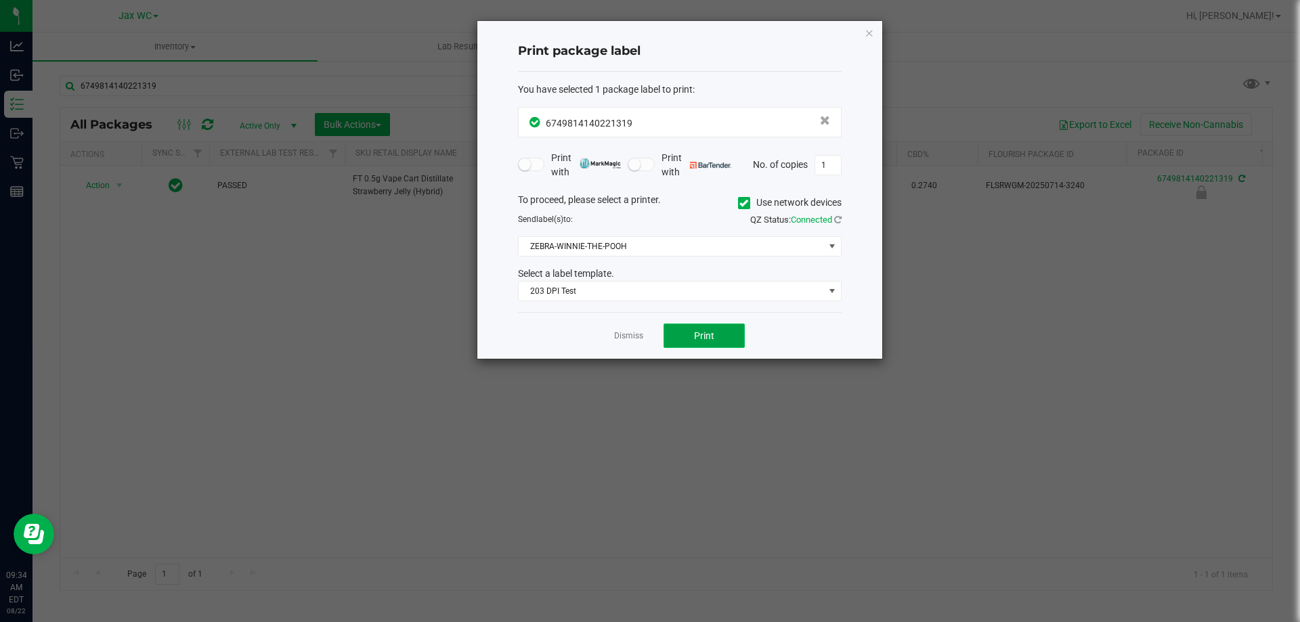
click at [697, 330] on span "Print" at bounding box center [704, 335] width 20 height 11
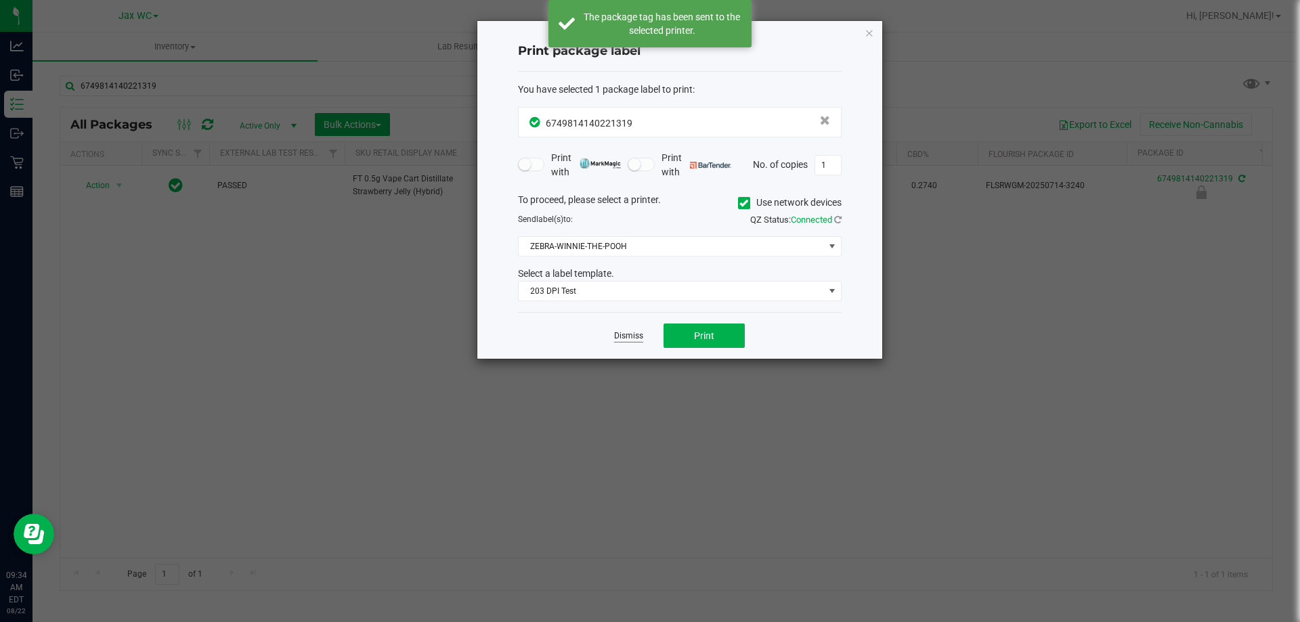
click at [642, 337] on link "Dismiss" at bounding box center [628, 336] width 29 height 12
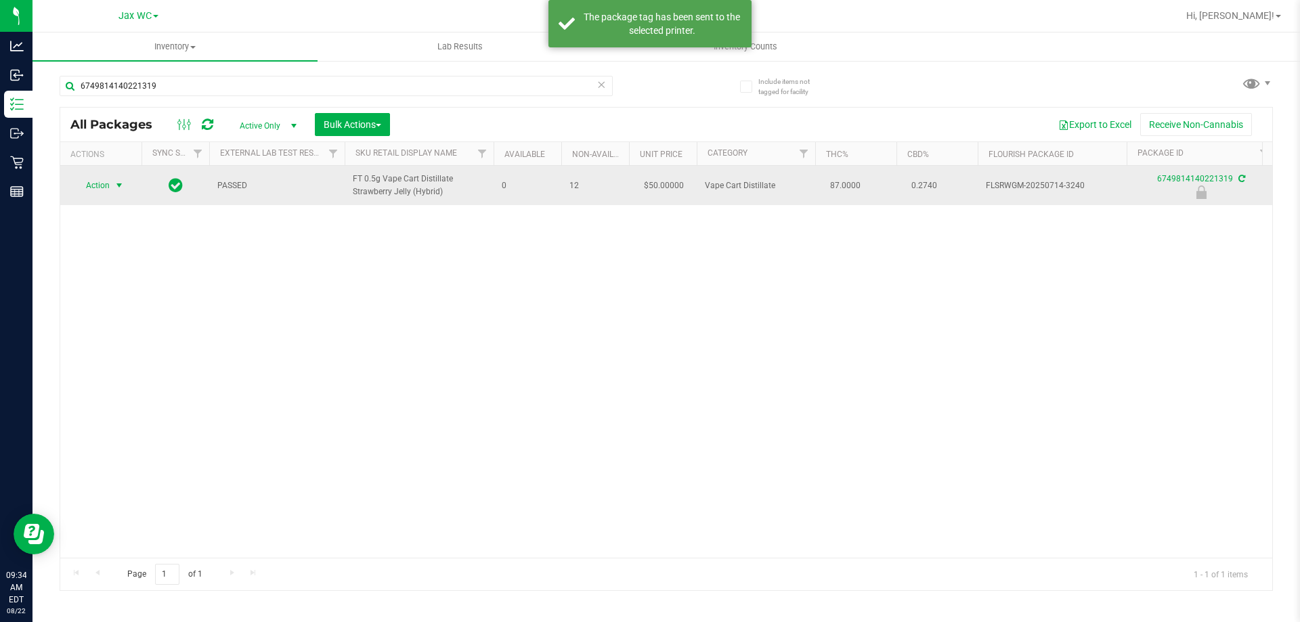
click at [85, 177] on span "Action" at bounding box center [92, 185] width 37 height 19
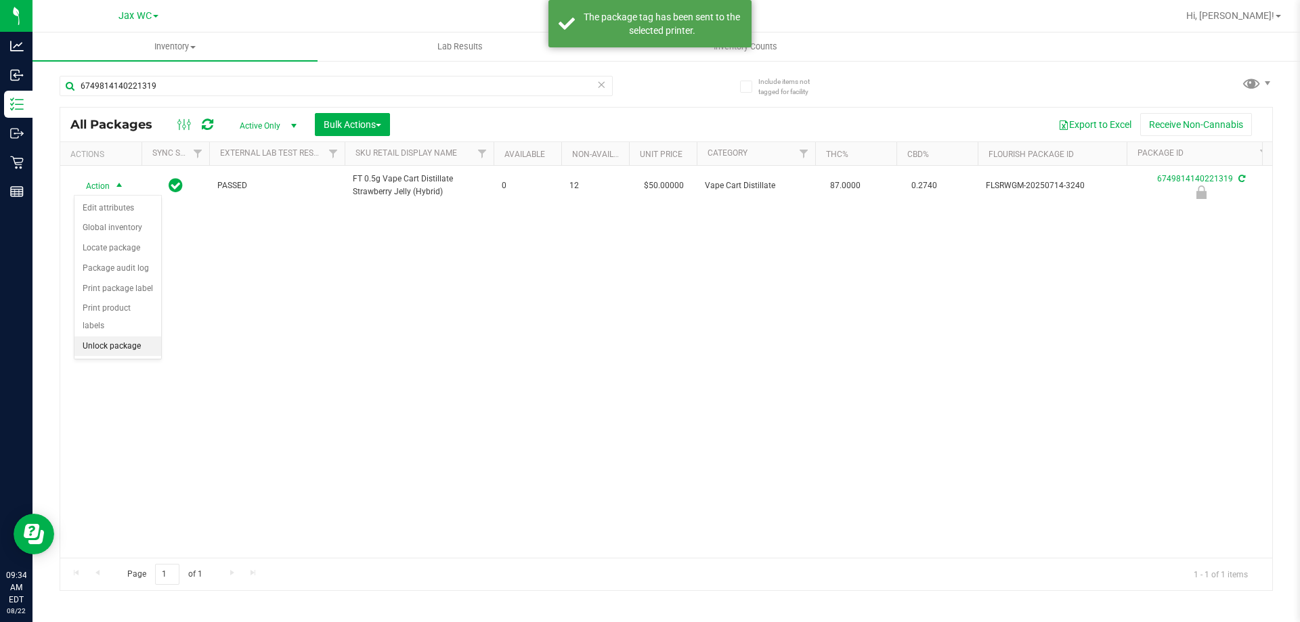
click at [113, 336] on li "Unlock package" at bounding box center [117, 346] width 87 height 20
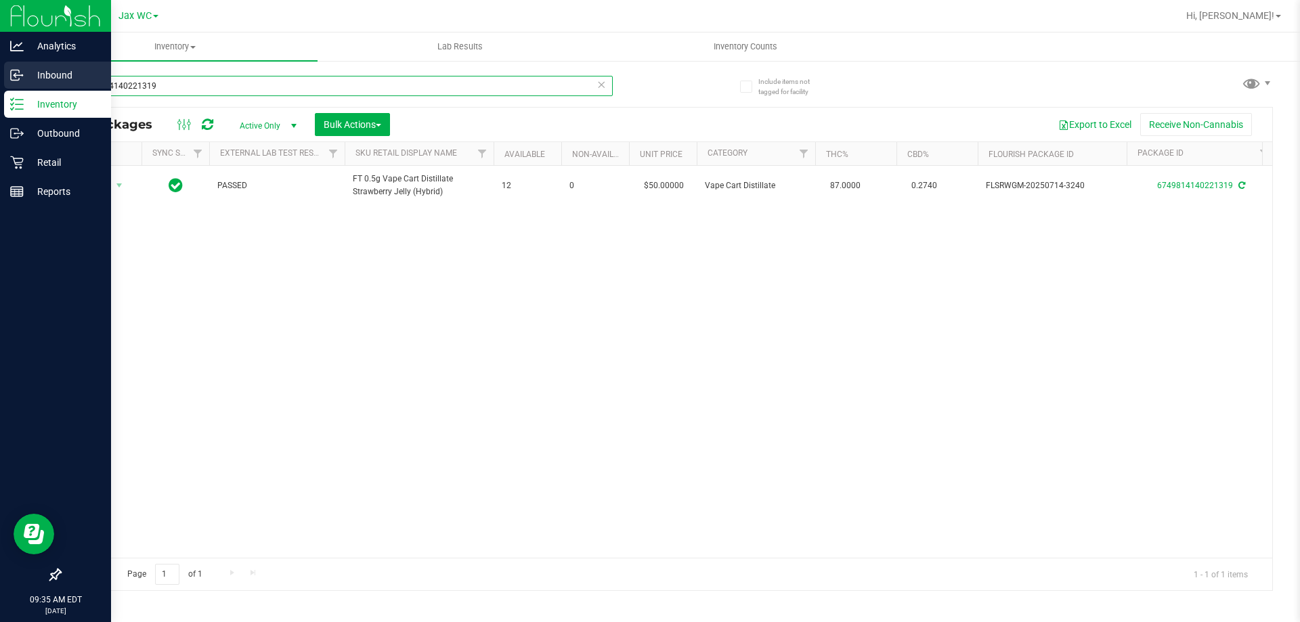
drag, startPoint x: 174, startPoint y: 86, endPoint x: 30, endPoint y: 83, distance: 143.6
click at [30, 83] on div "Analytics Inbound Inventory Outbound Retail Reports 09:35 AM EDT 08/22/2025 08/…" at bounding box center [650, 311] width 1300 height 622
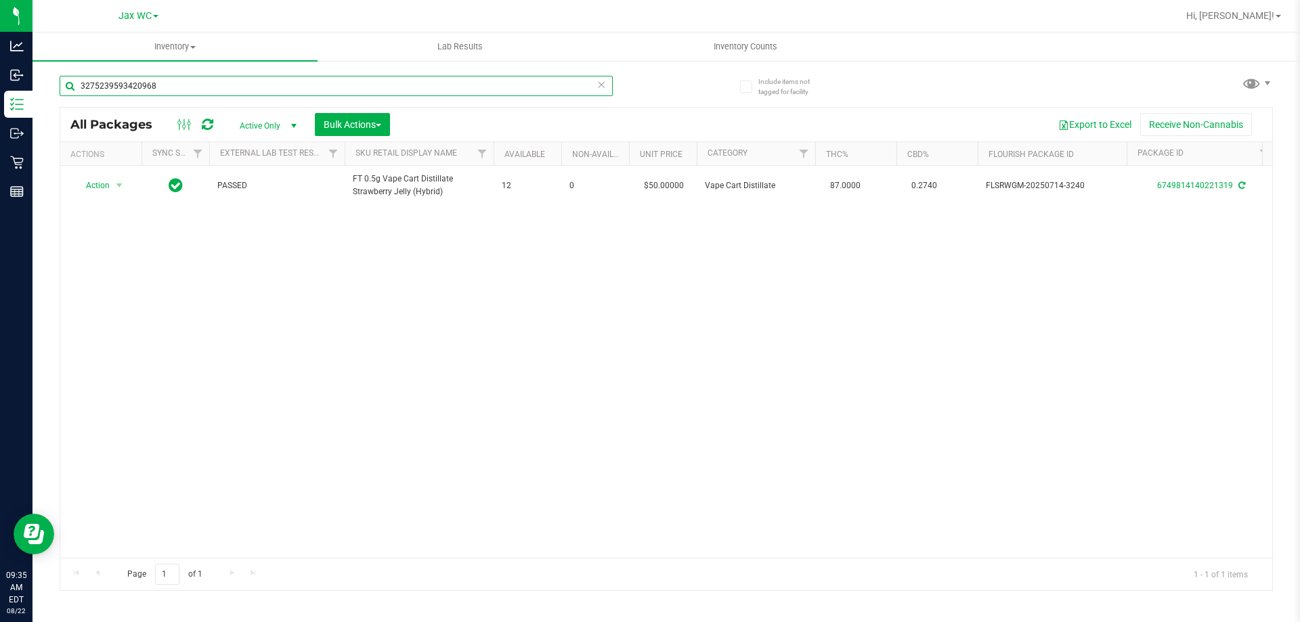
type input "3275239593420968"
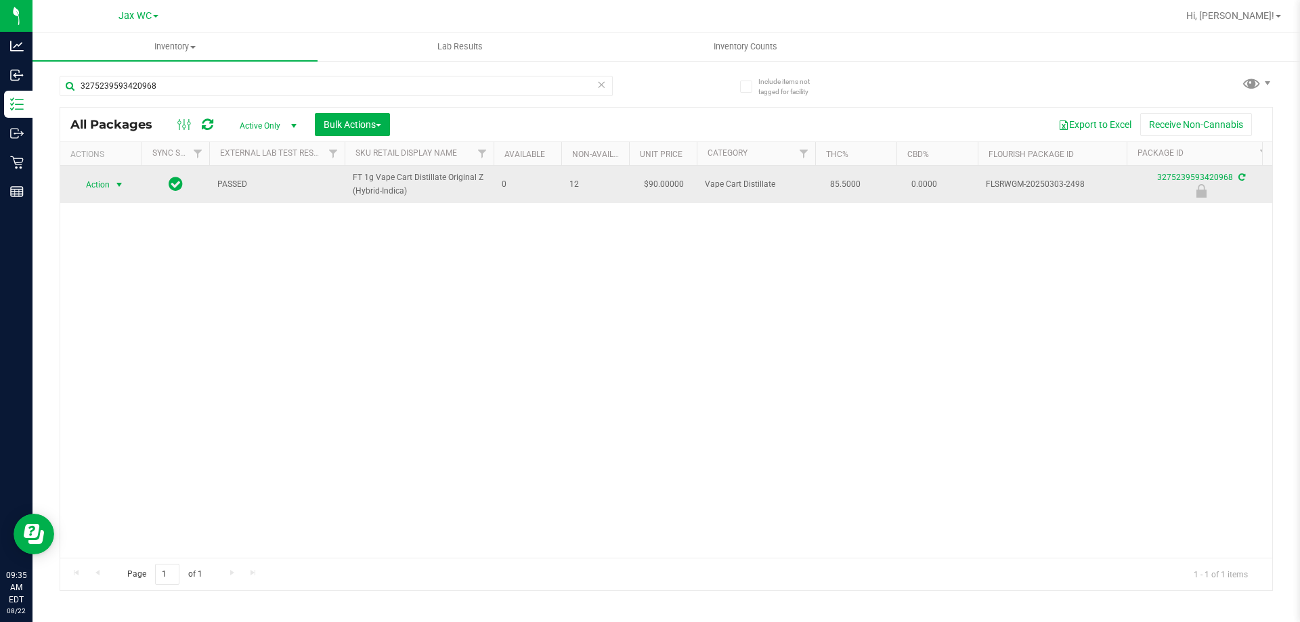
click at [88, 192] on span "Action" at bounding box center [92, 184] width 37 height 19
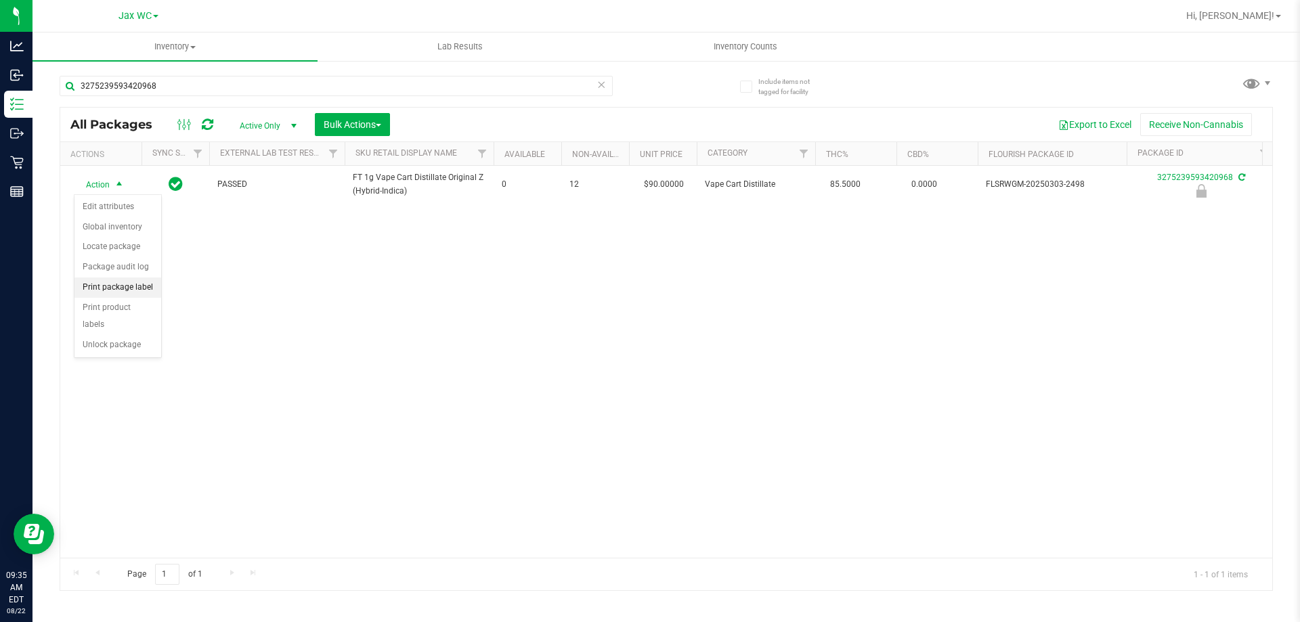
click at [142, 291] on li "Print package label" at bounding box center [117, 288] width 87 height 20
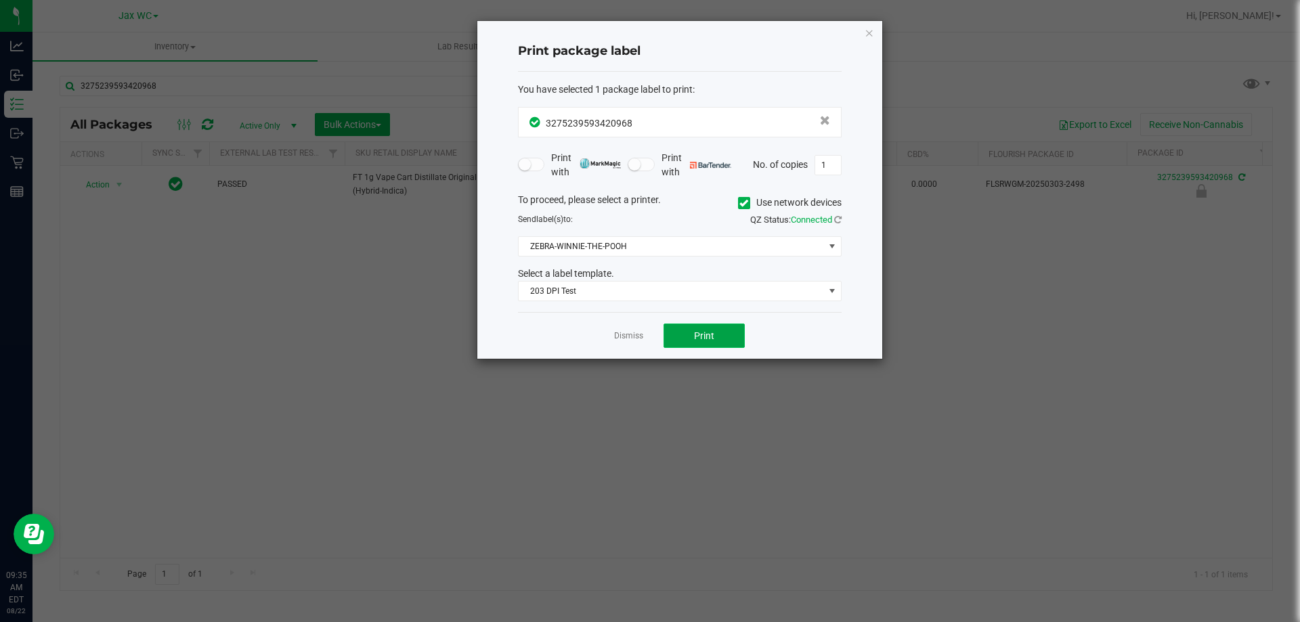
click at [717, 338] on button "Print" at bounding box center [703, 336] width 81 height 24
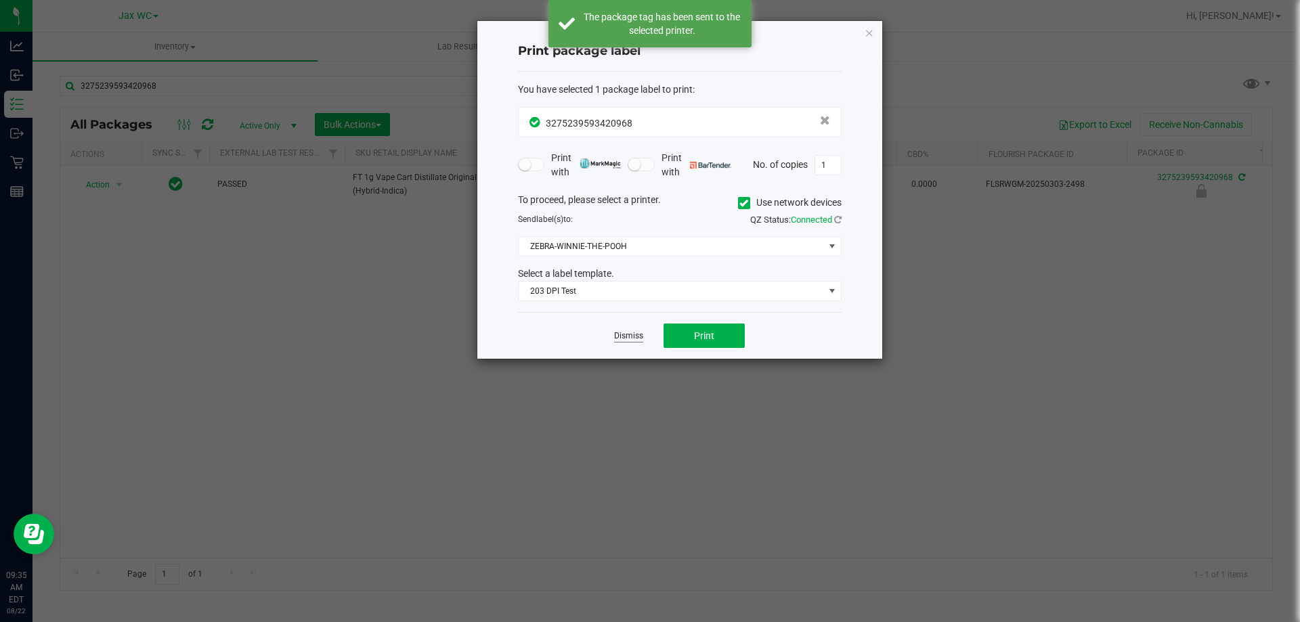
click at [630, 338] on link "Dismiss" at bounding box center [628, 336] width 29 height 12
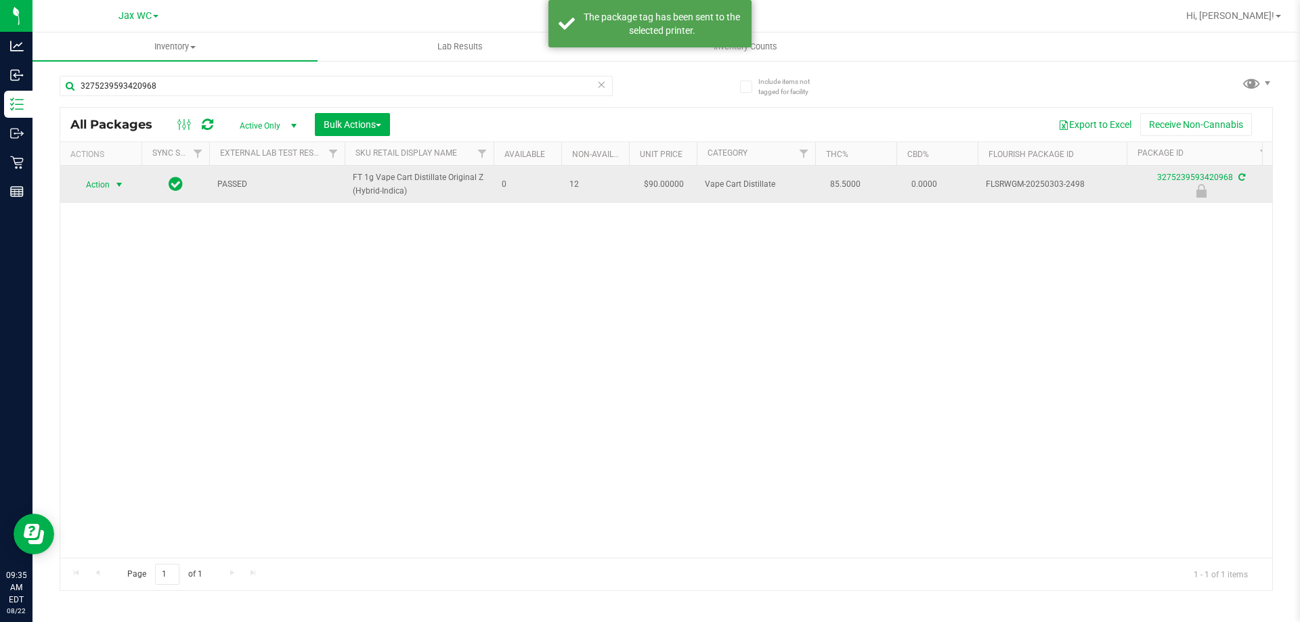
click at [87, 173] on td "Action Action Edit attributes Global inventory Locate package Package audit log…" at bounding box center [100, 184] width 81 height 37
click at [97, 189] on span "Action" at bounding box center [92, 184] width 37 height 19
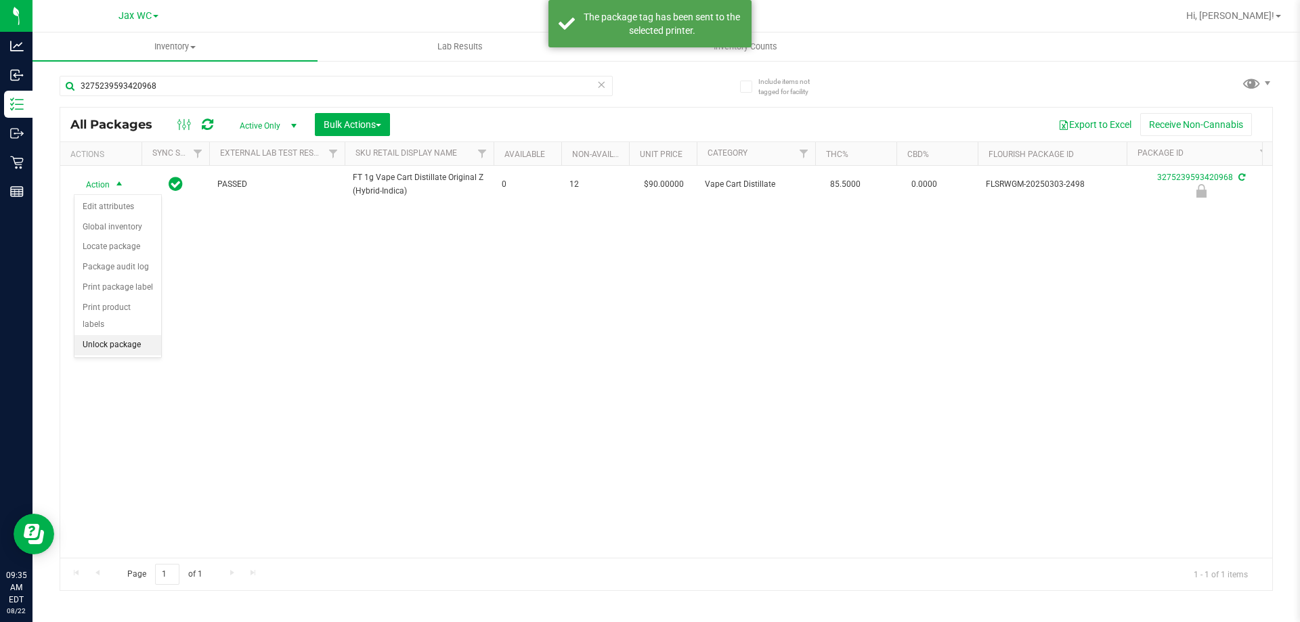
click at [116, 335] on li "Unlock package" at bounding box center [117, 345] width 87 height 20
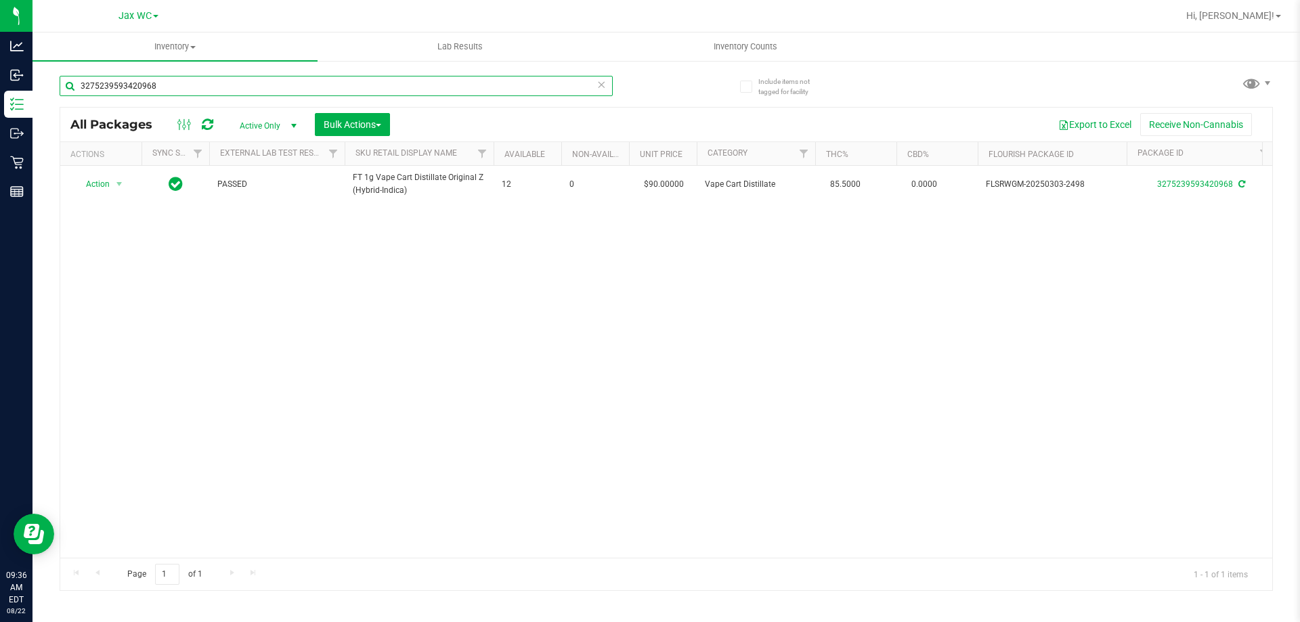
drag, startPoint x: 179, startPoint y: 79, endPoint x: 78, endPoint y: 88, distance: 101.3
click at [78, 88] on input "3275239593420968" at bounding box center [336, 86] width 553 height 20
type input "8565550330113494"
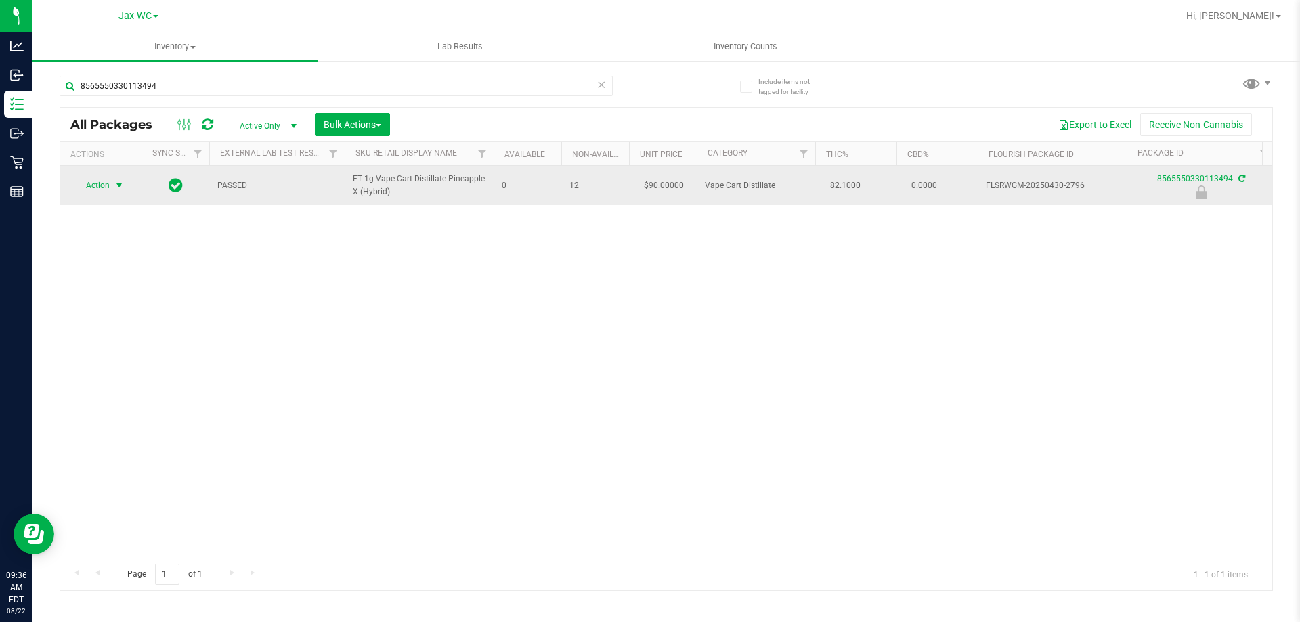
click at [123, 188] on span "select" at bounding box center [119, 185] width 11 height 11
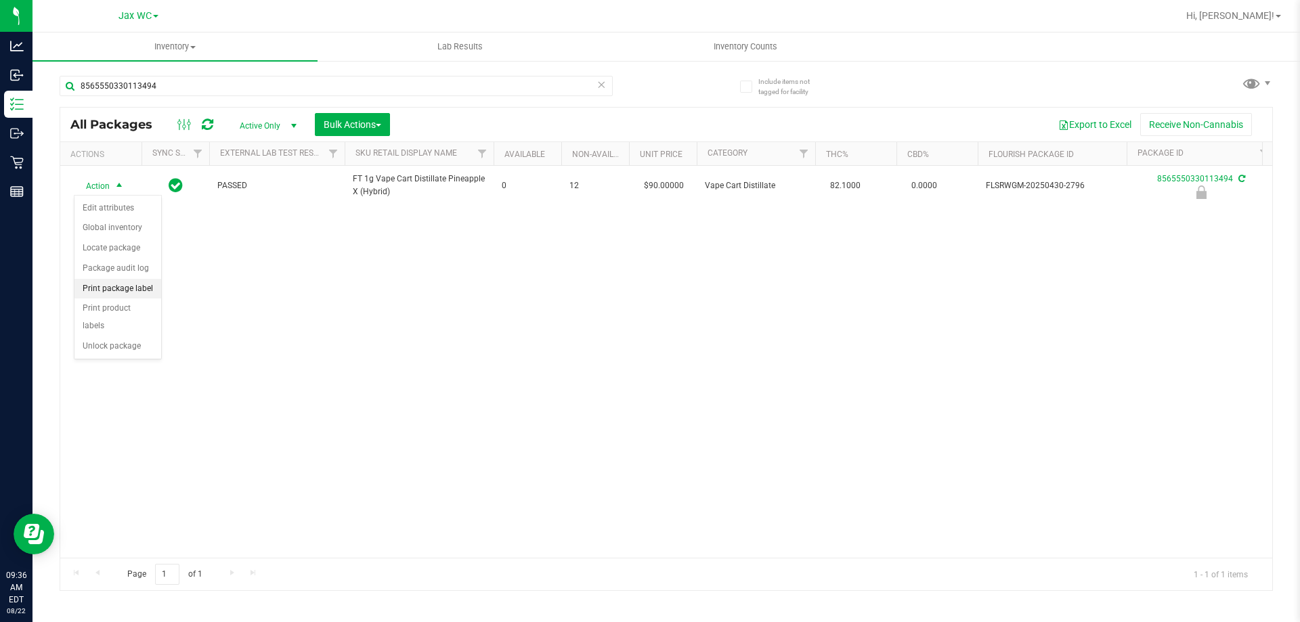
click at [118, 288] on li "Print package label" at bounding box center [117, 289] width 87 height 20
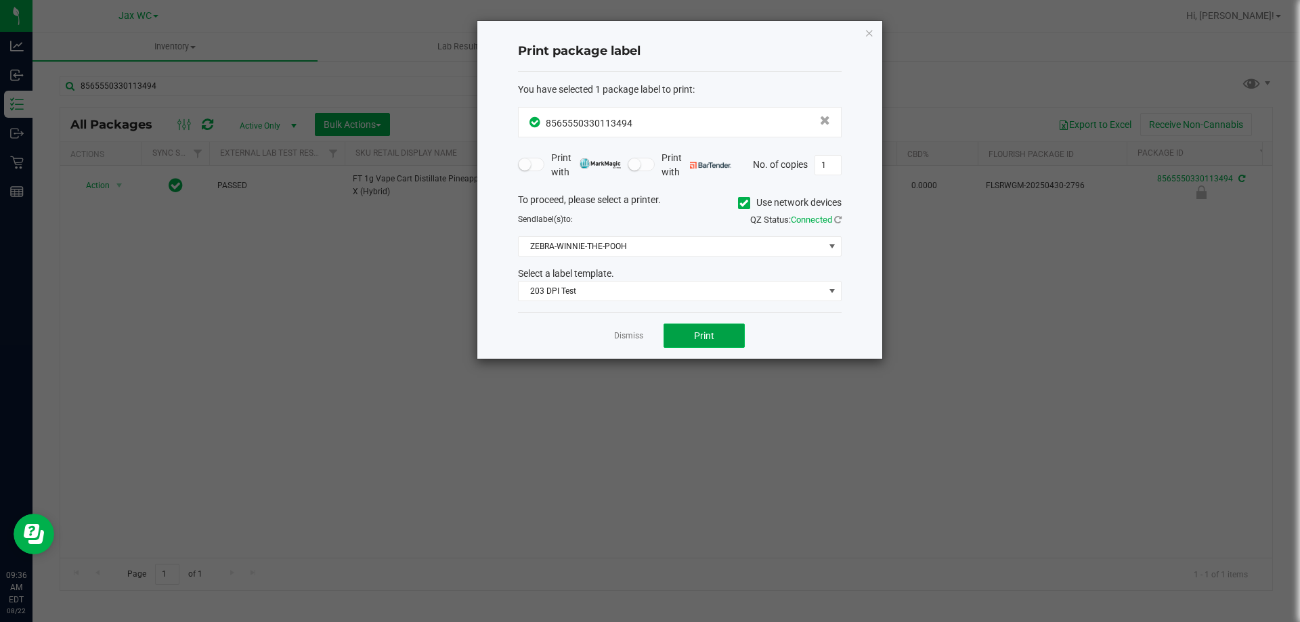
click at [690, 330] on button "Print" at bounding box center [703, 336] width 81 height 24
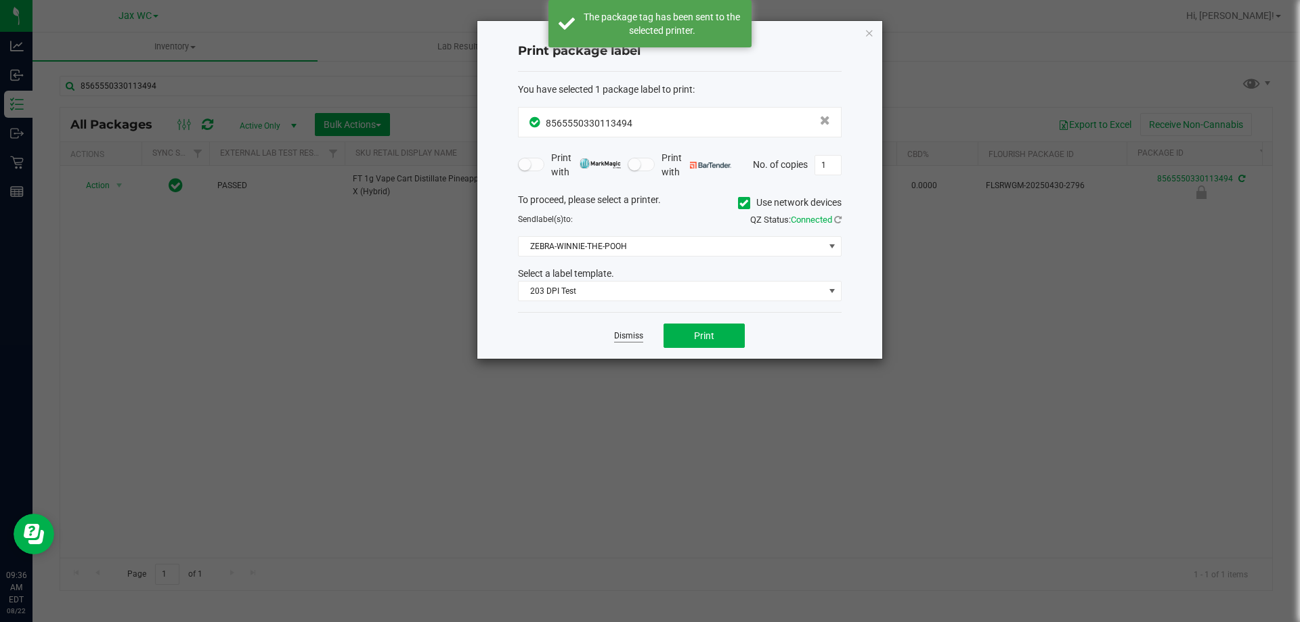
click at [615, 336] on link "Dismiss" at bounding box center [628, 336] width 29 height 12
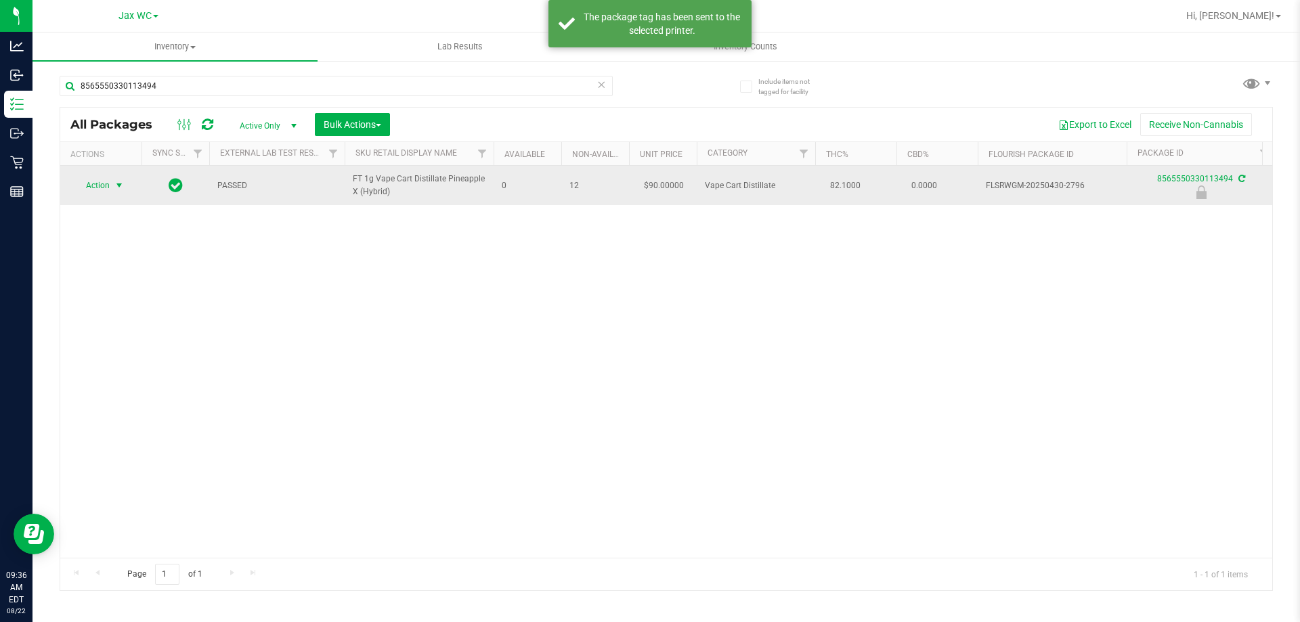
click at [103, 185] on span "Action" at bounding box center [92, 185] width 37 height 19
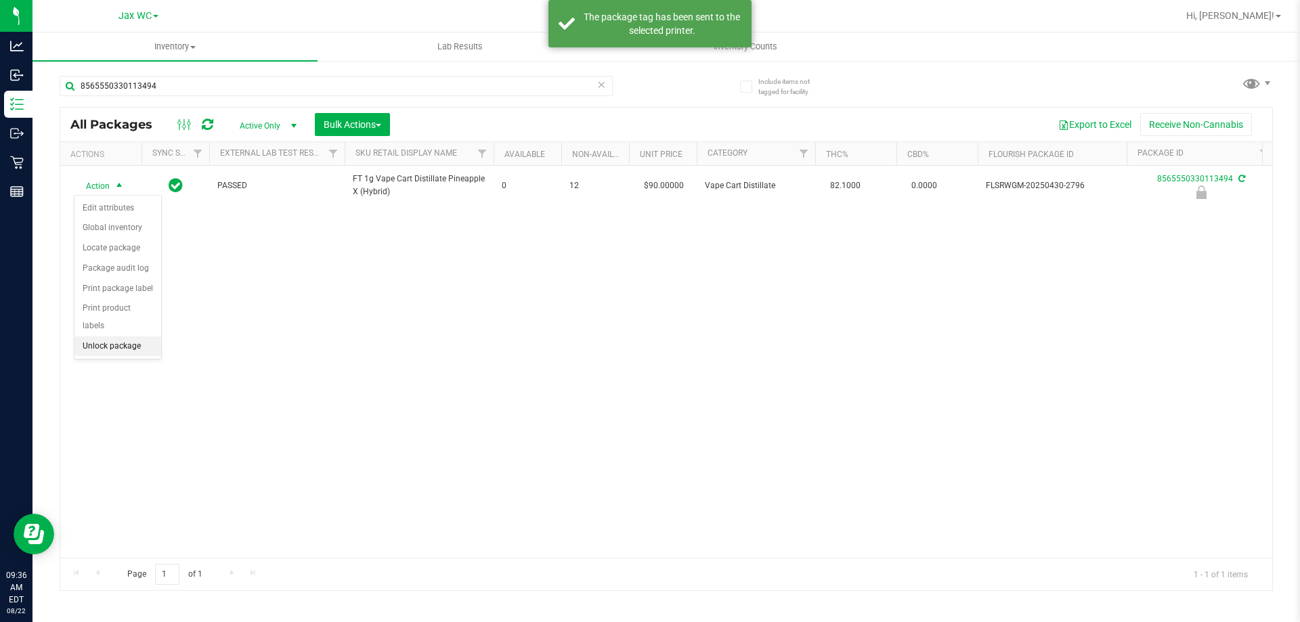
click at [115, 336] on li "Unlock package" at bounding box center [117, 346] width 87 height 20
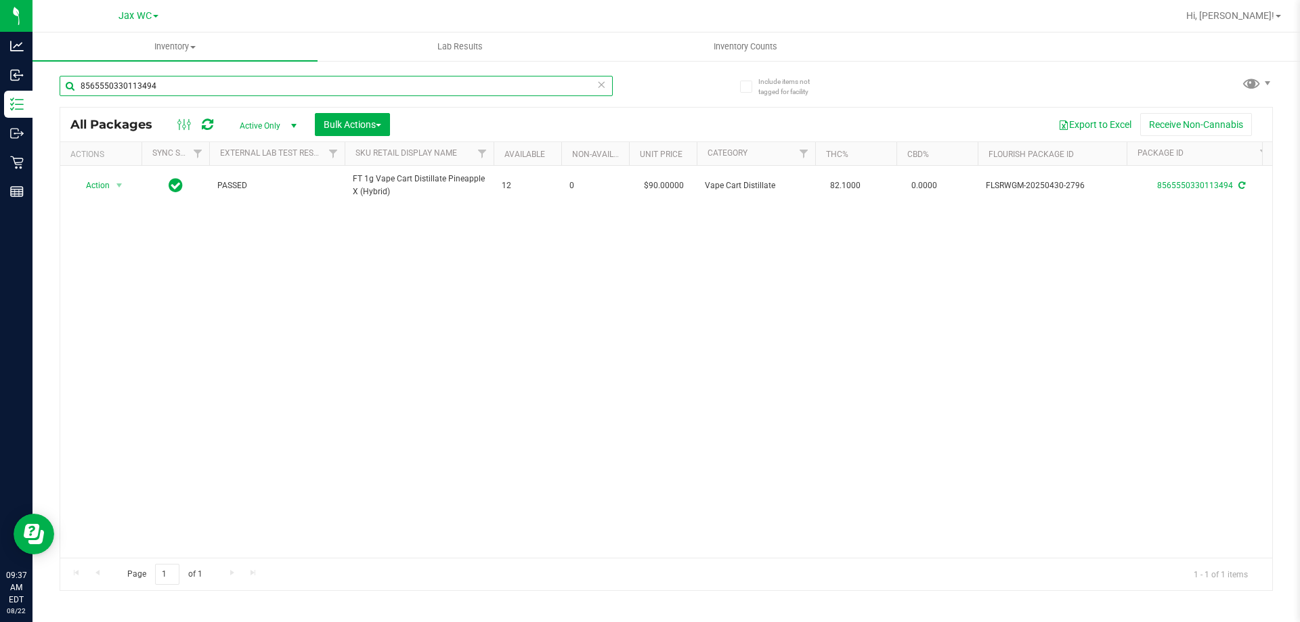
drag, startPoint x: 205, startPoint y: 83, endPoint x: 36, endPoint y: 79, distance: 169.3
click at [36, 79] on div "Include items not tagged for facility 8565550330113494 All Packages Active Only…" at bounding box center [665, 266] width 1267 height 413
type input "6785468577544121"
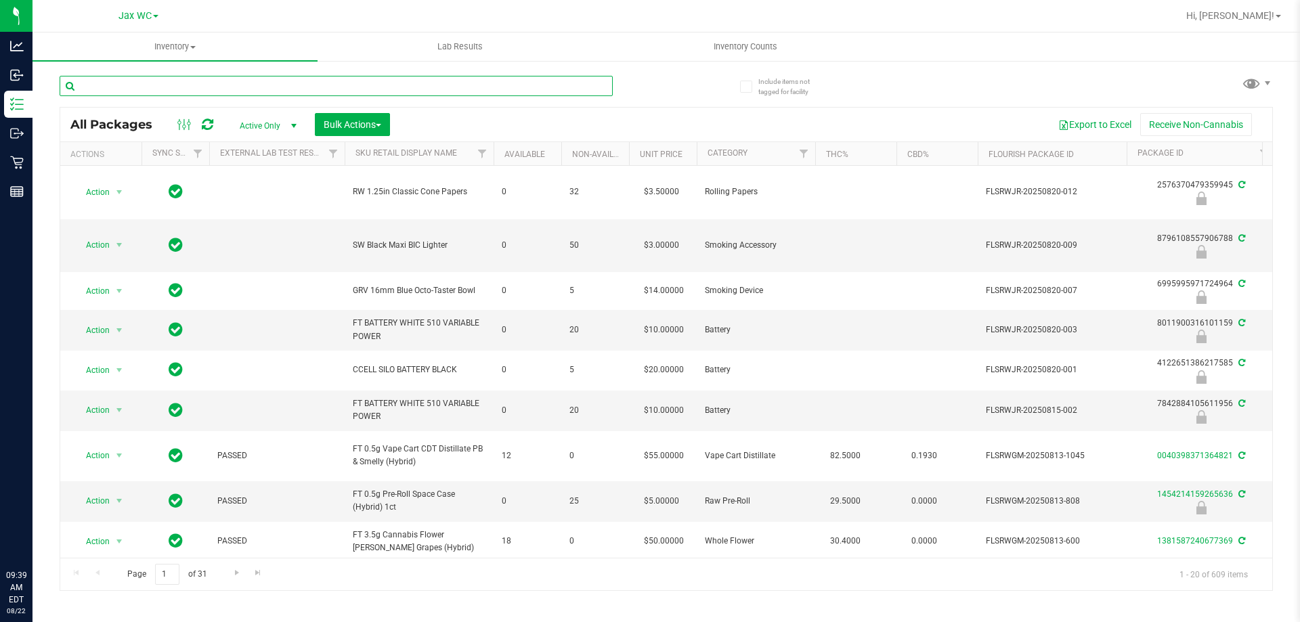
click at [135, 88] on input "text" at bounding box center [336, 86] width 553 height 20
type input "6785468577544121"
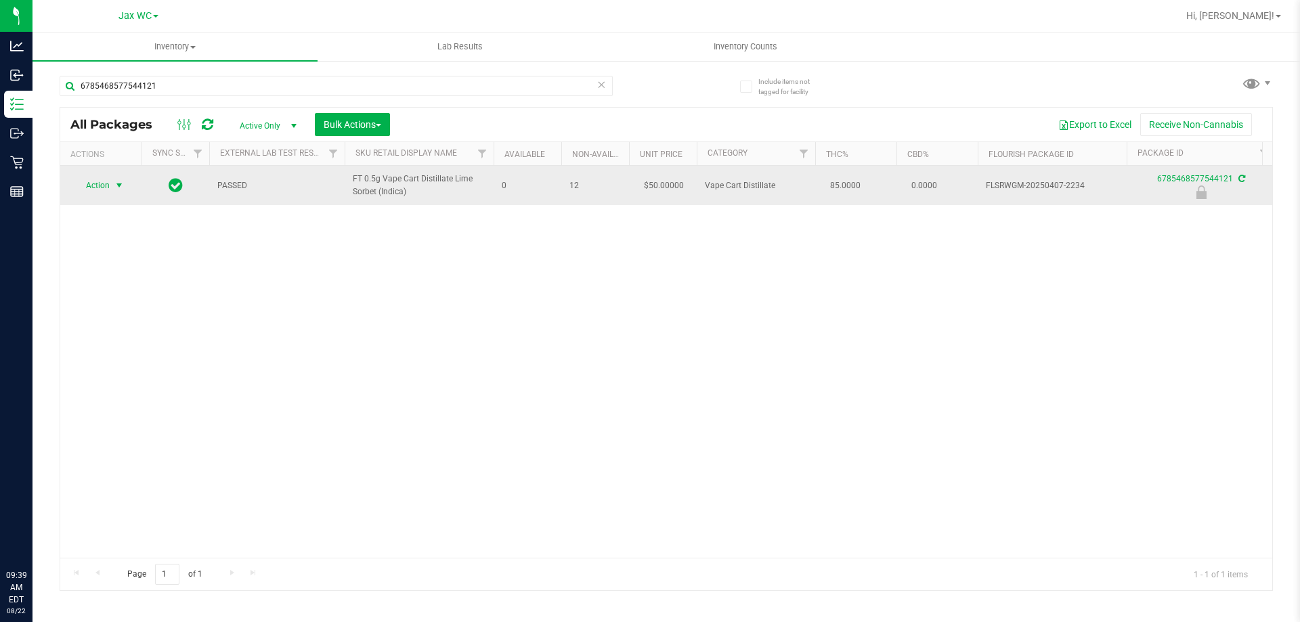
click at [99, 183] on span "Action" at bounding box center [92, 185] width 37 height 19
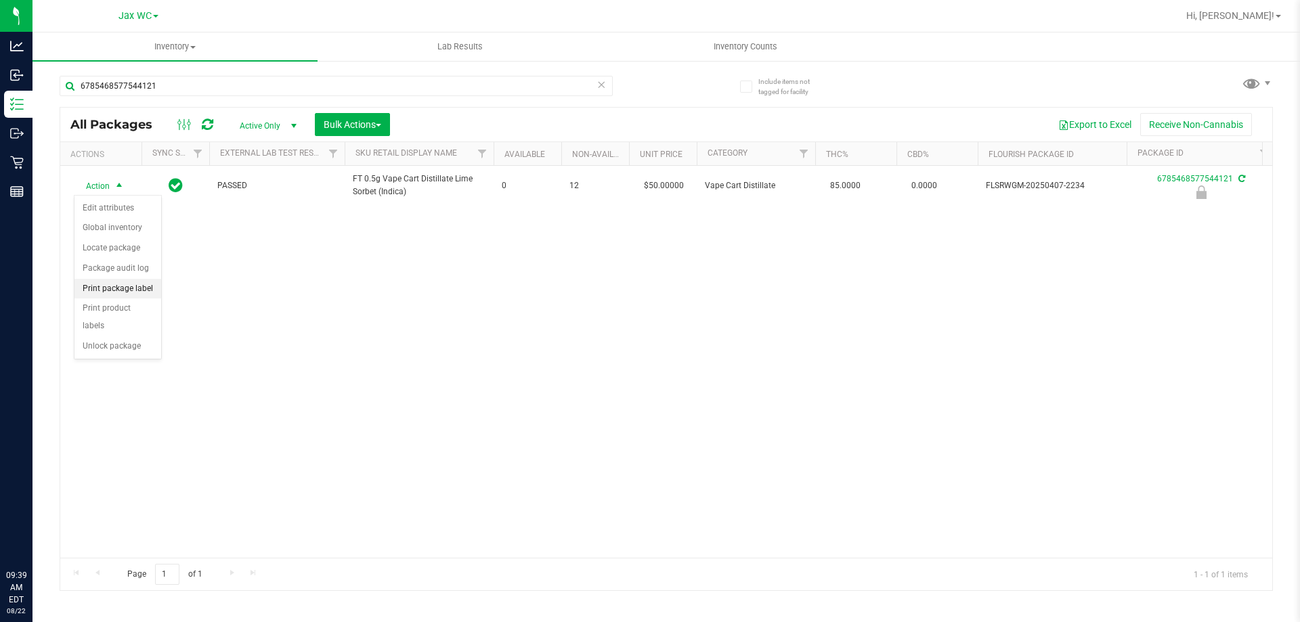
click at [108, 288] on li "Print package label" at bounding box center [117, 289] width 87 height 20
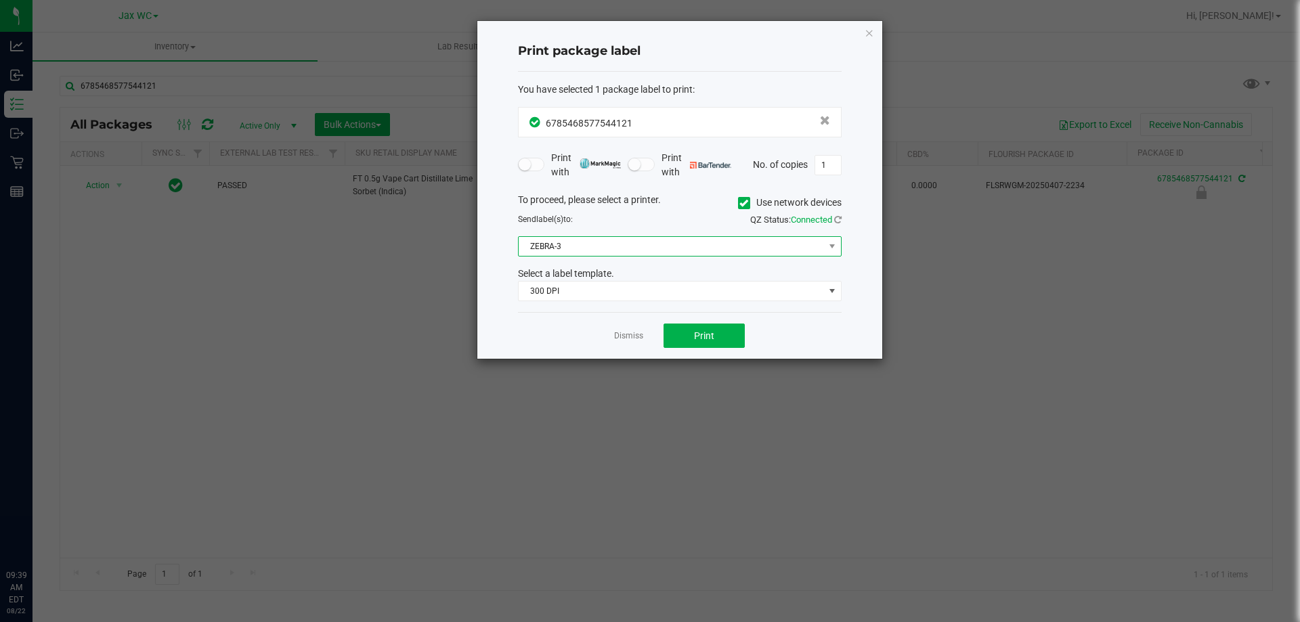
click at [622, 246] on span "ZEBRA-3" at bounding box center [671, 246] width 305 height 19
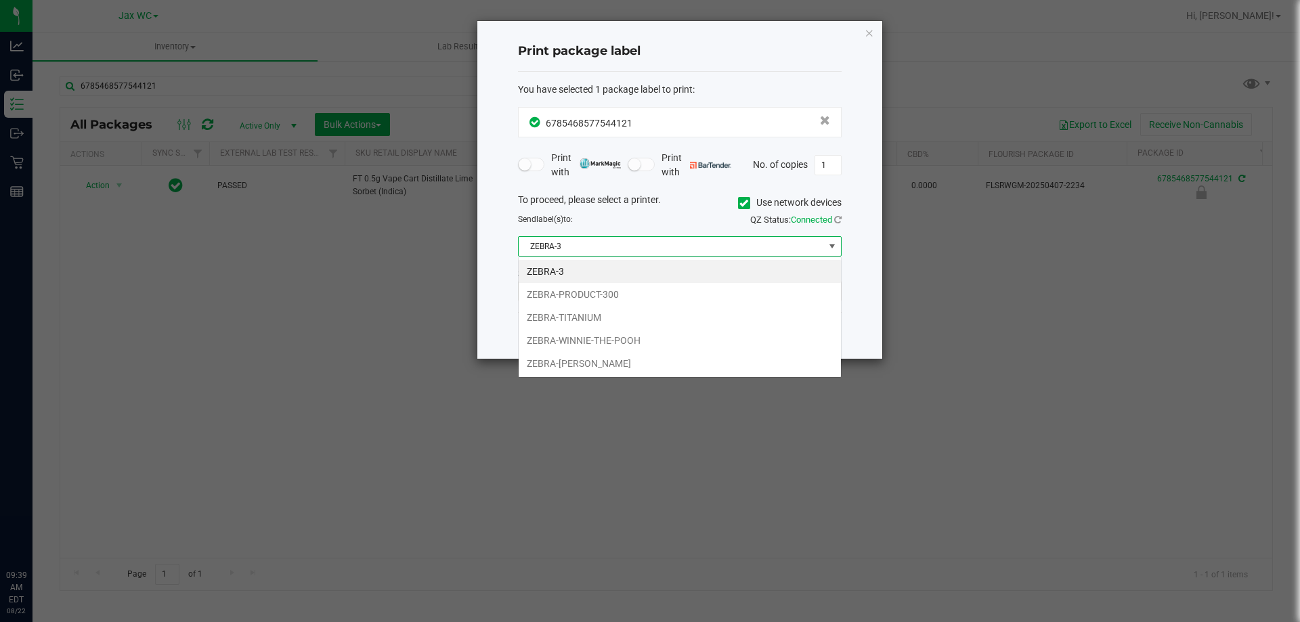
scroll to position [20, 324]
click at [613, 341] on li "ZEBRA-WINNIE-THE-POOH" at bounding box center [680, 340] width 322 height 23
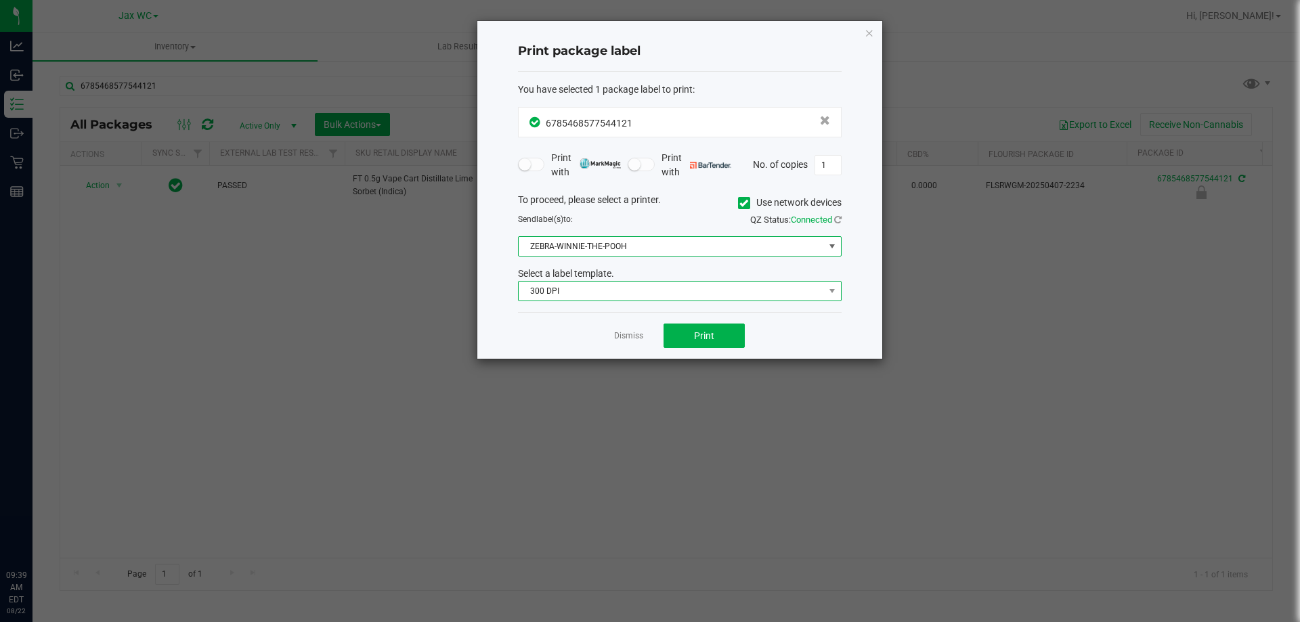
click at [585, 293] on span "300 DPI" at bounding box center [671, 291] width 305 height 19
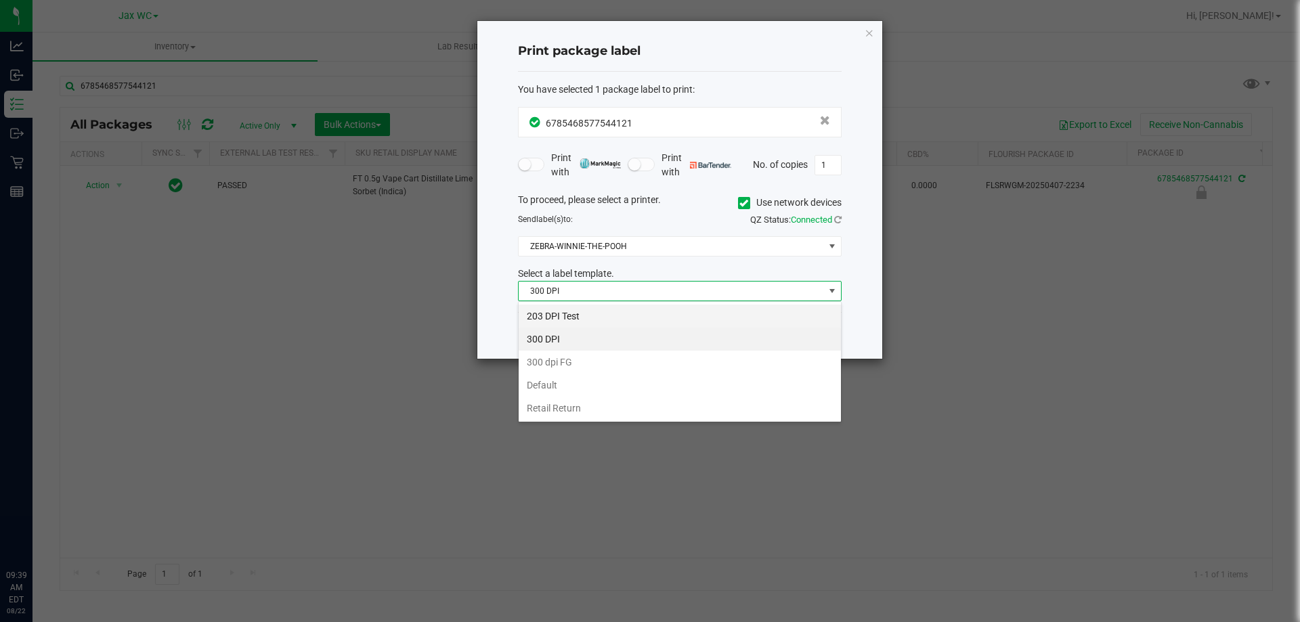
click at [573, 315] on li "203 DPI Test" at bounding box center [680, 316] width 322 height 23
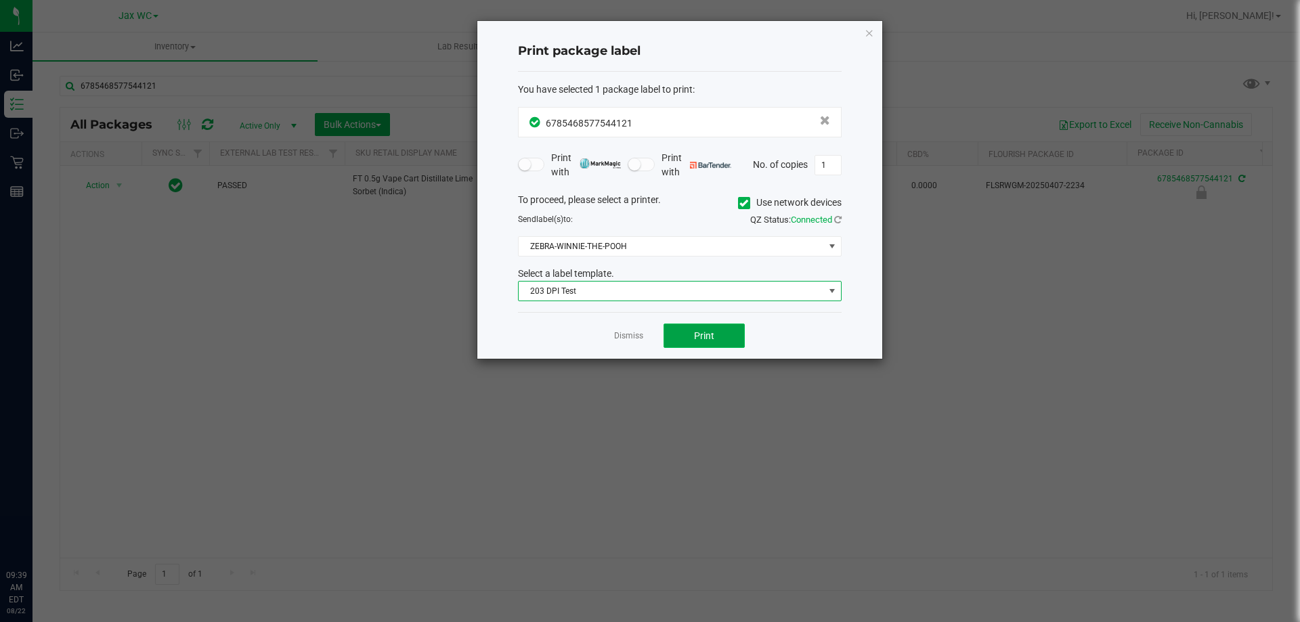
click at [720, 338] on button "Print" at bounding box center [703, 336] width 81 height 24
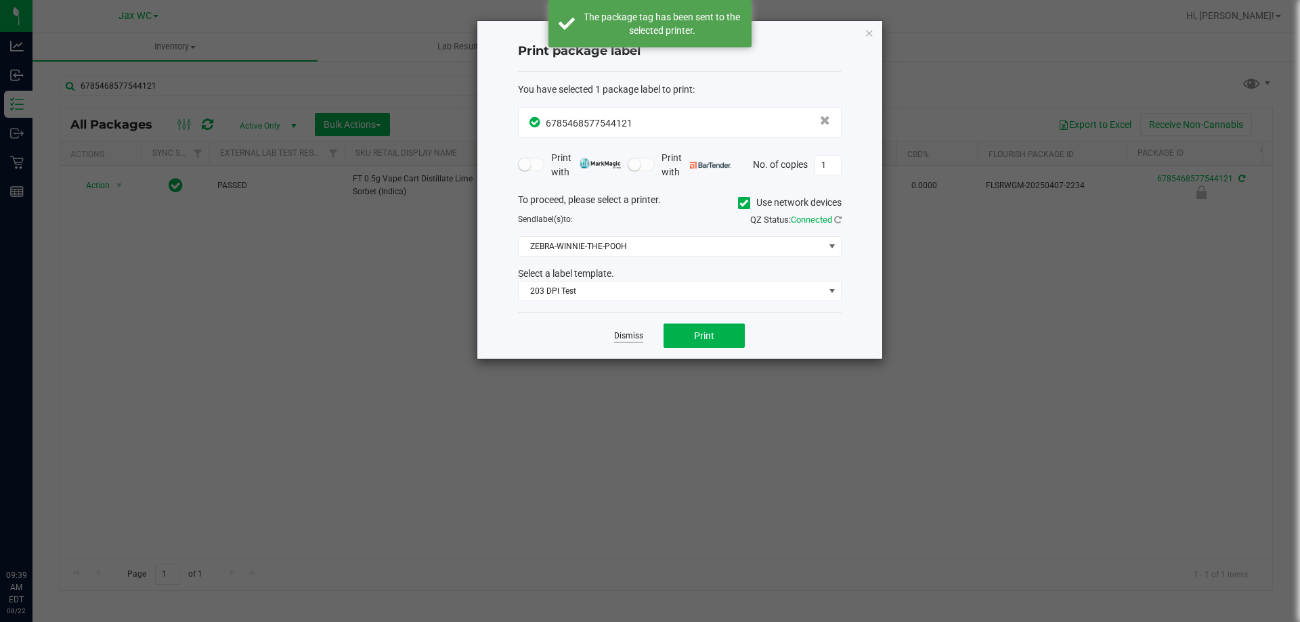
click at [636, 333] on link "Dismiss" at bounding box center [628, 336] width 29 height 12
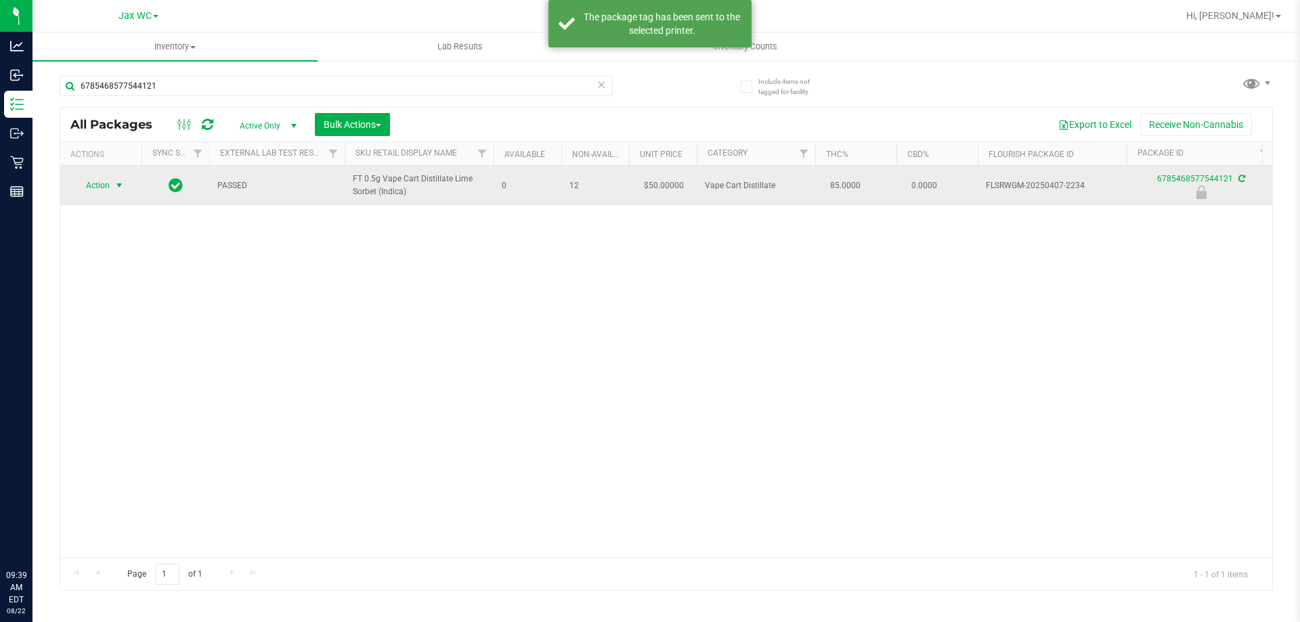
click at [117, 179] on span "select" at bounding box center [119, 185] width 17 height 19
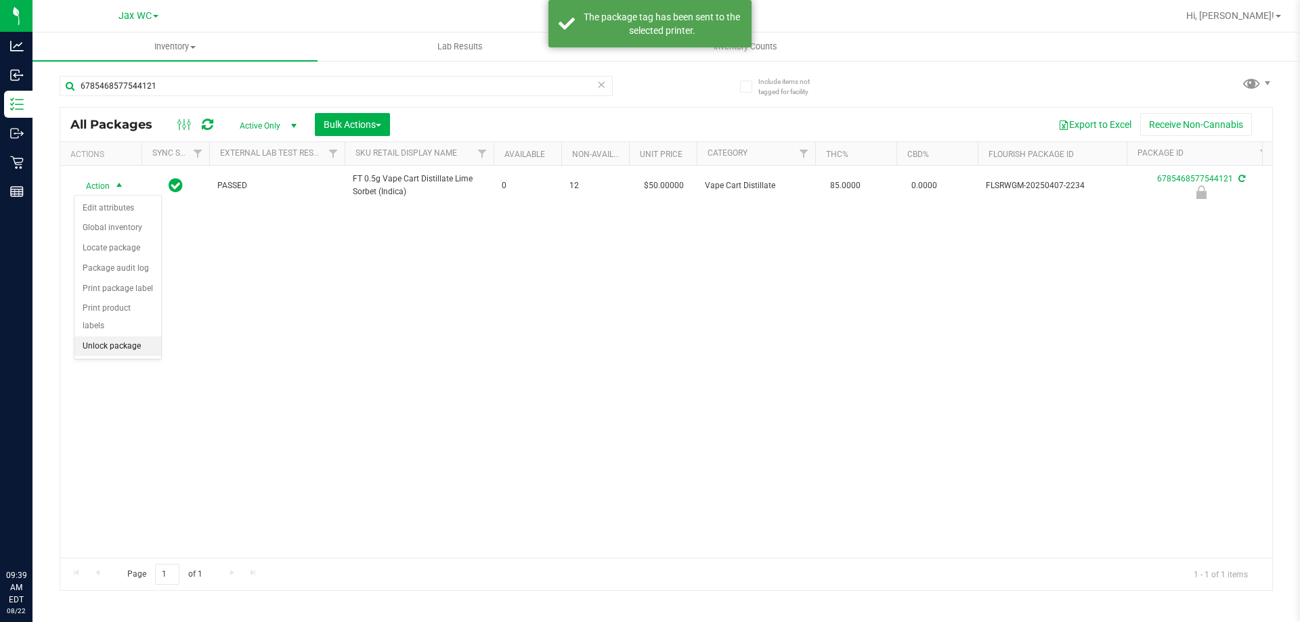
click at [132, 336] on li "Unlock package" at bounding box center [117, 346] width 87 height 20
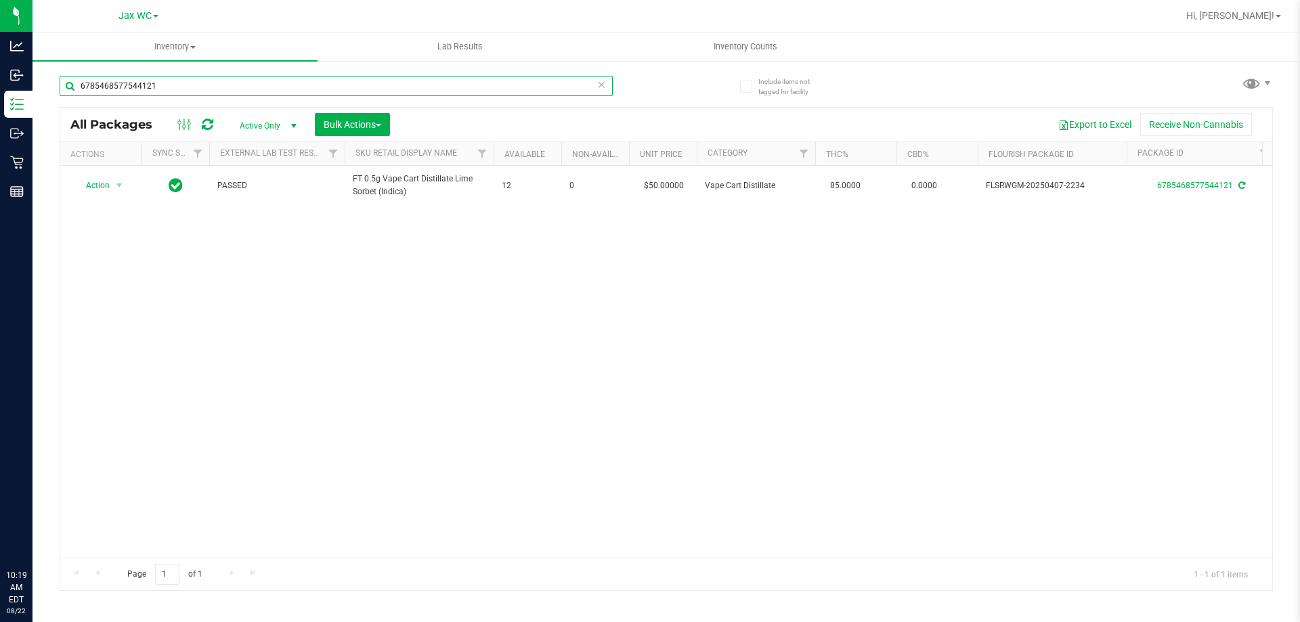
drag, startPoint x: 190, startPoint y: 91, endPoint x: 53, endPoint y: 97, distance: 136.9
click at [53, 97] on div "Include items not tagged for facility 6785468577544121 All Packages Active Only…" at bounding box center [665, 266] width 1267 height 413
type input "3910516417124305"
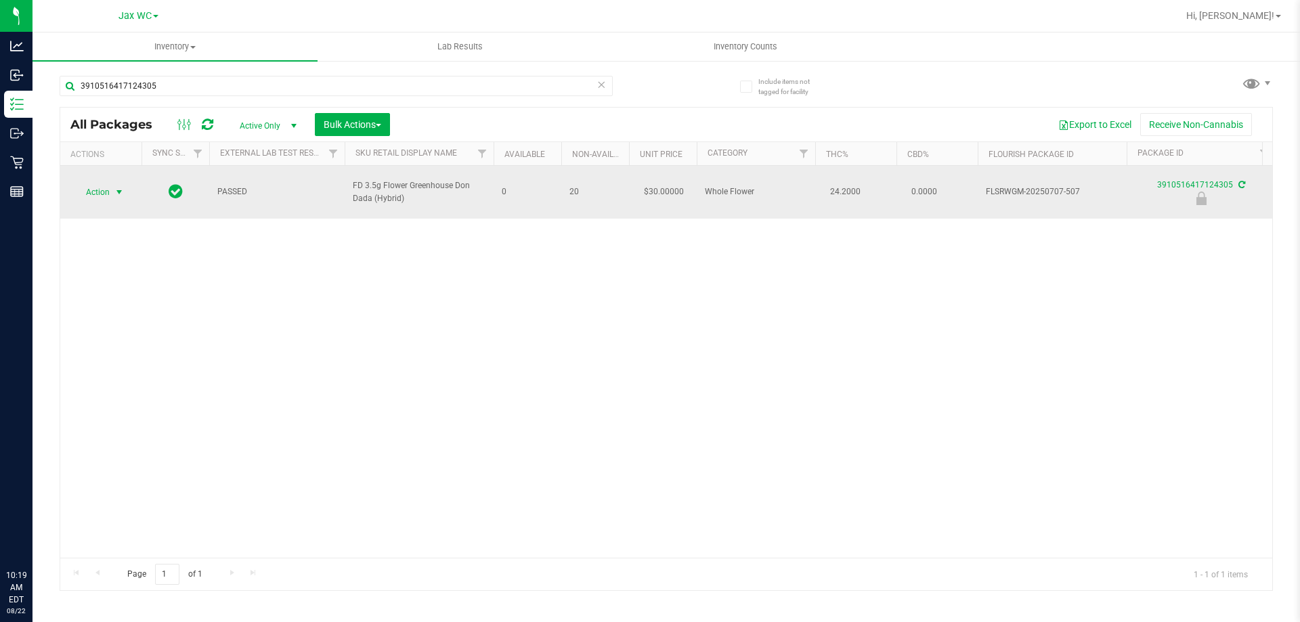
click at [104, 187] on span "Action" at bounding box center [92, 192] width 37 height 19
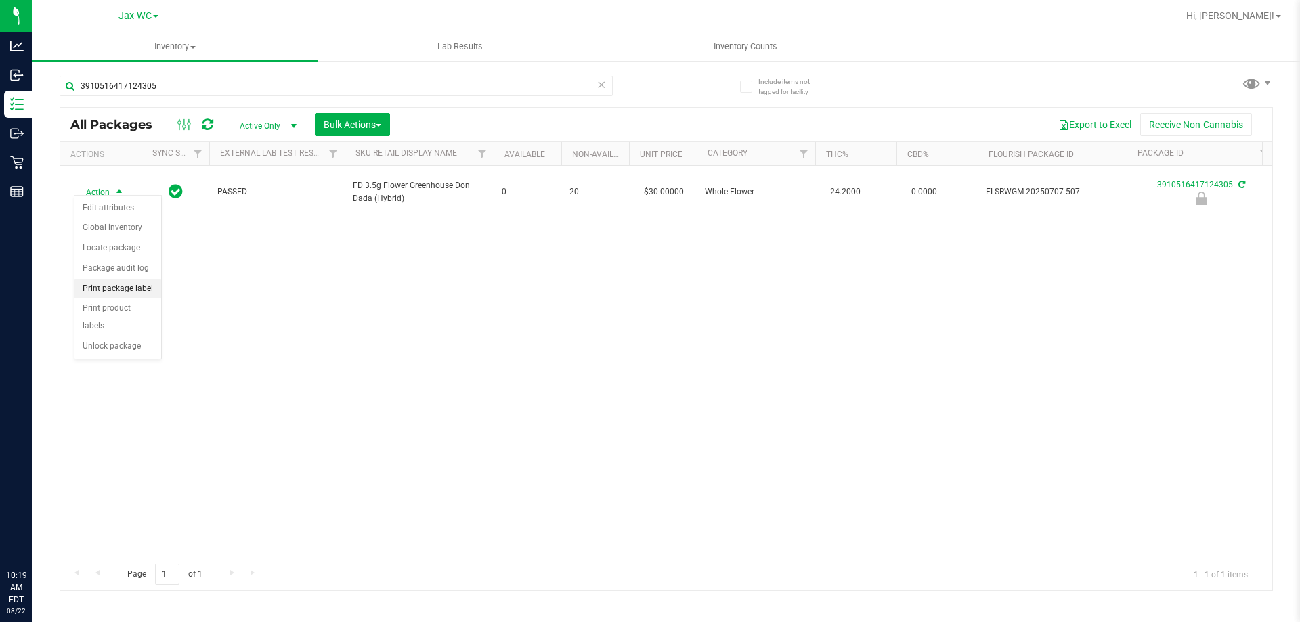
click at [100, 289] on li "Print package label" at bounding box center [117, 289] width 87 height 20
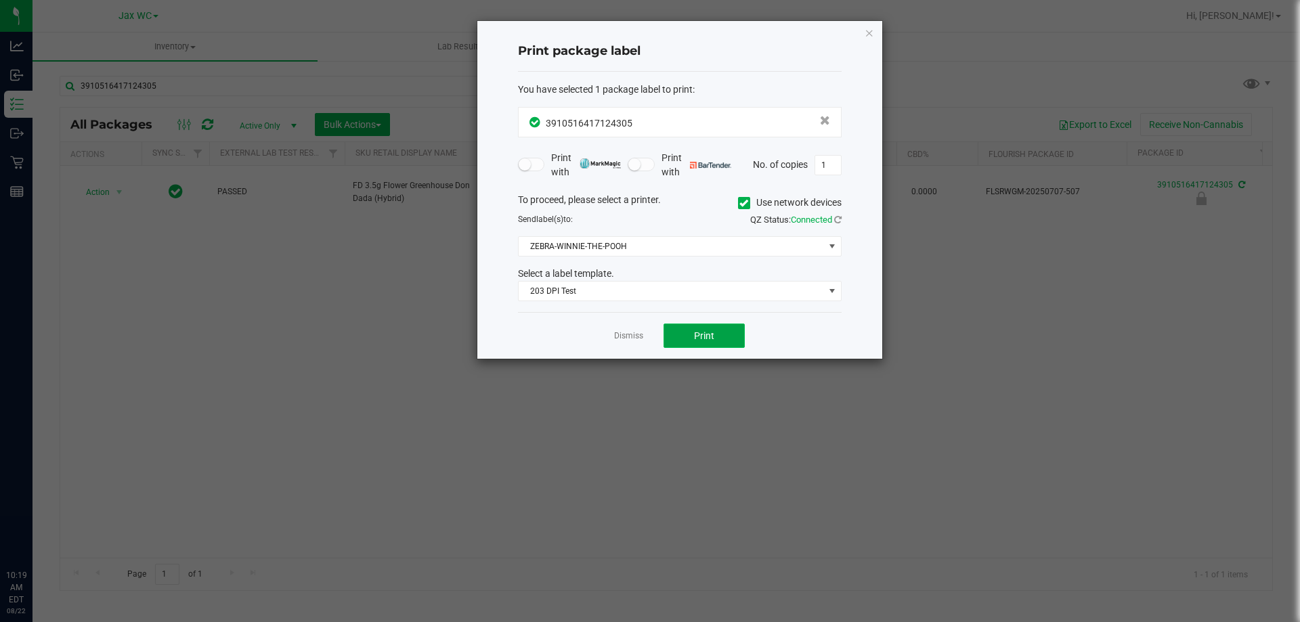
click at [700, 331] on span "Print" at bounding box center [704, 335] width 20 height 11
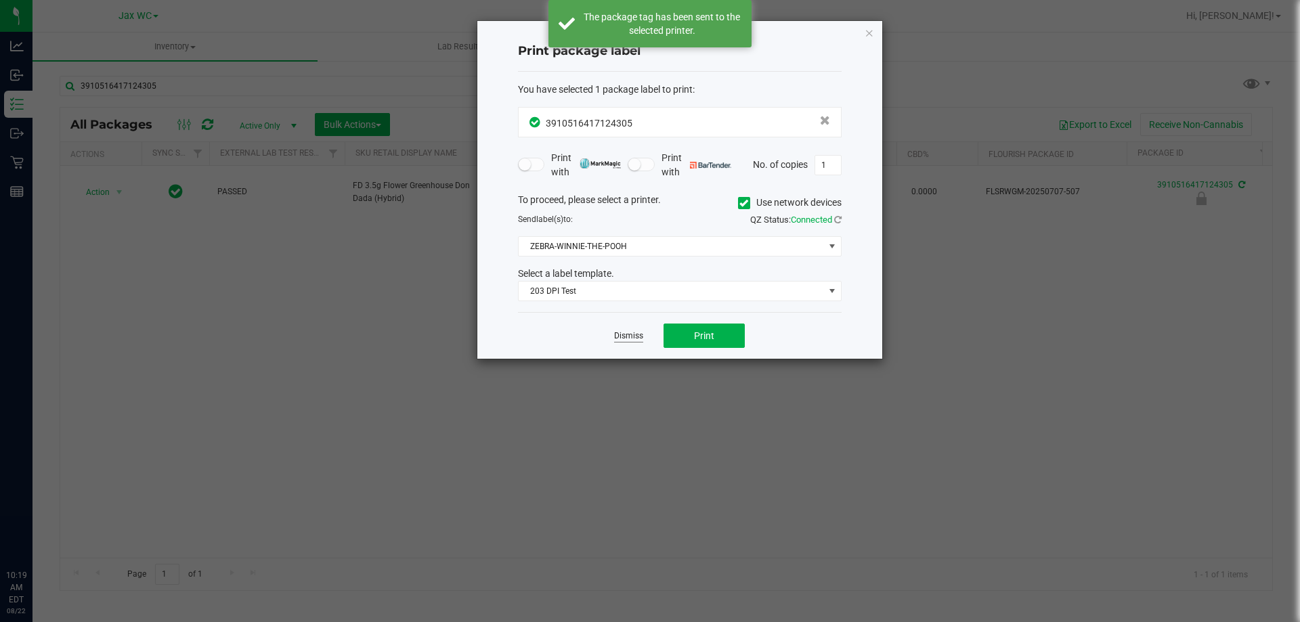
click at [629, 338] on link "Dismiss" at bounding box center [628, 336] width 29 height 12
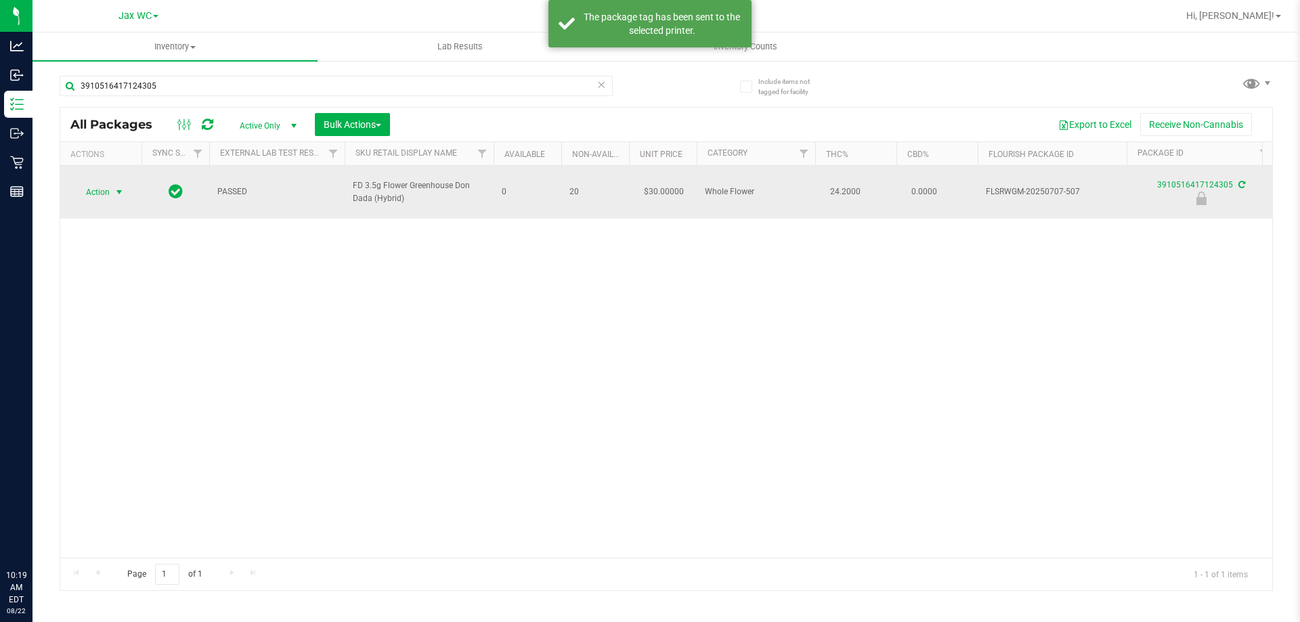
click at [89, 188] on span "Action" at bounding box center [92, 192] width 37 height 19
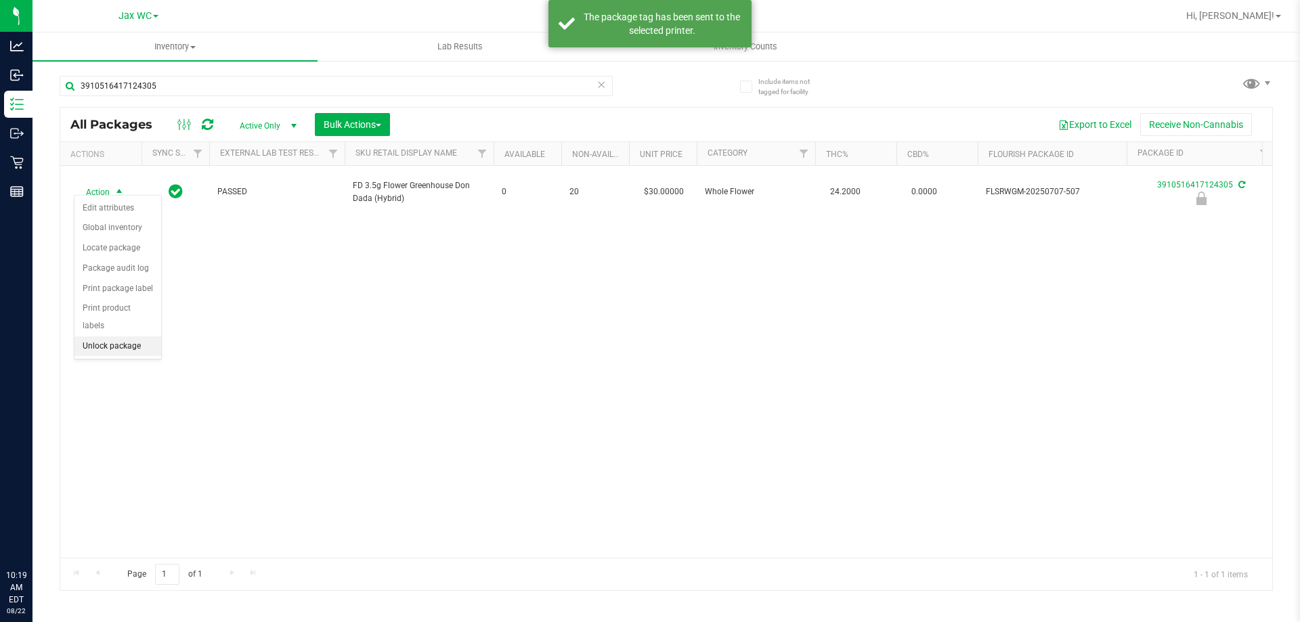
click at [125, 336] on li "Unlock package" at bounding box center [117, 346] width 87 height 20
